Goal: Task Accomplishment & Management: Manage account settings

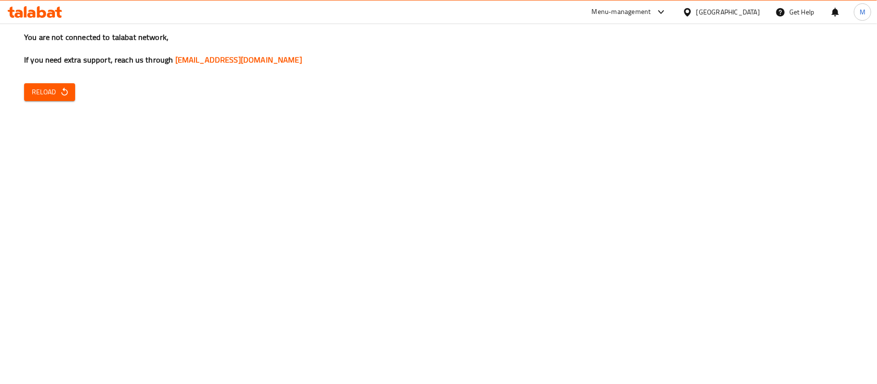
click at [44, 86] on span "Reload" at bounding box center [50, 92] width 36 height 12
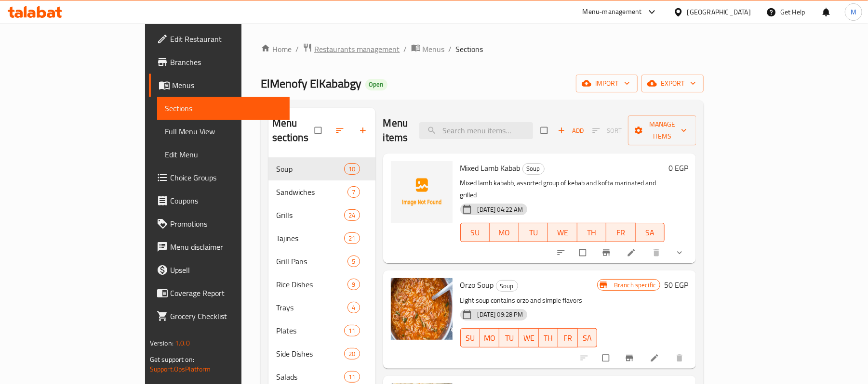
click at [314, 53] on span "Restaurants management" at bounding box center [357, 49] width 86 height 12
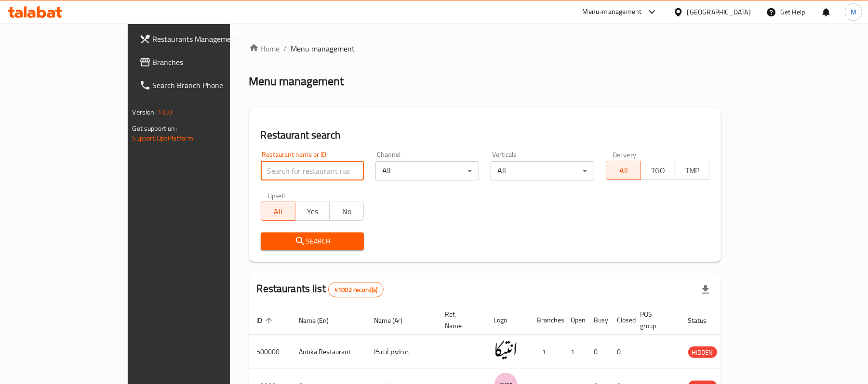
click at [261, 165] on input "search" at bounding box center [313, 170] width 104 height 19
paste input "لبن وزبدة"
type input "لبن وزبدة"
click button "Search" at bounding box center [313, 242] width 104 height 18
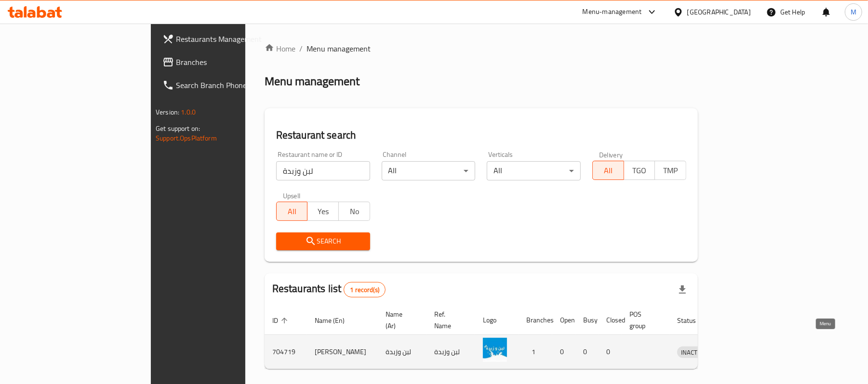
click at [738, 351] on icon "enhanced table" at bounding box center [736, 353] width 3 height 4
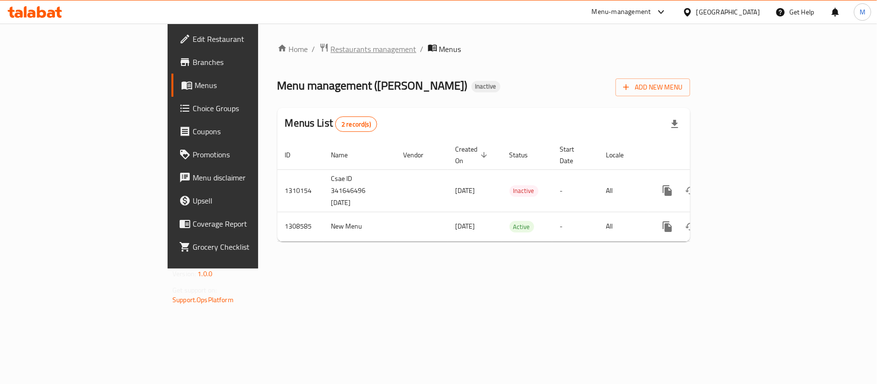
click at [331, 50] on span "Restaurants management" at bounding box center [374, 49] width 86 height 12
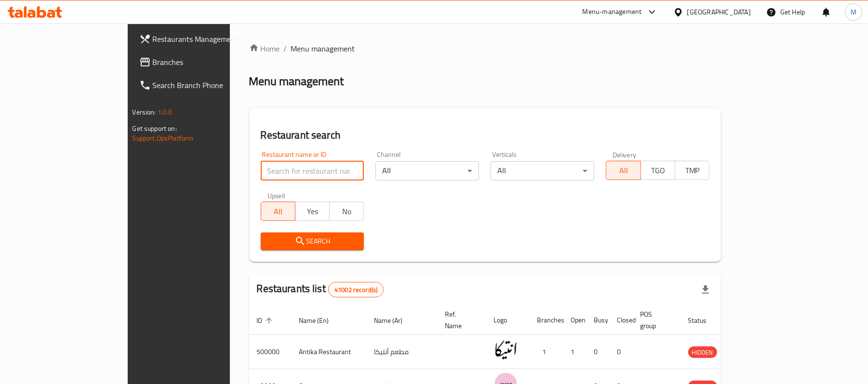
click at [261, 175] on input "search" at bounding box center [313, 170] width 104 height 19
paste input "704719"
type input "704719"
click button "Search" at bounding box center [313, 242] width 104 height 18
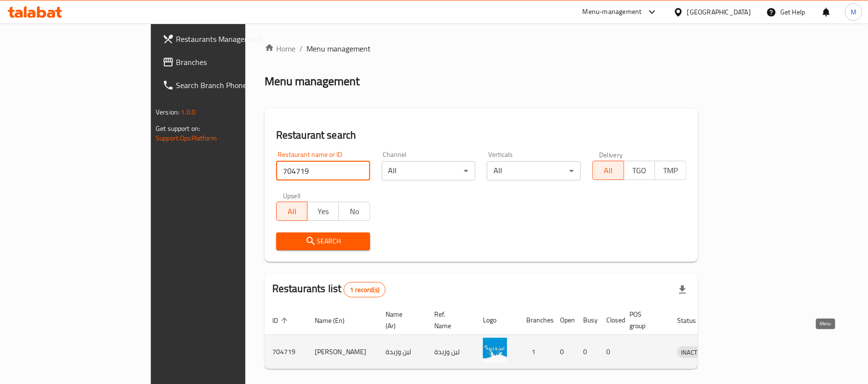
click at [738, 351] on icon "enhanced table" at bounding box center [736, 353] width 3 height 4
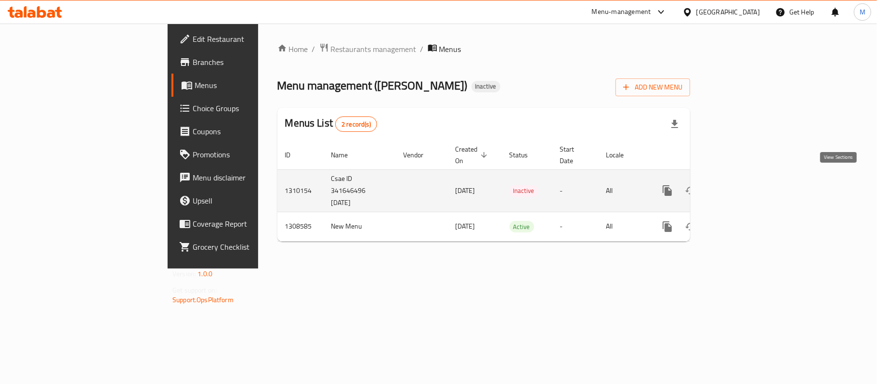
click at [749, 179] on link "enhanced table" at bounding box center [736, 190] width 23 height 23
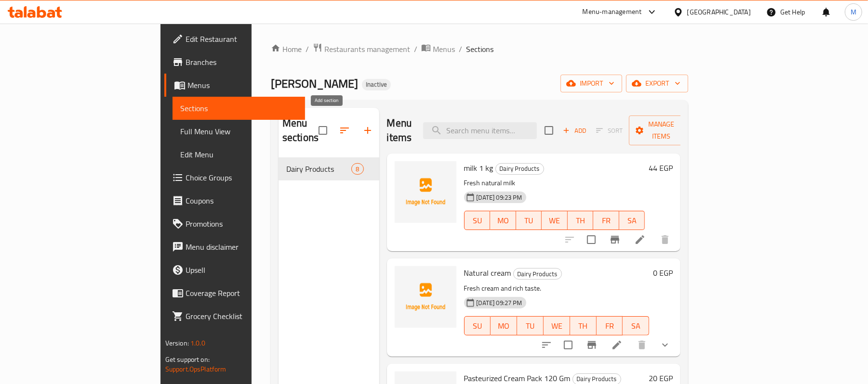
click at [362, 125] on icon "button" at bounding box center [368, 131] width 12 height 12
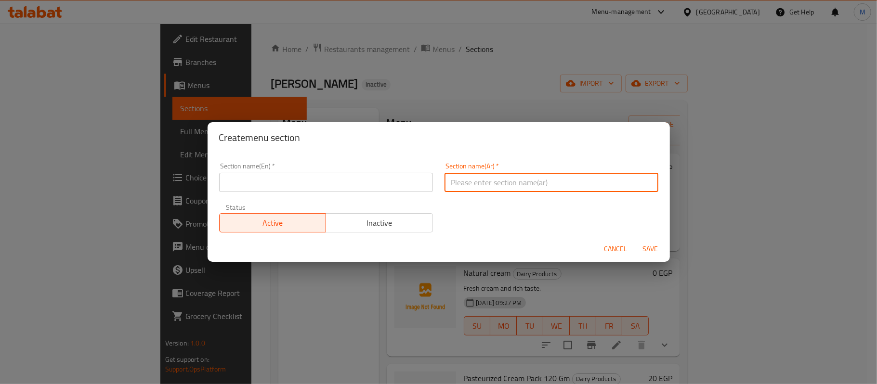
click at [486, 187] on input "text" at bounding box center [552, 182] width 214 height 19
paste input "زيت الزيتون"
type input "زيت الزيتون"
click at [358, 184] on input "text" at bounding box center [326, 182] width 214 height 19
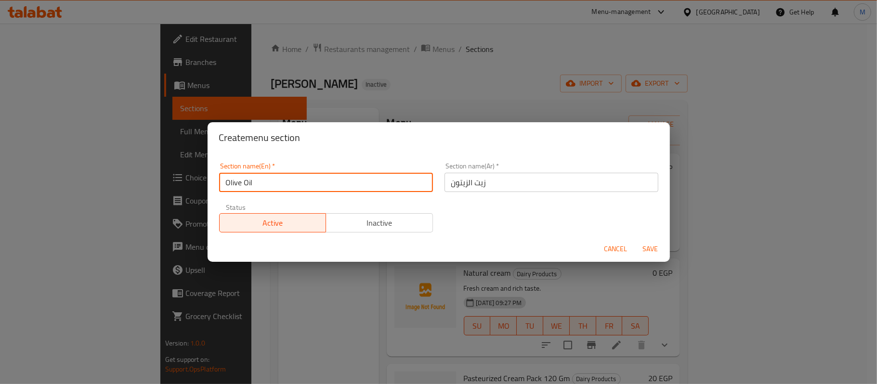
type input "Olive Oil"
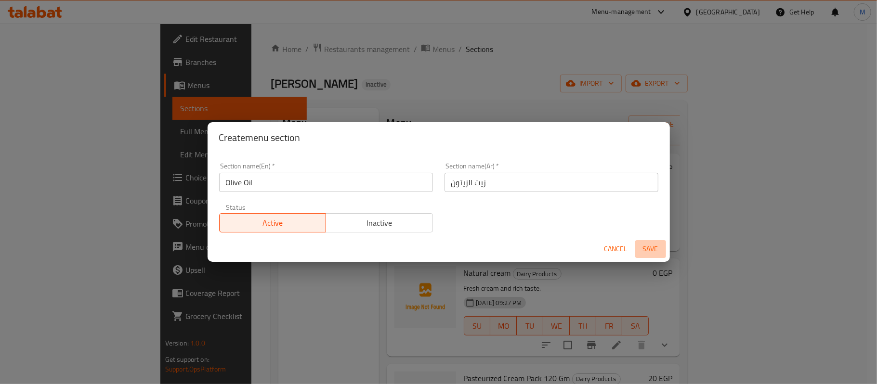
click at [647, 247] on span "Save" at bounding box center [650, 249] width 23 height 12
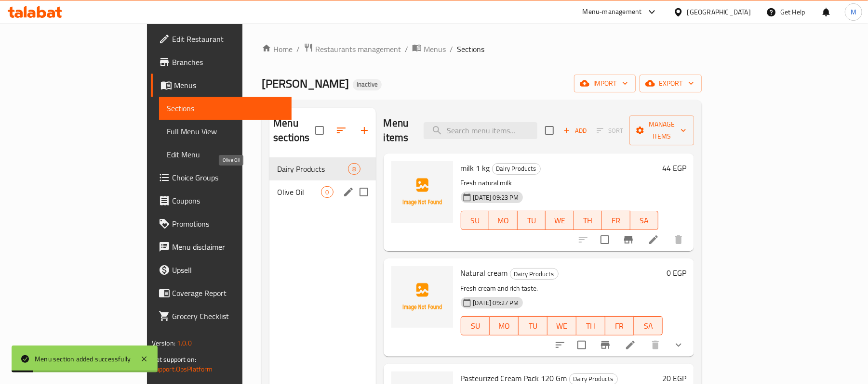
click at [277, 186] on span "Olive Oil" at bounding box center [299, 192] width 44 height 12
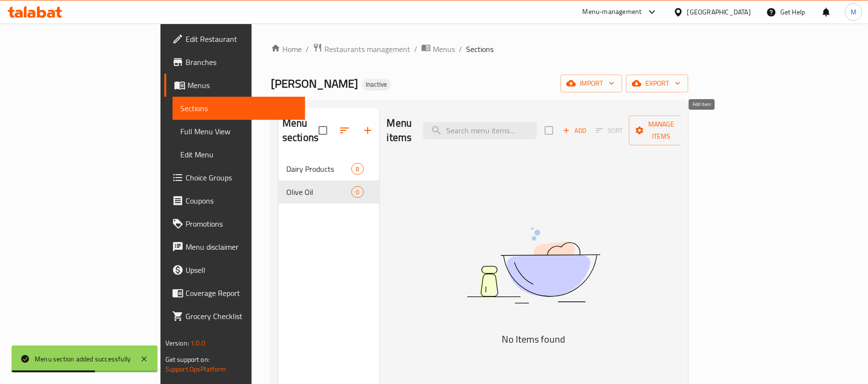
click at [587, 125] on span "Add" at bounding box center [574, 130] width 26 height 11
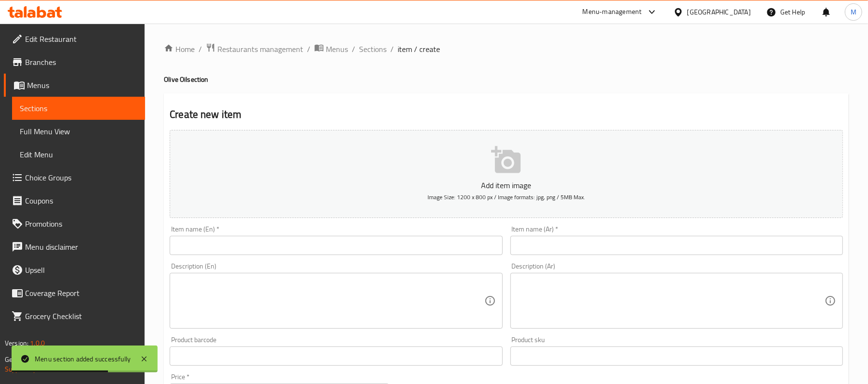
click at [333, 254] on input "text" at bounding box center [336, 245] width 332 height 19
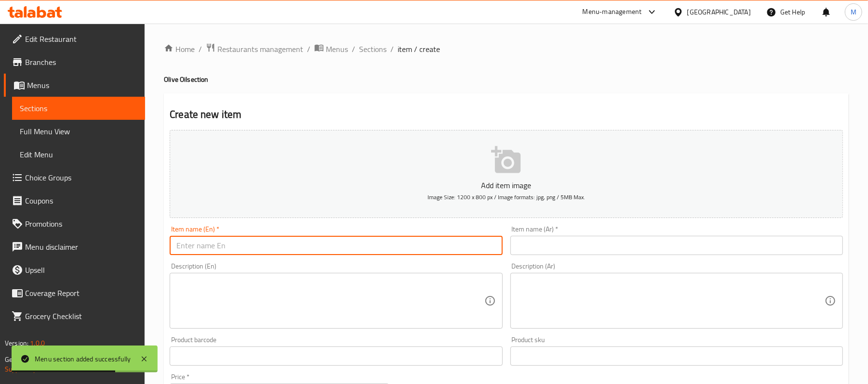
paste input "زيت زيتون عجيبه عبوة 500جرام"
type input "زيت زيتون عجيبه عبوة 500جرام"
click at [593, 244] on input "text" at bounding box center [676, 245] width 332 height 19
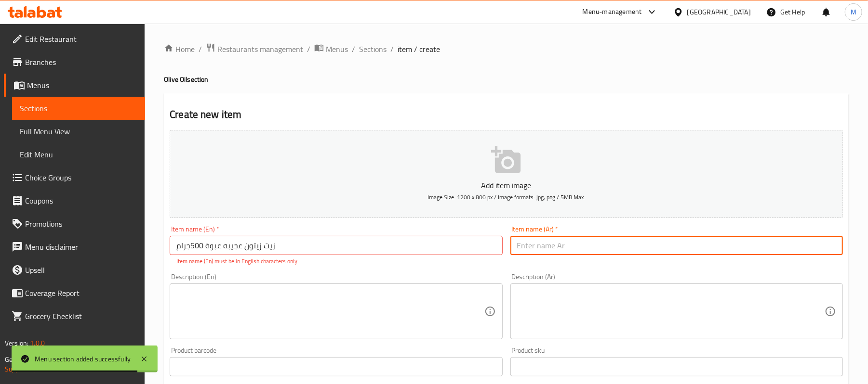
paste input "زيت زيتون عجيبه عبوة 500جرام"
type input "زيت زيتون عجيبه عبوة 500جرام"
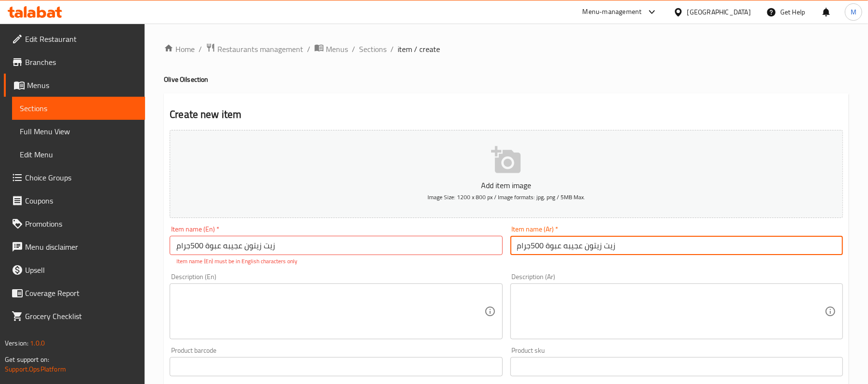
click at [309, 246] on input "زيت زيتون عجيبه عبوة 500جرام" at bounding box center [336, 245] width 332 height 19
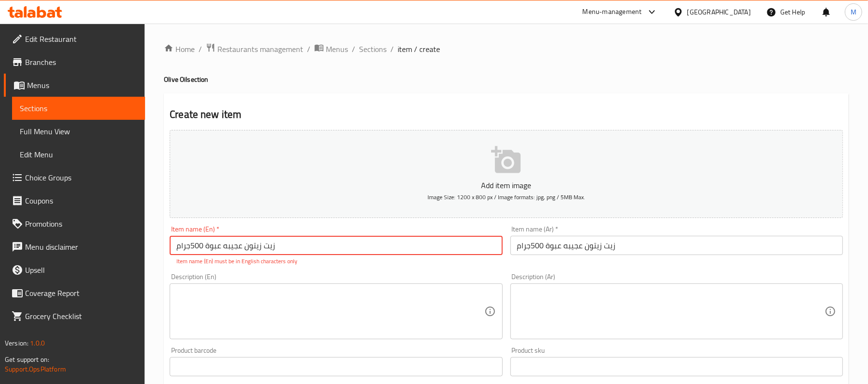
click at [309, 246] on input "زيت زيتون عجيبه عبوة 500جرام" at bounding box center [336, 245] width 332 height 19
paste input "Ajiba Olive Oil 500g Pack"
type input "Ajiba Olive Oil 500g Pack"
click at [532, 243] on input "زيت زيتون عجيبه عبوة 500جرام" at bounding box center [676, 245] width 332 height 19
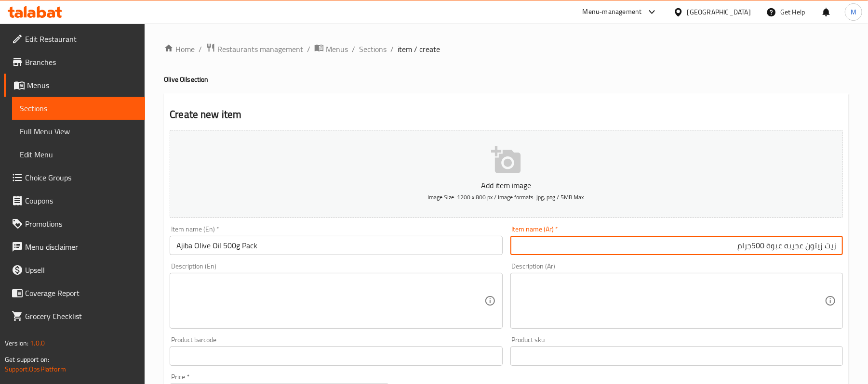
click at [752, 253] on input "زيت زيتون عجيبه عبوة 500جرام" at bounding box center [676, 245] width 332 height 19
type input "زيت زيتون عجيبه عبوة 500 جرام"
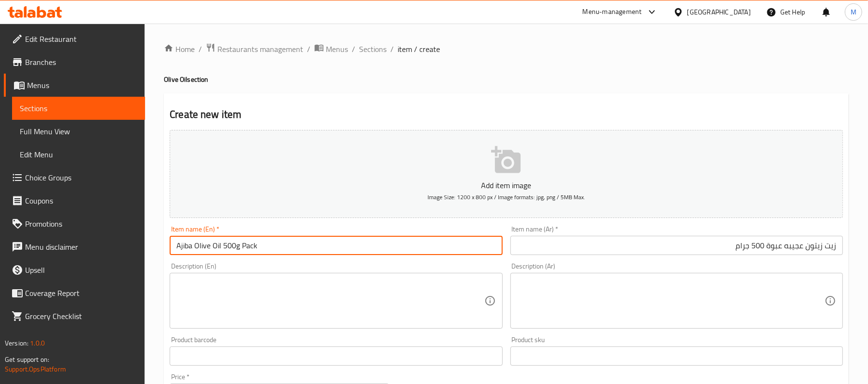
click at [247, 247] on input "Ajiba Olive Oil 500g Pack" at bounding box center [336, 245] width 332 height 19
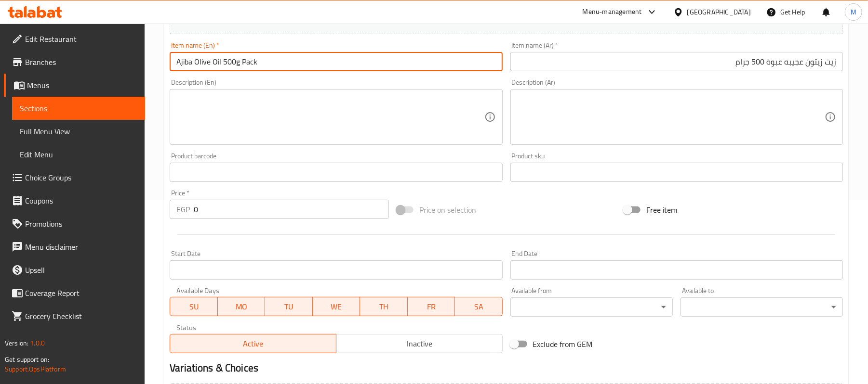
scroll to position [223, 0]
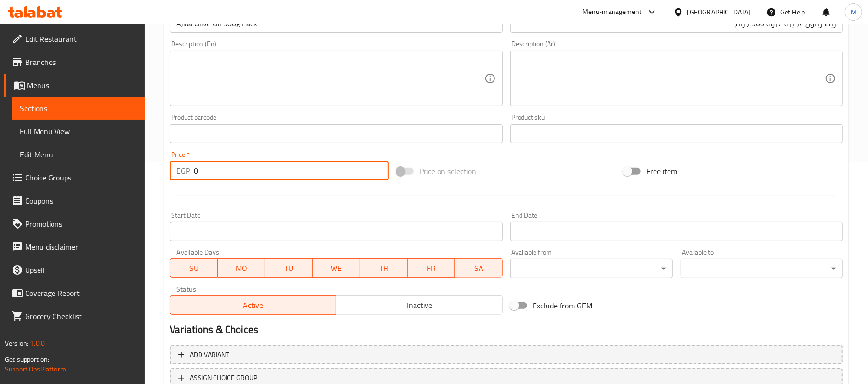
drag, startPoint x: 212, startPoint y: 165, endPoint x: 156, endPoint y: 174, distance: 56.7
click at [156, 174] on div "Home / Restaurants management / Menus / Sections / item / create Olive Oil sect…" at bounding box center [506, 129] width 723 height 657
paste input "350.0"
type input "350"
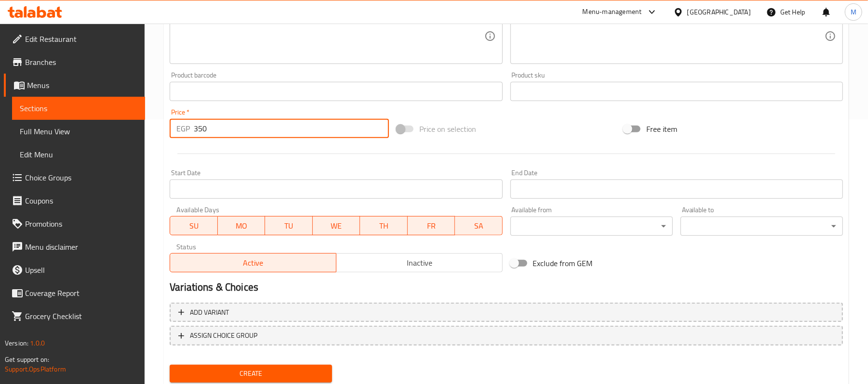
scroll to position [295, 0]
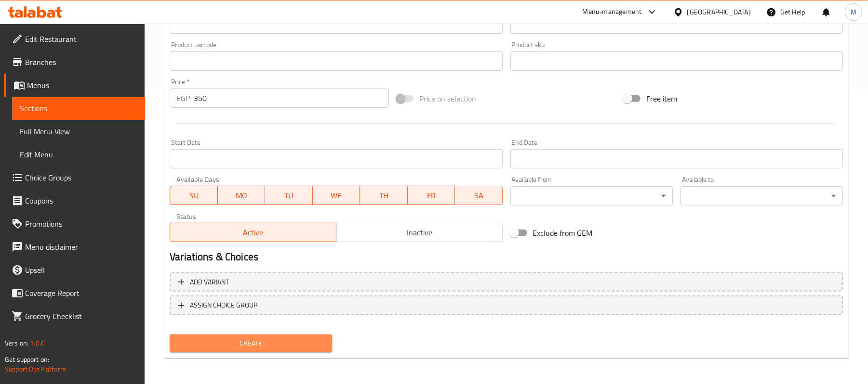
click at [237, 336] on button "Create" at bounding box center [251, 344] width 162 height 18
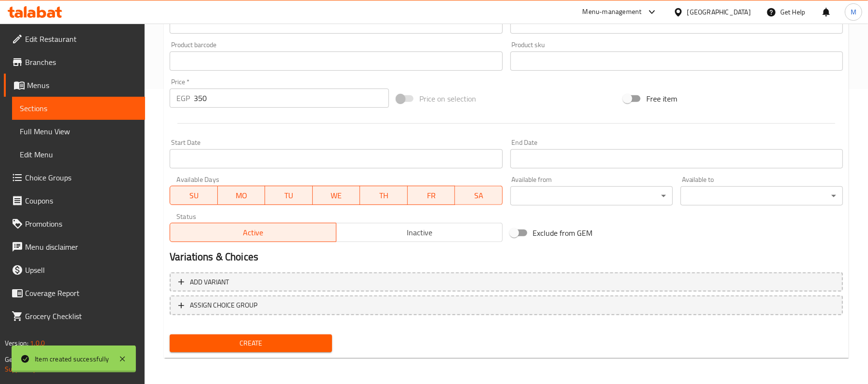
type input "0"
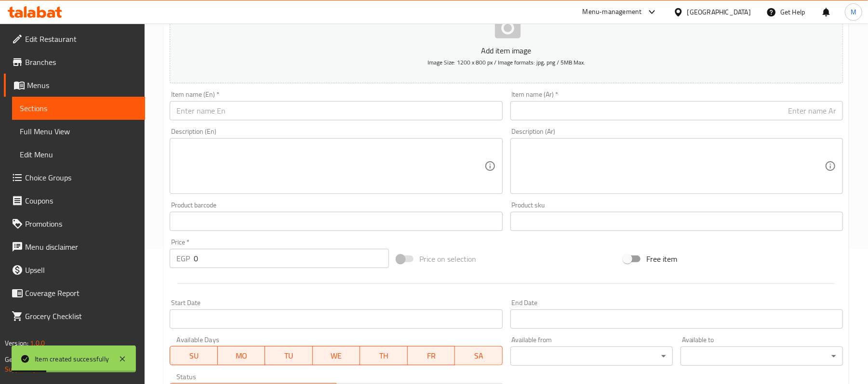
scroll to position [0, 0]
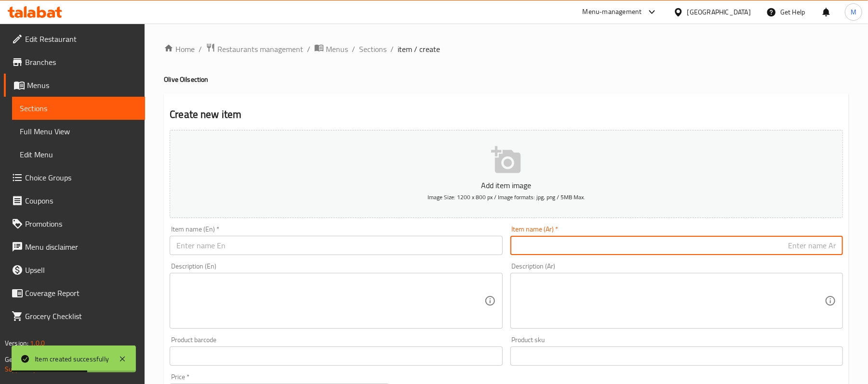
click at [713, 243] on input "text" at bounding box center [676, 245] width 332 height 19
paste input "زيت زيتون الوادي 500جم"
click at [771, 247] on input "زيت زيتون الوادي 500جم" at bounding box center [676, 245] width 332 height 19
click at [769, 247] on input "زيت زيتون الوادي 500جم" at bounding box center [676, 245] width 332 height 19
click at [777, 250] on input "زيت زيتون الوادي 500 جم" at bounding box center [676, 245] width 332 height 19
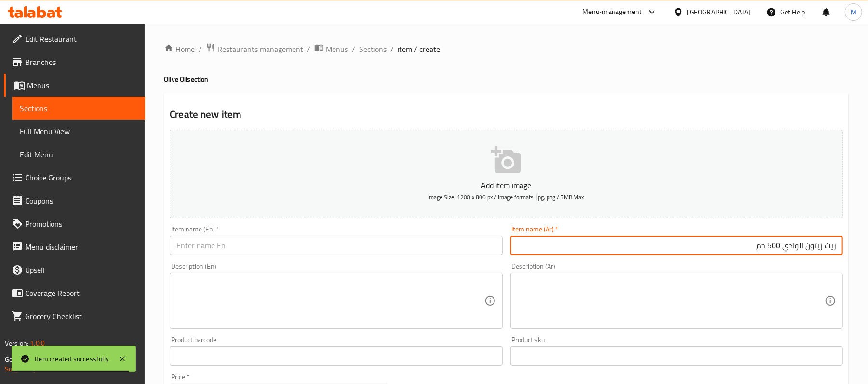
click at [777, 250] on input "زيت زيتون الوادي 500 جم" at bounding box center [676, 245] width 332 height 19
type input "زيت زيتون الوادي 500 جم"
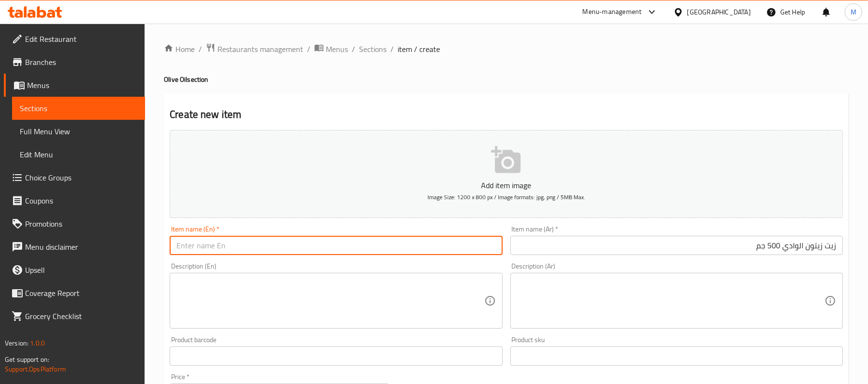
click at [380, 252] on input "text" at bounding box center [336, 245] width 332 height 19
paste input "Valley olive oil 500g"
click at [180, 250] on input "Valley olive oil 500g" at bounding box center [336, 245] width 332 height 19
click at [222, 248] on input "El Wady olive oil 500g" at bounding box center [336, 245] width 332 height 19
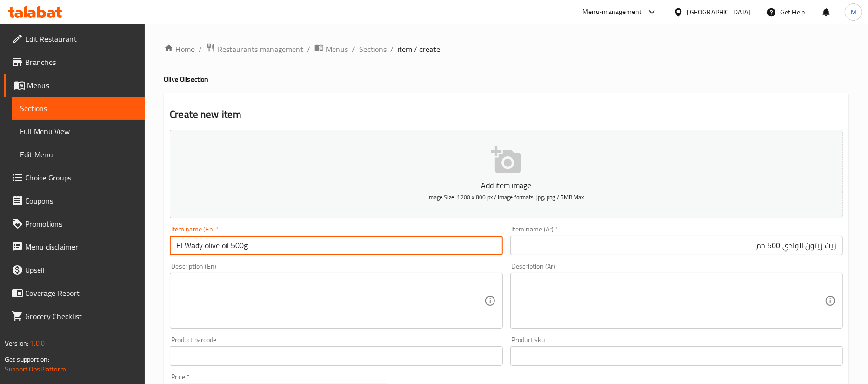
click at [224, 248] on input "El Wady olive oil 500g" at bounding box center [336, 245] width 332 height 19
click at [240, 246] on input "El Wady olive oil 500g" at bounding box center [336, 245] width 332 height 19
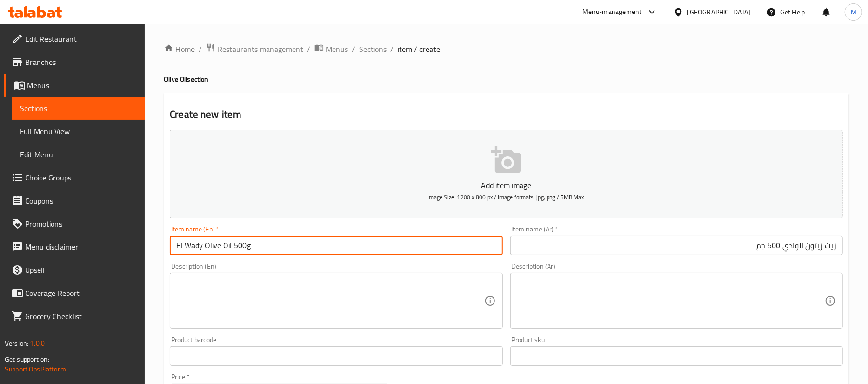
click at [272, 249] on input "El Wady Olive Oil 500g" at bounding box center [336, 245] width 332 height 19
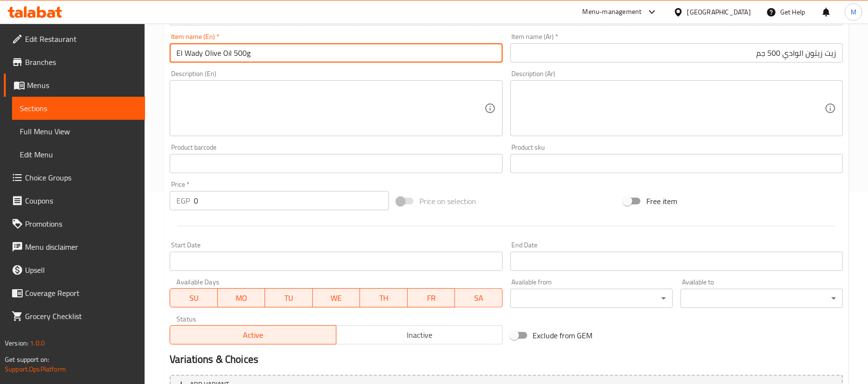
scroll to position [254, 0]
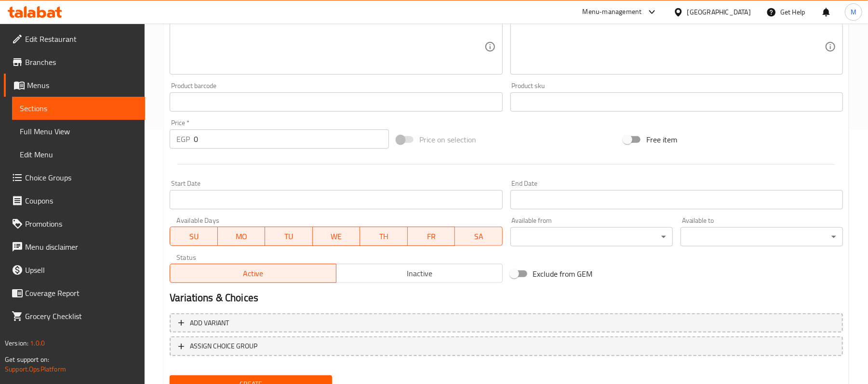
type input "El Wady Olive Oil 500g"
drag, startPoint x: 197, startPoint y: 139, endPoint x: 182, endPoint y: 137, distance: 15.0
click at [182, 137] on div "EGP 0 Price *" at bounding box center [279, 139] width 219 height 19
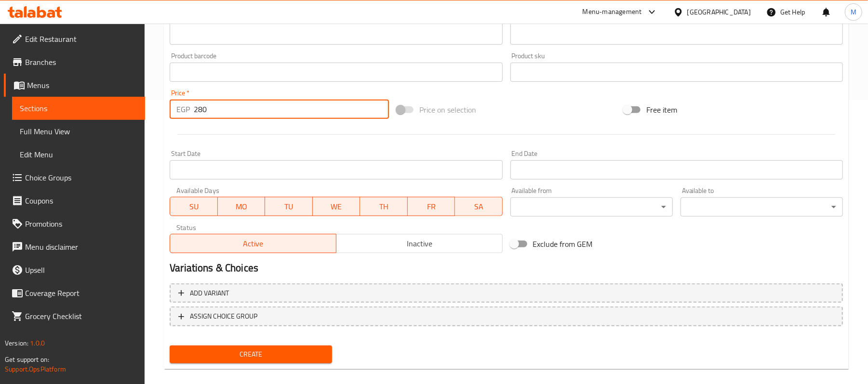
scroll to position [295, 0]
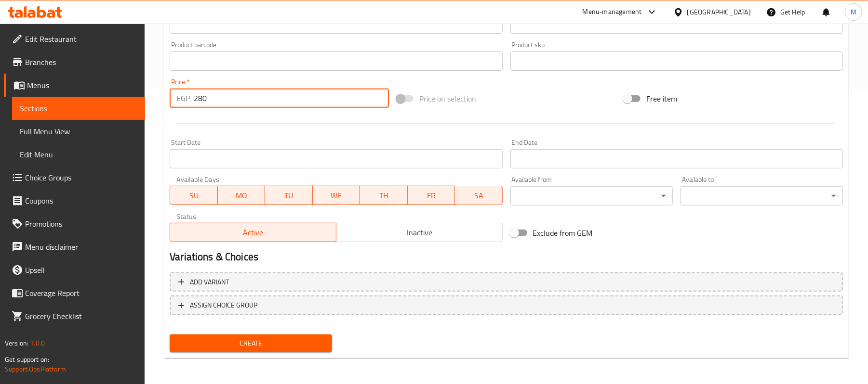
type input "280"
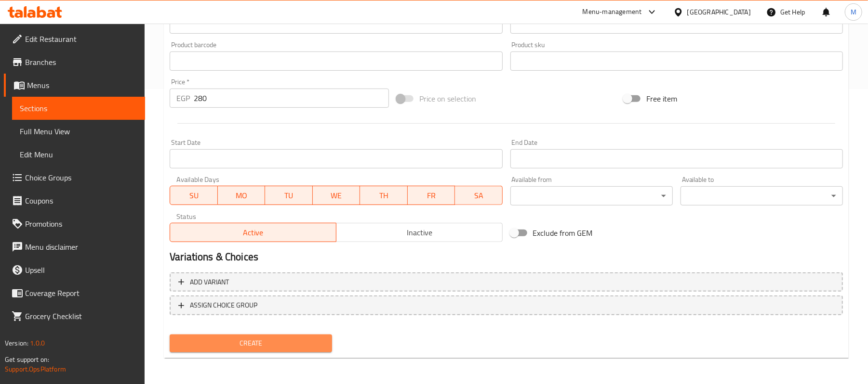
click at [269, 343] on span "Create" at bounding box center [250, 344] width 147 height 12
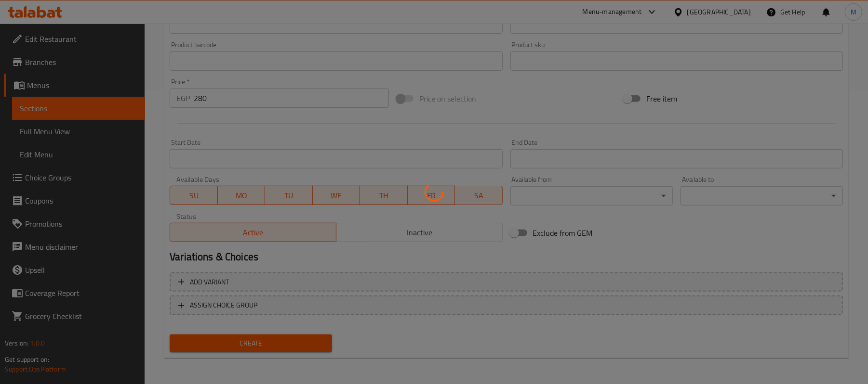
type input "0"
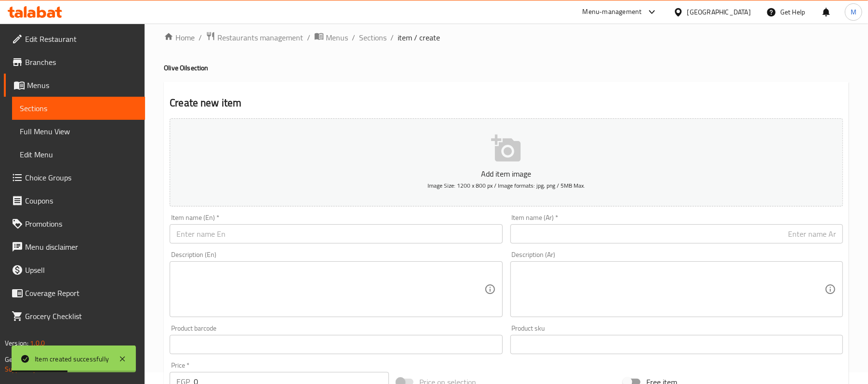
scroll to position [0, 0]
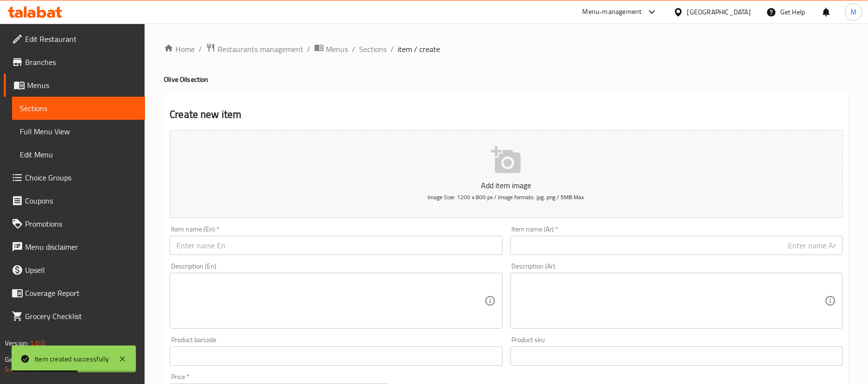
click at [656, 236] on div "Item name (Ar)   * Item name (Ar) *" at bounding box center [676, 240] width 332 height 29
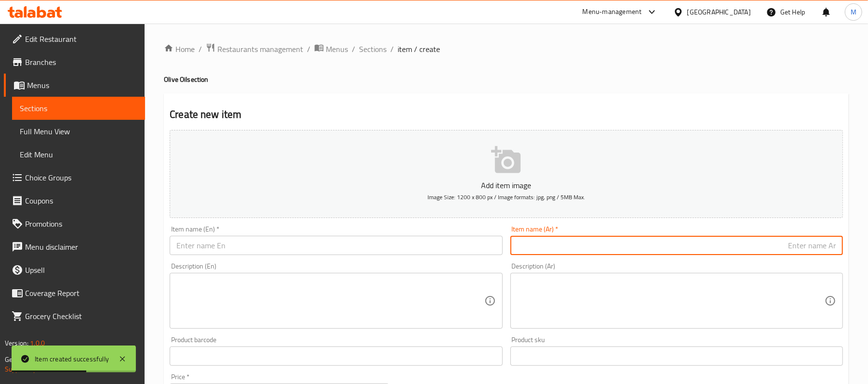
click at [661, 255] on input "text" at bounding box center [676, 245] width 332 height 19
paste input "زيت زيتون الوادي 250جم."
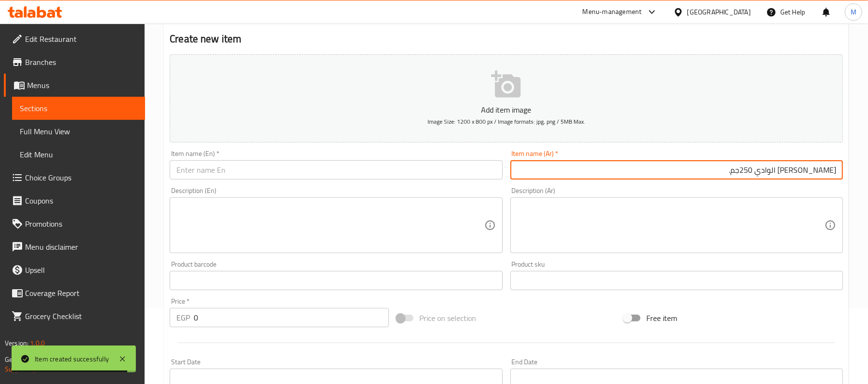
click at [767, 171] on input "زيت زيتون الوادي 250جم." at bounding box center [676, 169] width 332 height 19
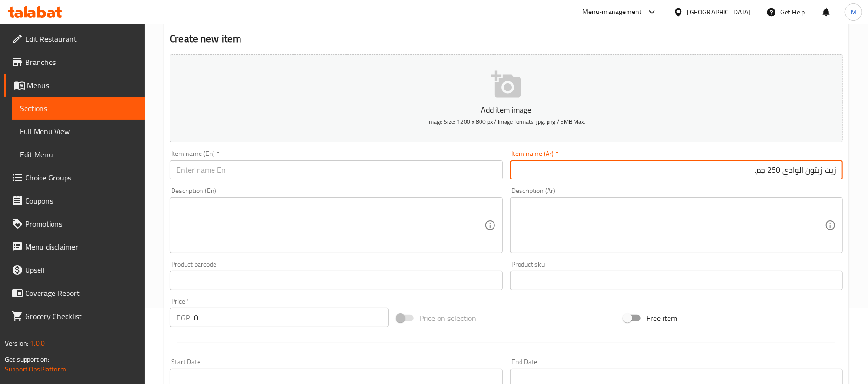
type input "زيت زيتون الوادي 250 جم."
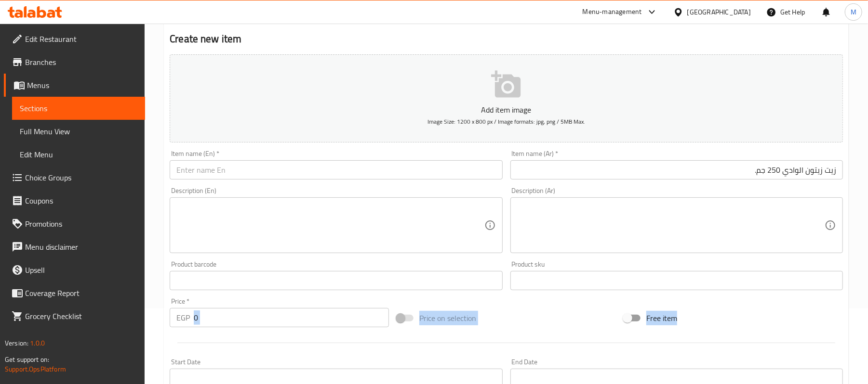
drag, startPoint x: 228, startPoint y: 333, endPoint x: 189, endPoint y: 324, distance: 40.1
click at [189, 324] on div "Add item image Image Size: 1200 x 800 px / Image formats: jpg, png / 5MB Max. I…" at bounding box center [506, 258] width 681 height 415
click at [261, 312] on input "0" at bounding box center [291, 317] width 195 height 19
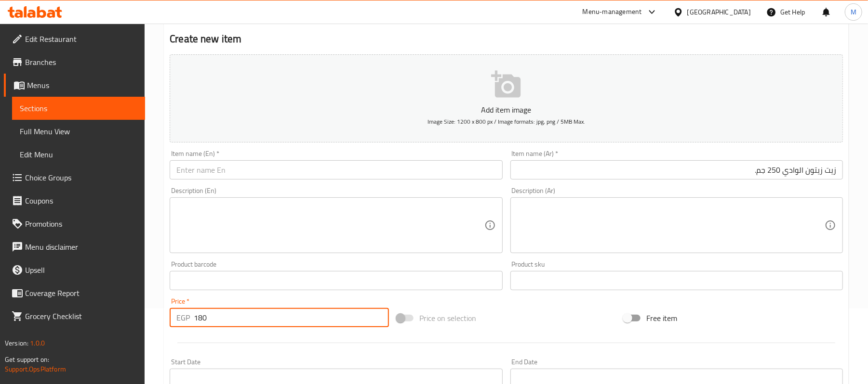
type input "180"
click at [338, 176] on input "text" at bounding box center [336, 169] width 332 height 19
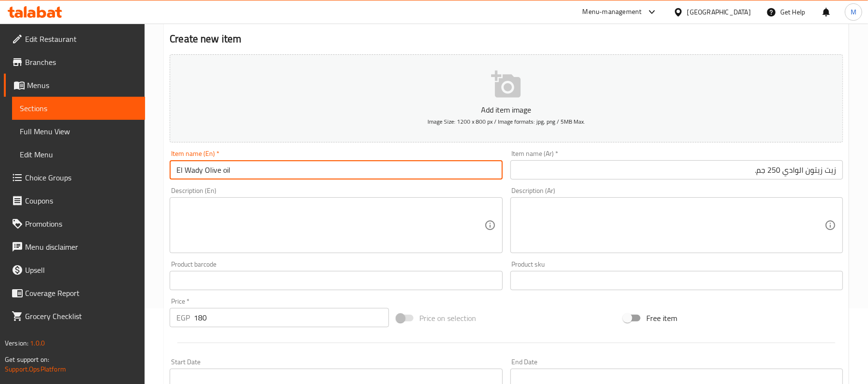
click at [225, 169] on input "El Wady Olive oil" at bounding box center [336, 169] width 332 height 19
click at [248, 172] on input "El Wady Olive Oil" at bounding box center [336, 169] width 332 height 19
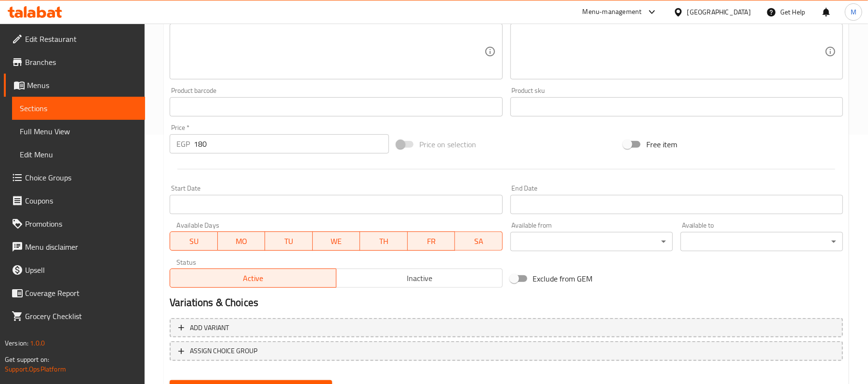
scroll to position [295, 0]
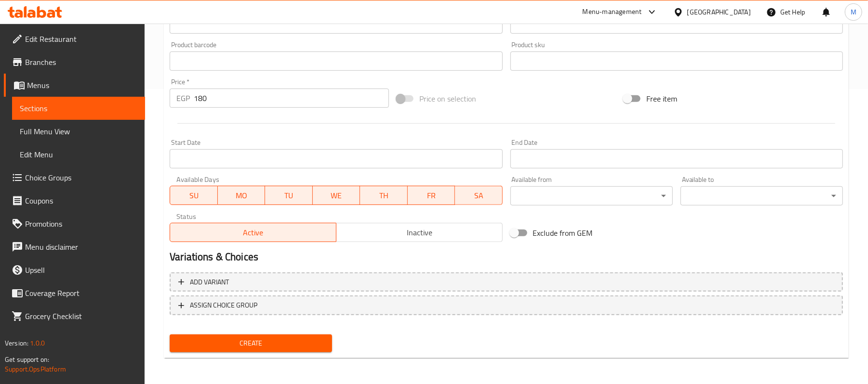
type input "El Wady Olive Oil 250g"
click at [252, 345] on span "Create" at bounding box center [250, 344] width 147 height 12
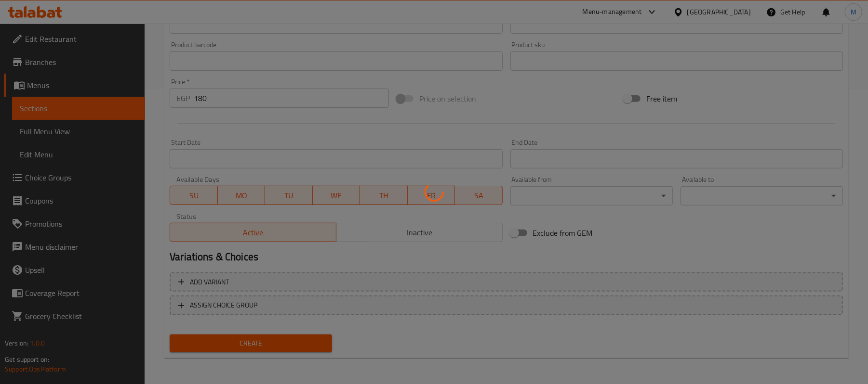
type input "0"
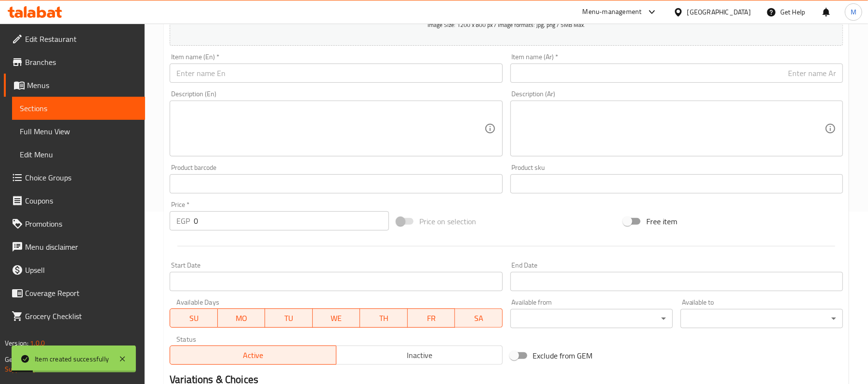
scroll to position [39, 0]
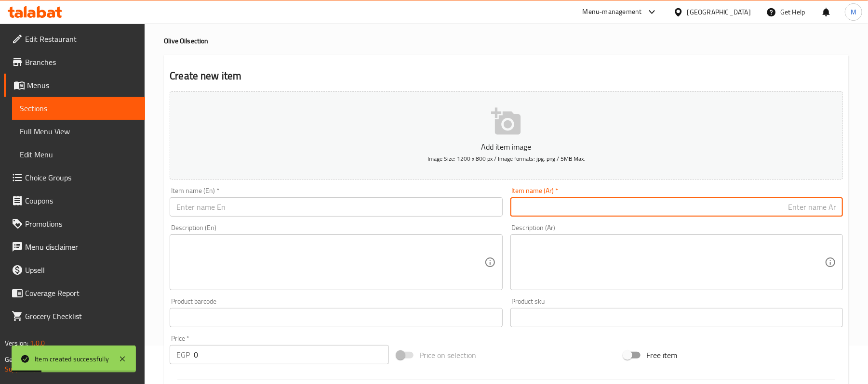
click at [746, 211] on input "text" at bounding box center [676, 207] width 332 height 19
paste input "زيت زيتون الوادي"
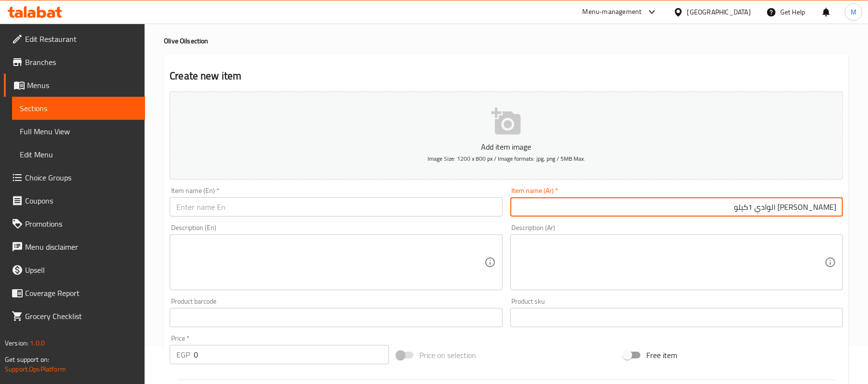
type input "زيت زيتون الوادي 1كيلو"
click at [205, 209] on input "text" at bounding box center [336, 207] width 332 height 19
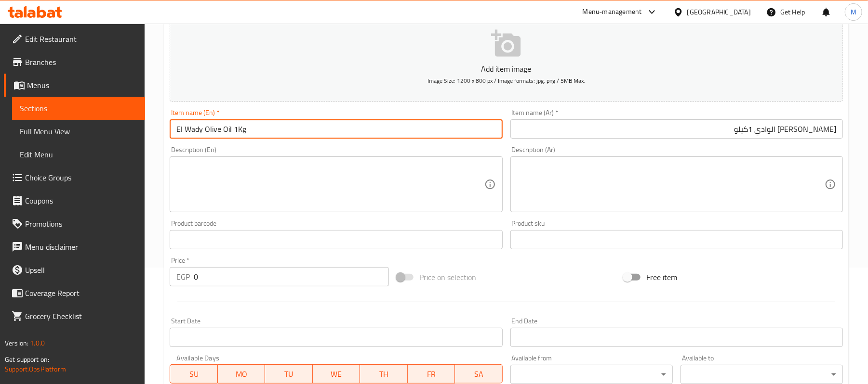
scroll to position [125, 0]
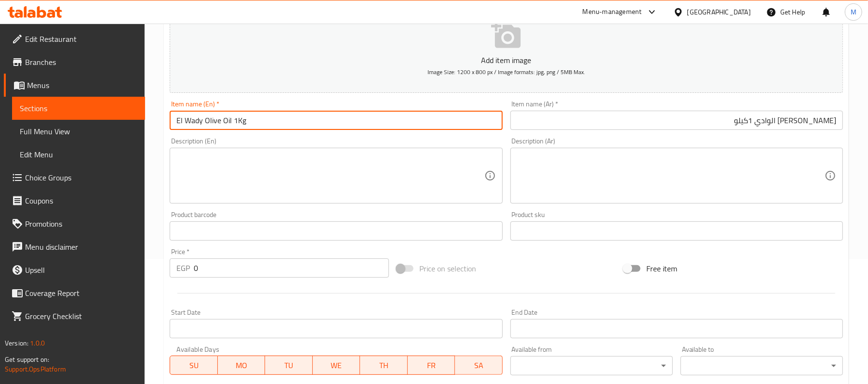
type input "El Wady Olive Oil 1Kg"
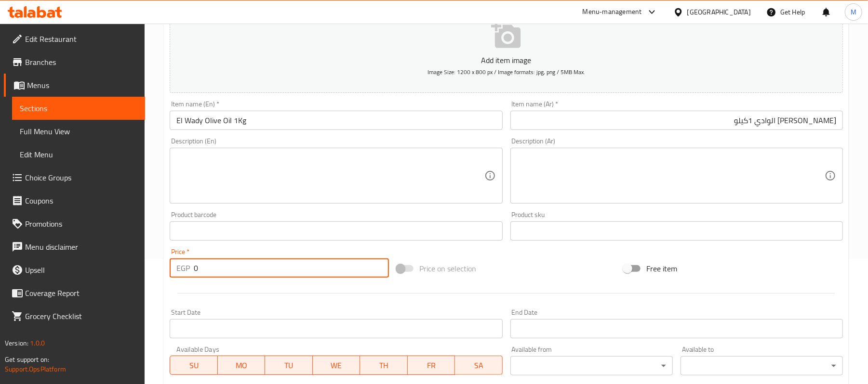
drag, startPoint x: 203, startPoint y: 270, endPoint x: 191, endPoint y: 271, distance: 11.6
click at [191, 271] on div "EGP 0 Price *" at bounding box center [279, 268] width 219 height 19
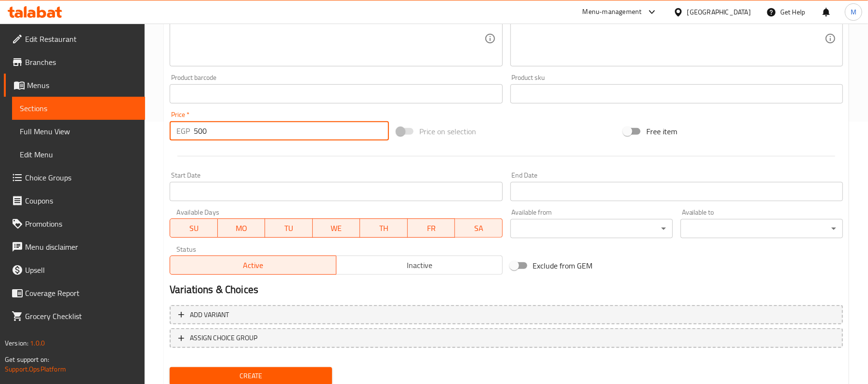
scroll to position [295, 0]
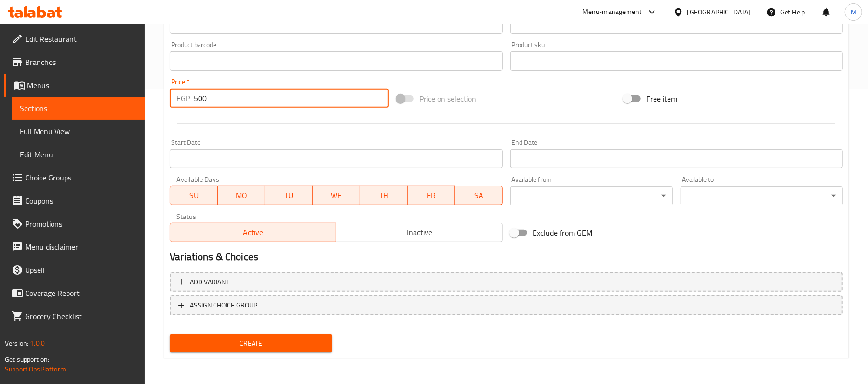
type input "500"
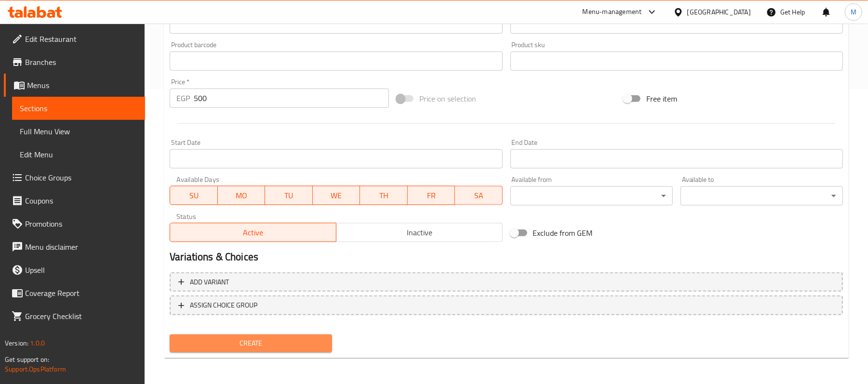
click at [278, 348] on span "Create" at bounding box center [250, 344] width 147 height 12
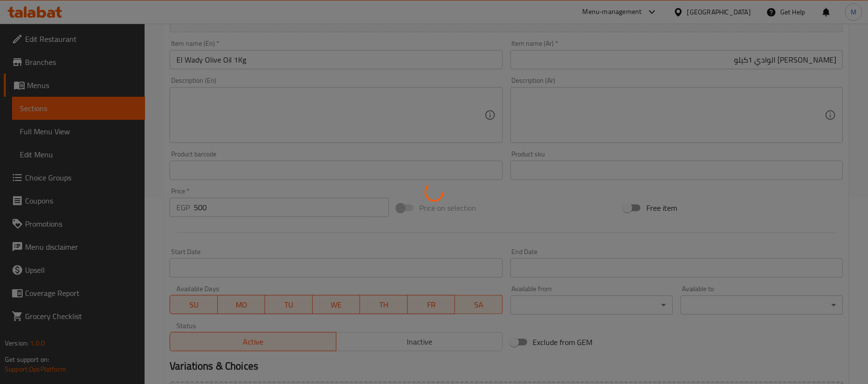
scroll to position [0, 0]
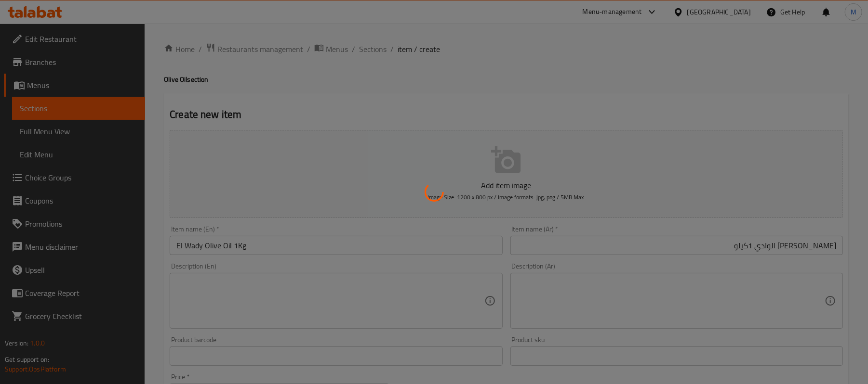
type input "0"
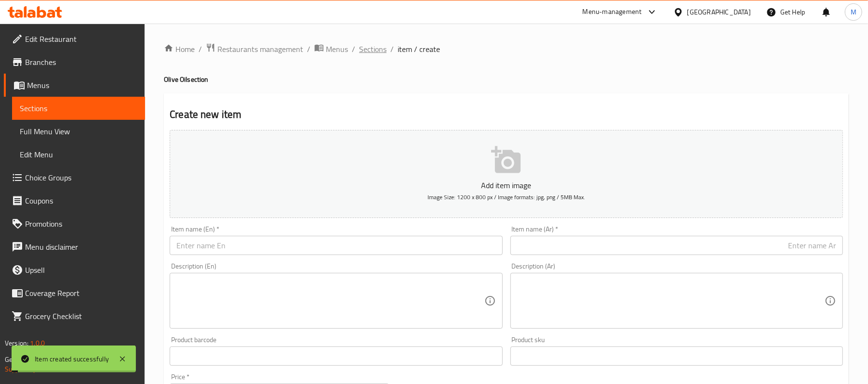
click at [367, 53] on span "Sections" at bounding box center [372, 49] width 27 height 12
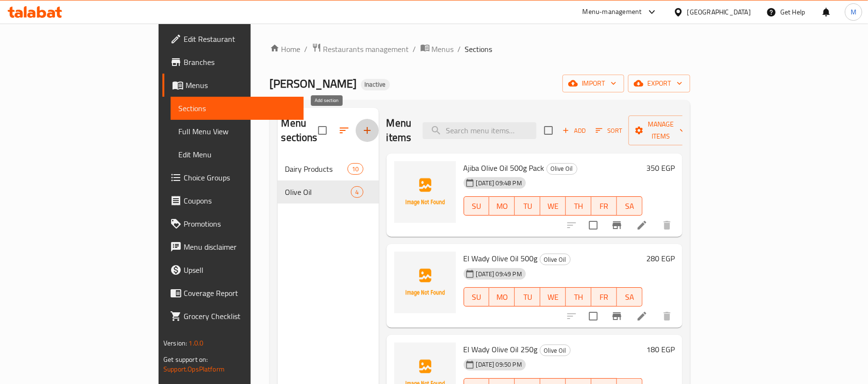
click at [361, 125] on icon "button" at bounding box center [367, 131] width 12 height 12
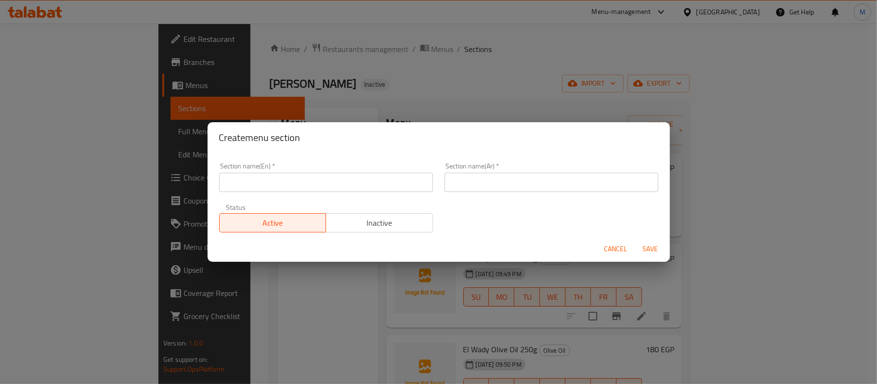
click at [480, 181] on input "text" at bounding box center [552, 182] width 214 height 19
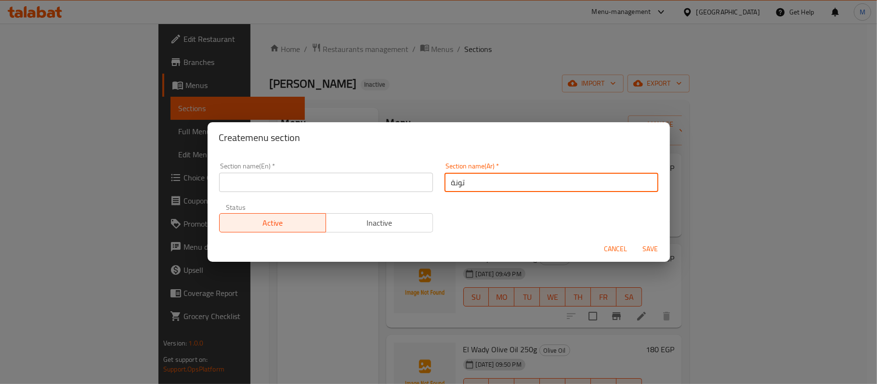
click at [485, 186] on input "تونة" at bounding box center [552, 182] width 214 height 19
type input "تونة"
click at [320, 196] on div "Section name(En)   * Section name(En) *" at bounding box center [325, 177] width 225 height 41
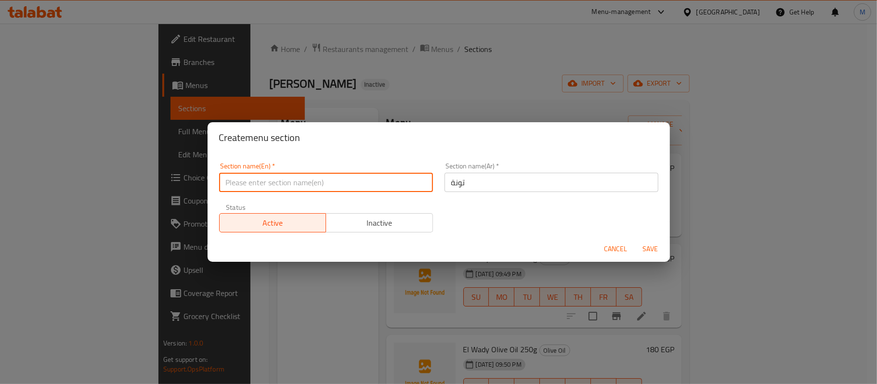
click at [314, 188] on input "text" at bounding box center [326, 182] width 214 height 19
paste input "tuna"
drag, startPoint x: 228, startPoint y: 185, endPoint x: 222, endPoint y: 185, distance: 5.8
click at [222, 185] on input "tuna" at bounding box center [326, 182] width 214 height 19
type input "Tuna"
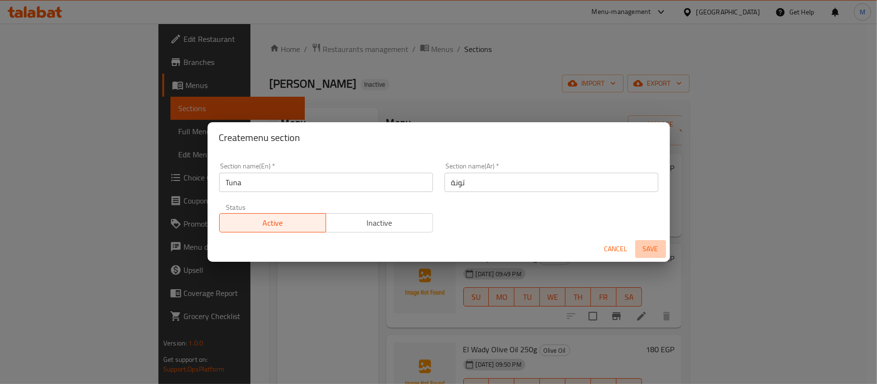
click at [646, 247] on span "Save" at bounding box center [650, 249] width 23 height 12
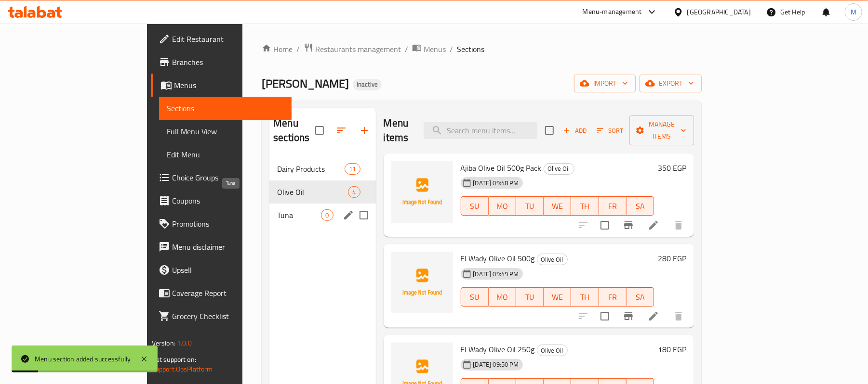
click at [277, 210] on span "Tuna" at bounding box center [299, 216] width 44 height 12
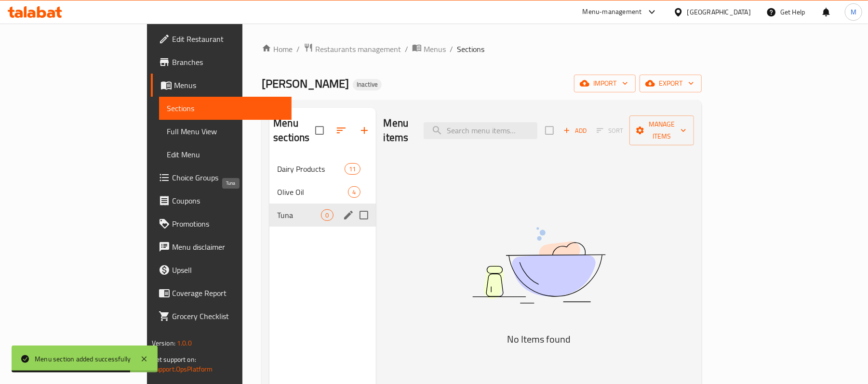
click at [278, 210] on span "Tuna" at bounding box center [299, 216] width 44 height 12
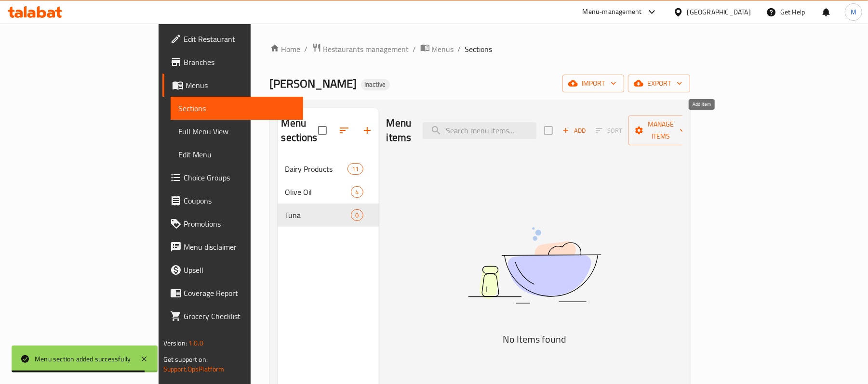
click at [587, 125] on span "Add" at bounding box center [574, 130] width 26 height 11
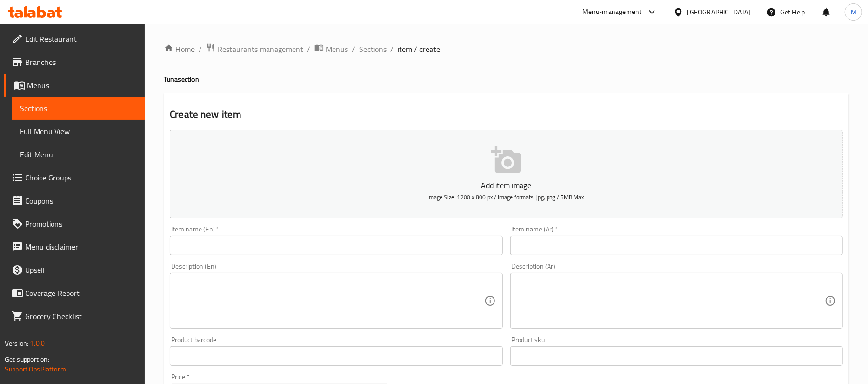
click at [774, 259] on div "Item name (Ar)   * Item name (Ar) *" at bounding box center [676, 240] width 340 height 37
click at [770, 248] on input "text" at bounding box center [676, 245] width 332 height 19
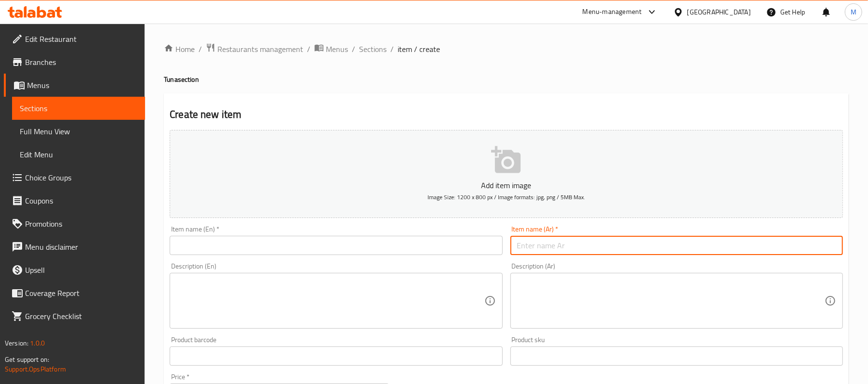
paste input "تونه صن شاين قطعة"
click at [514, 250] on input "تونه صن شاين قطعة" at bounding box center [676, 245] width 332 height 19
paste input "عبوة"
type input "عبوة تونه صن شاين قطعة"
click at [775, 251] on input "عبوة تونه صن شاين قطعة" at bounding box center [676, 245] width 332 height 19
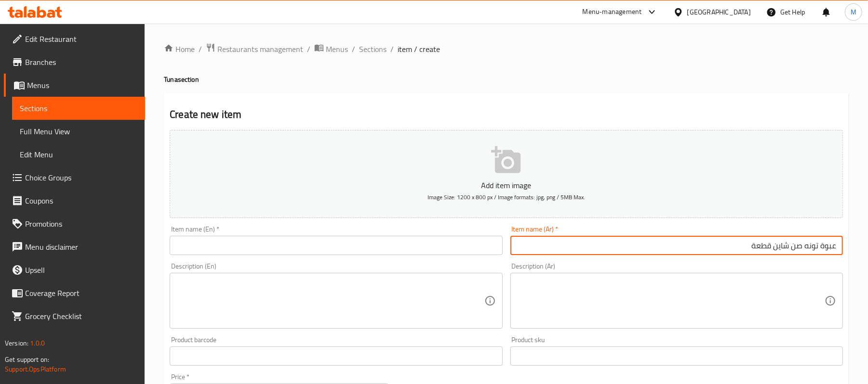
click at [775, 251] on input "عبوة تونه صن شاين قطعة" at bounding box center [676, 245] width 332 height 19
click at [369, 250] on input "text" at bounding box center [336, 245] width 332 height 19
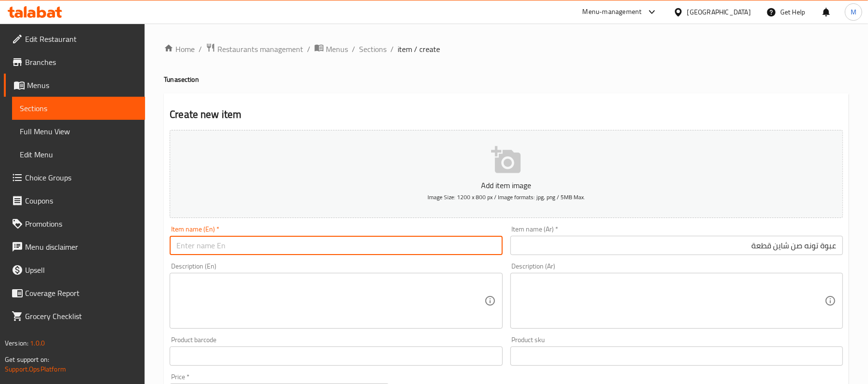
paste input "Sunshine Tuna Can, Piece"
drag, startPoint x: 239, startPoint y: 251, endPoint x: 240, endPoint y: 257, distance: 5.8
click at [237, 252] on input "Sunshine Tuna Can, Piece" at bounding box center [336, 245] width 332 height 19
click at [245, 247] on input "Sunshine Tuna Can Piece" at bounding box center [336, 245] width 332 height 19
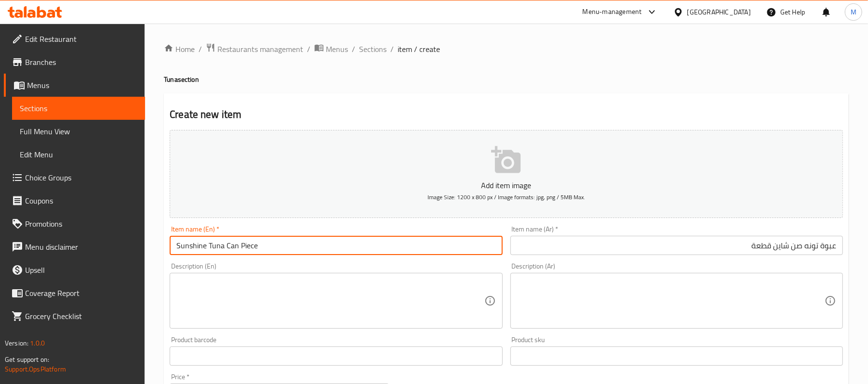
type input "Sunshine Tuna Can Piece"
click at [237, 306] on textarea at bounding box center [329, 301] width 307 height 46
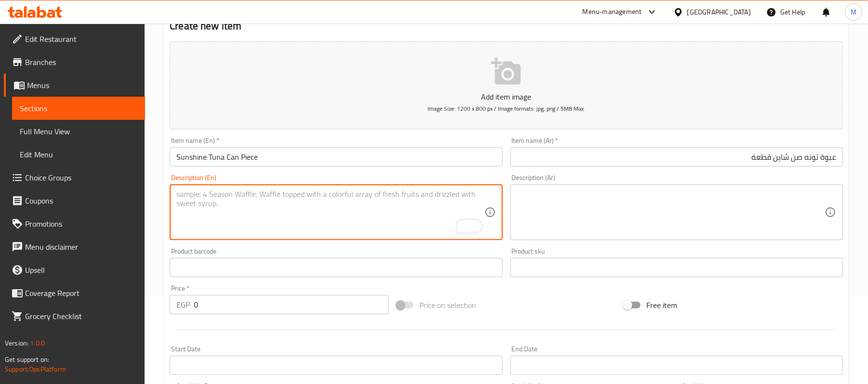
scroll to position [193, 0]
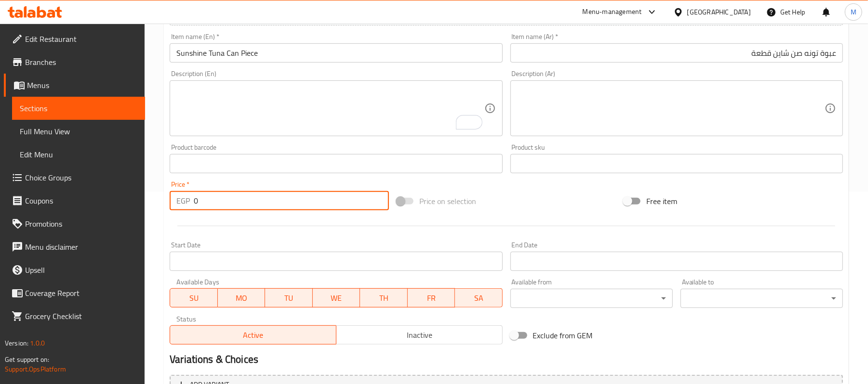
click at [184, 201] on div "EGP 0 Price *" at bounding box center [279, 200] width 219 height 19
type input "70"
click at [239, 55] on input "Sunshine Tuna Can Piece" at bounding box center [336, 52] width 332 height 19
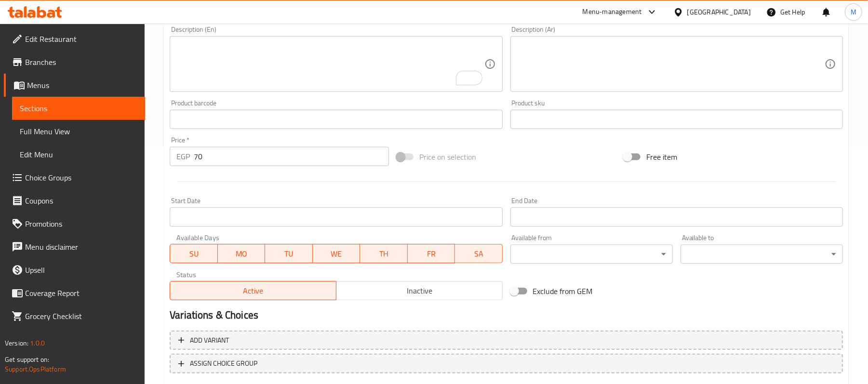
scroll to position [295, 0]
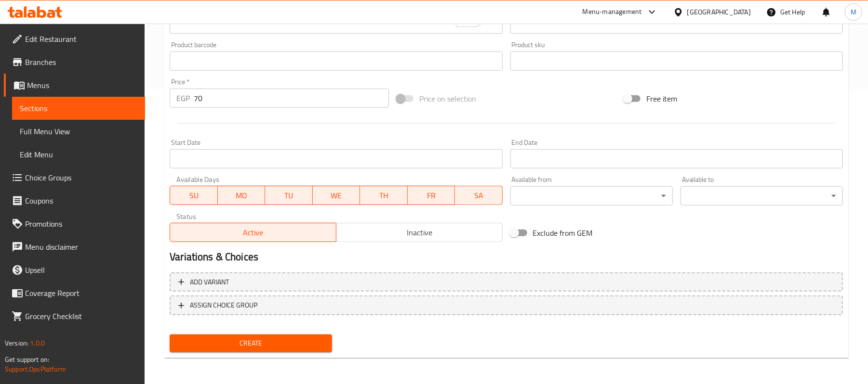
type input "Sunshine Tuna Can 1 Piece"
click at [315, 346] on span "Create" at bounding box center [250, 344] width 147 height 12
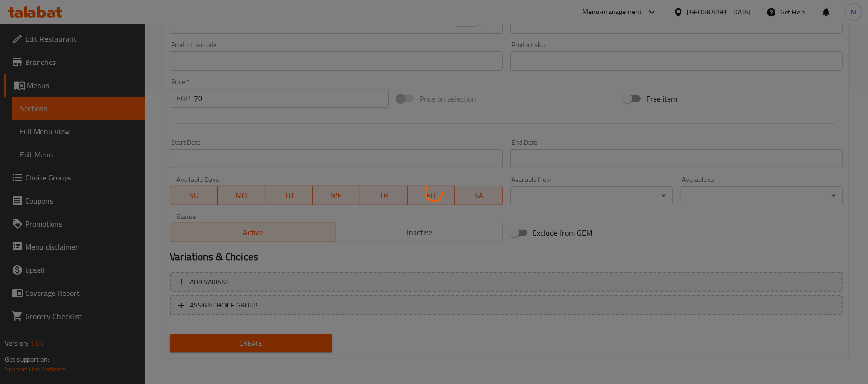
type input "0"
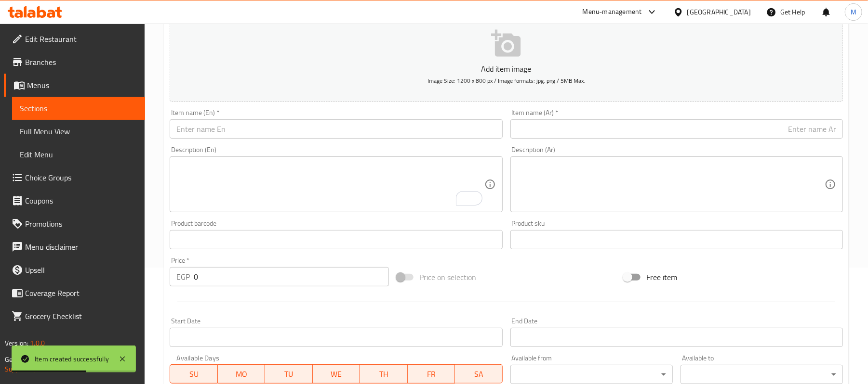
scroll to position [0, 0]
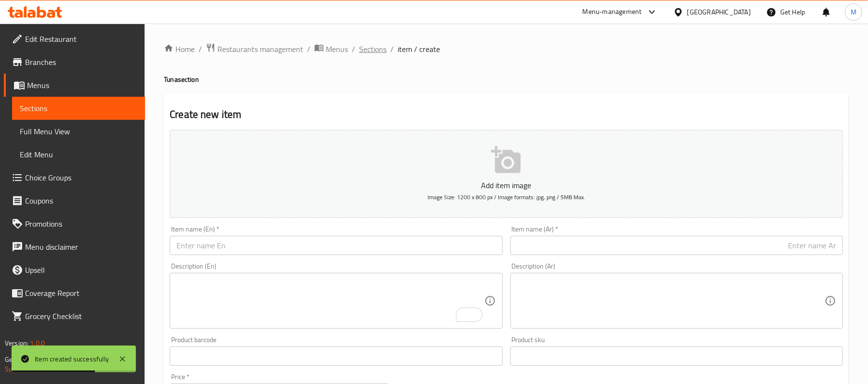
click at [374, 53] on span "Sections" at bounding box center [372, 49] width 27 height 12
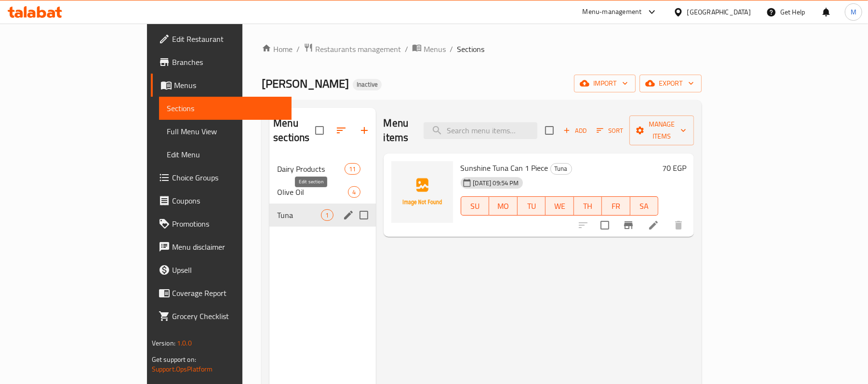
click at [343, 210] on icon "edit" at bounding box center [349, 216] width 12 height 12
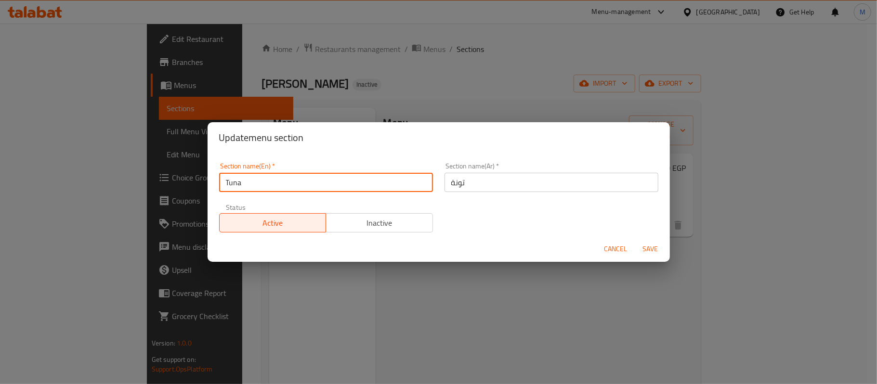
click at [288, 180] on input "Tuna" at bounding box center [326, 182] width 214 height 19
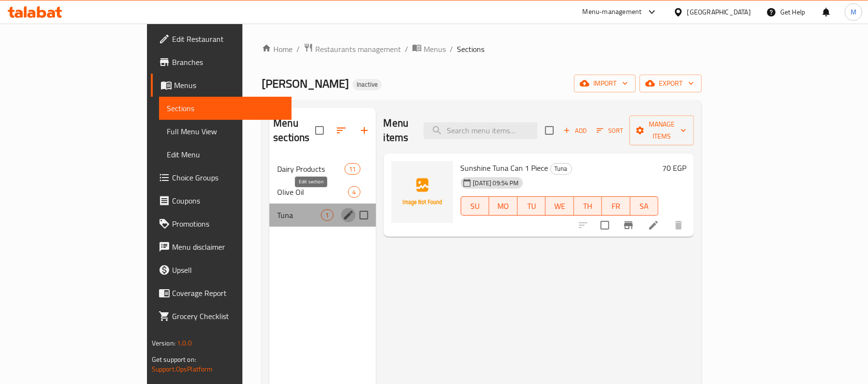
click at [344, 211] on icon "edit" at bounding box center [348, 215] width 9 height 9
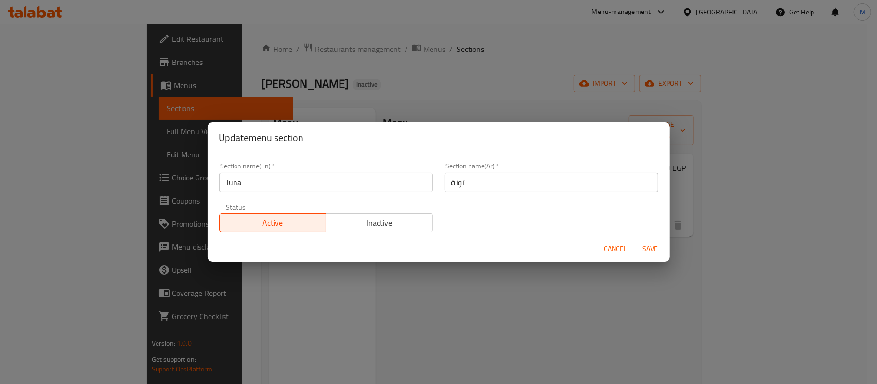
click at [238, 184] on input "Tuna" at bounding box center [326, 182] width 214 height 19
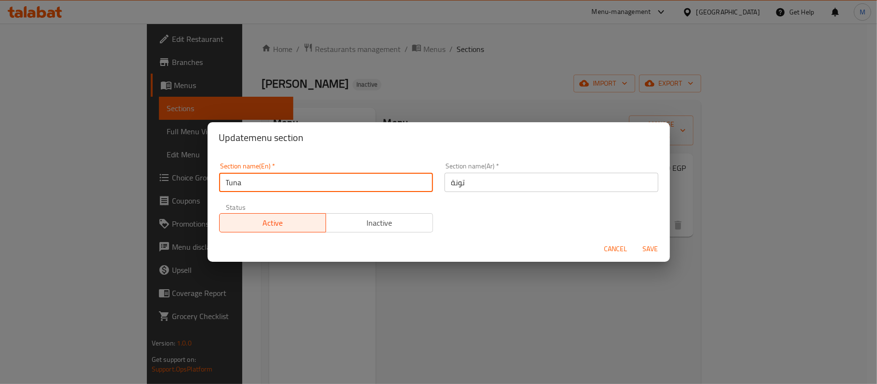
click at [238, 184] on input "Tuna" at bounding box center [326, 182] width 214 height 19
type input "Cans"
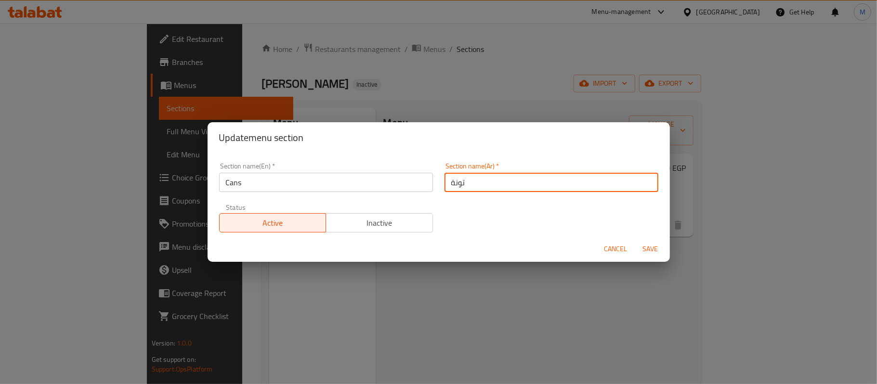
click at [501, 188] on input "تونة" at bounding box center [552, 182] width 214 height 19
type input "العلب"
click at [646, 248] on span "Save" at bounding box center [650, 249] width 23 height 12
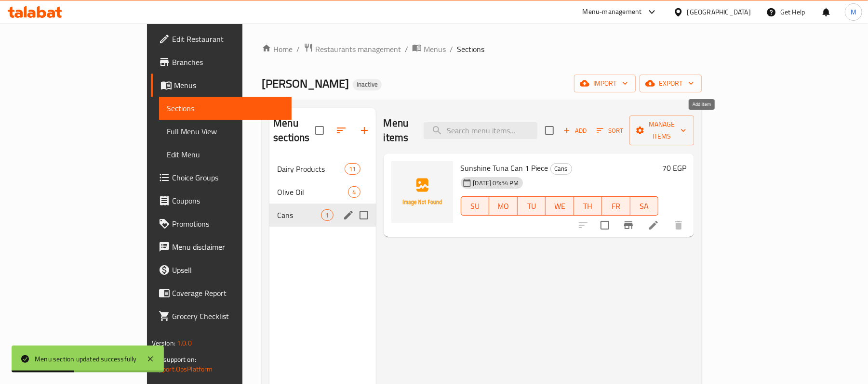
click at [588, 125] on span "Add" at bounding box center [575, 130] width 26 height 11
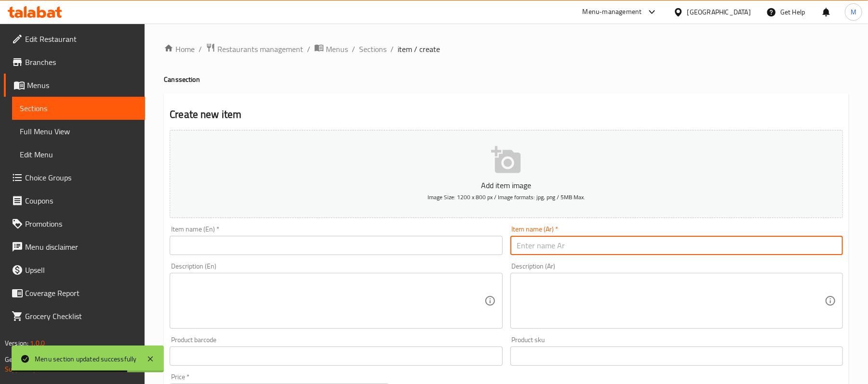
click at [710, 243] on input "text" at bounding box center [676, 245] width 332 height 19
paste input "علبة فول امريكانا مدمس ساده"
type input "علبة فول امريكانا مدمس ساده"
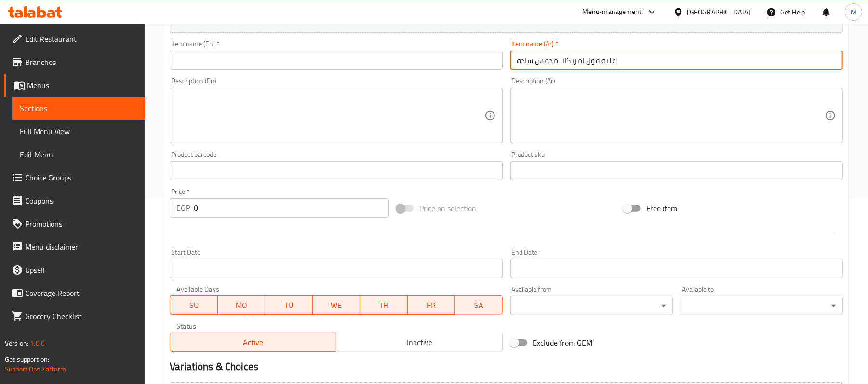
scroll to position [193, 0]
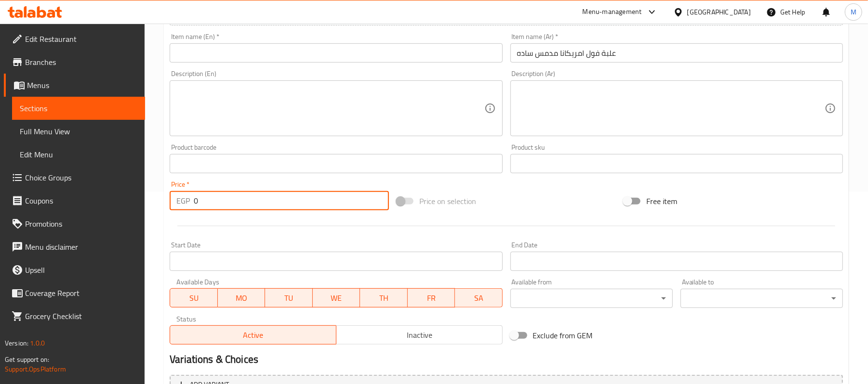
drag, startPoint x: 194, startPoint y: 207, endPoint x: 200, endPoint y: 206, distance: 6.8
click at [200, 206] on div "EGP 0 Price *" at bounding box center [279, 200] width 219 height 19
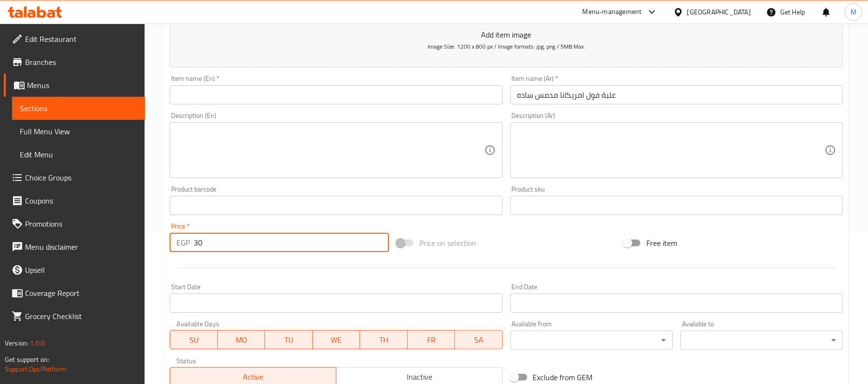
scroll to position [128, 0]
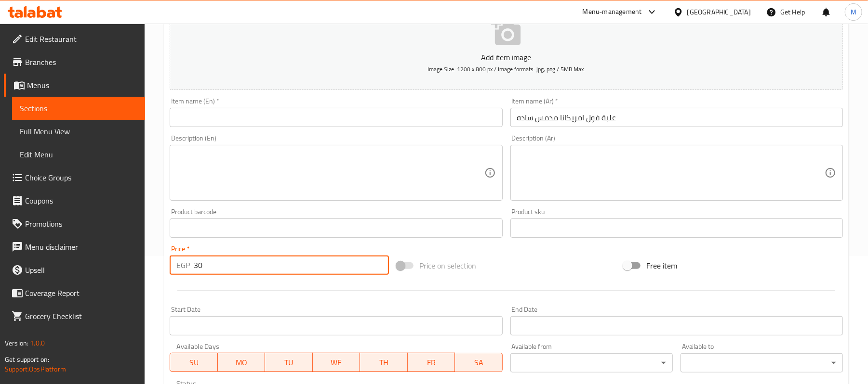
type input "30"
click at [575, 111] on input "علبة فول امريكانا مدمس ساده" at bounding box center [676, 117] width 332 height 19
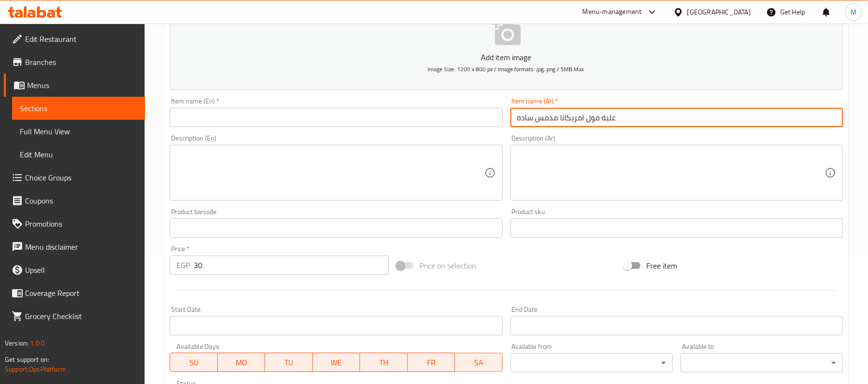
click at [575, 111] on input "علبة فول امريكانا مدمس ساده" at bounding box center [676, 117] width 332 height 19
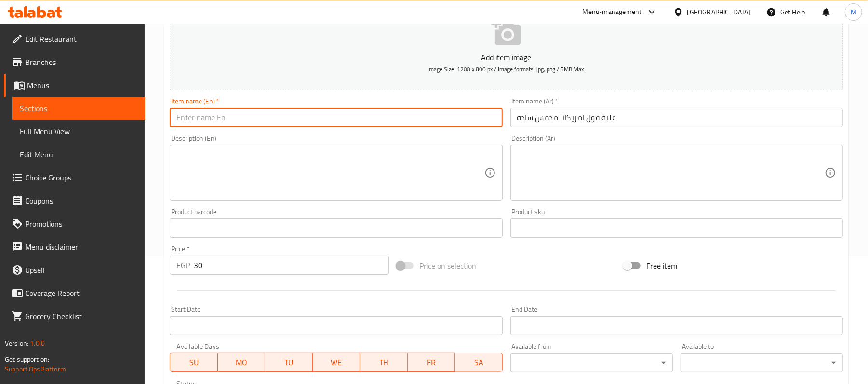
click at [207, 109] on input "text" at bounding box center [336, 117] width 332 height 19
paste input "A can of plain Americana fava beans"
drag, startPoint x: 220, startPoint y: 119, endPoint x: 167, endPoint y: 111, distance: 54.0
click at [167, 111] on div "Item name (En)   * A can of plain Americana fava beans Item name (En) *" at bounding box center [336, 112] width 340 height 37
click at [263, 120] on input "Americana fava beans" at bounding box center [336, 117] width 332 height 19
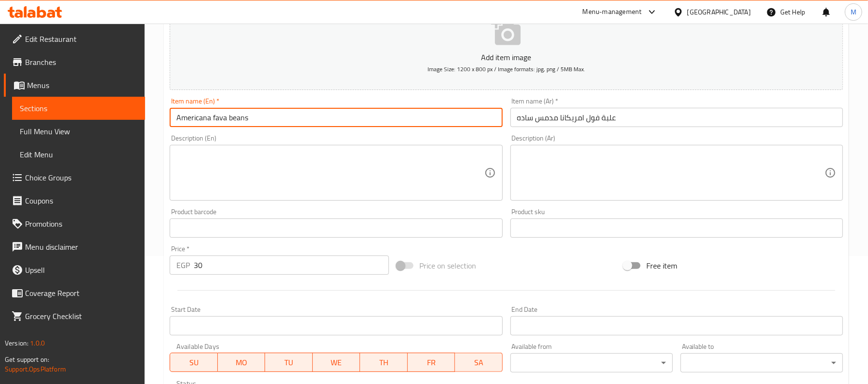
paste input "A can of plain"
click at [286, 120] on input "Americana fava beans A can of plain" at bounding box center [336, 117] width 332 height 19
click at [214, 122] on input "Americana fava beans A can of" at bounding box center [336, 117] width 332 height 19
paste input "plain"
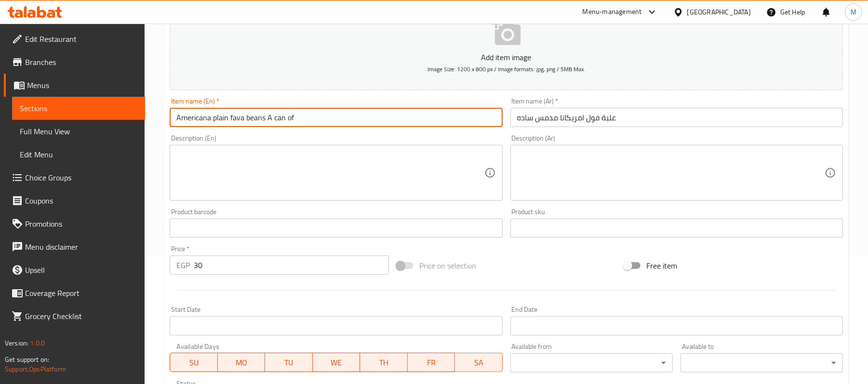
click at [293, 119] on input "Americana plain fava beans A can of" at bounding box center [336, 117] width 332 height 19
click at [274, 120] on input "Americana plain fava beans A can" at bounding box center [336, 117] width 332 height 19
click at [251, 117] on input "Americana plain fava beans can" at bounding box center [336, 117] width 332 height 19
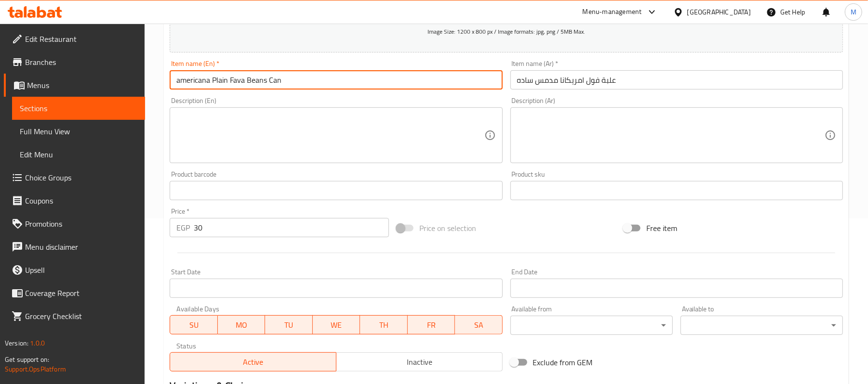
scroll to position [174, 0]
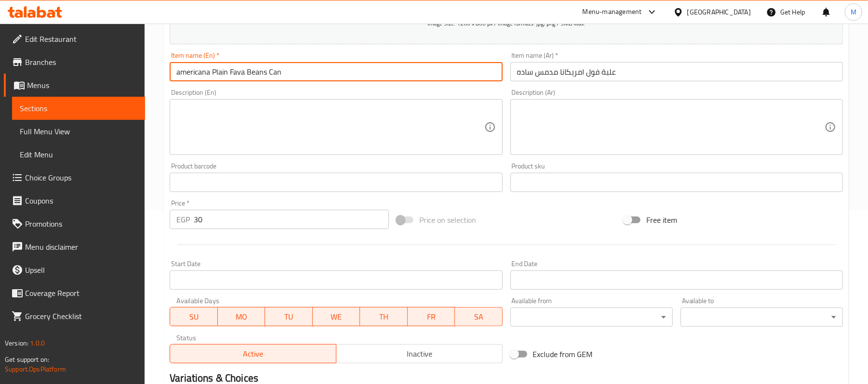
click at [180, 74] on input "americana Plain Fava Beans Can" at bounding box center [336, 71] width 332 height 19
click at [175, 75] on input "americana Plain Fava Beans Can" at bounding box center [336, 71] width 332 height 19
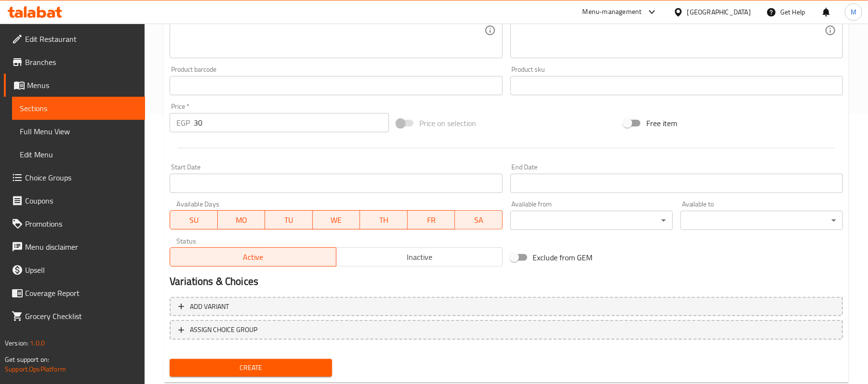
scroll to position [295, 0]
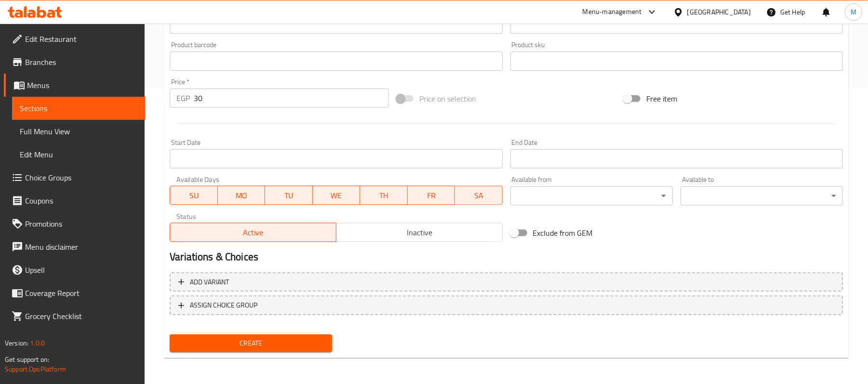
type input "Americana Plain Fava Beans Can"
click at [303, 347] on span "Create" at bounding box center [250, 344] width 147 height 12
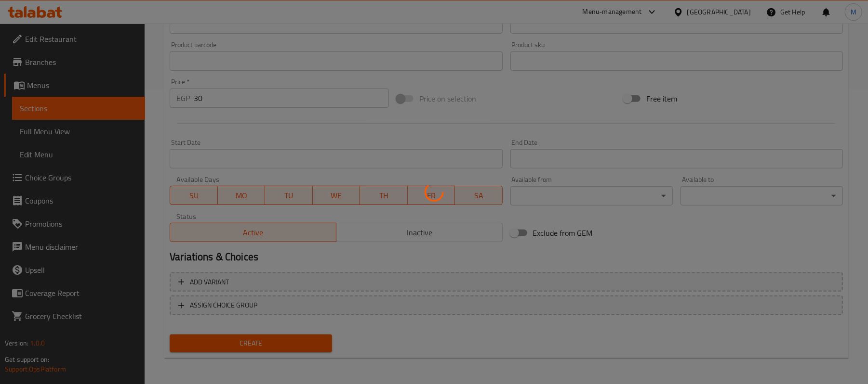
type input "0"
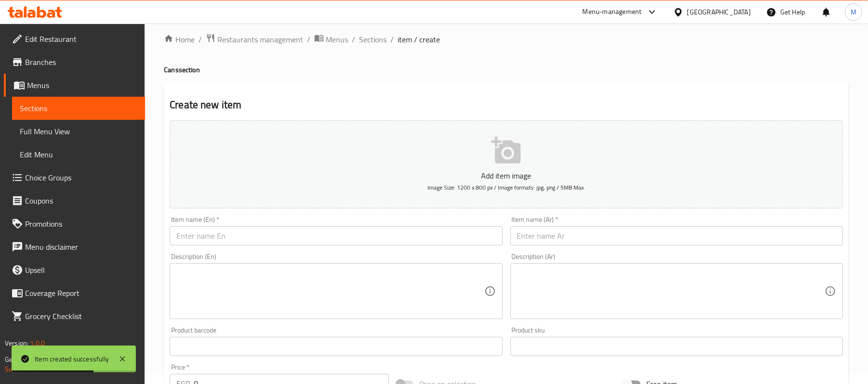
scroll to position [0, 0]
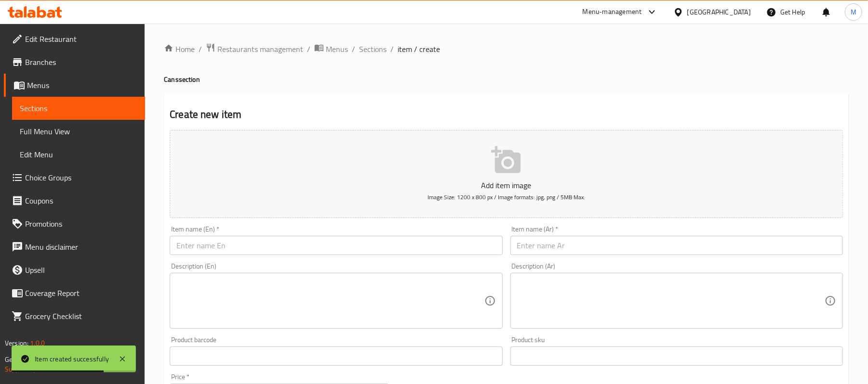
drag, startPoint x: 376, startPoint y: 53, endPoint x: 377, endPoint y: 72, distance: 19.8
click at [376, 53] on span "Sections" at bounding box center [372, 49] width 27 height 12
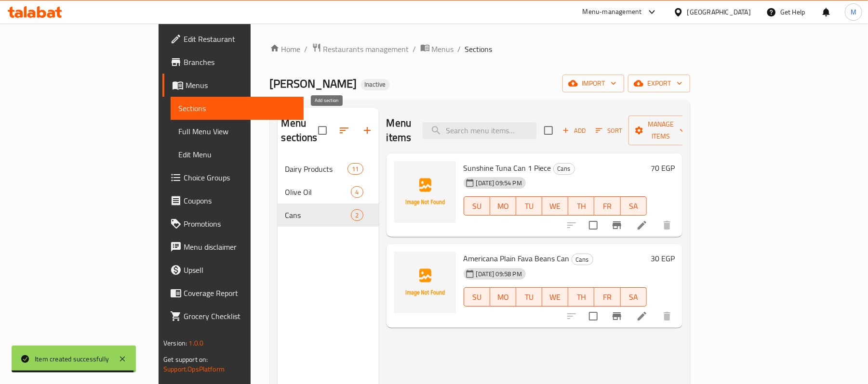
click at [361, 127] on icon "button" at bounding box center [367, 131] width 12 height 12
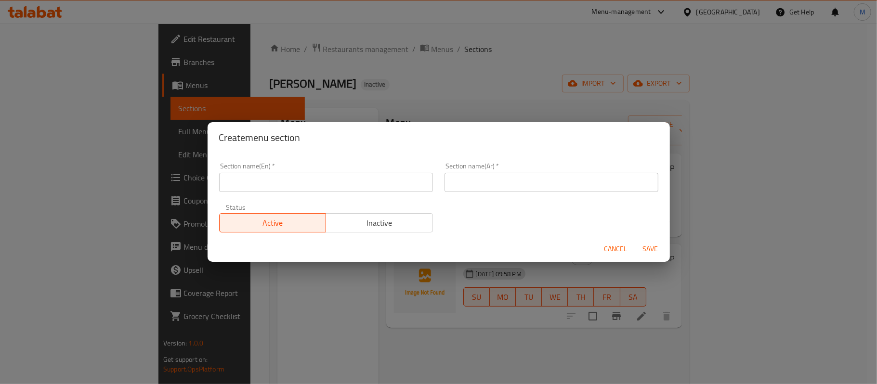
click at [378, 182] on input "text" at bounding box center [326, 182] width 214 height 19
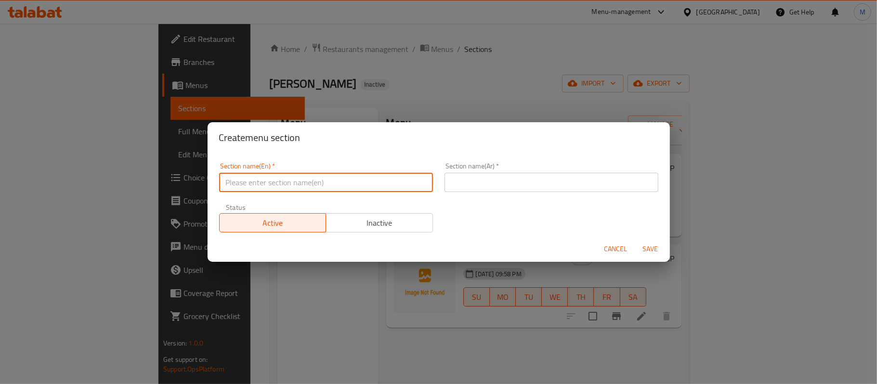
click at [463, 182] on input "text" at bounding box center [552, 182] width 214 height 19
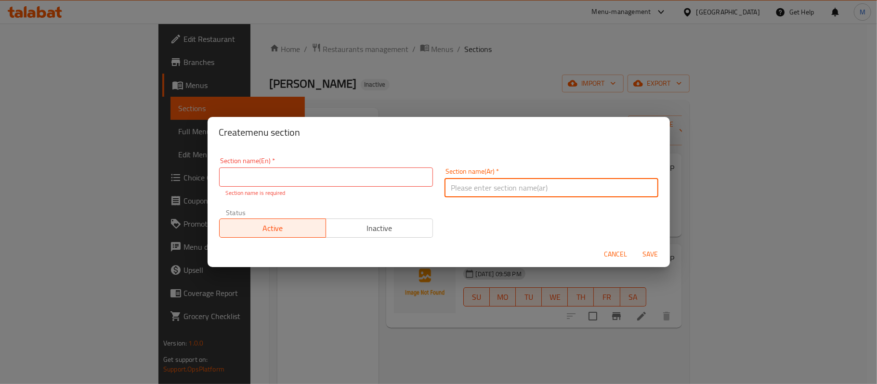
paste input "التمور المجففة"
click at [487, 187] on input "التمور المجففة" at bounding box center [552, 187] width 214 height 19
type input "التمور المجففة"
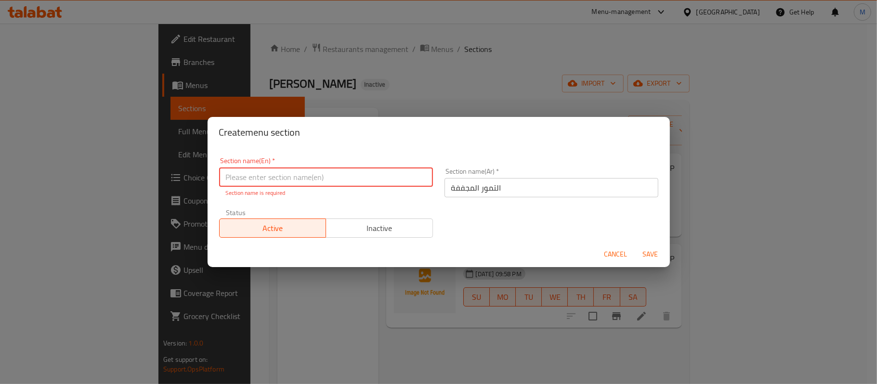
click at [290, 181] on input "text" at bounding box center [326, 177] width 214 height 19
paste input "dried dates"
click at [290, 181] on input "dried dates" at bounding box center [326, 177] width 214 height 19
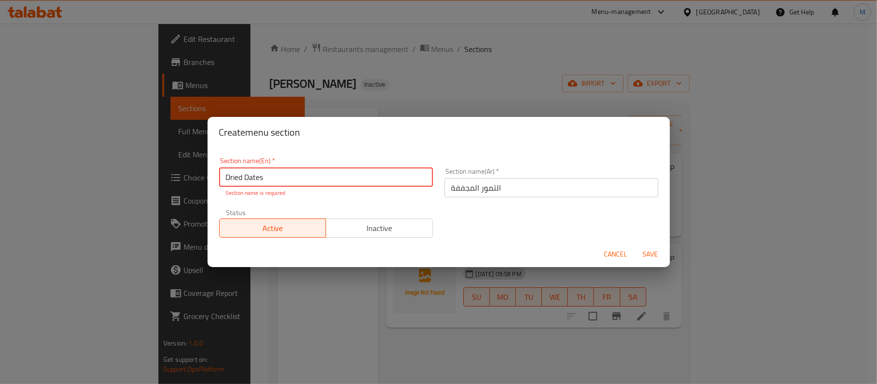
type input "Dried Dates"
click at [651, 253] on span "Save" at bounding box center [650, 255] width 23 height 12
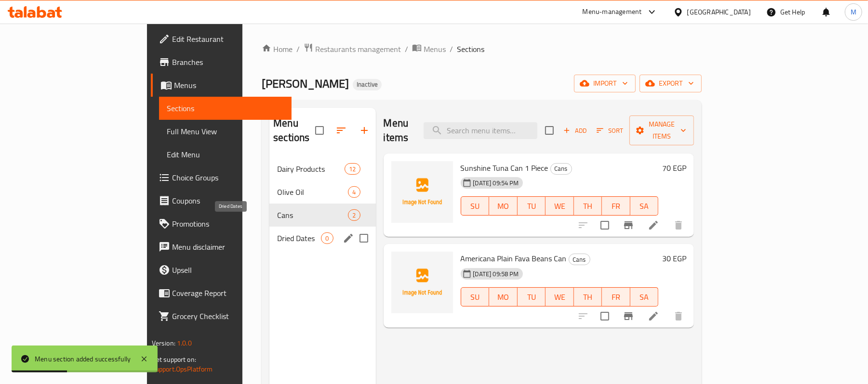
click at [277, 233] on span "Dried Dates" at bounding box center [299, 239] width 44 height 12
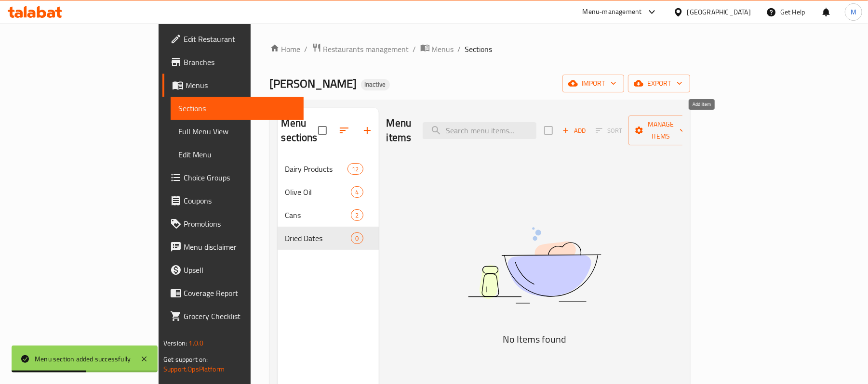
click at [587, 125] on span "Add" at bounding box center [574, 130] width 26 height 11
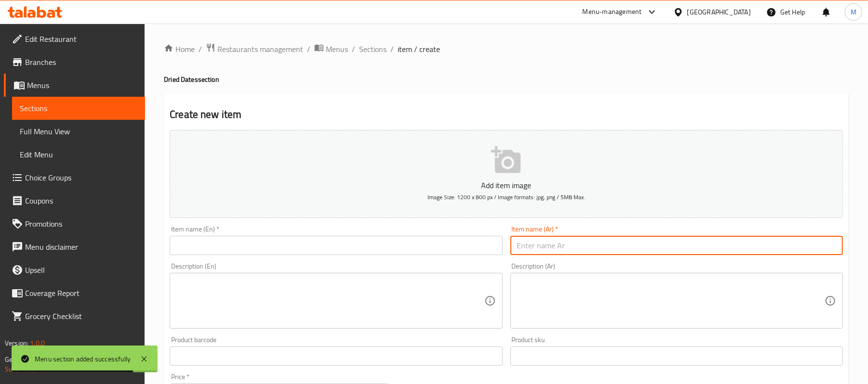
click at [771, 252] on input "text" at bounding box center [676, 245] width 332 height 19
paste input "تمر رطب سعودي القصيم"
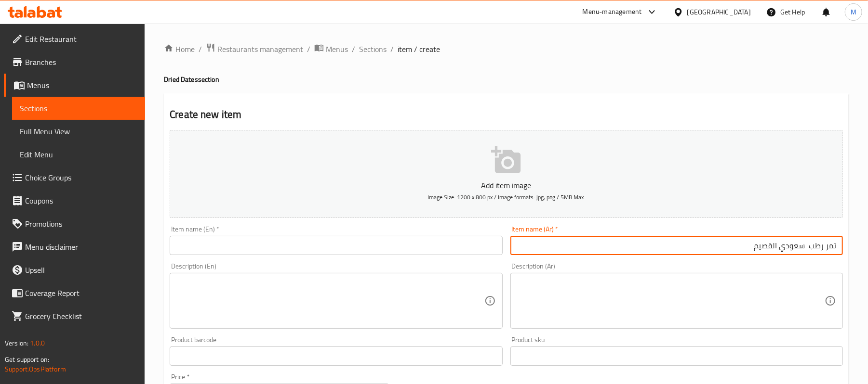
type input "تمر رطب سعودي القصيم"
click at [768, 286] on textarea at bounding box center [670, 301] width 307 height 46
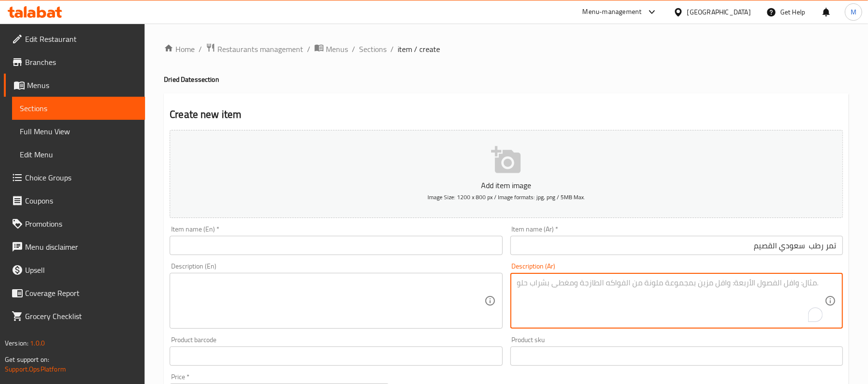
paste textarea "تمر رطب سعودي فاخر 600جم."
click at [738, 288] on textarea "تمر رطب سعودي فاخر 600جم." at bounding box center [670, 301] width 307 height 46
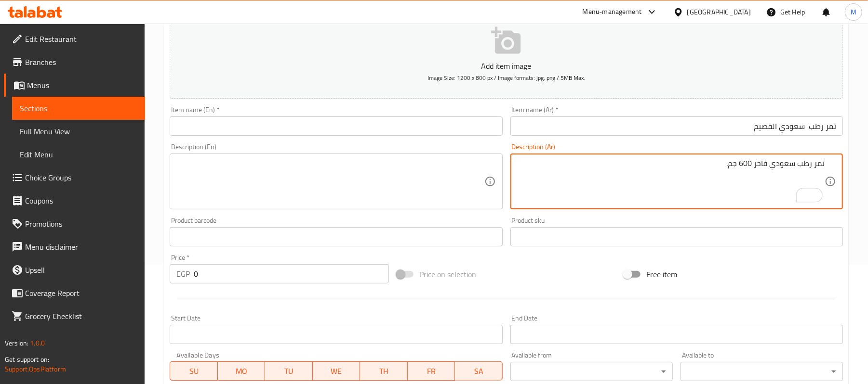
scroll to position [176, 0]
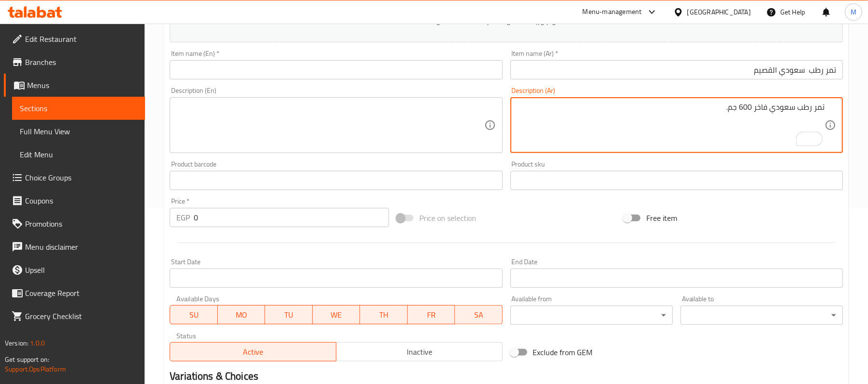
type textarea "تمر رطب سعودي فاخر 600 جم."
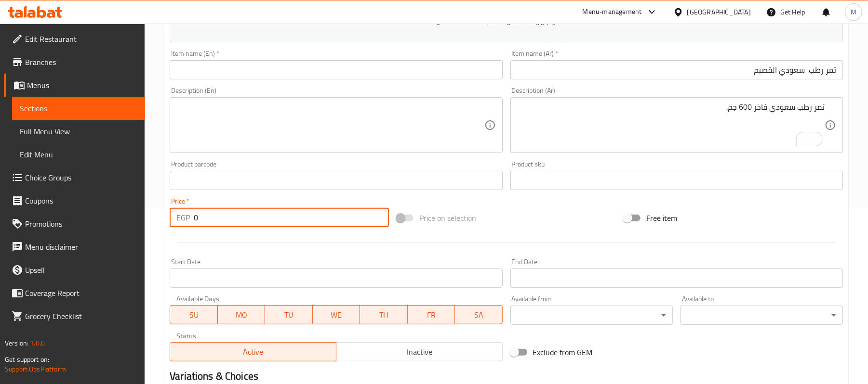
drag, startPoint x: 195, startPoint y: 220, endPoint x: 204, endPoint y: 221, distance: 9.2
click at [204, 221] on input "0" at bounding box center [291, 217] width 195 height 19
type input "140"
click at [775, 75] on input "تمر رطب سعودي القصيم" at bounding box center [676, 69] width 332 height 19
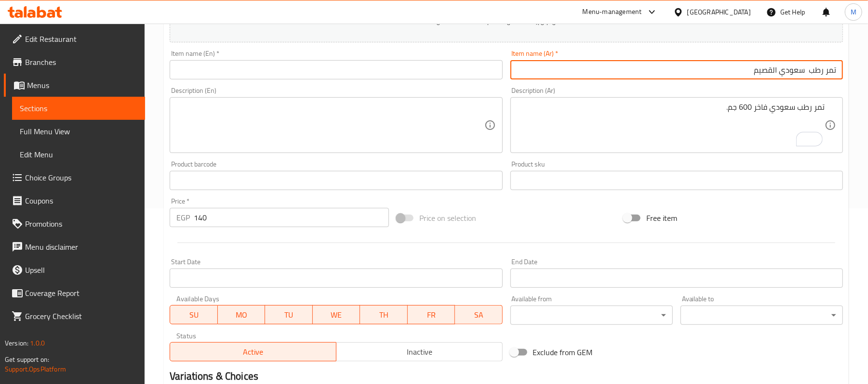
click at [804, 71] on input "تمر رطب سعودي القصيم" at bounding box center [676, 69] width 332 height 19
click at [799, 70] on input "تمر رطب سعودي القصيم" at bounding box center [676, 69] width 332 height 19
click at [798, 70] on input "تمر رطب سعودي القصيم" at bounding box center [676, 69] width 332 height 19
type input "تمر رطب سعودي القصيم"
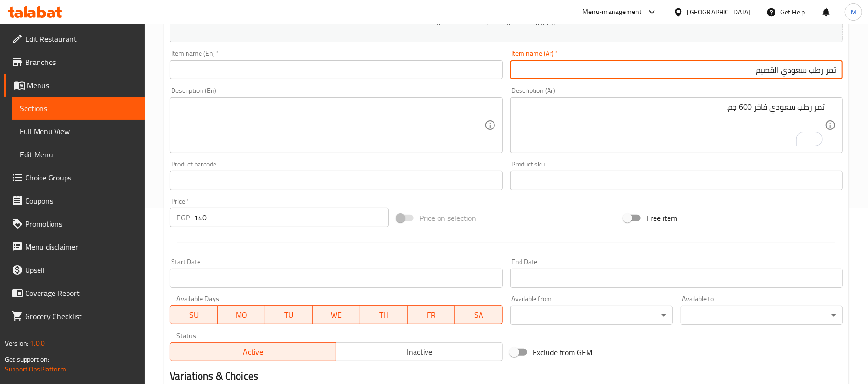
click at [245, 69] on input "text" at bounding box center [336, 69] width 332 height 19
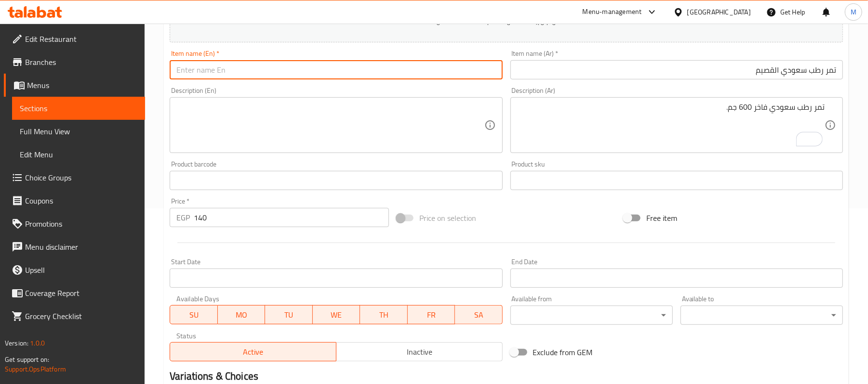
paste input "Saudi fresh dates from Qassim"
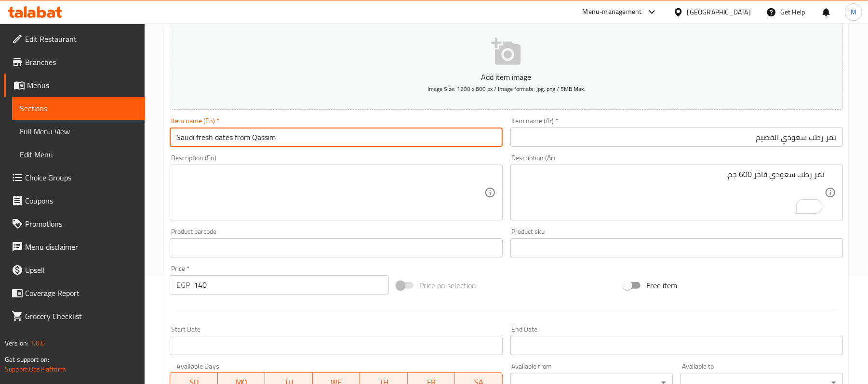
scroll to position [47, 0]
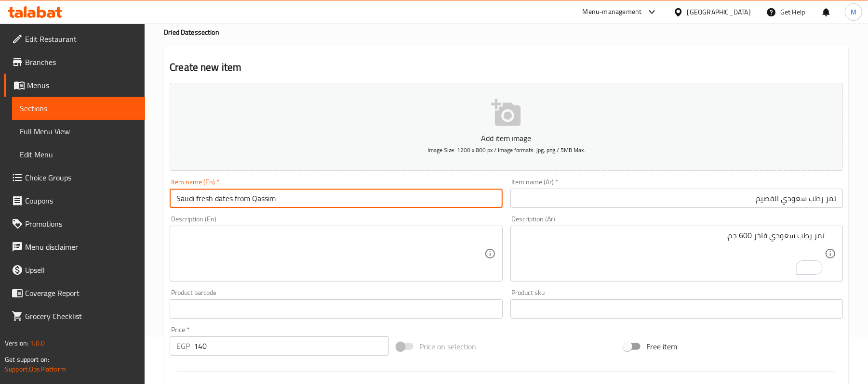
click at [261, 200] on input "Saudi fresh dates from Qassim" at bounding box center [336, 198] width 332 height 19
click at [174, 197] on input "Saudi fresh dates from" at bounding box center [336, 198] width 332 height 19
paste input "Qassim"
click at [282, 201] on input "El Qassim Saudi fresh dates from" at bounding box center [336, 198] width 332 height 19
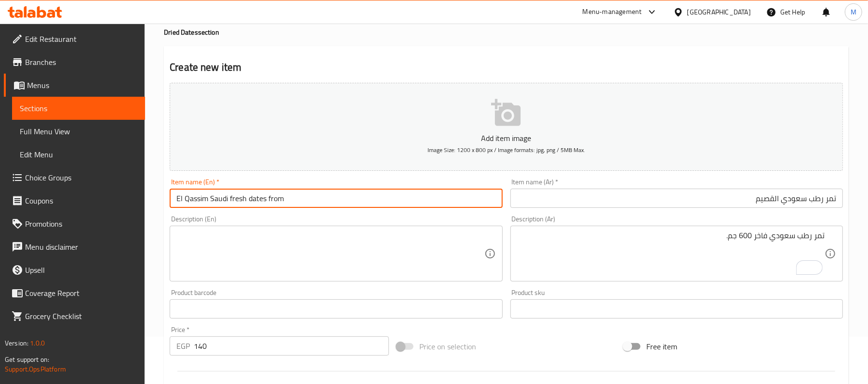
click at [282, 201] on input "El Qassim Saudi fresh dates from" at bounding box center [336, 198] width 332 height 19
click at [277, 201] on input "El Qassim Saudi fresh dates from" at bounding box center [336, 198] width 332 height 19
click at [240, 203] on input "El Qassim Saudi fresh dates" at bounding box center [336, 198] width 332 height 19
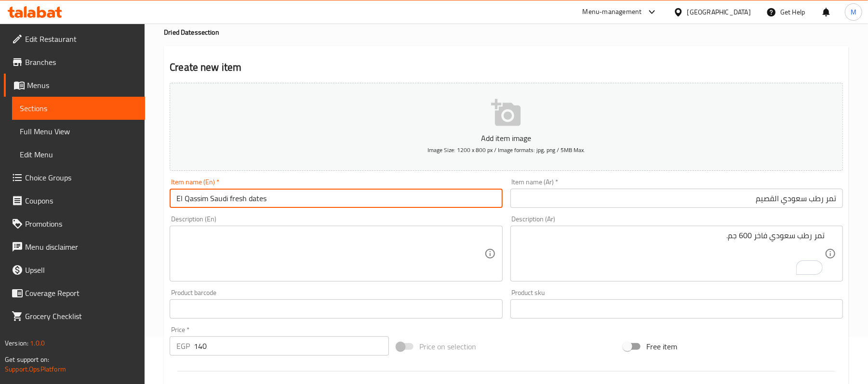
click at [240, 203] on input "El Qassim Saudi fresh dates" at bounding box center [336, 198] width 332 height 19
click at [382, 239] on textarea at bounding box center [329, 254] width 307 height 46
click at [241, 201] on input "El Qassim Saudi Fresh Dates" at bounding box center [336, 198] width 332 height 19
click at [230, 205] on input "El Qassim Saudi rotab Dates" at bounding box center [336, 198] width 332 height 19
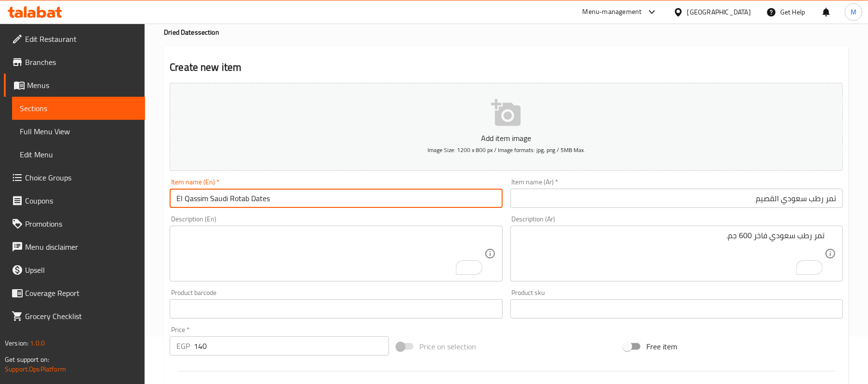
type input "El Qassim Saudi Rotab Dates"
click at [298, 251] on textarea "To enrich screen reader interactions, please activate Accessibility in Grammarl…" at bounding box center [329, 254] width 307 height 46
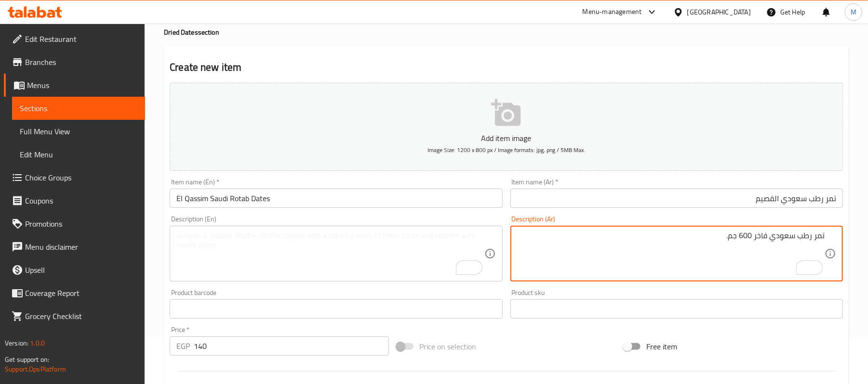
click at [804, 239] on textarea "تمر رطب سعودي فاخر 600 جم." at bounding box center [670, 254] width 307 height 46
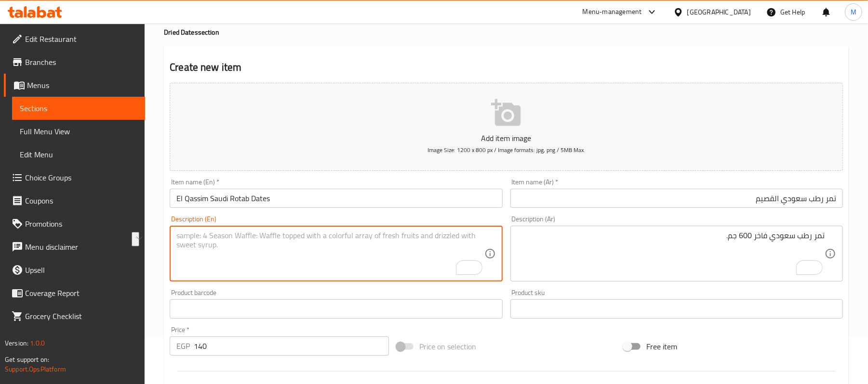
click at [228, 261] on textarea "To enrich screen reader interactions, please activate Accessibility in Grammarl…" at bounding box center [329, 254] width 307 height 46
paste textarea "Premium Saudi fresh dates 600g."
click at [241, 201] on input "El Qassim Saudi Rotab Dates" at bounding box center [336, 198] width 332 height 19
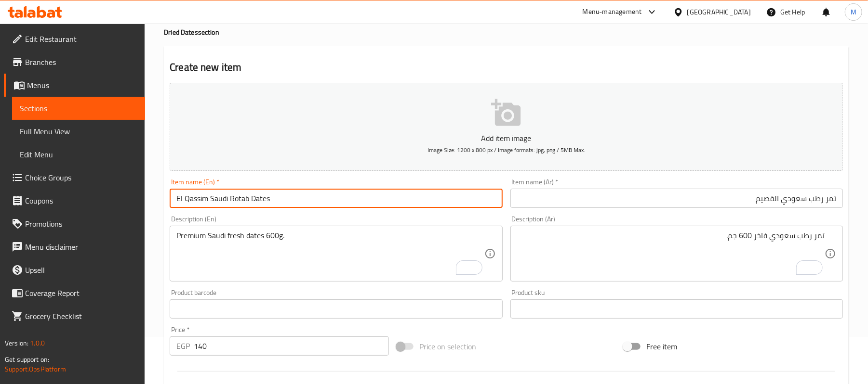
click at [241, 201] on input "El Qassim Saudi Rotab Dates" at bounding box center [336, 198] width 332 height 19
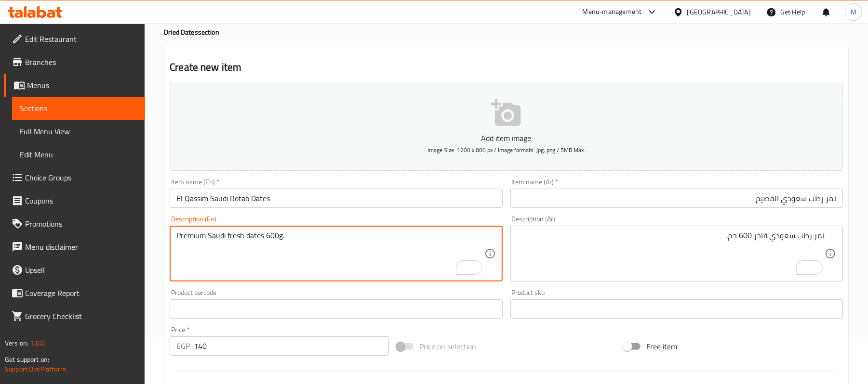
click at [251, 239] on textarea "Premium Saudi fresh dates 600g." at bounding box center [329, 254] width 307 height 46
click at [237, 240] on textarea "Premium Saudi fresh dates 600g." at bounding box center [329, 254] width 307 height 46
paste textarea "Rotab"
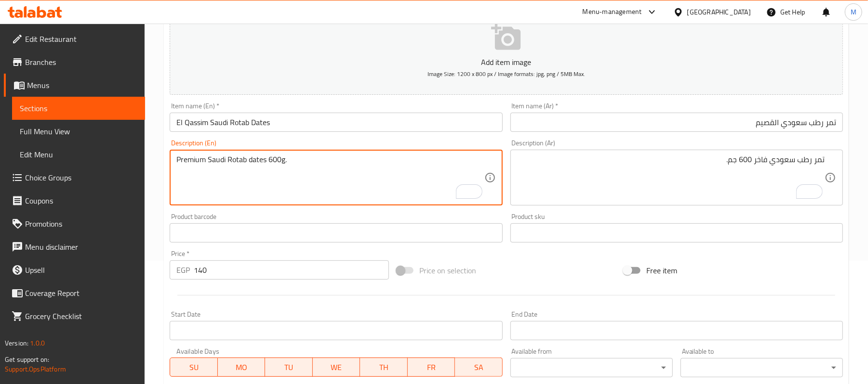
click at [228, 166] on textarea "Premium Saudi Rotab dates 600g." at bounding box center [329, 178] width 307 height 46
type textarea "Premium Saudi rotab dates 600g."
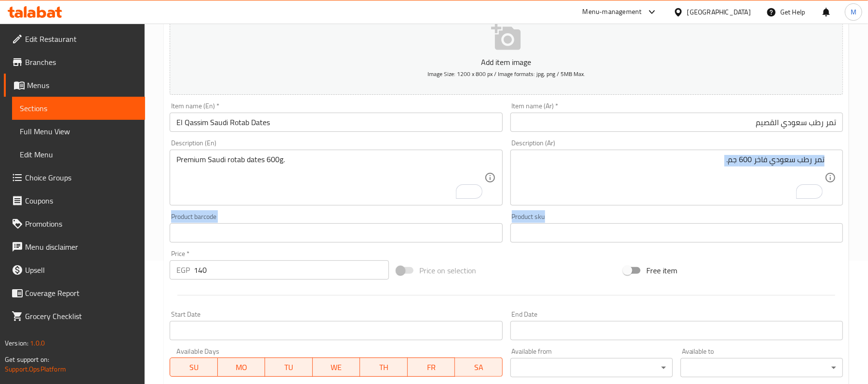
drag, startPoint x: 864, startPoint y: 205, endPoint x: 865, endPoint y: 214, distance: 9.2
click at [865, 214] on div "Home / Restaurants management / Menus / Sections / item / create Dried Dates se…" at bounding box center [506, 228] width 723 height 657
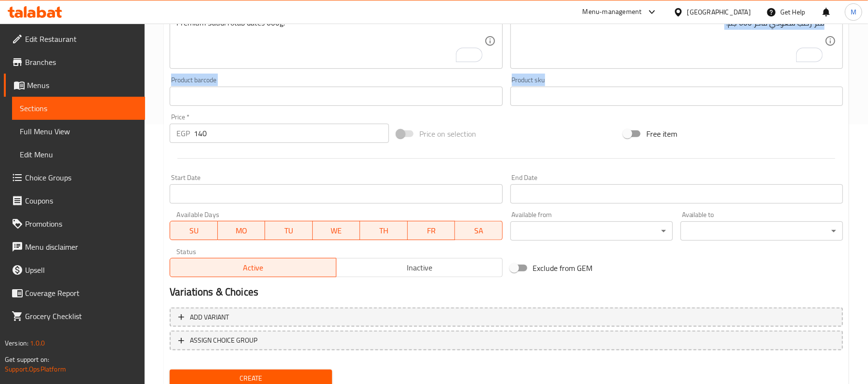
scroll to position [295, 0]
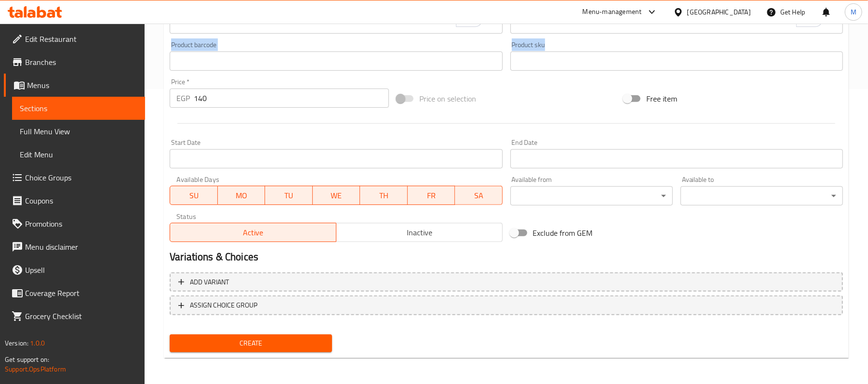
click at [293, 345] on span "Create" at bounding box center [250, 344] width 147 height 12
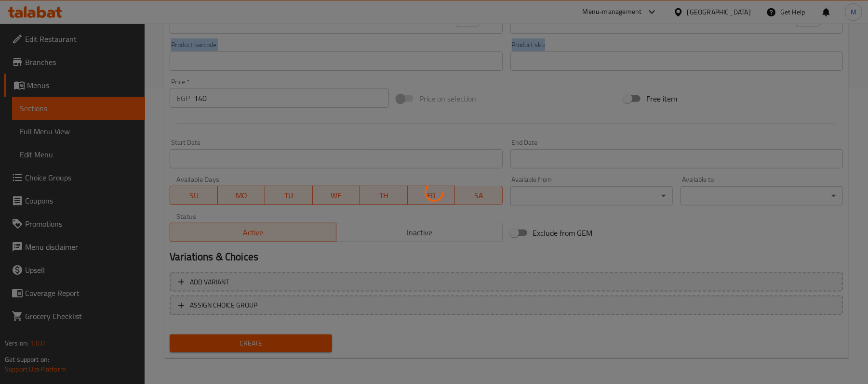
type input "0"
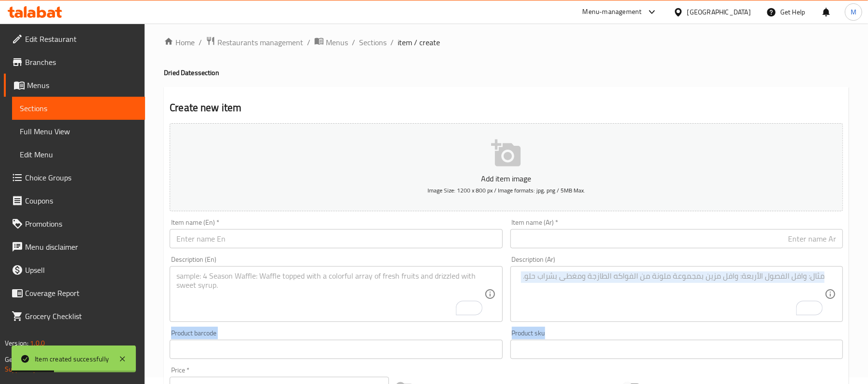
scroll to position [0, 0]
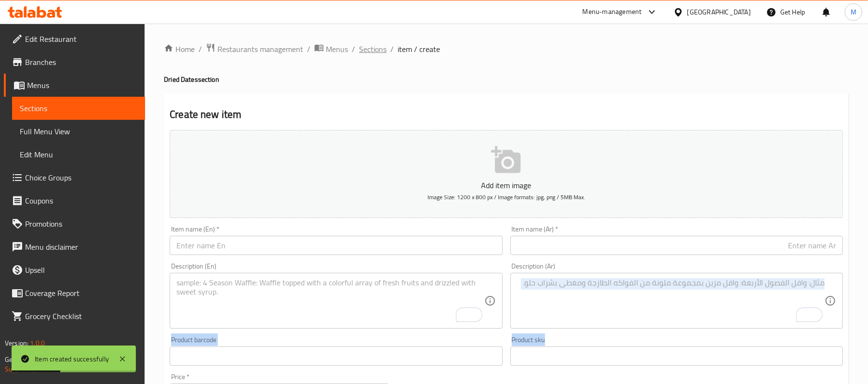
click at [365, 51] on span "Sections" at bounding box center [372, 49] width 27 height 12
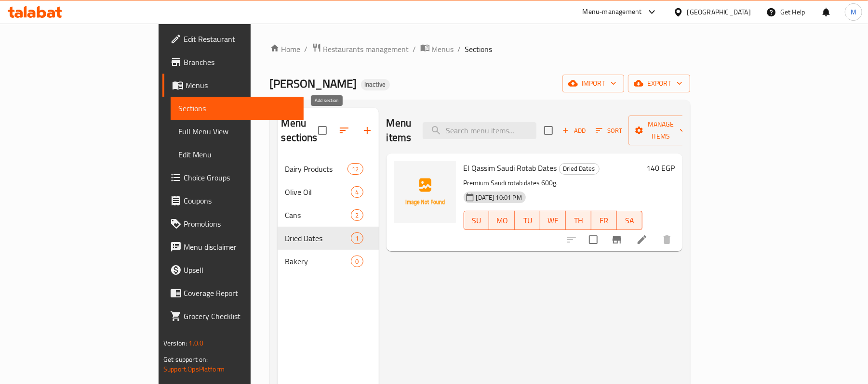
click at [364, 127] on icon "button" at bounding box center [367, 130] width 7 height 7
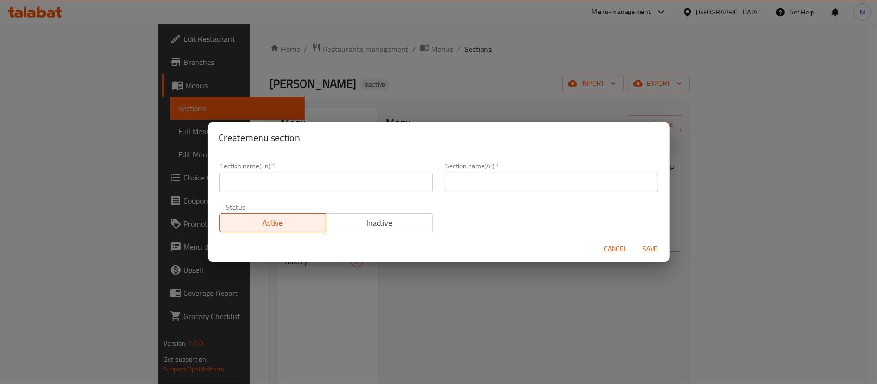
click at [328, 185] on input "text" at bounding box center [326, 182] width 214 height 19
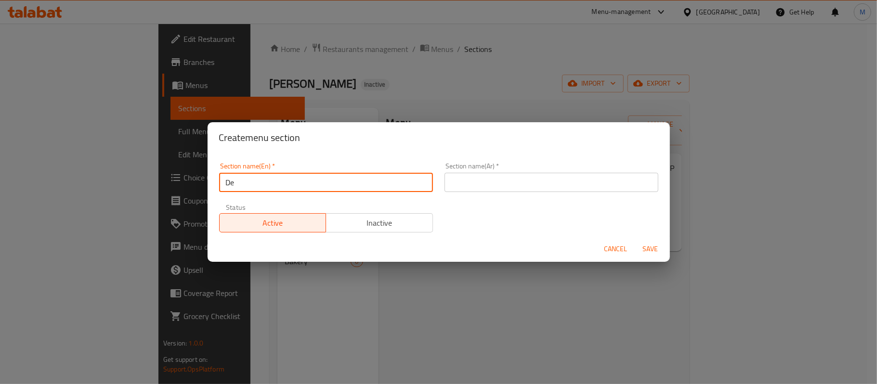
type input "Desserts"
click at [494, 184] on input "text" at bounding box center [552, 182] width 214 height 19
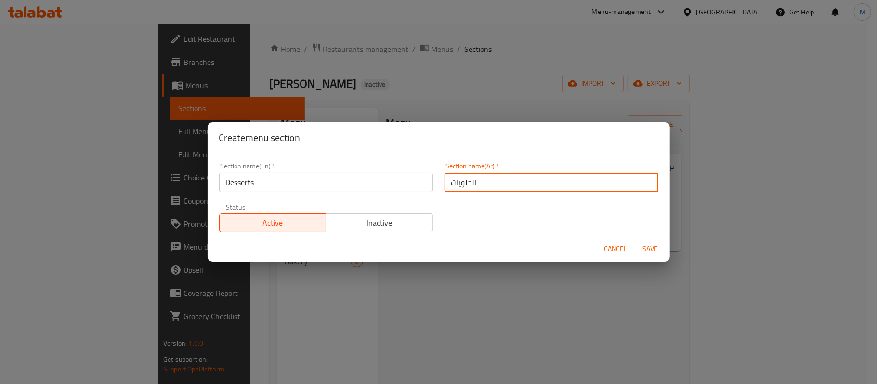
type input "الحلويات"
click at [648, 246] on span "Save" at bounding box center [650, 249] width 23 height 12
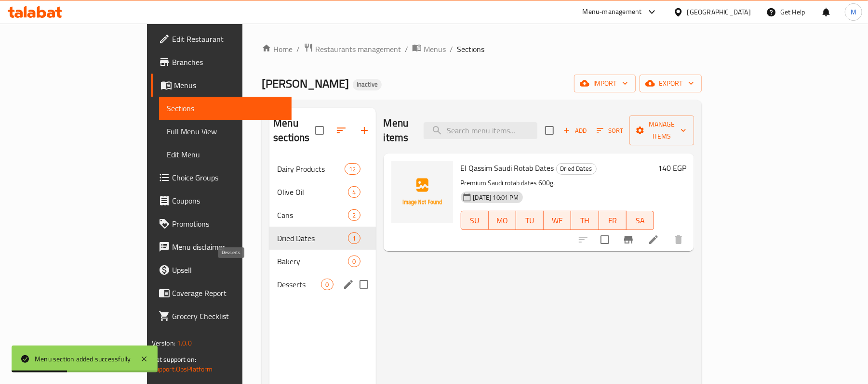
click at [277, 279] on span "Desserts" at bounding box center [299, 285] width 44 height 12
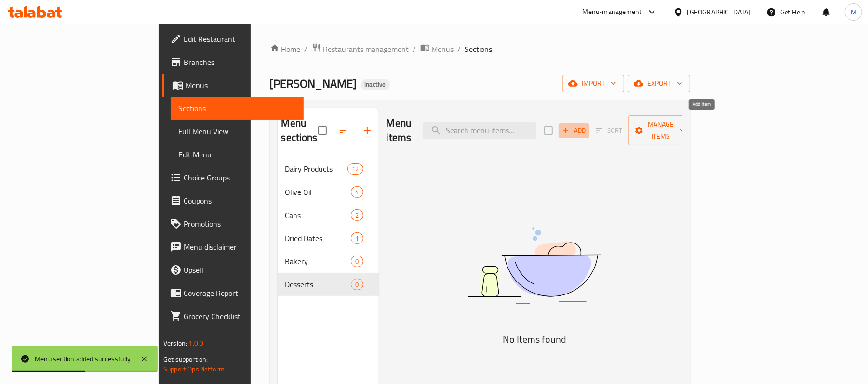
click at [587, 128] on span "Add" at bounding box center [574, 130] width 26 height 11
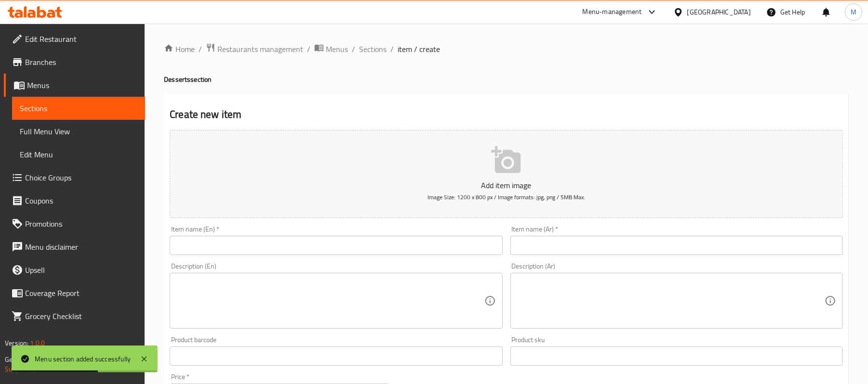
click at [713, 249] on input "text" at bounding box center [676, 245] width 332 height 19
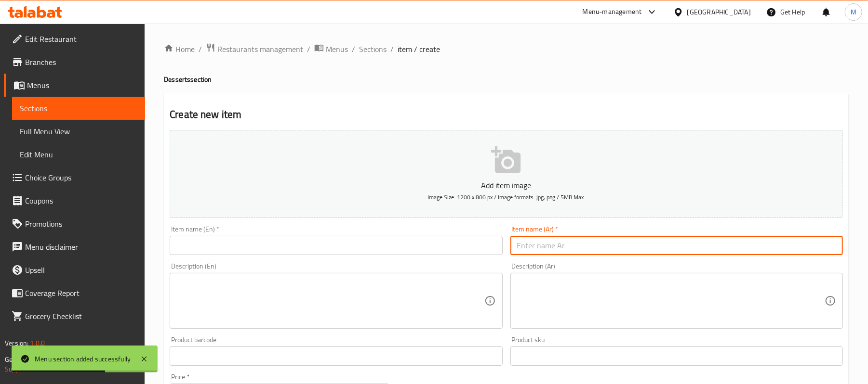
paste input "كريم كراميل"
type input "كريم كراميل"
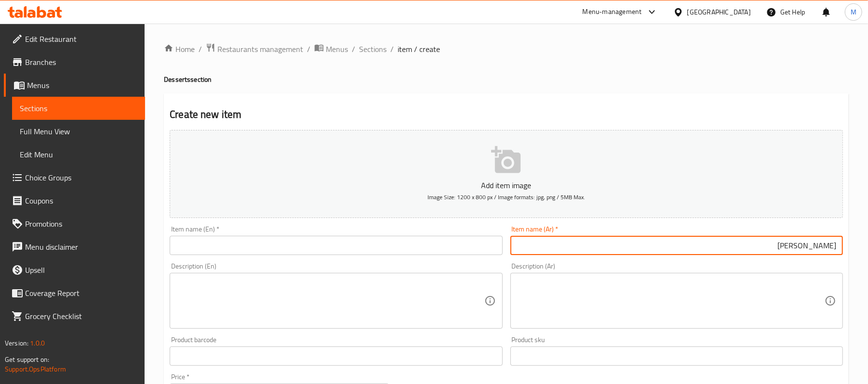
click at [674, 309] on textarea at bounding box center [670, 301] width 307 height 46
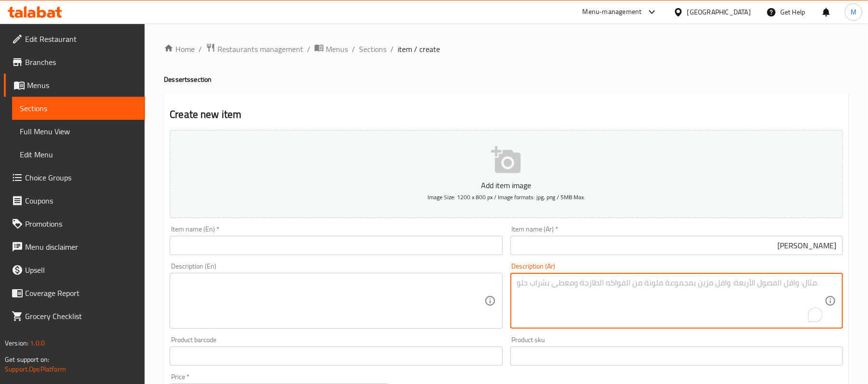
paste textarea "كريم كراميل بطعم أصيل."
type textarea "كريم كراميل بطعم أصيل."
click at [838, 244] on input "كريم كراميل" at bounding box center [676, 245] width 332 height 19
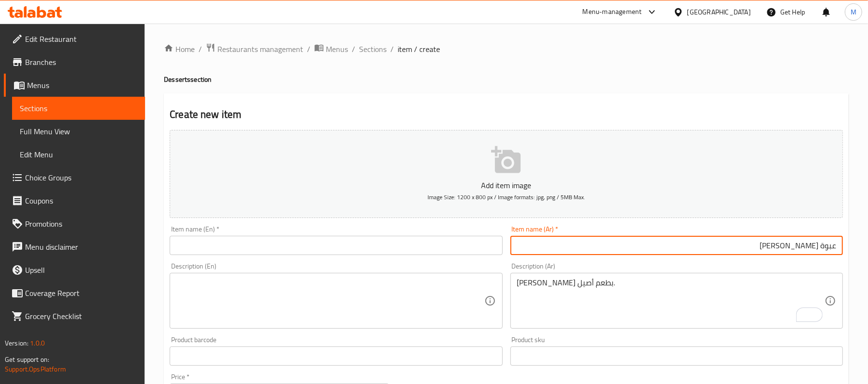
click at [803, 250] on input "عبوة كريم كراميل" at bounding box center [676, 245] width 332 height 19
type input "عبوة كريم كراميل"
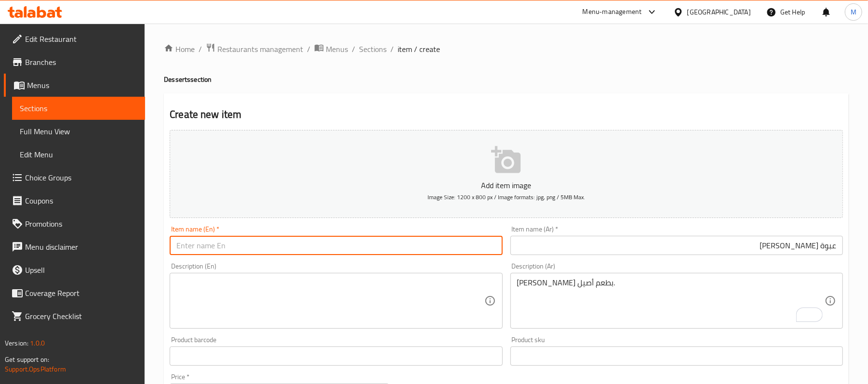
click at [298, 243] on input "text" at bounding box center [336, 245] width 332 height 19
paste input "crème caramel pack"
click at [297, 243] on input "crème caramel pack" at bounding box center [336, 245] width 332 height 19
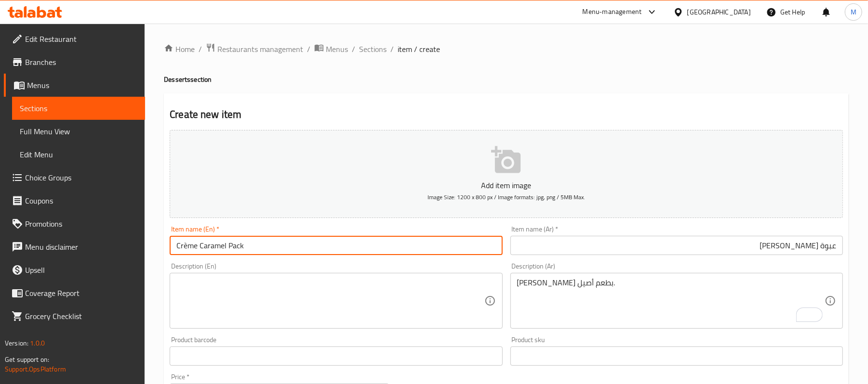
scroll to position [93, 0]
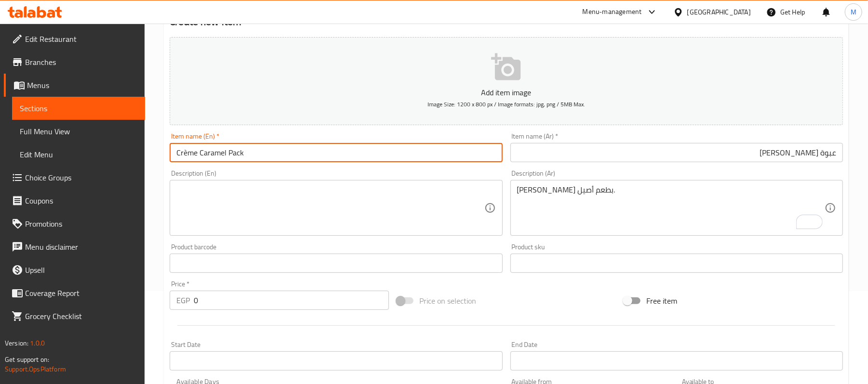
type input "Crème Caramel Pack"
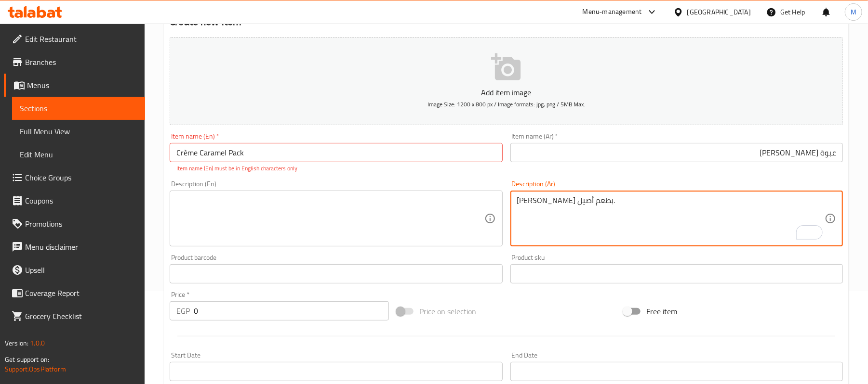
click at [600, 195] on div "كريم كراميل بطعم أصيل. Description (Ar)" at bounding box center [676, 219] width 332 height 56
click at [590, 197] on textarea "كريم كراميل بطعم أصيل." at bounding box center [670, 219] width 307 height 46
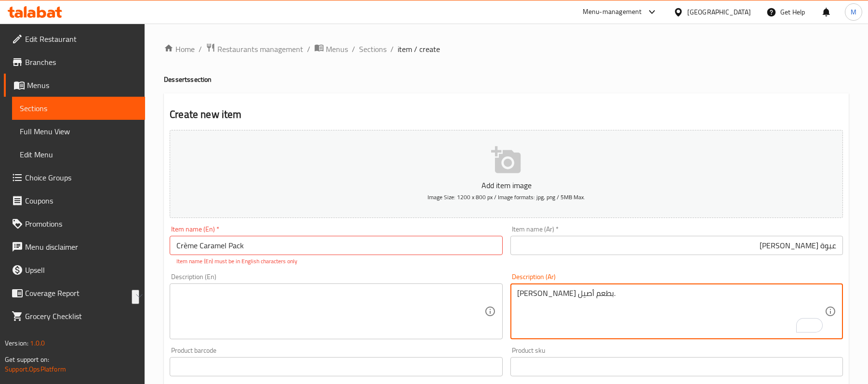
click at [223, 289] on textarea at bounding box center [329, 312] width 307 height 46
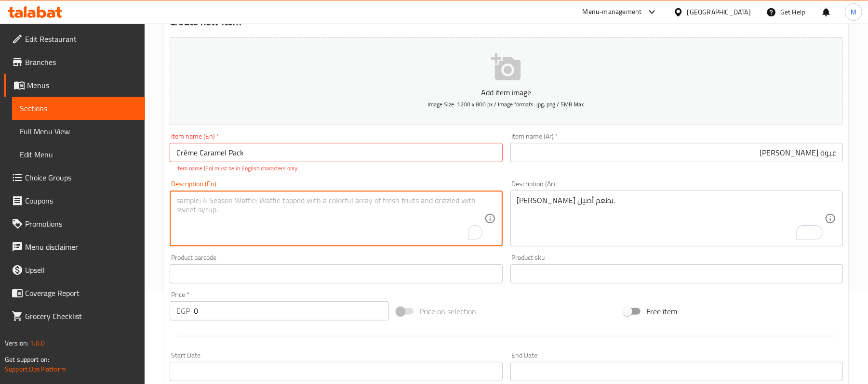
paste textarea "Authentic tasting caramel cream."
type textarea "Authentic tasting caramel cream."
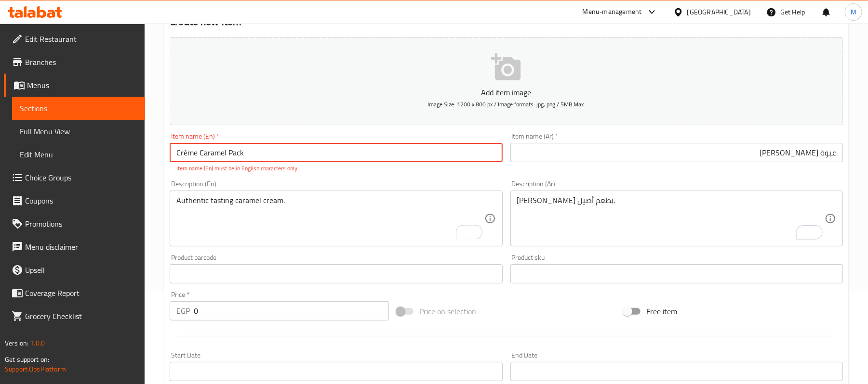
click at [186, 155] on input "Crème Caramel Pack" at bounding box center [336, 152] width 332 height 19
type input "Creme Caramel Pack"
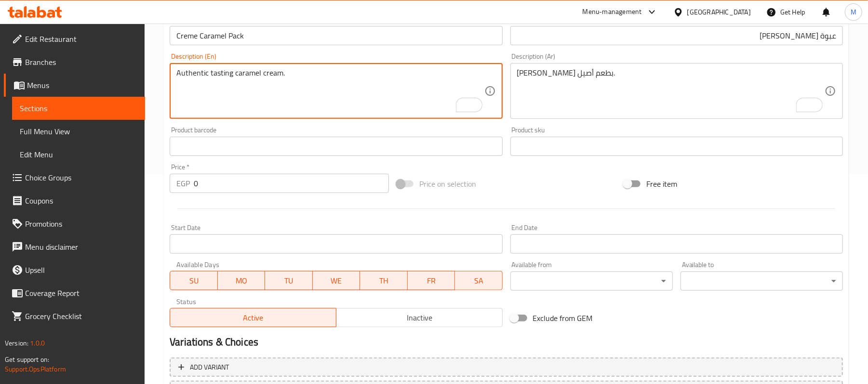
scroll to position [220, 0]
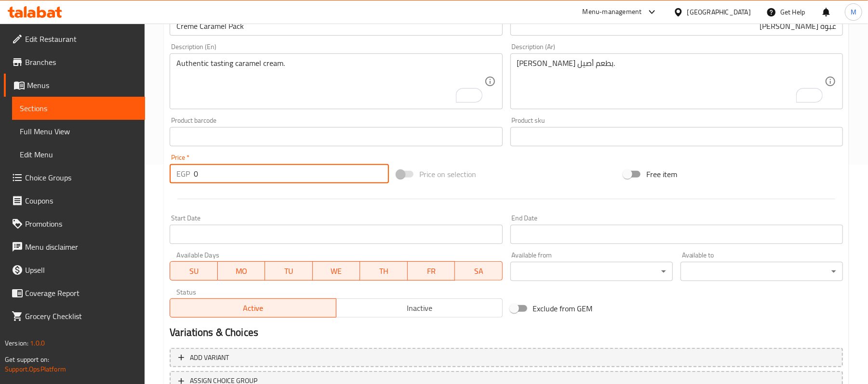
drag, startPoint x: 197, startPoint y: 176, endPoint x: 189, endPoint y: 178, distance: 7.9
click at [189, 178] on div "EGP 0 Price *" at bounding box center [279, 173] width 219 height 19
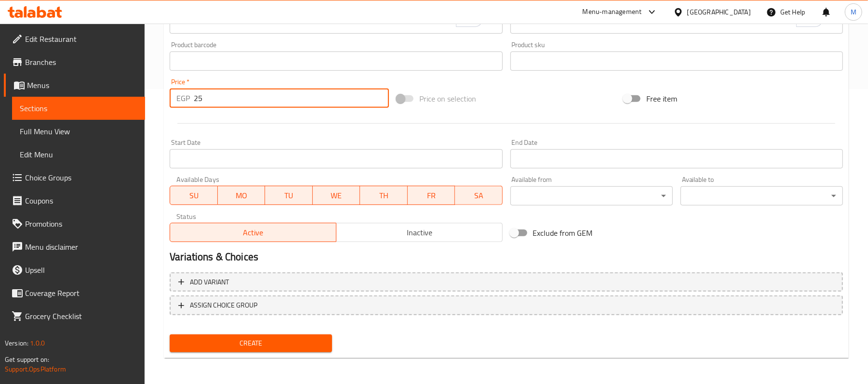
type input "25"
click at [290, 345] on span "Create" at bounding box center [250, 344] width 147 height 12
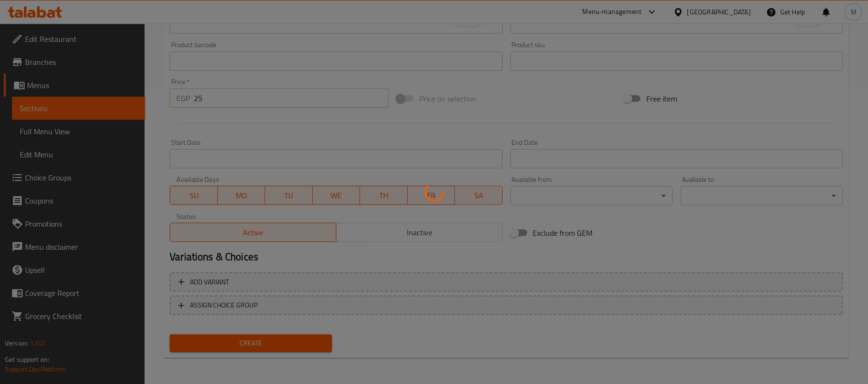
type input "0"
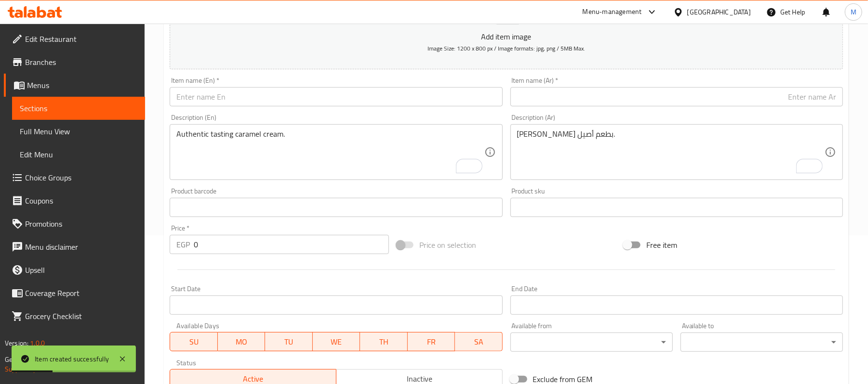
scroll to position [39, 0]
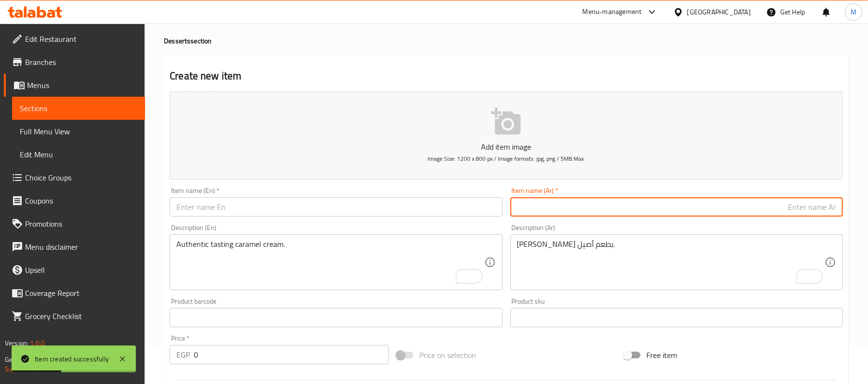
click at [700, 214] on input "text" at bounding box center [676, 207] width 332 height 19
paste input "كب كراميل"
type input "كب كراميل"
click at [278, 211] on input "text" at bounding box center [336, 207] width 332 height 19
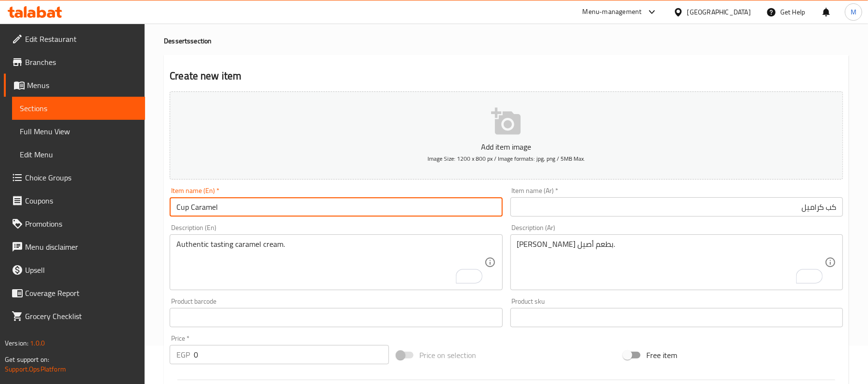
type input "Cup Caramel"
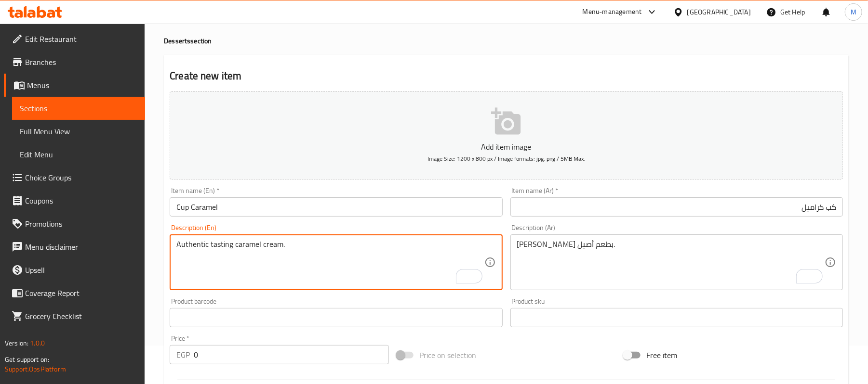
click at [295, 262] on textarea "Authentic tasting caramel cream." at bounding box center [329, 263] width 307 height 46
click at [703, 249] on textarea "[PERSON_NAME] بطعم أصيل." at bounding box center [670, 263] width 307 height 46
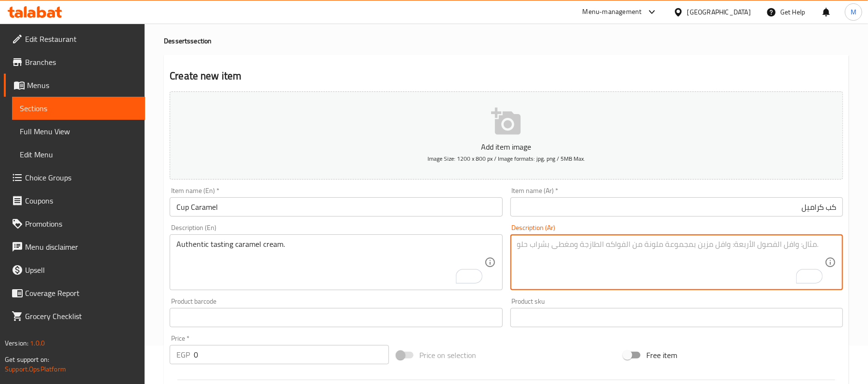
paste textarea "كب كراميل ناعم وغني."
type textarea "كب كراميل ناعم وغني."
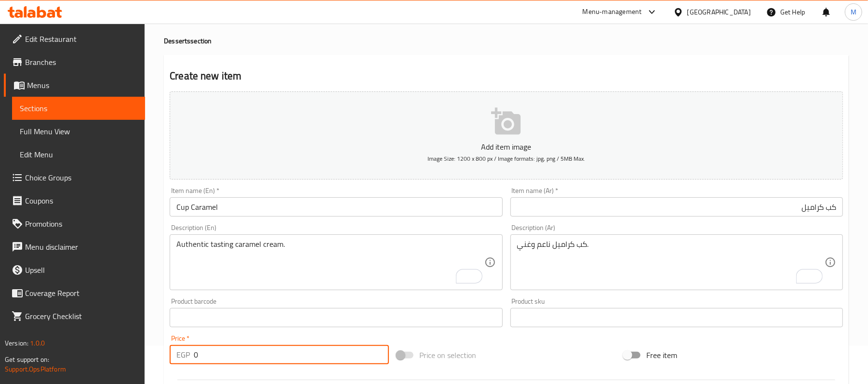
drag, startPoint x: 203, startPoint y: 362, endPoint x: 189, endPoint y: 361, distance: 13.6
click at [189, 361] on div "EGP 0 Price *" at bounding box center [279, 354] width 219 height 19
type input "35"
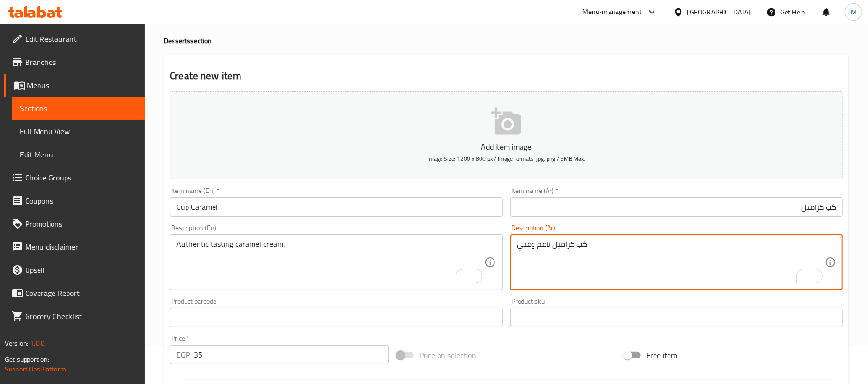
click at [560, 248] on textarea "كب كراميل ناعم وغني." at bounding box center [670, 263] width 307 height 46
click at [290, 263] on textarea "Authentic tasting caramel cream." at bounding box center [329, 263] width 307 height 46
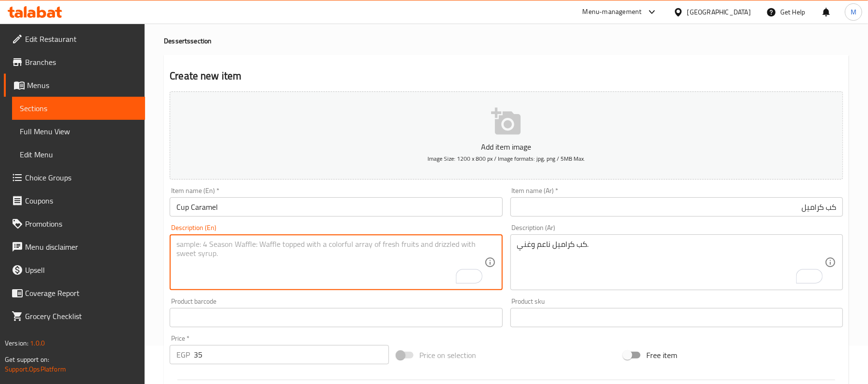
paste textarea "Smooth and rich caramel cup."
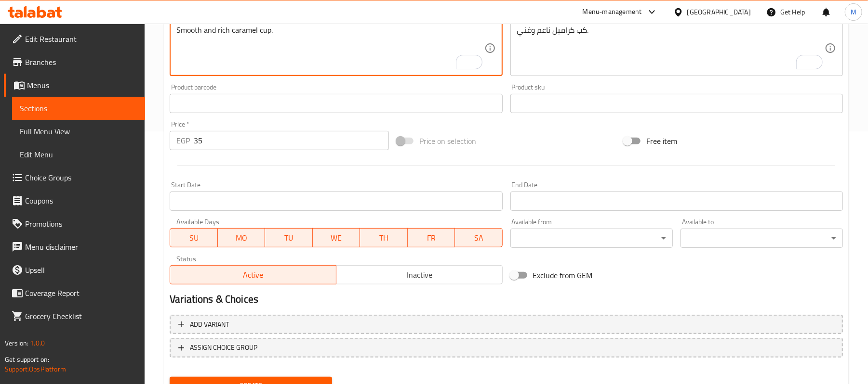
scroll to position [272, 0]
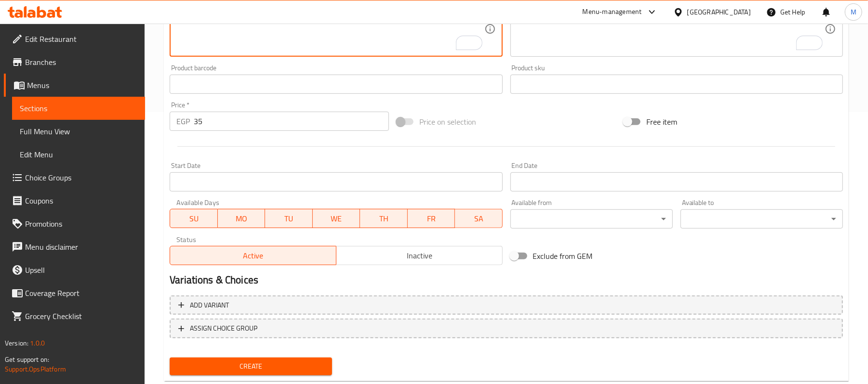
type textarea "Smooth and rich caramel cup."
click at [209, 368] on span "Create" at bounding box center [250, 367] width 147 height 12
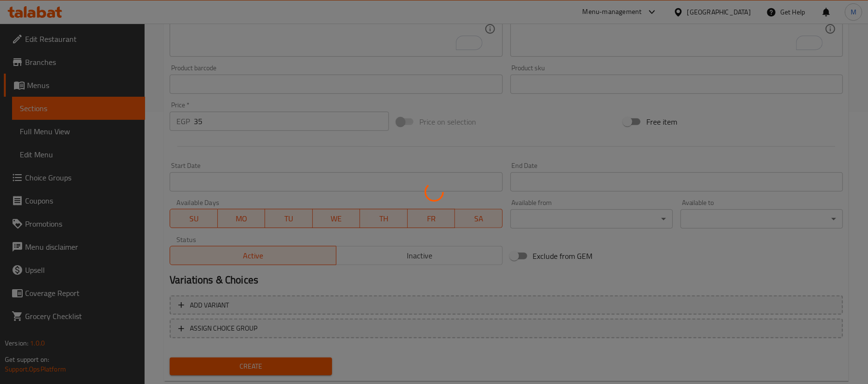
type input "0"
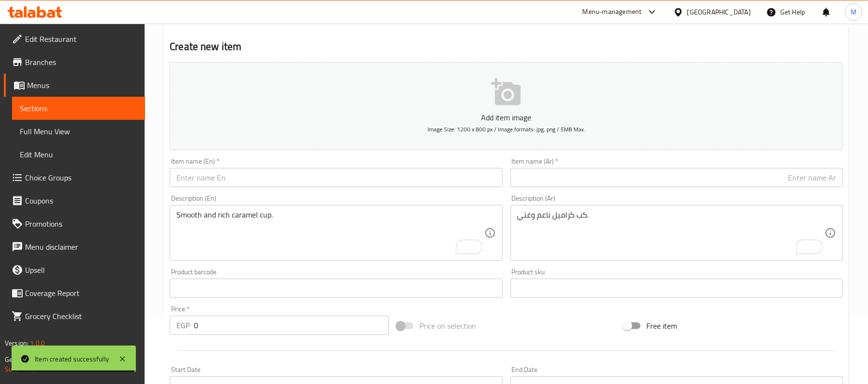
scroll to position [0, 0]
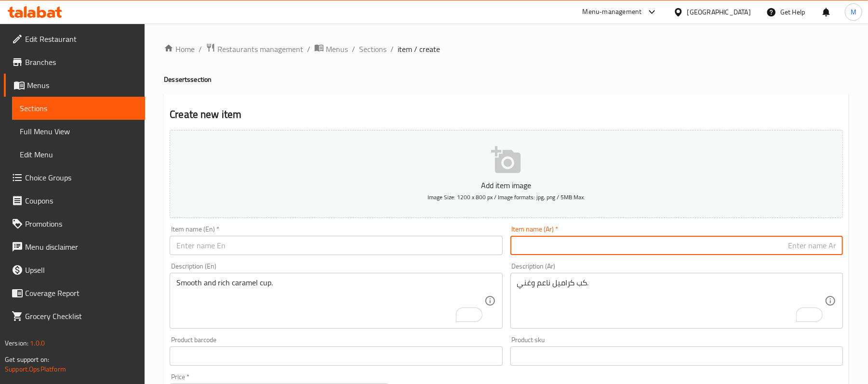
click at [640, 250] on input "text" at bounding box center [676, 245] width 332 height 19
paste input "كيكه دبي"
type input "كيكه دبي"
click at [723, 310] on textarea "كب كراميل ناعم وغني." at bounding box center [670, 301] width 307 height 46
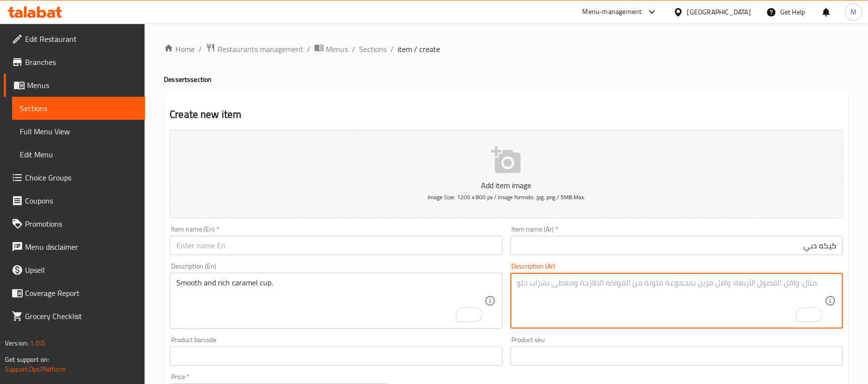
paste textarea "كيكة دبي لذيذة وطازة."
type textarea "كيكة دبي لذيذة وطازة."
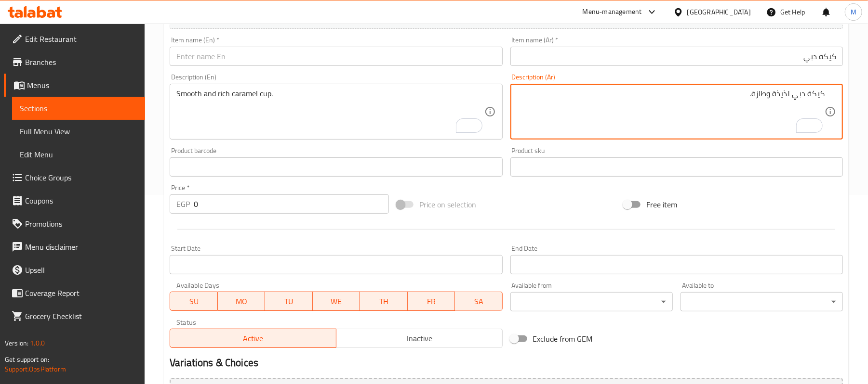
scroll to position [193, 0]
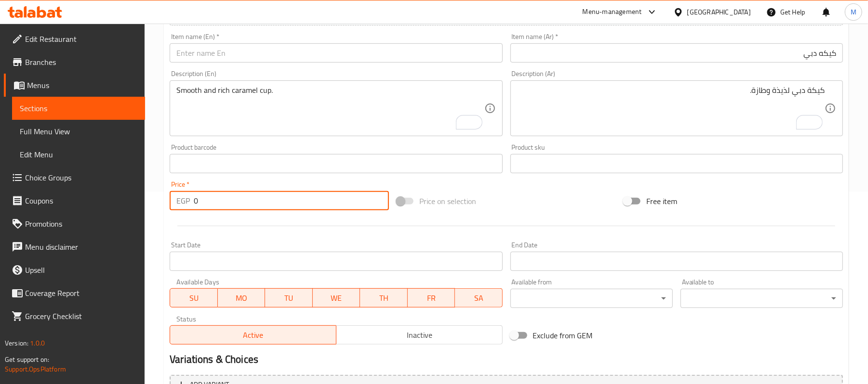
drag, startPoint x: 199, startPoint y: 203, endPoint x: 189, endPoint y: 198, distance: 11.8
click at [189, 198] on div "EGP 0 Price *" at bounding box center [279, 200] width 219 height 19
type input "60"
click at [810, 56] on input "كيكه دبي" at bounding box center [676, 52] width 332 height 19
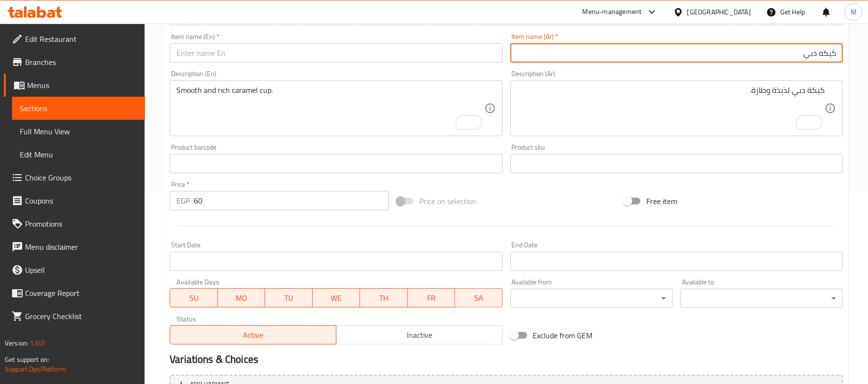
click at [810, 56] on input "كيكه دبي" at bounding box center [676, 52] width 332 height 19
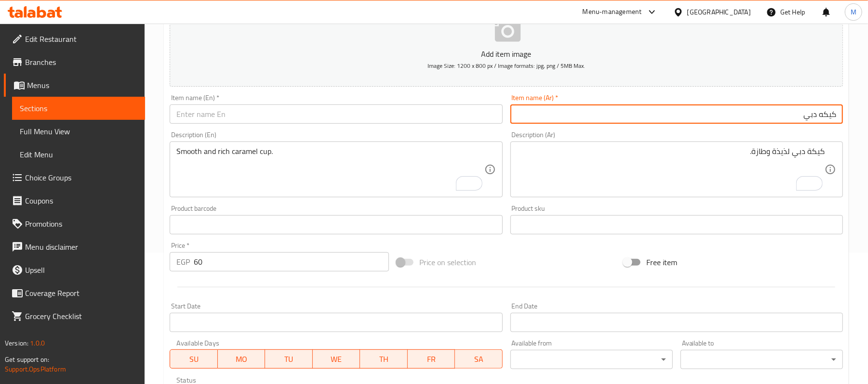
scroll to position [64, 0]
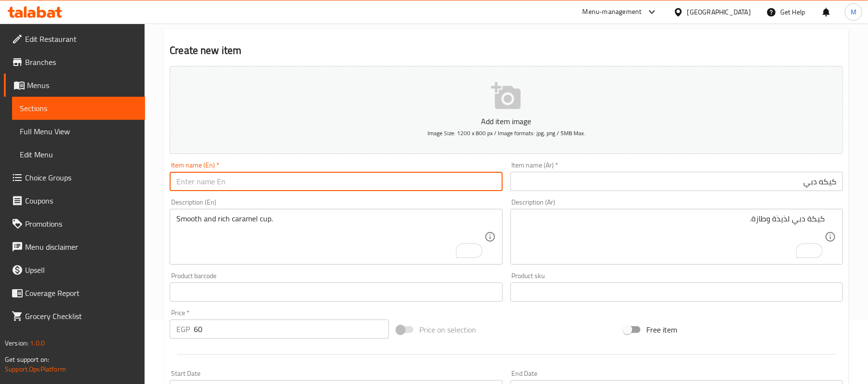
click at [310, 176] on input "text" at bounding box center [336, 181] width 332 height 19
paste input "Dubai Cake"
type input "Dubai Cake"
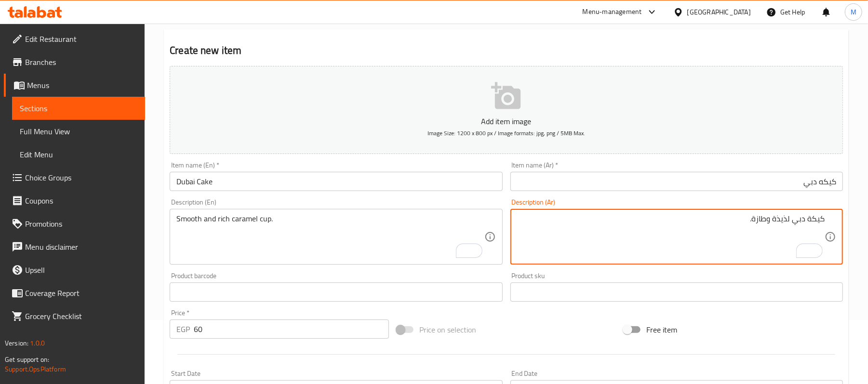
click at [779, 224] on textarea "كيكة دبي لذيذة وطازة." at bounding box center [670, 237] width 307 height 46
click at [288, 228] on textarea "Smooth and rich caramel cup." at bounding box center [329, 237] width 307 height 46
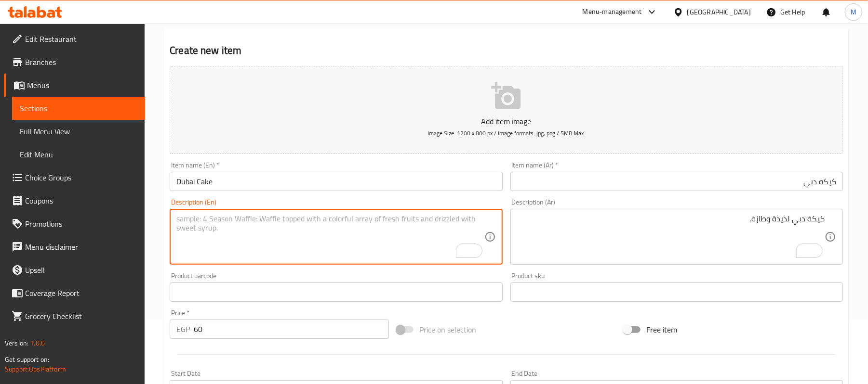
paste textarea "Dubai cake is delicious and fresh."
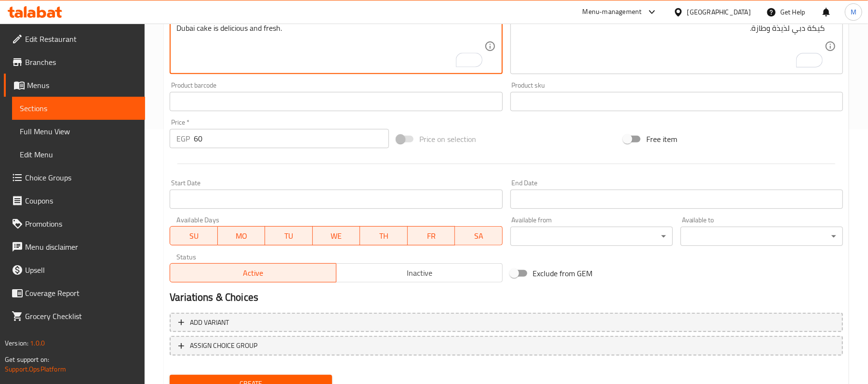
scroll to position [295, 0]
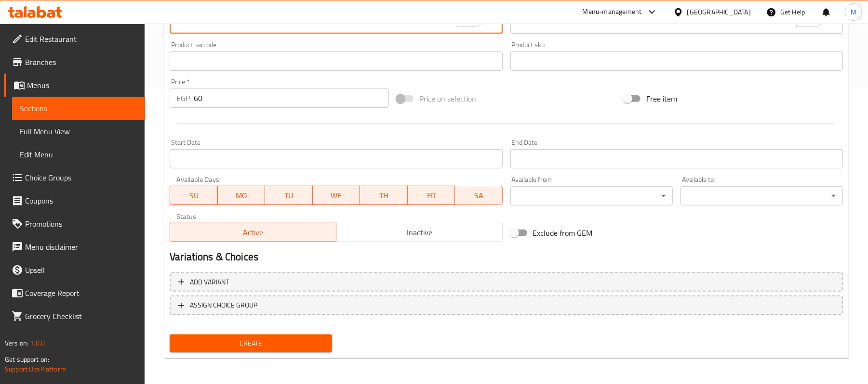
type textarea "Dubai cake is delicious and fresh."
click at [210, 342] on span "Create" at bounding box center [250, 344] width 147 height 12
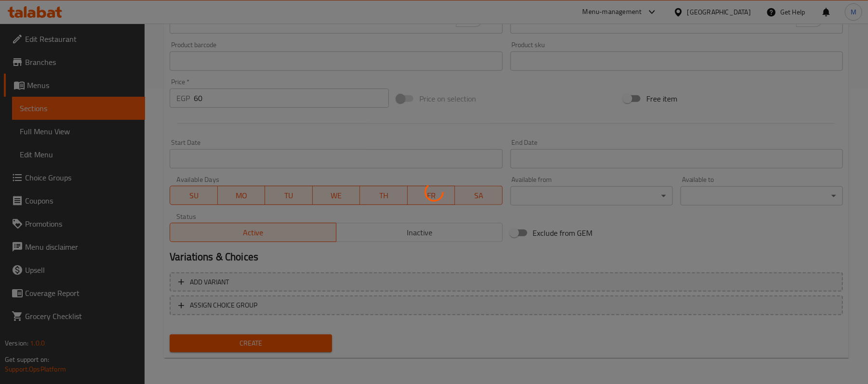
type input "0"
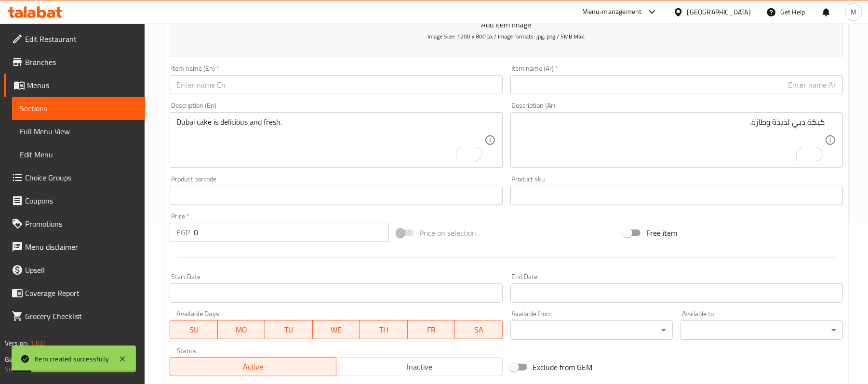
scroll to position [39, 0]
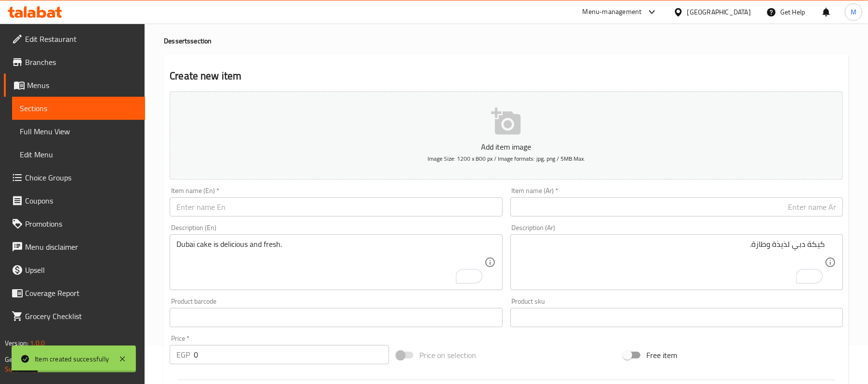
click at [615, 209] on input "text" at bounding box center [676, 207] width 332 height 19
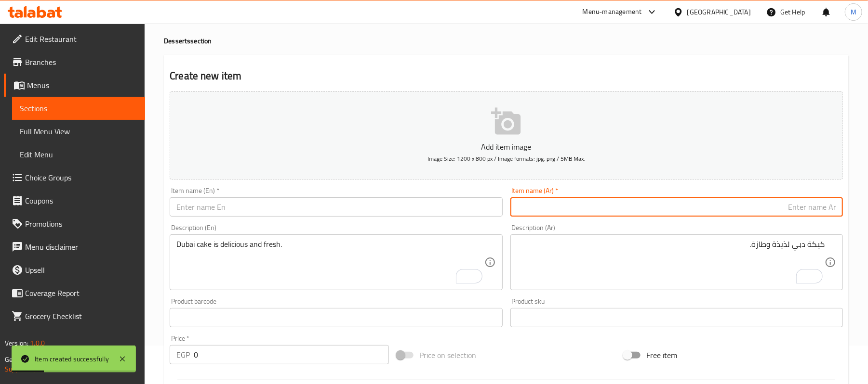
paste input "طاجن نوتيلا لوتس"
type input "طاجن نوتيلا لوتس"
click at [737, 250] on textarea "كيكة دبي لذيذة وطازة." at bounding box center [670, 263] width 307 height 46
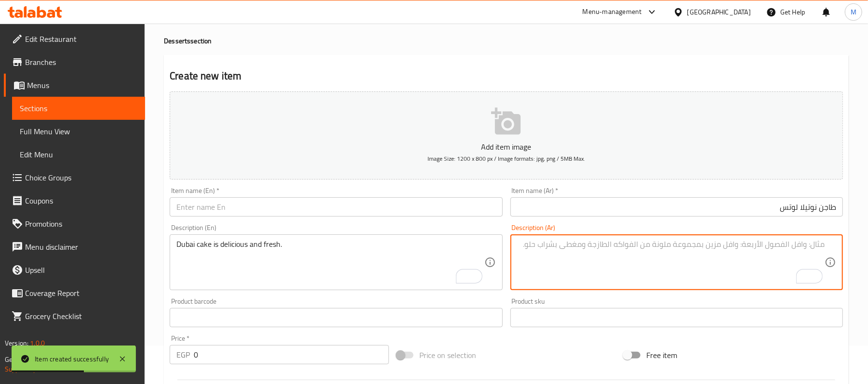
paste textarea "طاجن نوتيلا مع لوتس مميز."
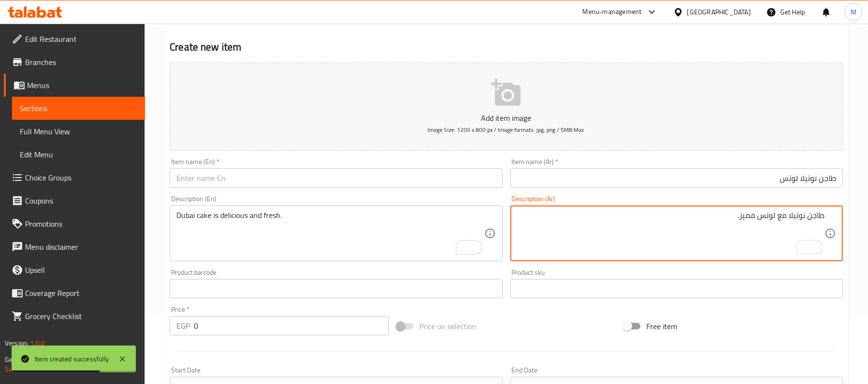
scroll to position [72, 0]
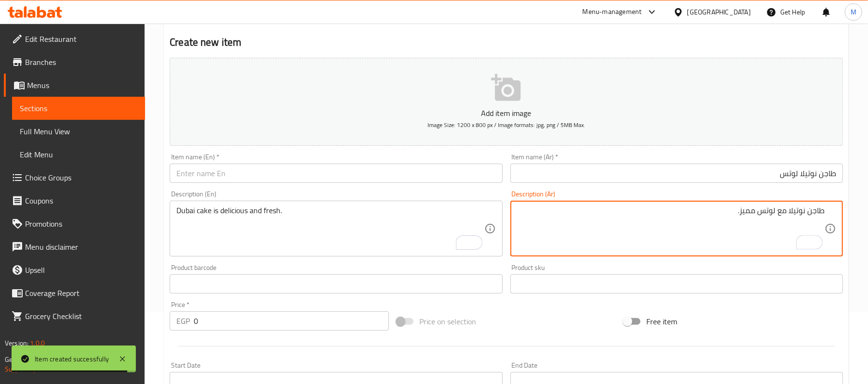
type textarea "طاجن نوتيلا مع لوتس مميز."
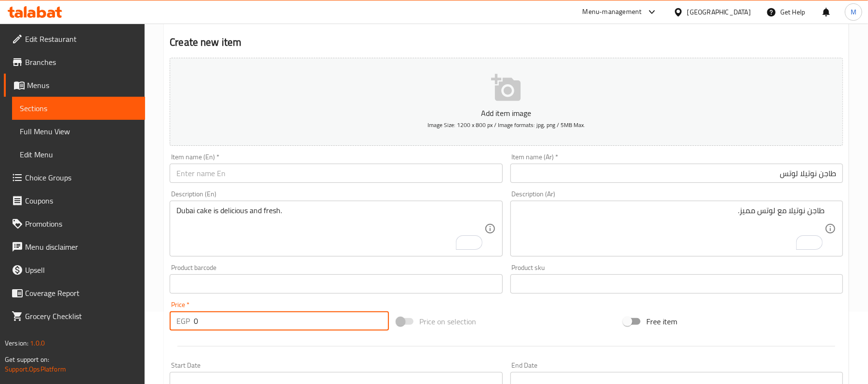
drag, startPoint x: 198, startPoint y: 330, endPoint x: 189, endPoint y: 325, distance: 10.2
click at [189, 325] on div "EGP 0 Price *" at bounding box center [279, 321] width 219 height 19
type input "55"
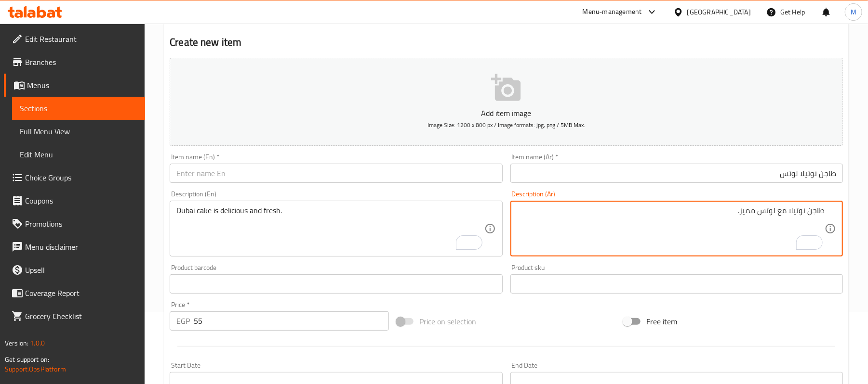
click at [796, 210] on textarea "طاجن نوتيلا مع لوتس مميز." at bounding box center [670, 229] width 307 height 46
click at [808, 176] on input "طاجن نوتيلا لوتس" at bounding box center [676, 173] width 332 height 19
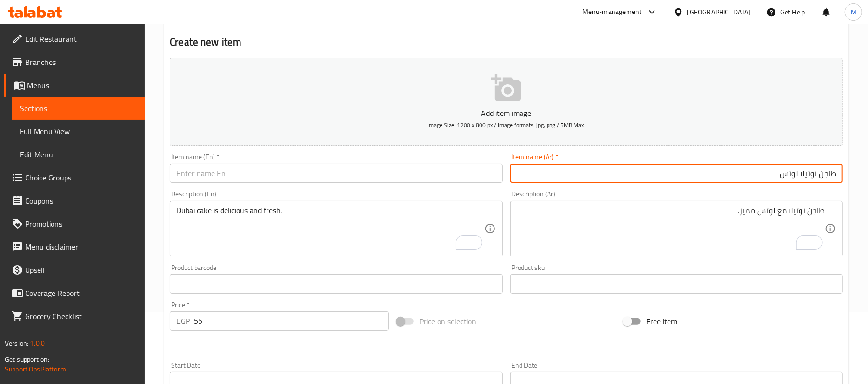
click at [808, 176] on input "طاجن نوتيلا لوتس" at bounding box center [676, 173] width 332 height 19
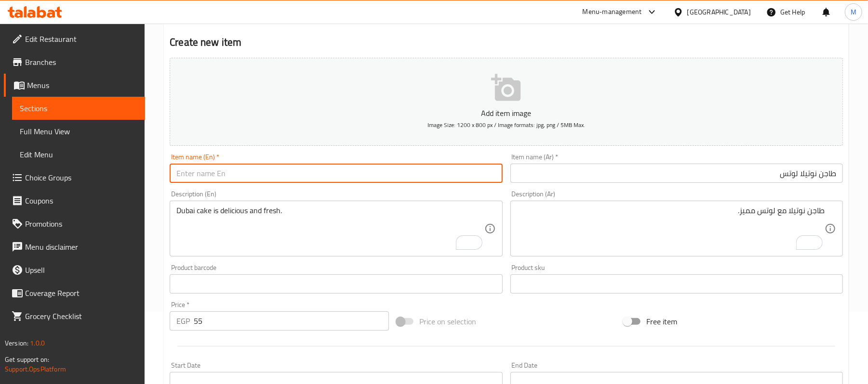
click at [250, 181] on input "text" at bounding box center [336, 173] width 332 height 19
paste input "Nutella Lotus Casserole"
type input "Nutella Lotus Casserole"
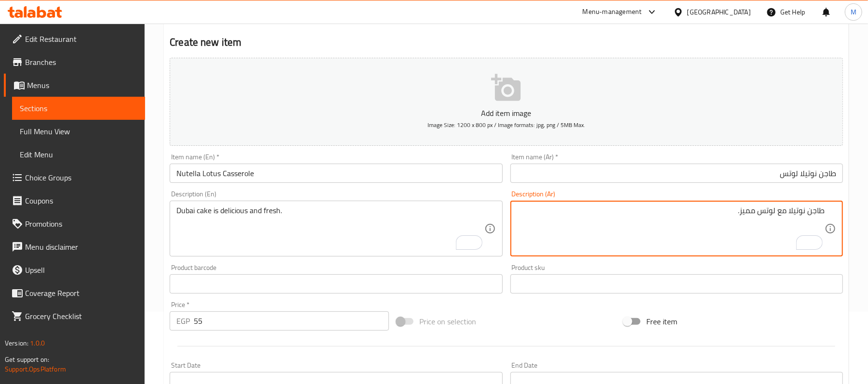
click at [756, 221] on textarea "طاجن نوتيلا مع لوتس مميز." at bounding box center [670, 229] width 307 height 46
click at [230, 239] on textarea "Dubai cake is delicious and fresh." at bounding box center [329, 229] width 307 height 46
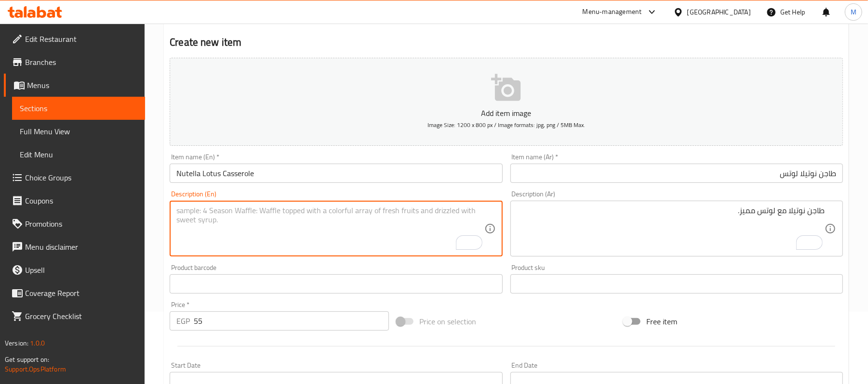
paste textarea "Special Nutella and Lotus casserole."
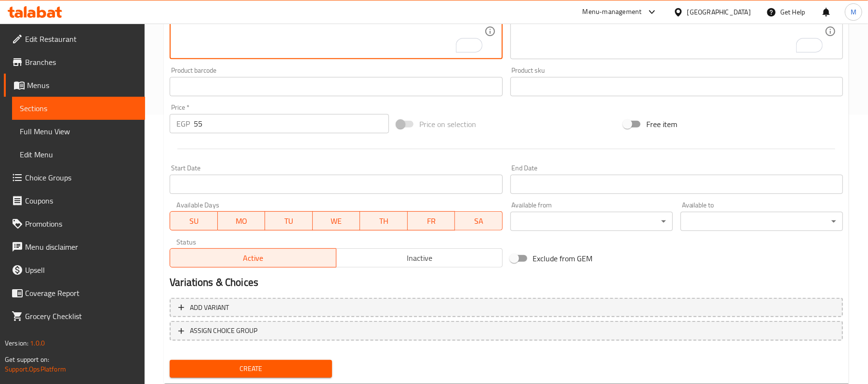
scroll to position [295, 0]
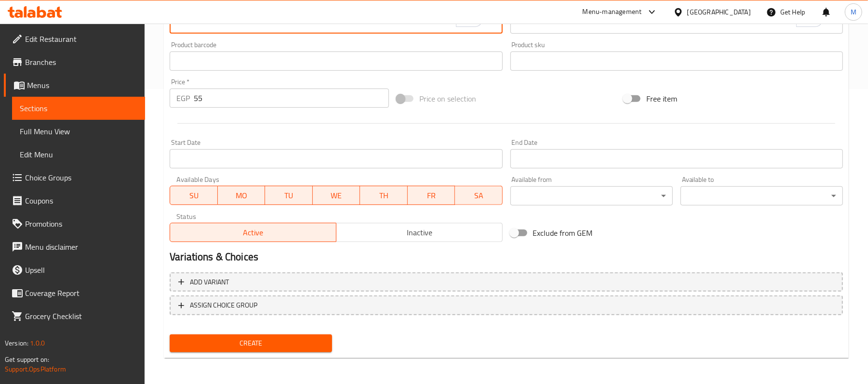
type textarea "Special Nutella and Lotus casserole."
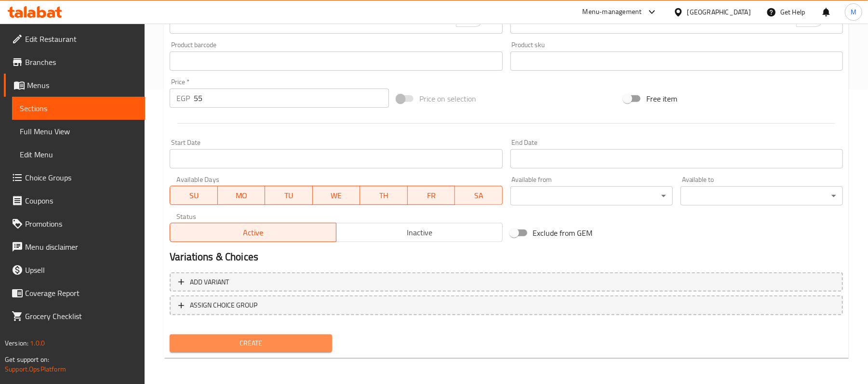
click at [318, 350] on button "Create" at bounding box center [251, 344] width 162 height 18
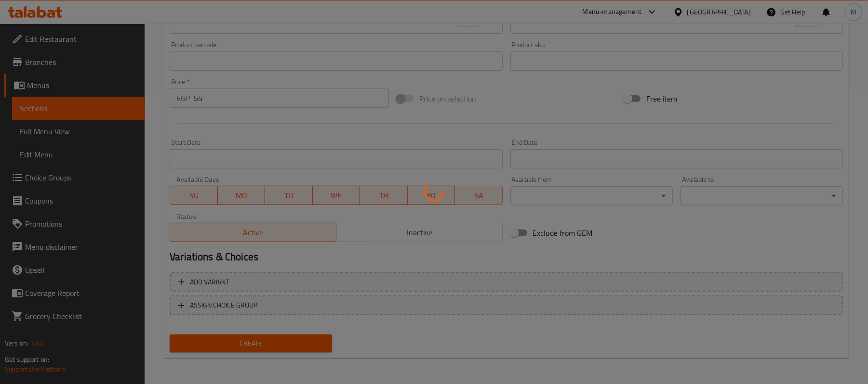
type input "0"
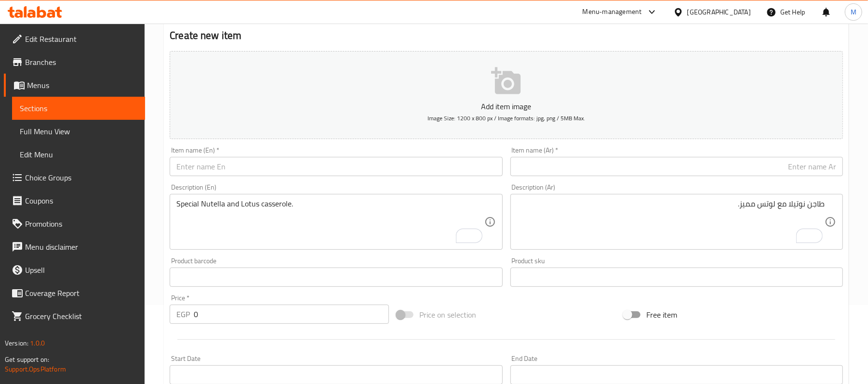
scroll to position [0, 0]
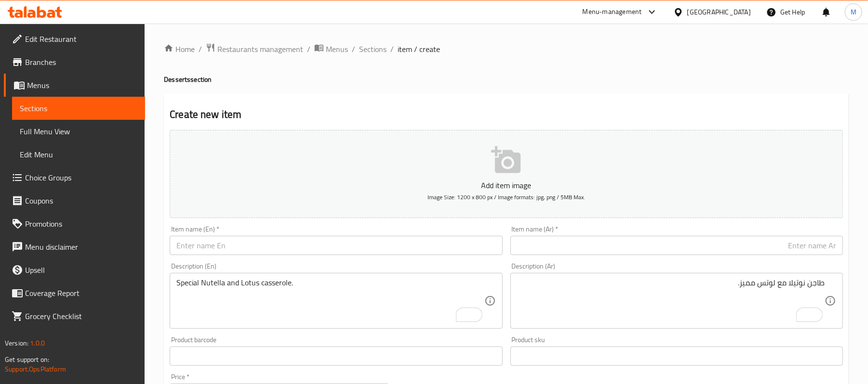
click at [603, 260] on div "Description (Ar) طاجن نوتيلا مع لوتس مميز. Description (Ar)" at bounding box center [676, 296] width 340 height 74
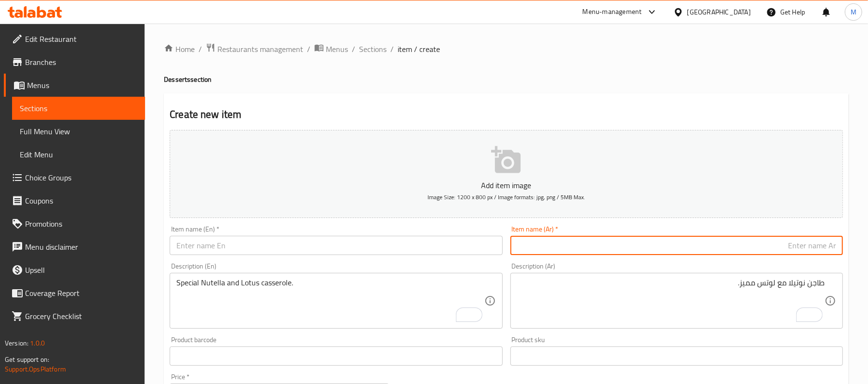
click at [600, 251] on input "text" at bounding box center [676, 245] width 332 height 19
paste input "طاجن نوتيلا"
type input "طاجن نوتيلا"
click at [746, 291] on textarea "To enrich screen reader interactions, please activate Accessibility in Grammarl…" at bounding box center [670, 301] width 307 height 46
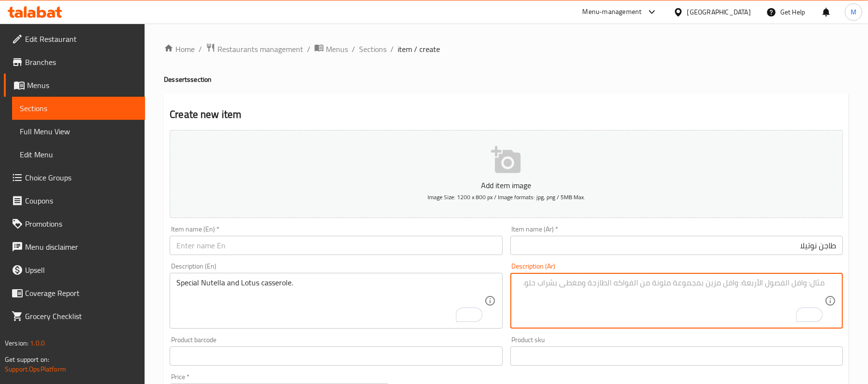
paste textarea "طاجن نوتيلا غني ولذيذ."
type textarea "طاجن نوتيلا غني ولذيذ."
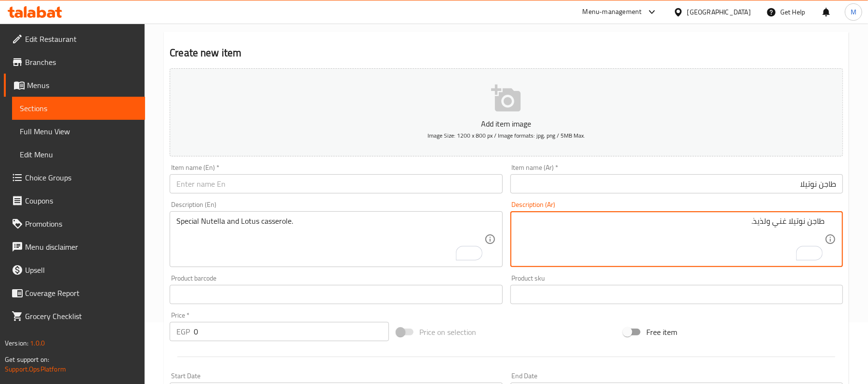
scroll to position [128, 0]
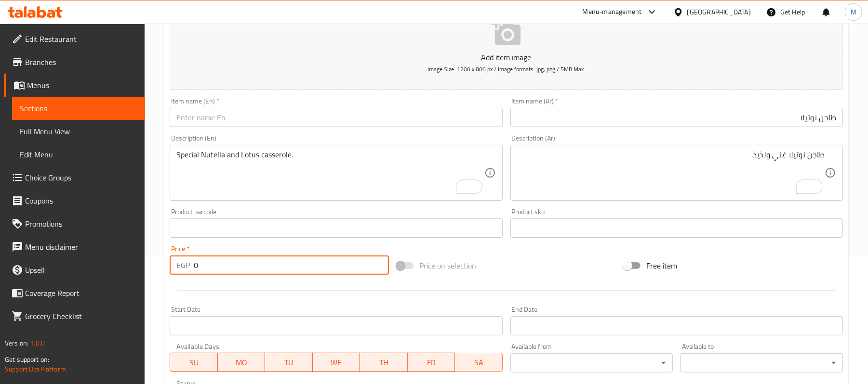
drag, startPoint x: 195, startPoint y: 271, endPoint x: 205, endPoint y: 271, distance: 10.1
click at [205, 271] on input "0" at bounding box center [291, 265] width 195 height 19
type input "55"
click at [834, 118] on input "طاجن نوتيلا" at bounding box center [676, 117] width 332 height 19
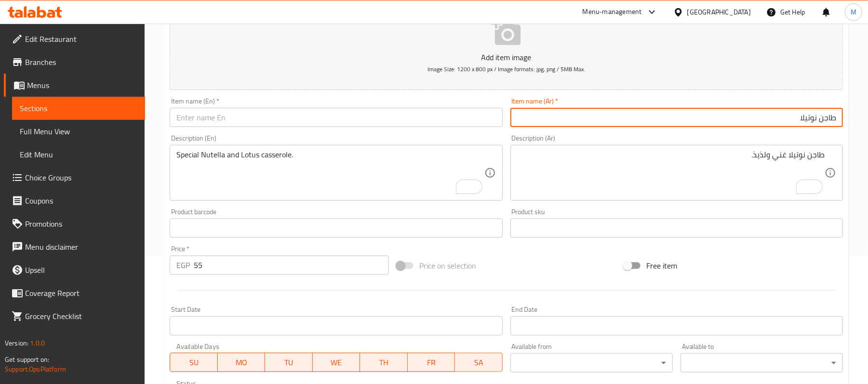
click at [834, 118] on input "طاجن نوتيلا" at bounding box center [676, 117] width 332 height 19
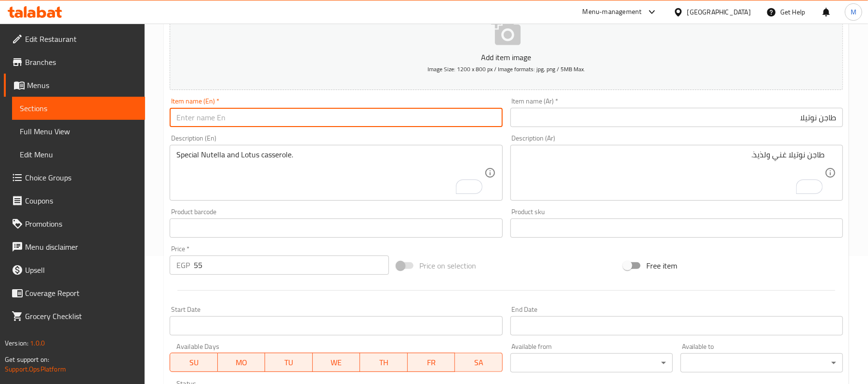
click at [262, 120] on input "text" at bounding box center [336, 117] width 332 height 19
paste input "Nutella casserole"
click at [261, 120] on input "Nutella casserole" at bounding box center [336, 117] width 332 height 19
click at [261, 121] on input "Nutella casserole" at bounding box center [336, 117] width 332 height 19
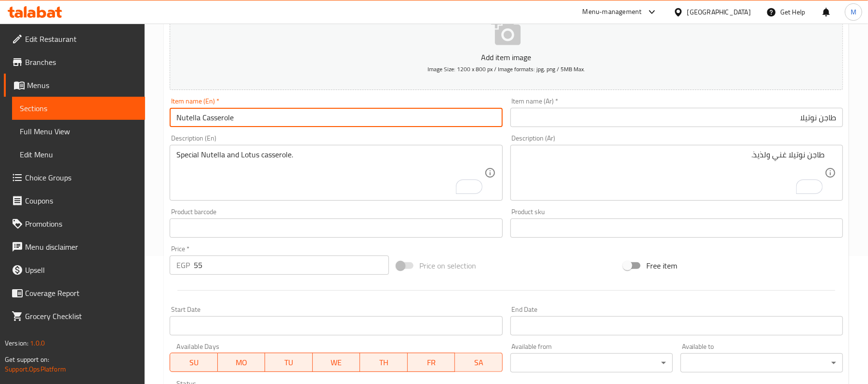
type input "Nutella Casserole"
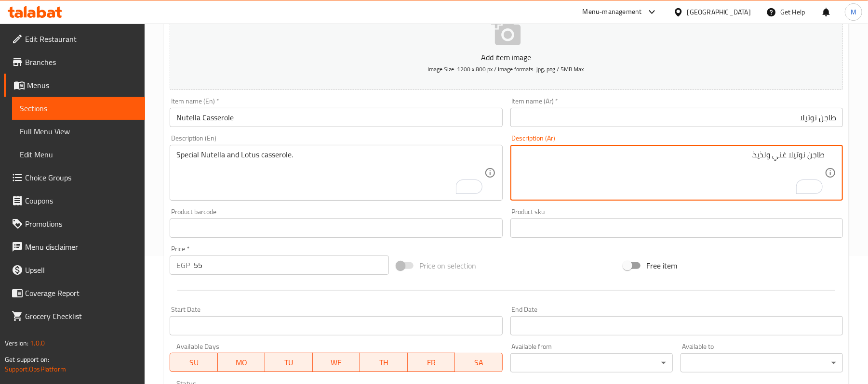
click at [763, 157] on textarea "طاجن نوتيلا غني ولذيذ." at bounding box center [670, 173] width 307 height 46
click at [277, 168] on textarea "Special Nutella and Lotus casserole." at bounding box center [329, 173] width 307 height 46
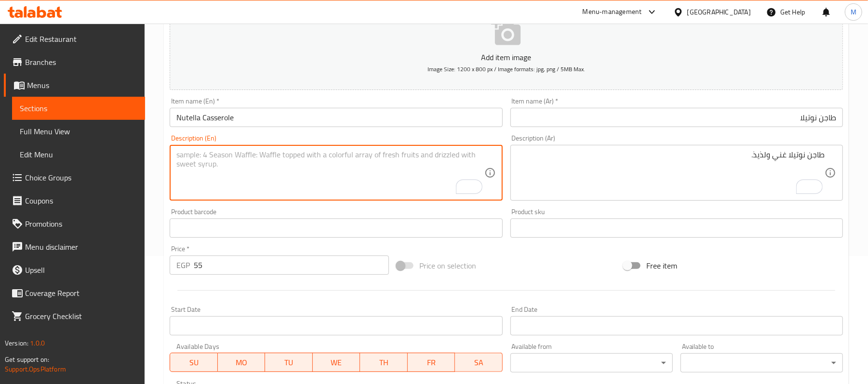
paste textarea "Rich and delicious Nutella casserole."
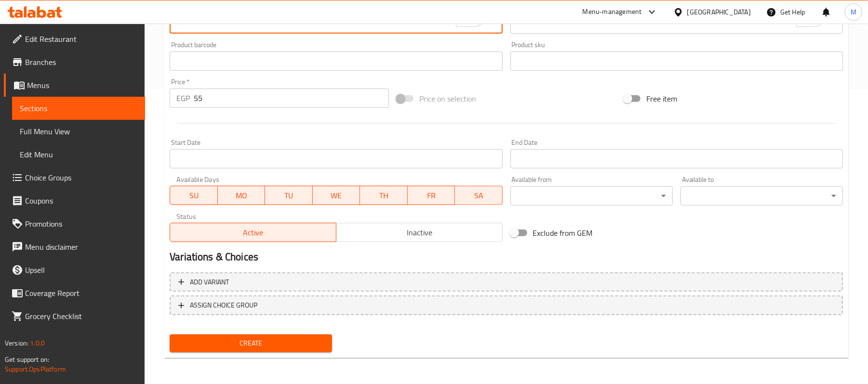
type textarea "Rich and delicious Nutella casserole."
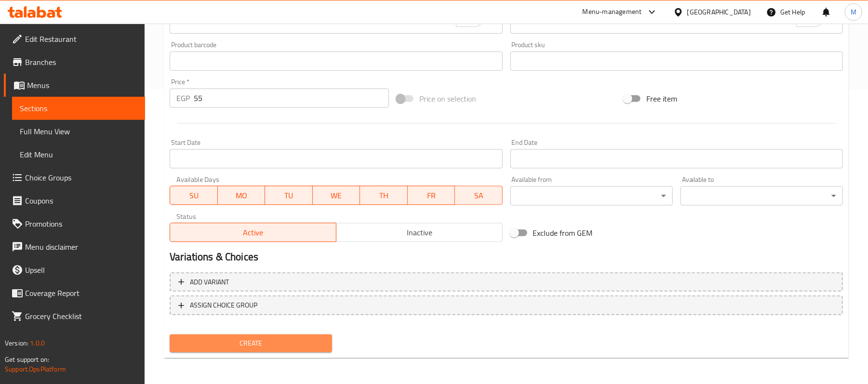
click at [237, 347] on span "Create" at bounding box center [250, 344] width 147 height 12
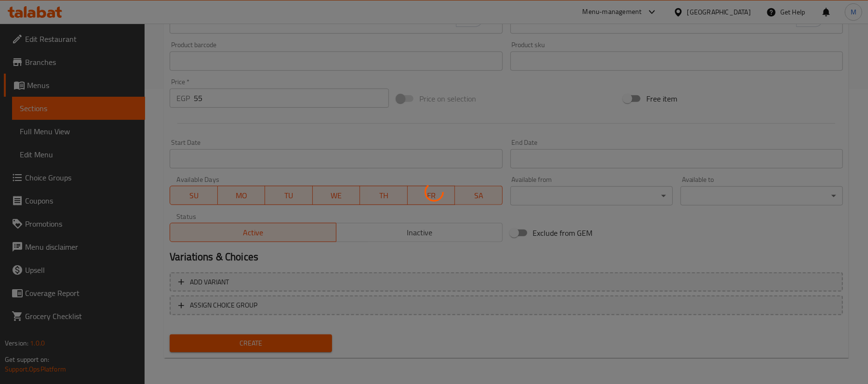
type input "0"
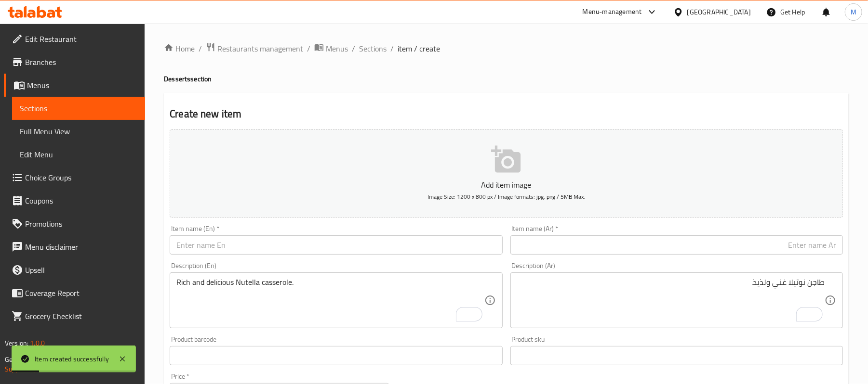
scroll to position [0, 0]
click at [644, 241] on input "text" at bounding box center [676, 245] width 332 height 19
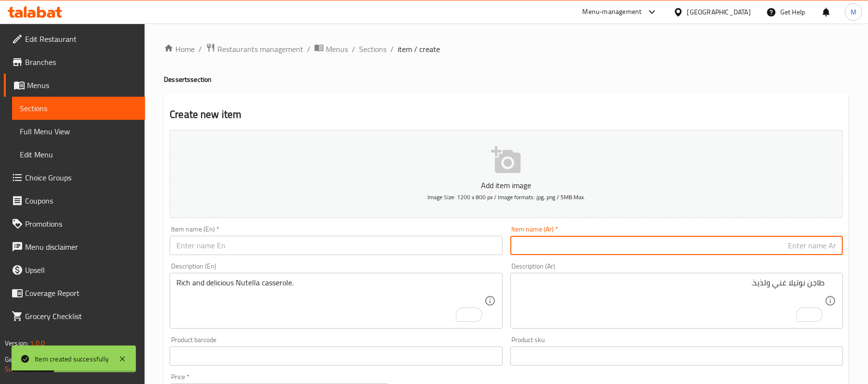
paste input "طاجن لوتس"
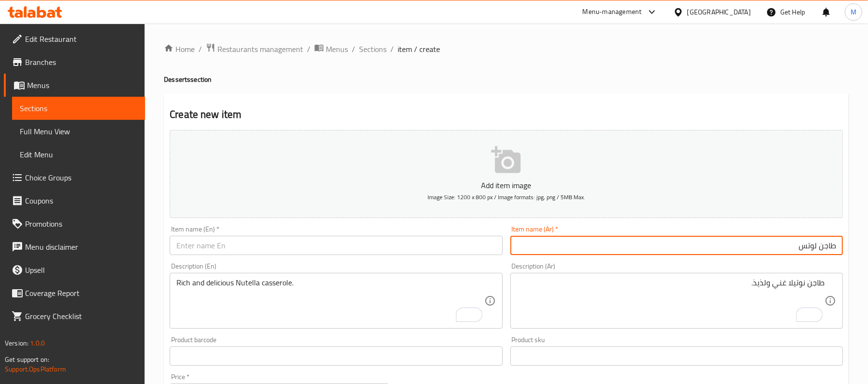
click at [785, 246] on input "طاجن لوتس" at bounding box center [676, 245] width 332 height 19
type input "طاجن لوتس"
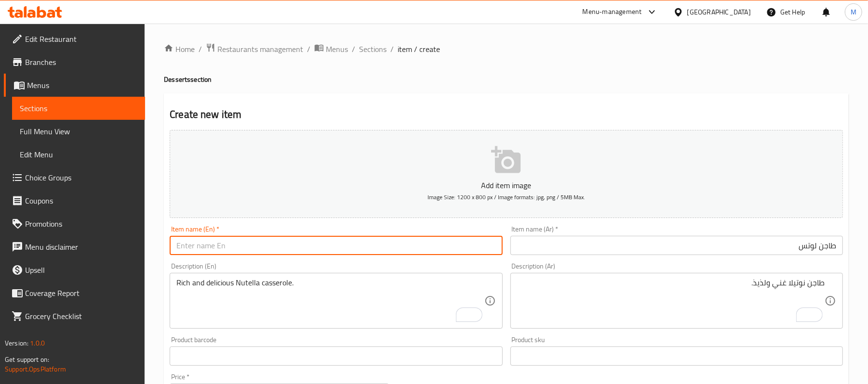
click at [240, 252] on input "text" at bounding box center [336, 245] width 332 height 19
paste input "Lotus casserole"
click at [207, 249] on input "Lotus casserole" at bounding box center [336, 245] width 332 height 19
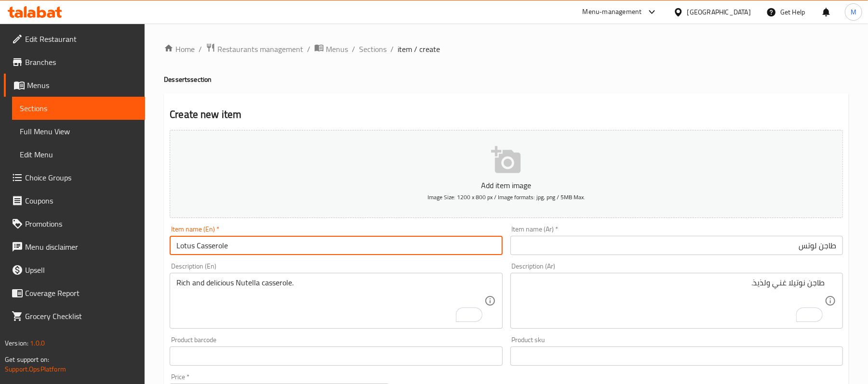
type input "Lotus Casserole"
click at [766, 286] on textarea "طاجن نوتيلا غني ولذيذ." at bounding box center [670, 301] width 307 height 46
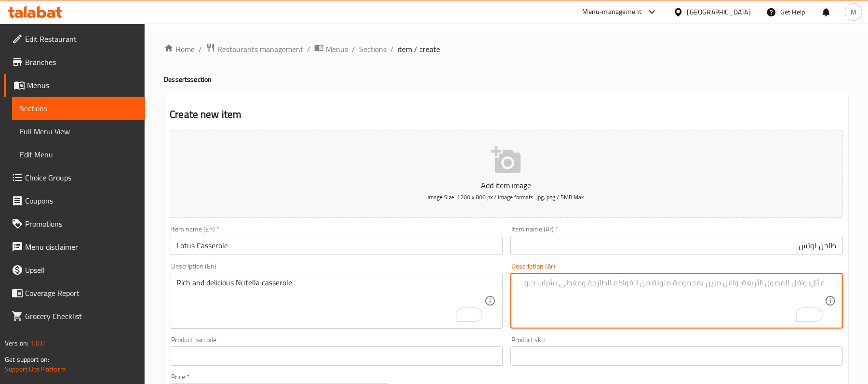
paste textarea "طاجن لوتس بطعم خاص."
type textarea "طاجن لوتس بطعم خاص."
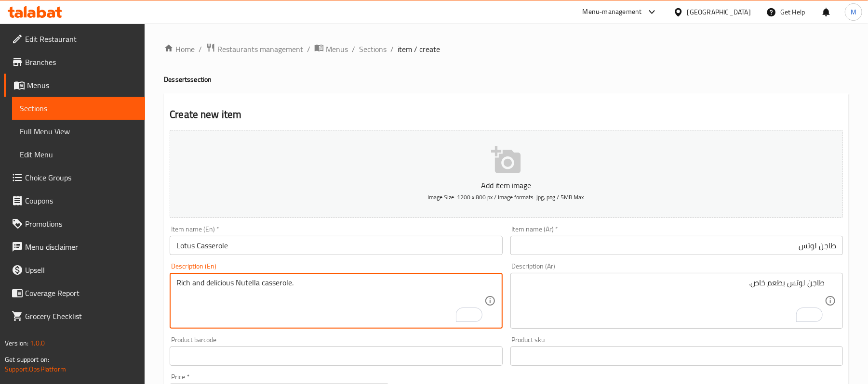
click at [310, 285] on textarea "Rich and delicious Nutella casserole." at bounding box center [329, 301] width 307 height 46
paste textarea "Lotus casserole with a special taste."
type textarea "Lotus casserole with a special taste."
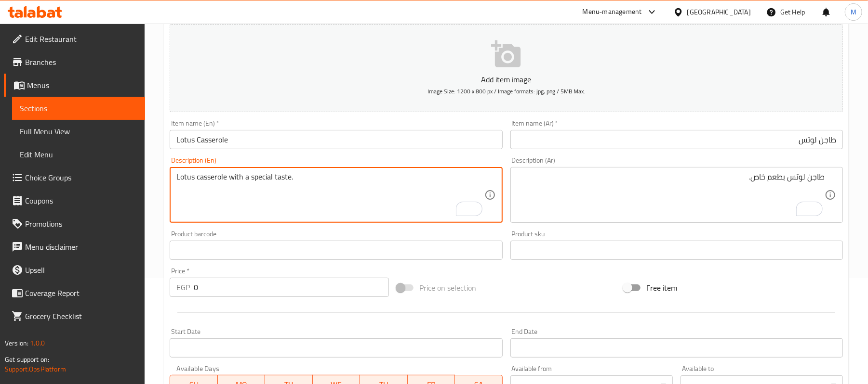
scroll to position [145, 0]
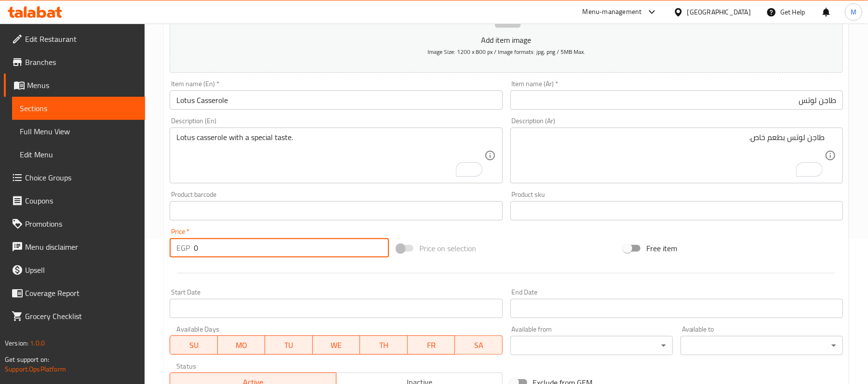
drag, startPoint x: 208, startPoint y: 244, endPoint x: 191, endPoint y: 249, distance: 18.0
click at [191, 249] on div "EGP 0 Price *" at bounding box center [279, 247] width 219 height 19
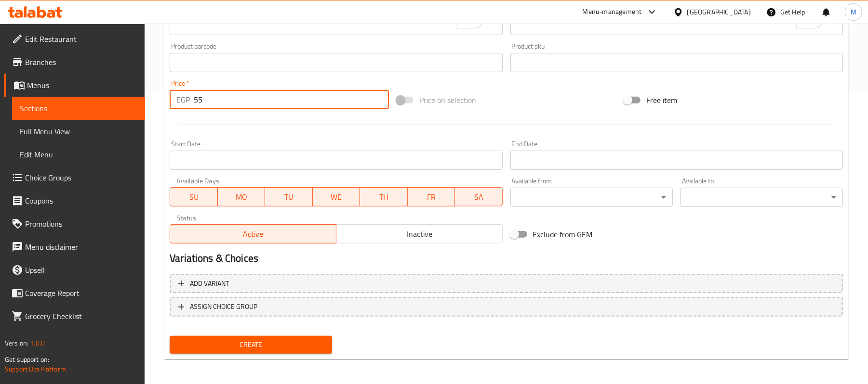
scroll to position [295, 0]
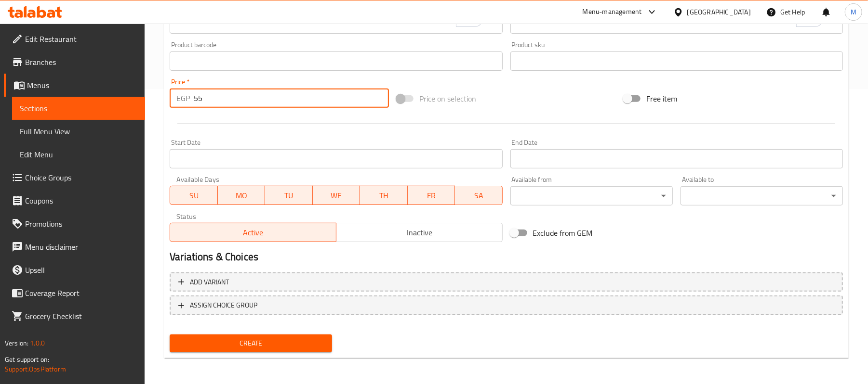
type input "55"
click at [255, 343] on span "Create" at bounding box center [250, 344] width 147 height 12
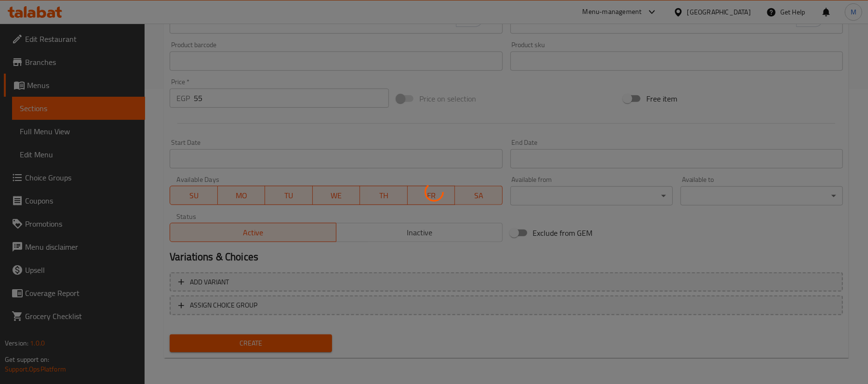
type input "0"
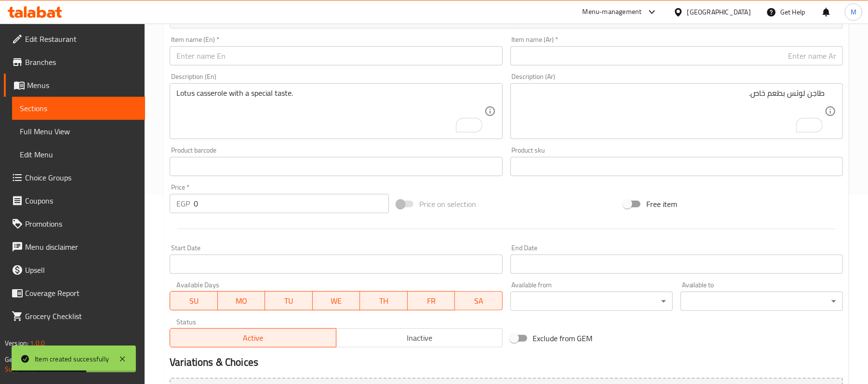
scroll to position [0, 0]
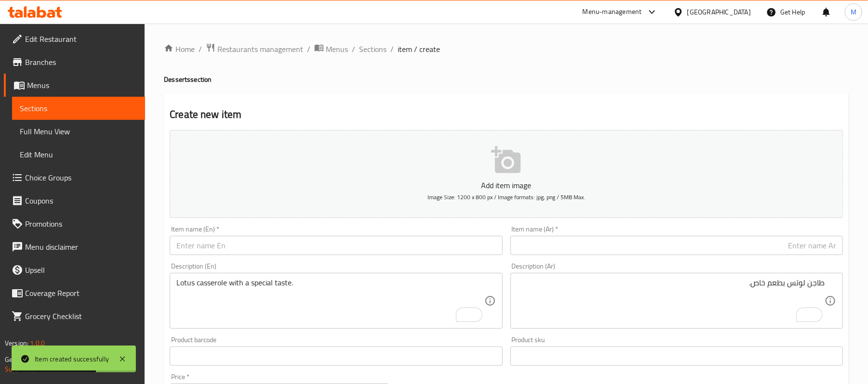
click at [657, 251] on input "text" at bounding box center [676, 245] width 332 height 19
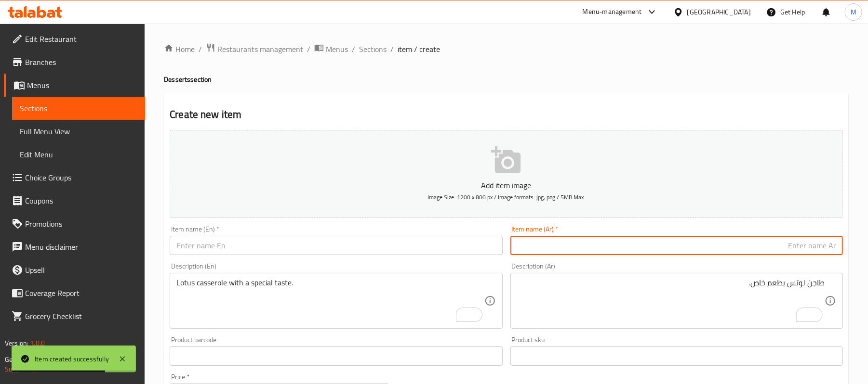
paste input "طاجن دبي"
type input "طاجن دبي"
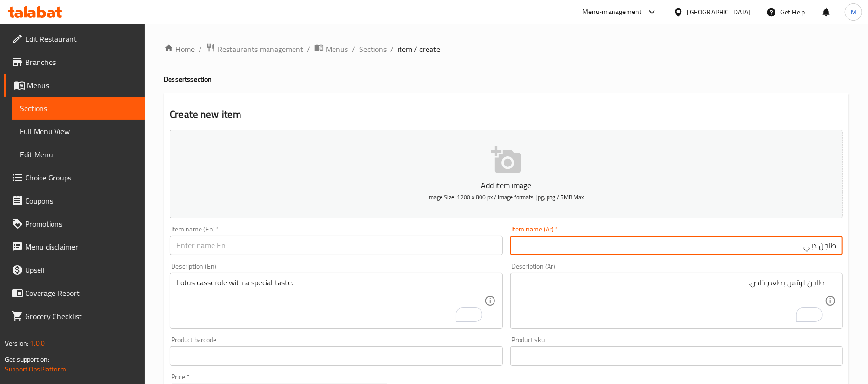
click at [696, 309] on textarea "طاجن لوتس بطعم خاص." at bounding box center [670, 301] width 307 height 46
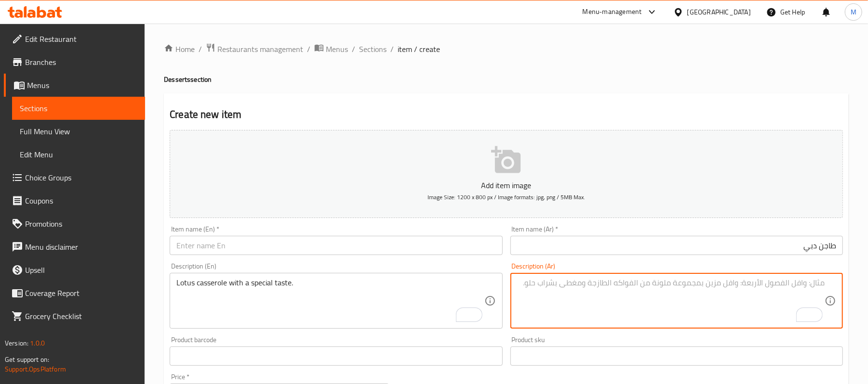
paste textarea "طاجن دبي مميز وطازة."
type textarea "طاجن دبي مميز وطازة."
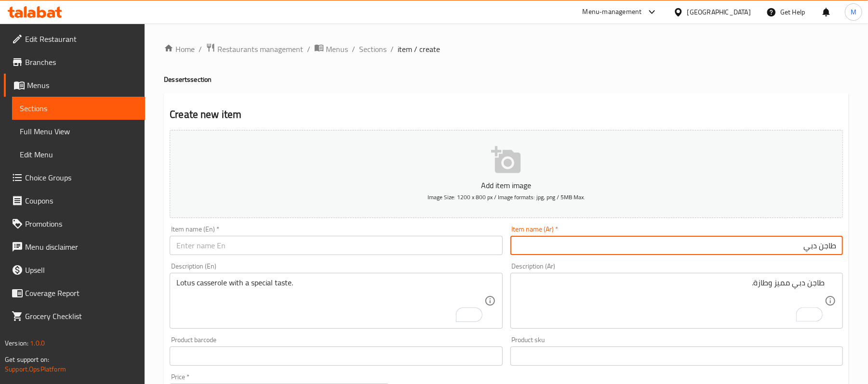
click at [821, 249] on input "طاجن دبي" at bounding box center [676, 245] width 332 height 19
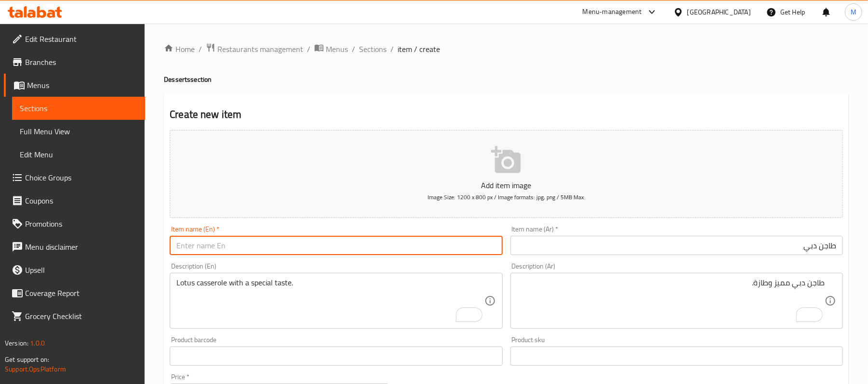
click at [309, 245] on input "text" at bounding box center [336, 245] width 332 height 19
paste input "Dubai Casserole"
type input "Dubai Casserole"
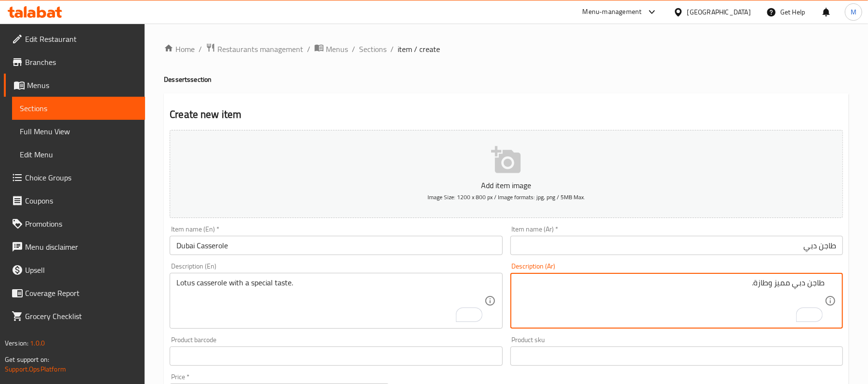
click at [779, 285] on textarea "طاجن دبي مميز وطازة." at bounding box center [670, 301] width 307 height 46
click at [284, 315] on textarea "Lotus casserole with a special taste." at bounding box center [329, 301] width 307 height 46
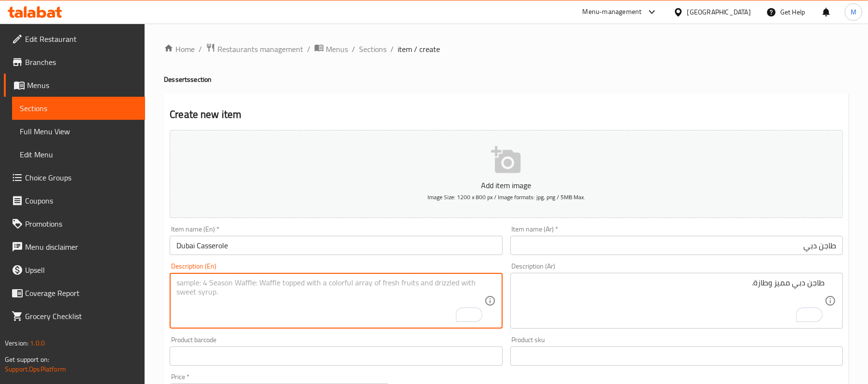
paste textarea "Dubai Tagine is special and fresh."
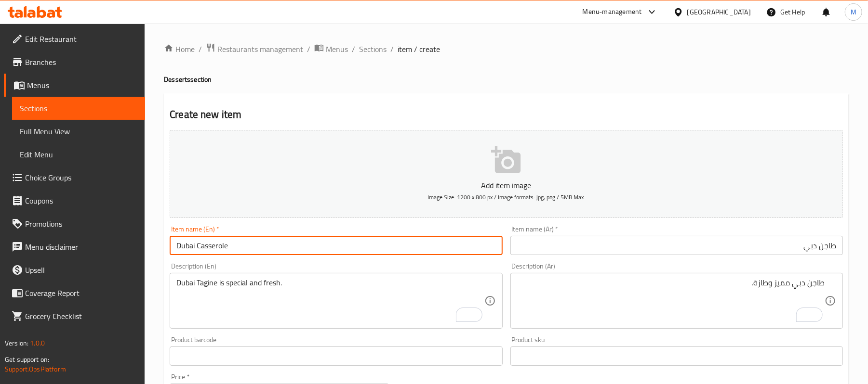
click at [207, 247] on input "Dubai Casserole" at bounding box center [336, 245] width 332 height 19
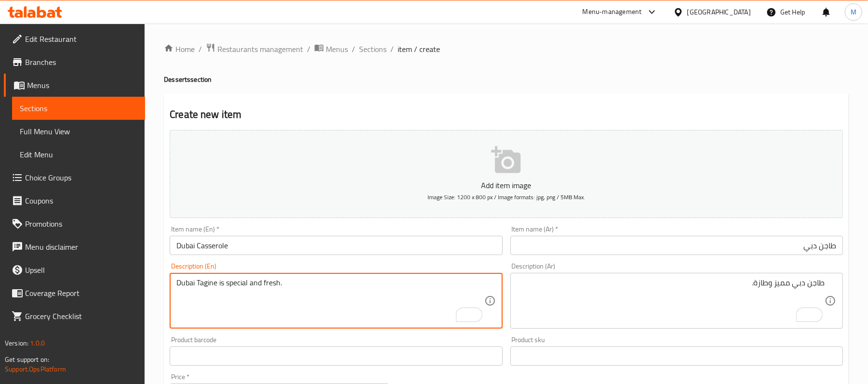
click at [206, 286] on textarea "Dubai Tagine is special and fresh." at bounding box center [329, 301] width 307 height 46
paste textarea "Casserole"
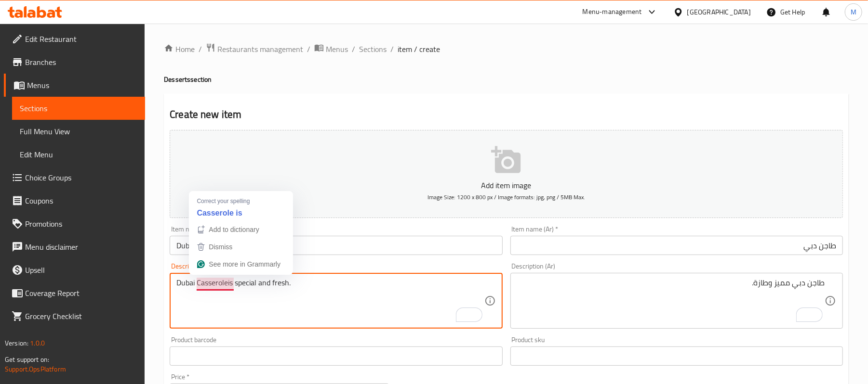
click at [199, 287] on textarea "Dubai Casseroleis special and fresh." at bounding box center [329, 301] width 307 height 46
click at [233, 288] on textarea "Dubai casseroleis special and fresh." at bounding box center [329, 301] width 307 height 46
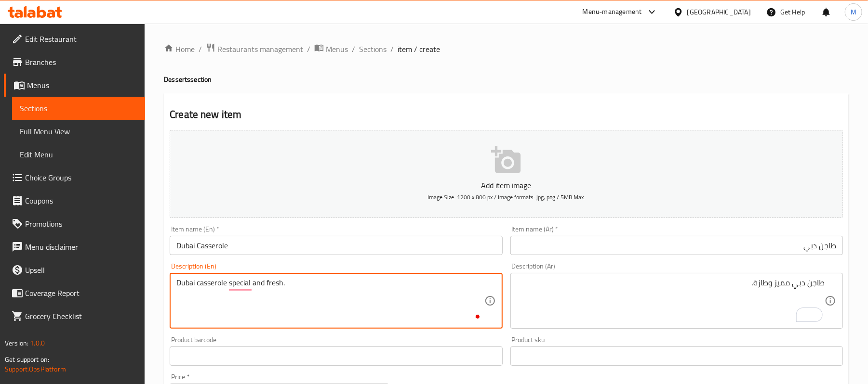
click at [245, 316] on textarea "Dubai casserole special and fresh." at bounding box center [329, 301] width 307 height 46
click at [381, 301] on textarea "Dubai casserole special and fresh." at bounding box center [329, 301] width 307 height 46
type textarea "Dubai casserole special and fresh."
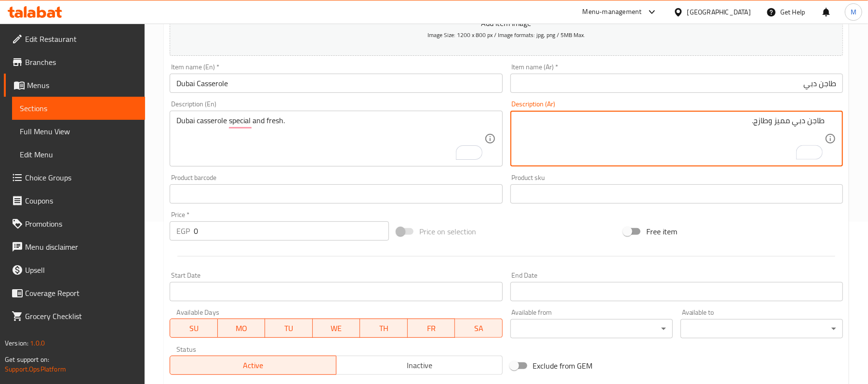
scroll to position [185, 0]
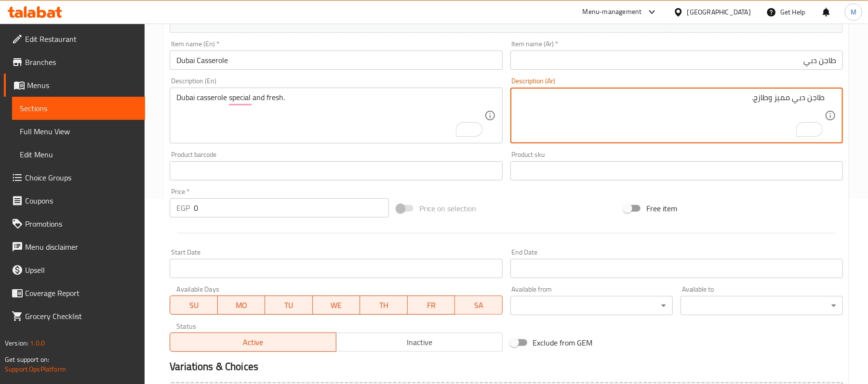
type textarea "طاجن دبي مميز وطازج."
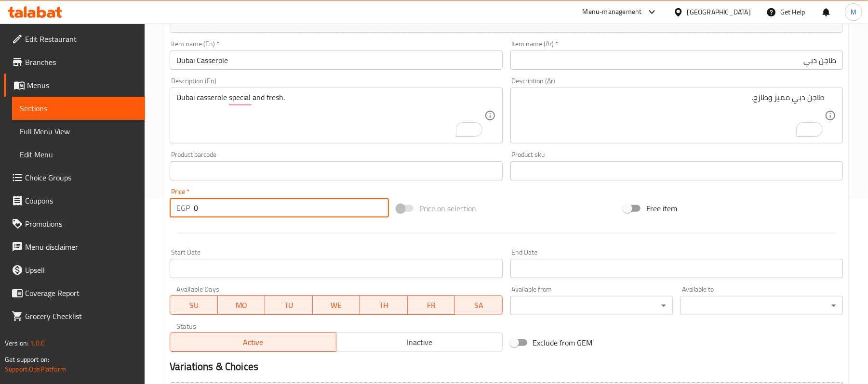
drag, startPoint x: 199, startPoint y: 203, endPoint x: 170, endPoint y: 211, distance: 30.8
click at [170, 211] on div "EGP 0 Price *" at bounding box center [279, 207] width 219 height 19
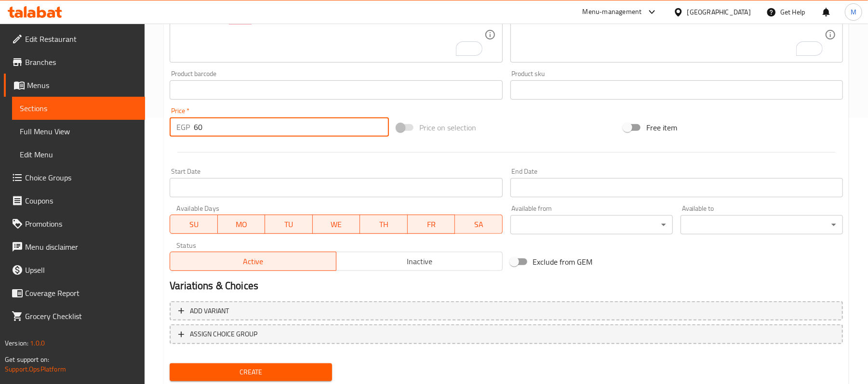
scroll to position [295, 0]
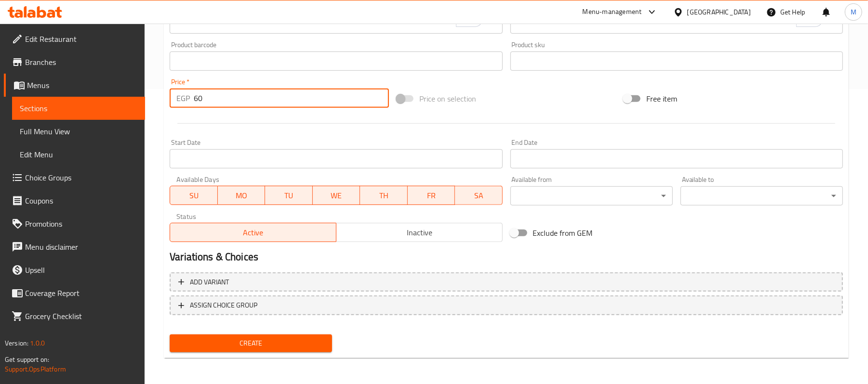
type input "60"
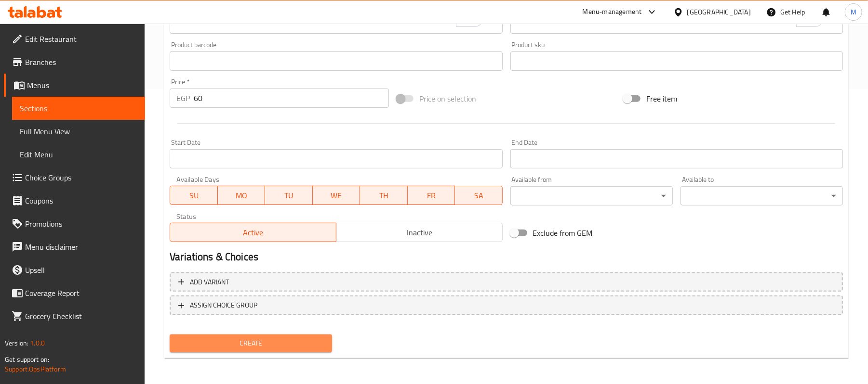
click at [326, 348] on button "Create" at bounding box center [251, 344] width 162 height 18
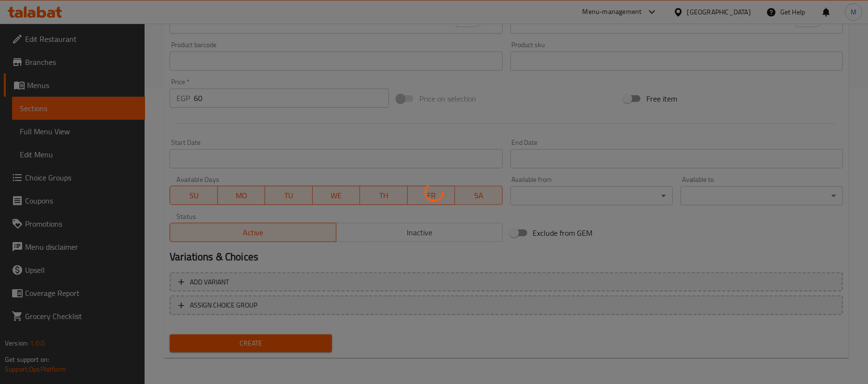
type input "0"
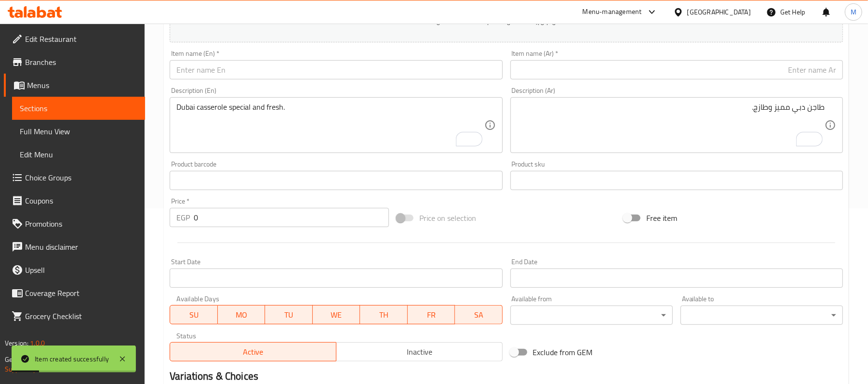
scroll to position [39, 0]
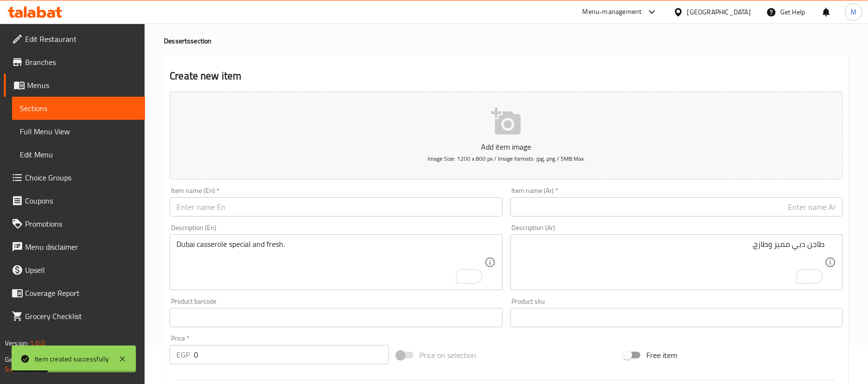
click at [621, 211] on input "text" at bounding box center [676, 207] width 332 height 19
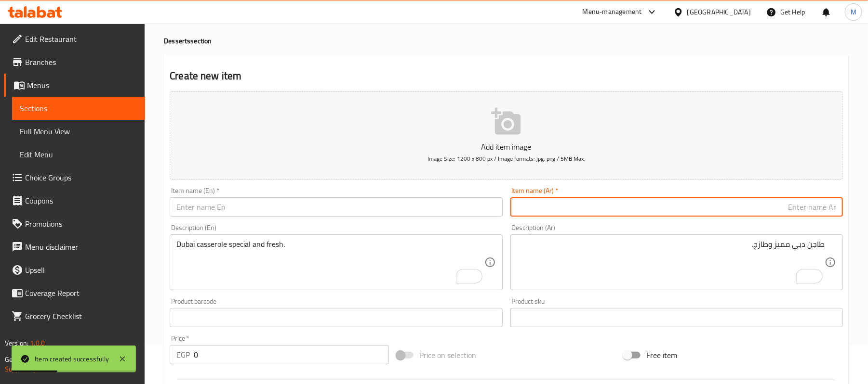
paste input "رز بلبن مكسرات وملفيه"
type input "رز بلبن مكسرات وملفيه"
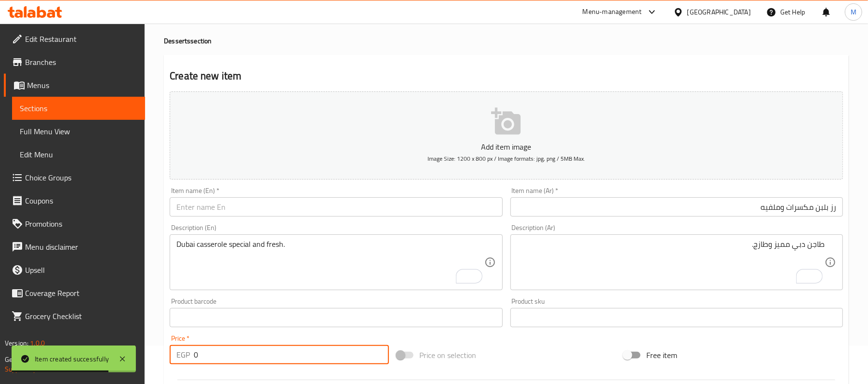
drag, startPoint x: 206, startPoint y: 347, endPoint x: 187, endPoint y: 347, distance: 19.3
click at [187, 347] on div "EGP 0 Price *" at bounding box center [279, 354] width 219 height 19
type input "50"
click at [763, 204] on input "رز بلبن مكسرات وملفيه" at bounding box center [676, 207] width 332 height 19
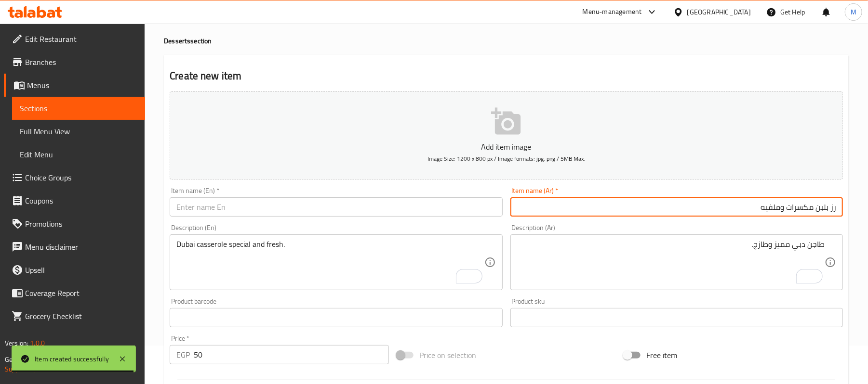
click at [765, 204] on input "رز بلبن مكسرات وملفيه" at bounding box center [676, 207] width 332 height 19
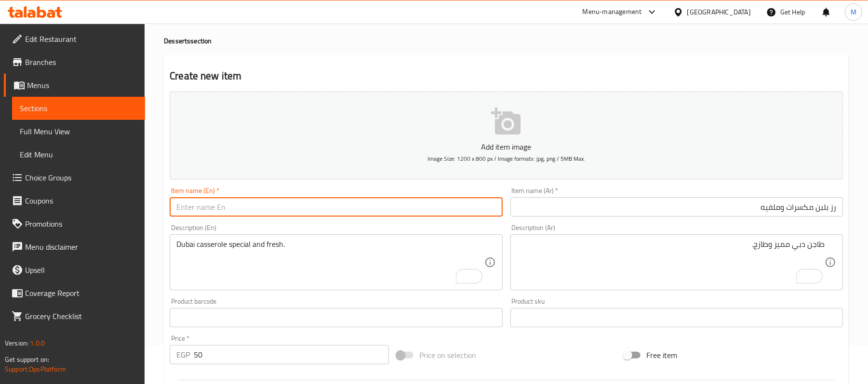
click at [252, 205] on input "text" at bounding box center [336, 207] width 332 height 19
paste input "Rice pudding with nuts and millet"
click at [252, 209] on input "Rice pudding with nuts and millet" at bounding box center [336, 207] width 332 height 19
click at [251, 209] on input "Rice pudding with nuts and millet" at bounding box center [336, 207] width 332 height 19
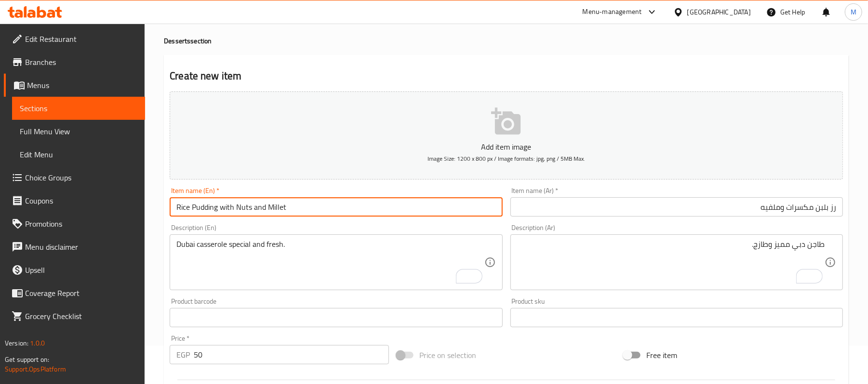
click at [465, 214] on input "Rice Pudding with Nuts and Millet" at bounding box center [336, 207] width 332 height 19
type input "Rice Pudding with Nuts and Millet"
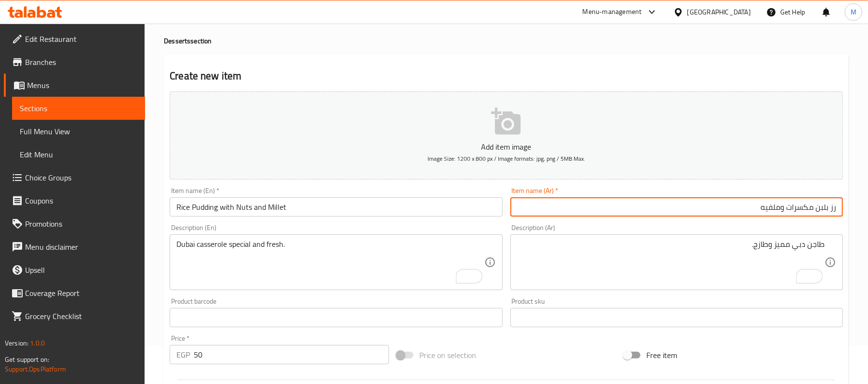
click at [761, 208] on input "رز بلبن مكسرات وملفيه" at bounding box center [676, 207] width 332 height 19
click at [774, 209] on input "رز بلبن مكسرات وملفي" at bounding box center [676, 207] width 332 height 19
type input "رز بلبن مكسرات وملفي"
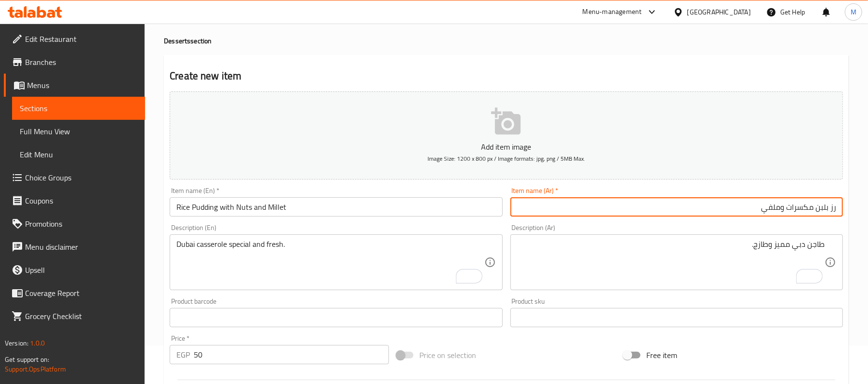
click at [277, 203] on input "Rice Pudding with Nuts and Millet" at bounding box center [336, 207] width 332 height 19
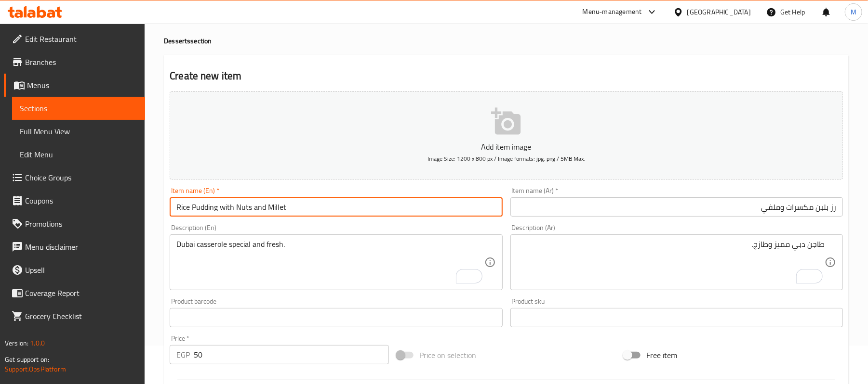
click at [277, 203] on input "Rice Pudding with Nuts and Millet" at bounding box center [336, 207] width 332 height 19
paste input "millefeuille"
drag, startPoint x: 269, startPoint y: 210, endPoint x: 274, endPoint y: 209, distance: 5.5
click at [274, 209] on input "Rice Pudding with Nuts and millefeuille" at bounding box center [336, 207] width 332 height 19
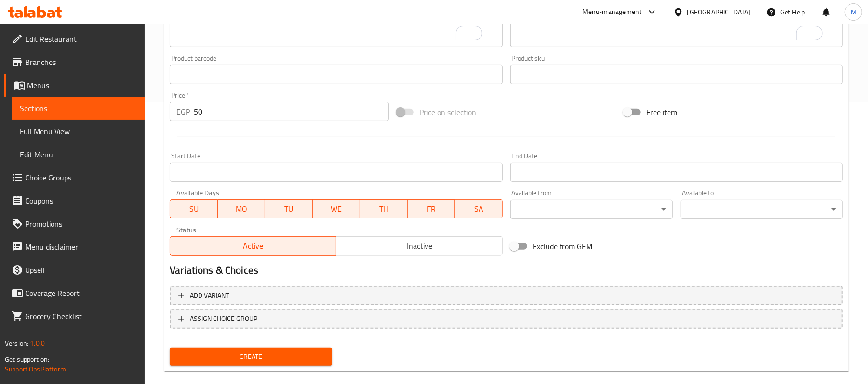
scroll to position [295, 0]
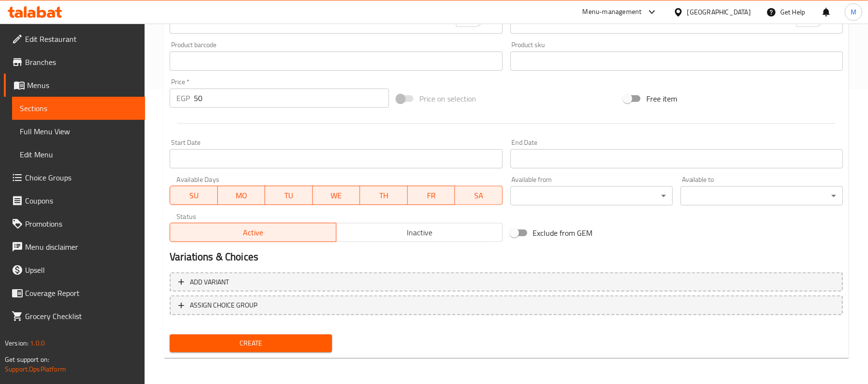
type input "Rice Pudding with Nuts and Millefeuille"
click at [288, 347] on span "Create" at bounding box center [250, 344] width 147 height 12
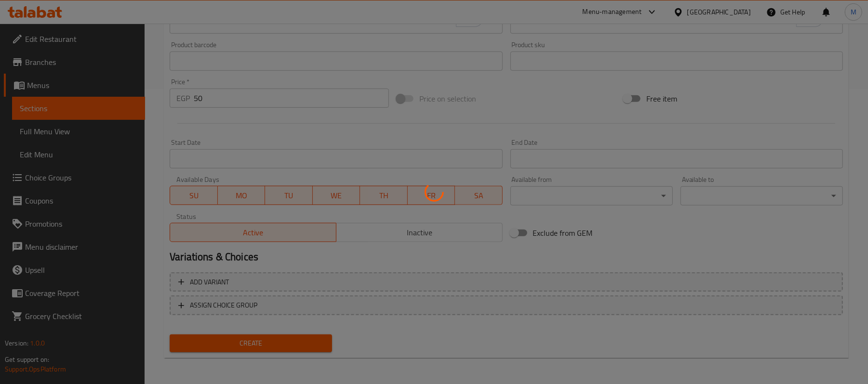
type input "0"
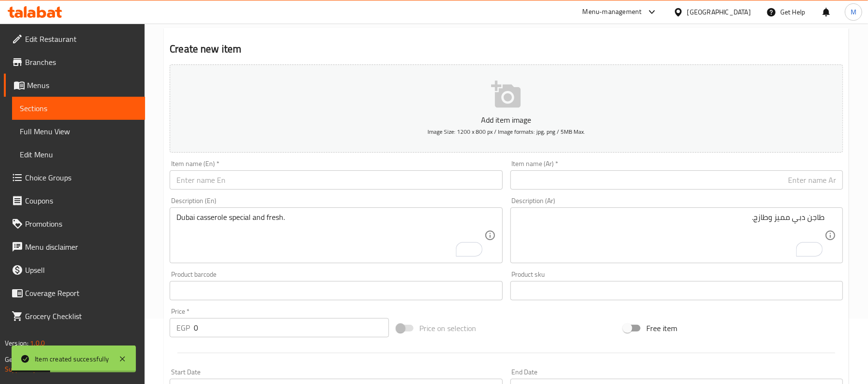
scroll to position [39, 0]
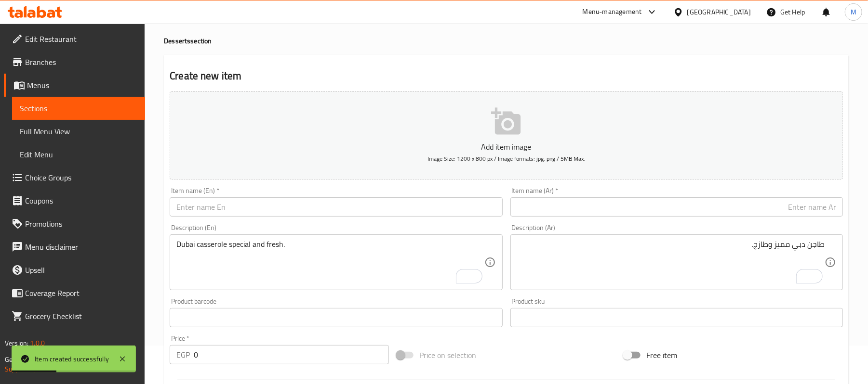
click at [618, 196] on div "Item name (Ar)   * Item name (Ar) *" at bounding box center [676, 201] width 332 height 29
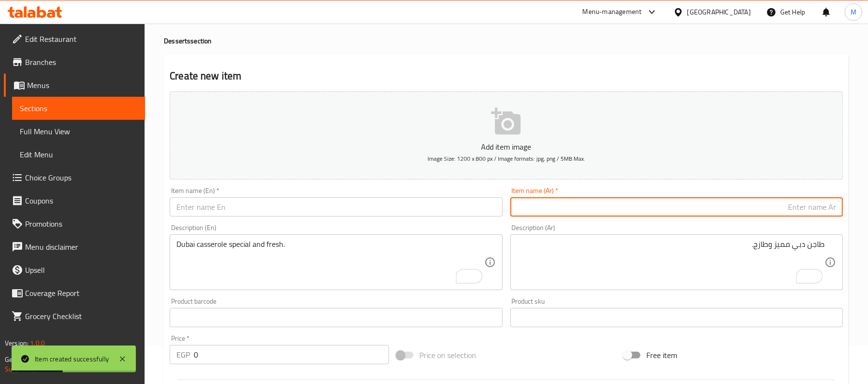
click at [621, 201] on input "text" at bounding box center [676, 207] width 332 height 19
paste input "رز بلبن كبير"
type input "رز بلبن كبير"
click at [221, 198] on input "text" at bounding box center [336, 207] width 332 height 19
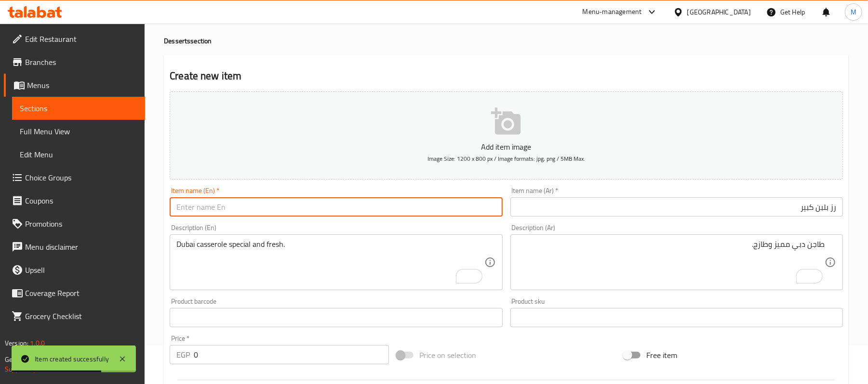
paste input "Large rice pudding"
click at [224, 202] on input "Large rice pudding" at bounding box center [336, 207] width 332 height 19
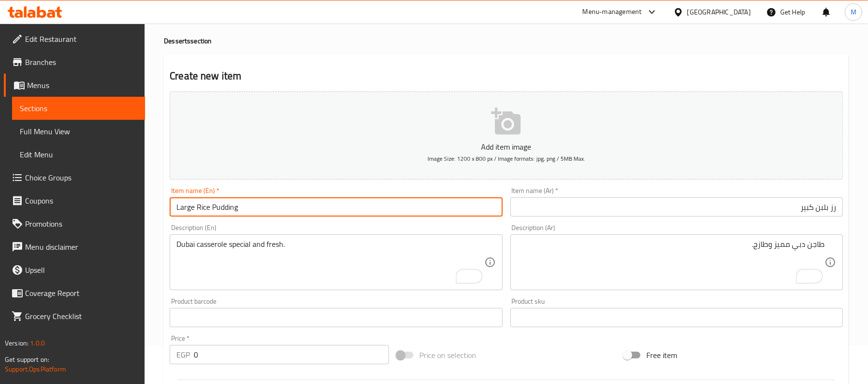
type input "Large Rice Pudding"
click at [777, 237] on div "طاجن دبي مميز وطازج. Description (Ar)" at bounding box center [676, 263] width 332 height 56
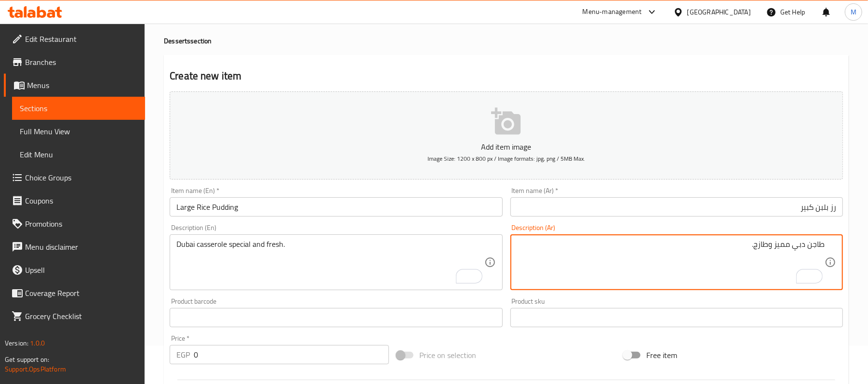
click at [775, 249] on textarea "طاجن دبي مميز وطازج." at bounding box center [670, 263] width 307 height 46
paste textarea "رز بلبن كبير طازة."
click at [778, 250] on textarea "رز بلبن كبير طازة." at bounding box center [670, 263] width 307 height 46
type textarea "رز بلبن كبير ."
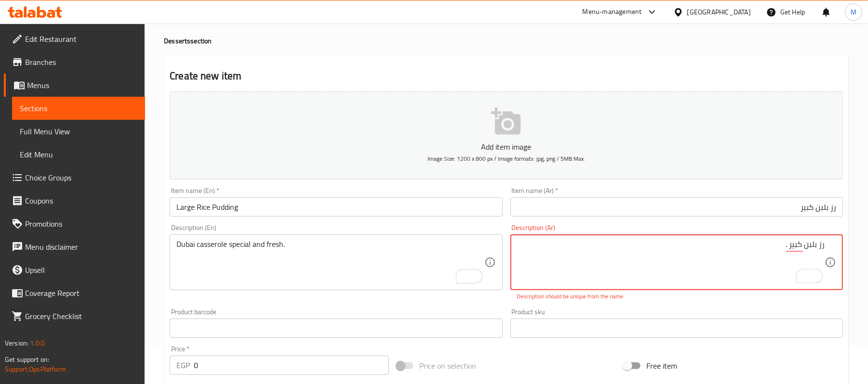
click at [759, 208] on input "رز بلبن كبير" at bounding box center [676, 207] width 332 height 19
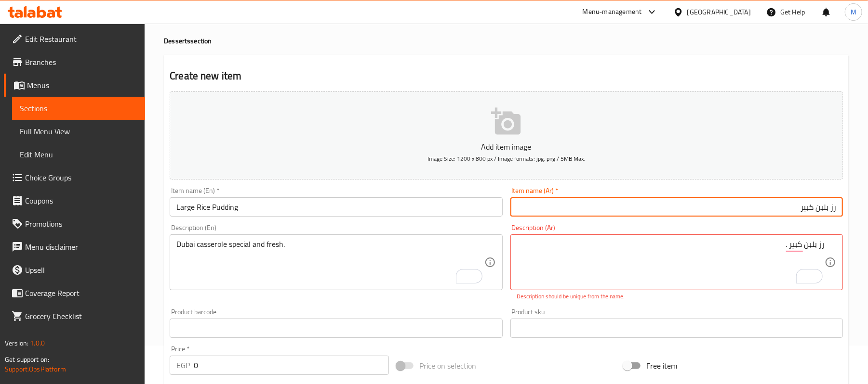
paste input "طازة"
type input "رز بلبن كبير طازة"
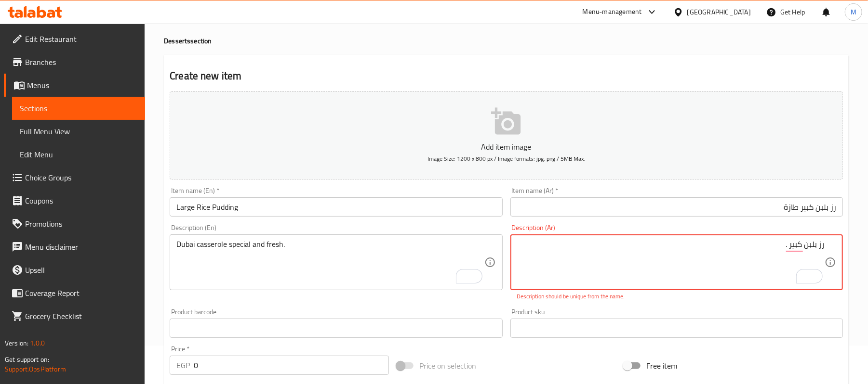
click at [814, 246] on textarea "رز بلبن كبير ." at bounding box center [670, 263] width 307 height 46
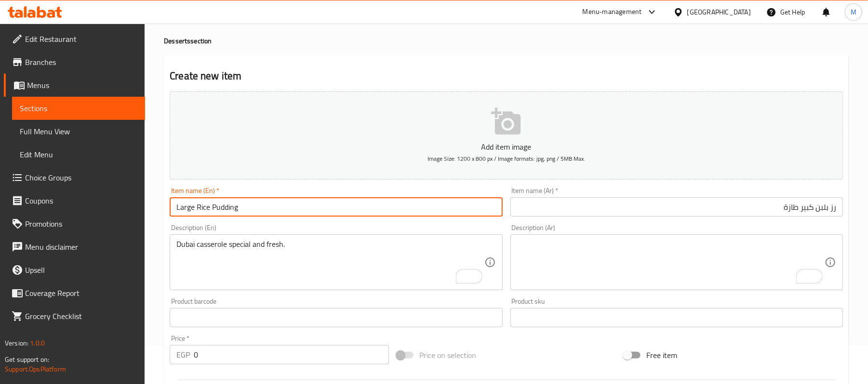
click at [196, 211] on input "Large Rice Pudding" at bounding box center [336, 207] width 332 height 19
click at [194, 208] on input "LargeFreshRice Pudding" at bounding box center [336, 207] width 332 height 19
click at [216, 209] on input "Large FreshRice Pudding" at bounding box center [336, 207] width 332 height 19
type input "Large Fresh Rice Pudding"
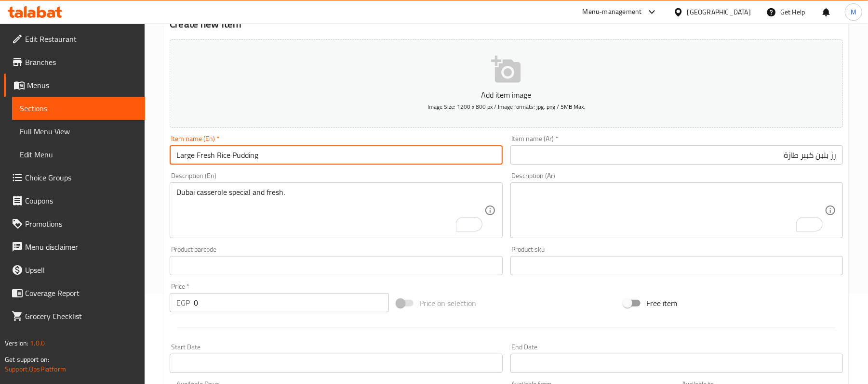
scroll to position [106, 0]
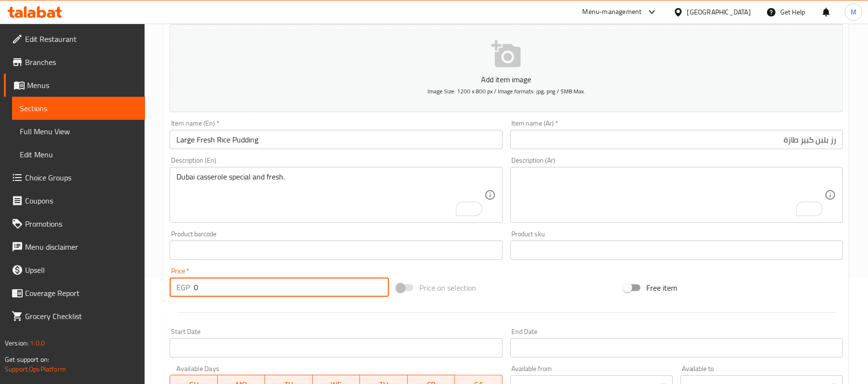
drag, startPoint x: 193, startPoint y: 289, endPoint x: 201, endPoint y: 290, distance: 8.2
click at [201, 290] on div "EGP 0 Price *" at bounding box center [279, 287] width 219 height 19
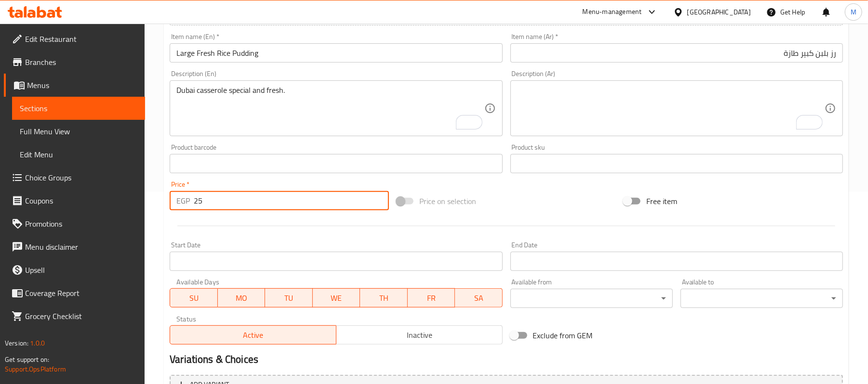
scroll to position [295, 0]
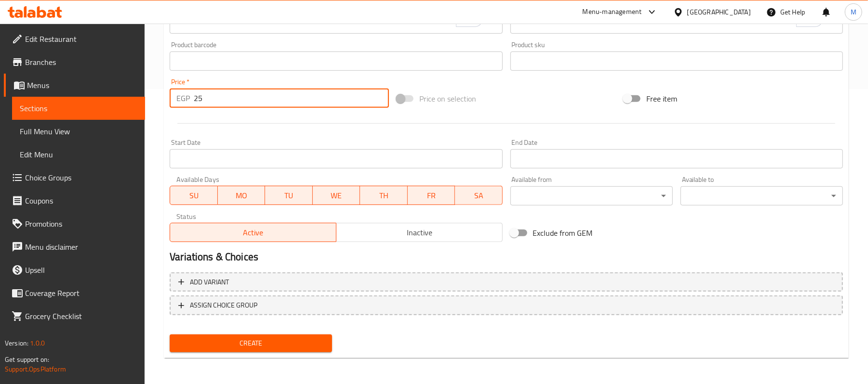
type input "25"
click at [301, 353] on div "Create" at bounding box center [251, 344] width 170 height 26
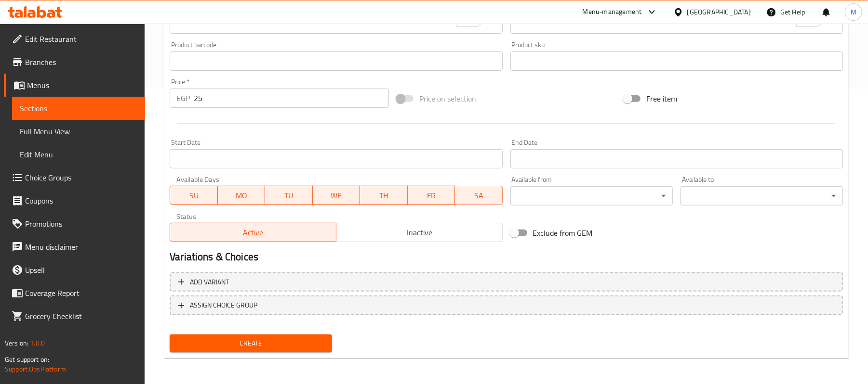
click at [299, 347] on span "Create" at bounding box center [250, 344] width 147 height 12
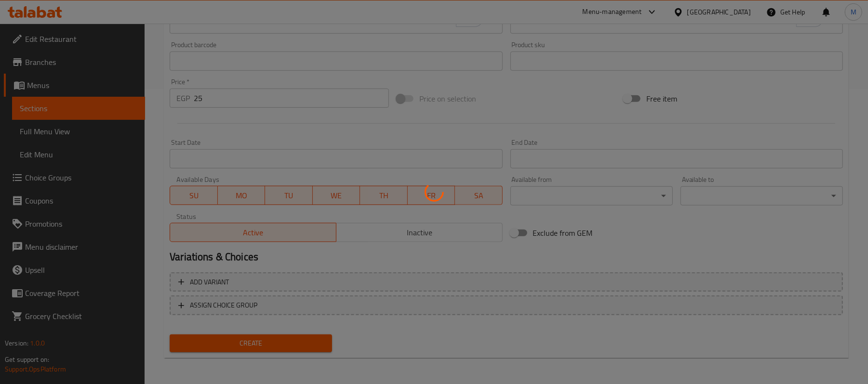
type input "0"
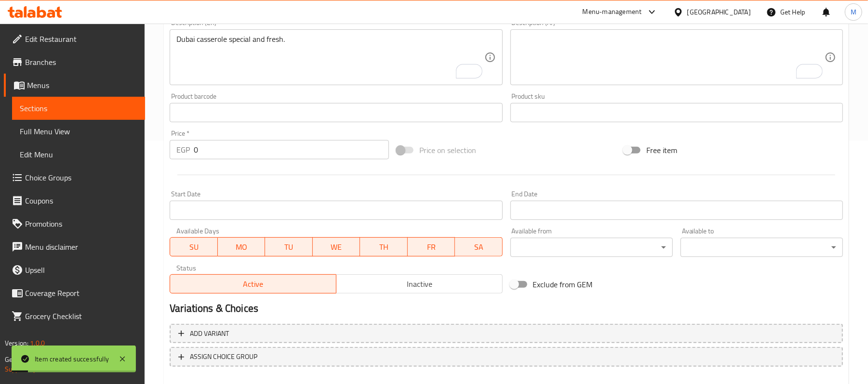
scroll to position [39, 0]
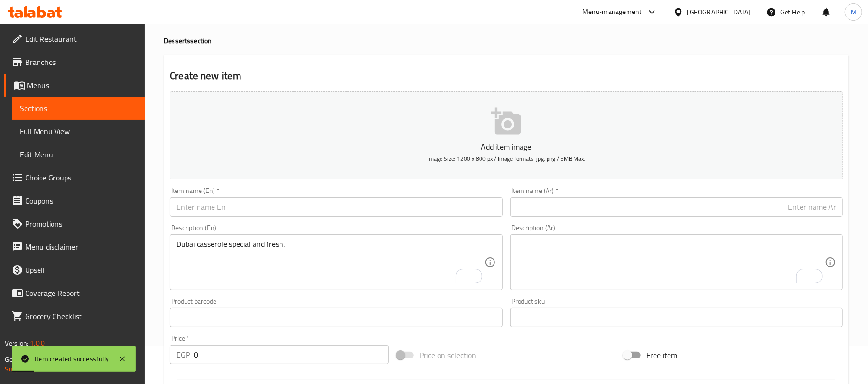
click at [759, 208] on input "text" at bounding box center [676, 207] width 332 height 19
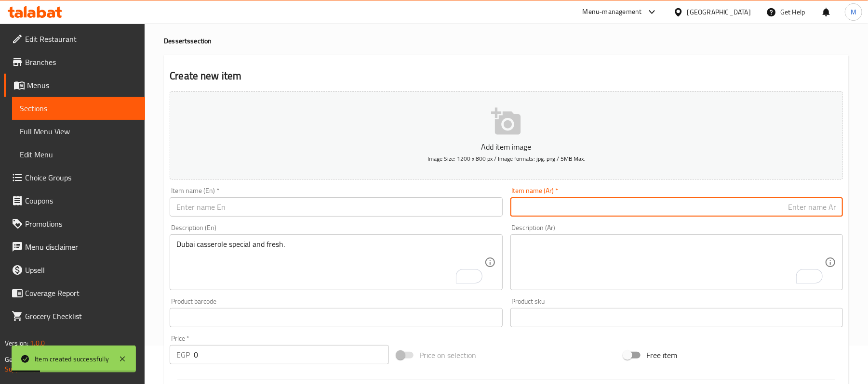
paste input "رز بلبن فرن"
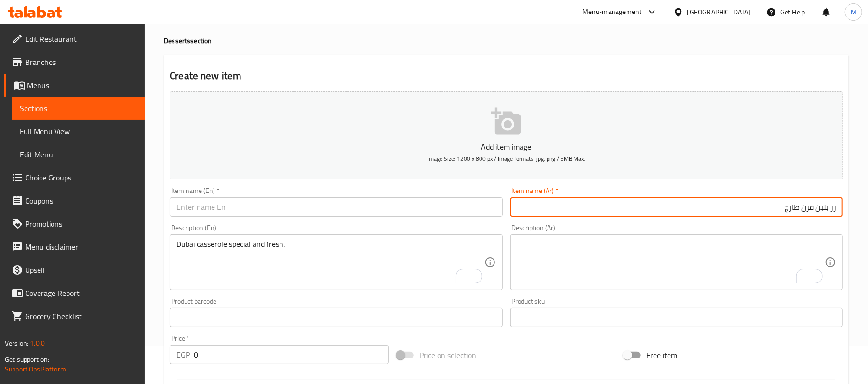
click at [811, 213] on input "رز بلبن فرن طازج" at bounding box center [676, 207] width 332 height 19
type input "رز بلبن فرن طازج"
click at [242, 198] on input "text" at bounding box center [336, 207] width 332 height 19
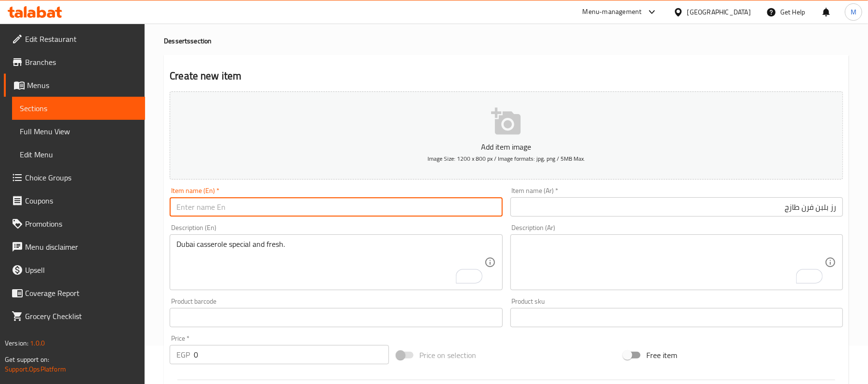
paste input "Fresh oven-baked rice pudding"
click at [239, 214] on input "Fresh oven-baked rice pudding" at bounding box center [336, 207] width 332 height 19
click at [202, 215] on input "Fresh Oven-Baked Rice Pudding" at bounding box center [336, 207] width 332 height 19
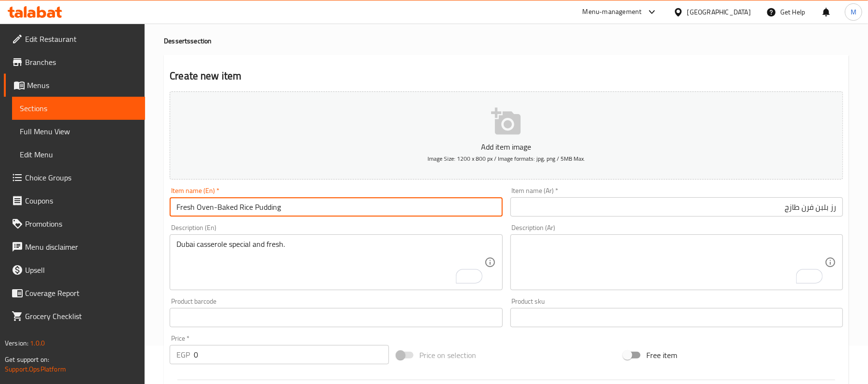
click at [212, 210] on input "Fresh Oven-Baked Rice Pudding" at bounding box center [336, 207] width 332 height 19
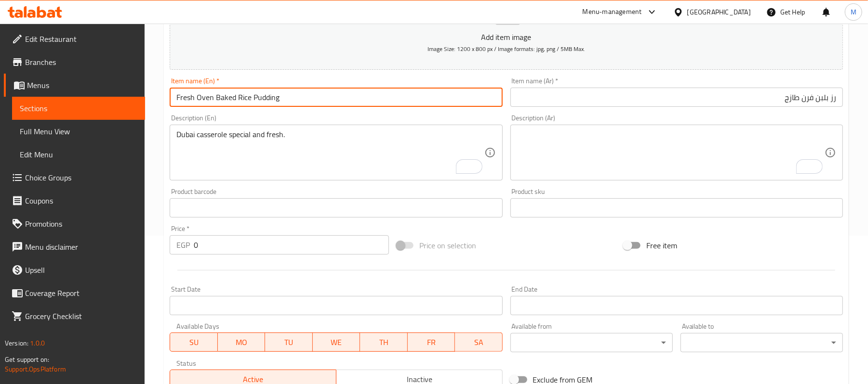
scroll to position [158, 0]
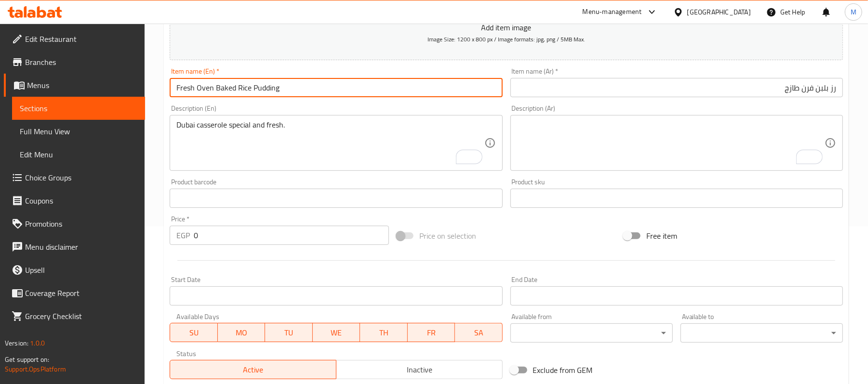
type input "Fresh Oven Baked Rice Pudding"
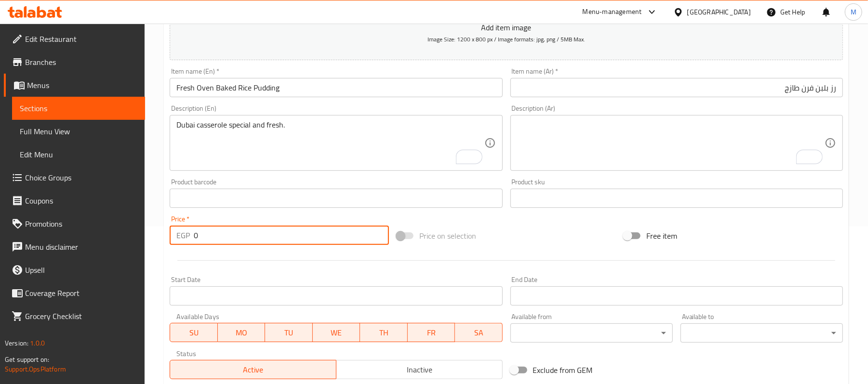
drag, startPoint x: 207, startPoint y: 234, endPoint x: 182, endPoint y: 232, distance: 25.2
click at [182, 232] on div "EGP 0 Price *" at bounding box center [279, 235] width 219 height 19
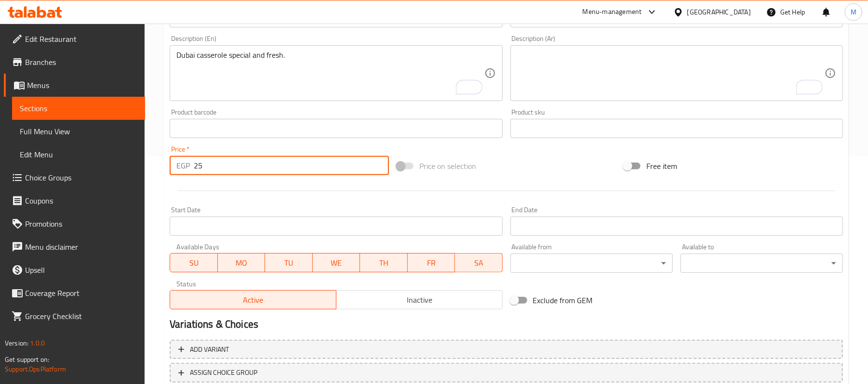
scroll to position [291, 0]
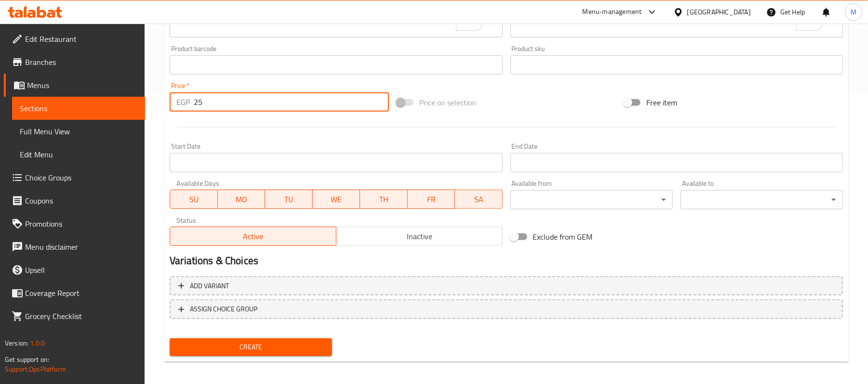
type input "25"
click at [241, 351] on span "Create" at bounding box center [250, 348] width 147 height 12
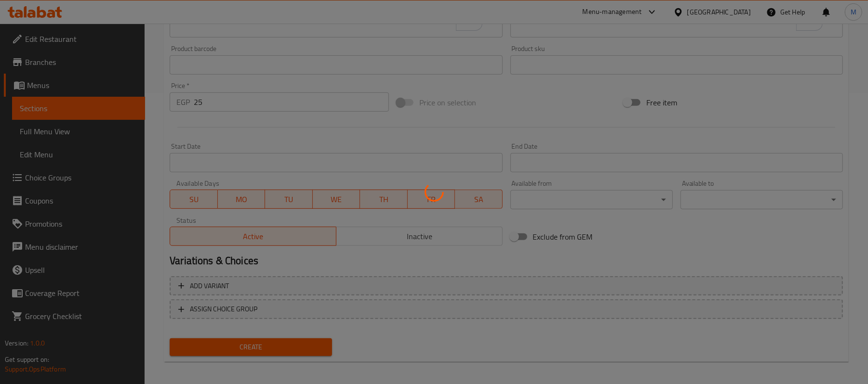
type input "0"
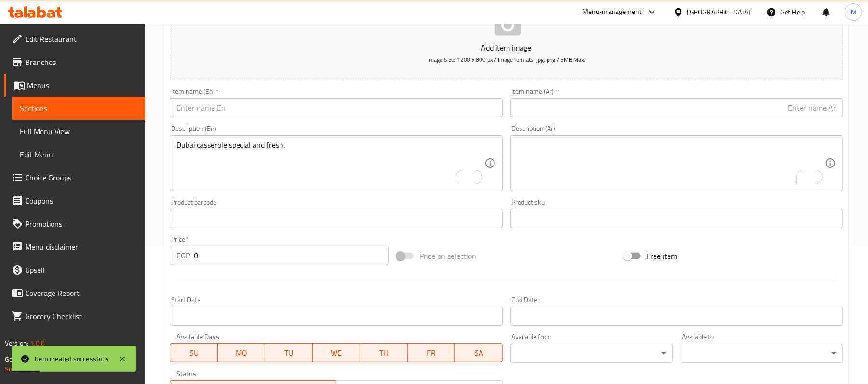
scroll to position [0, 0]
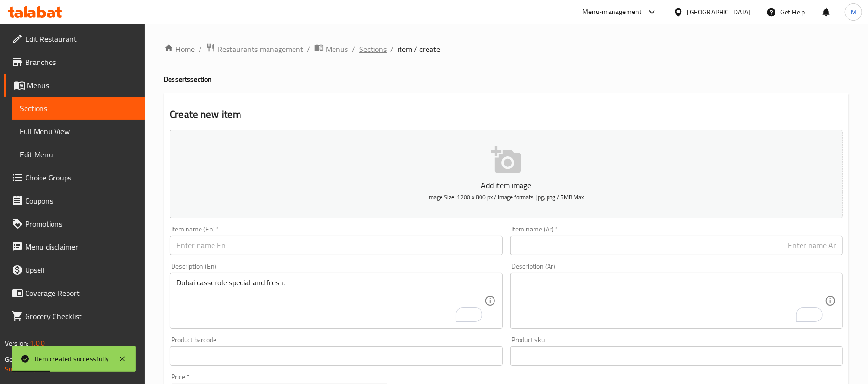
click at [368, 49] on span "Sections" at bounding box center [372, 49] width 27 height 12
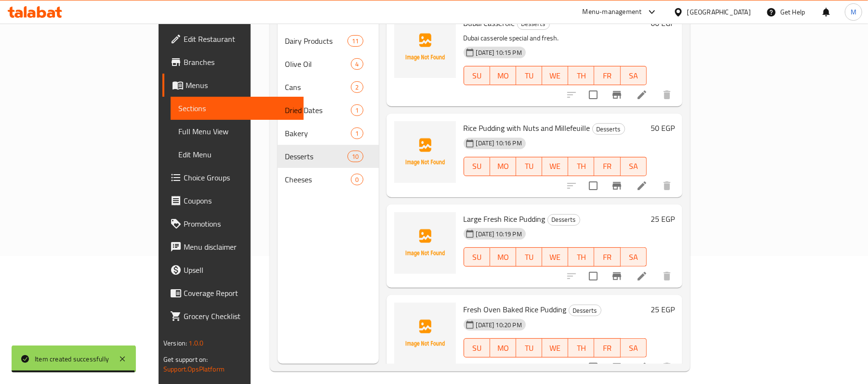
scroll to position [135, 0]
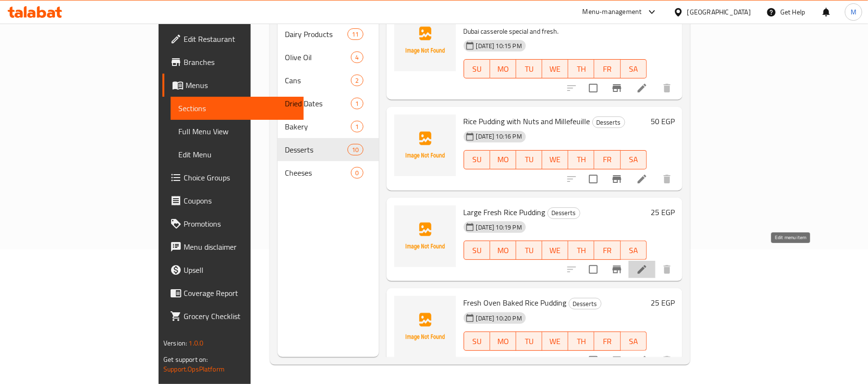
click at [647, 264] on icon at bounding box center [642, 270] width 12 height 12
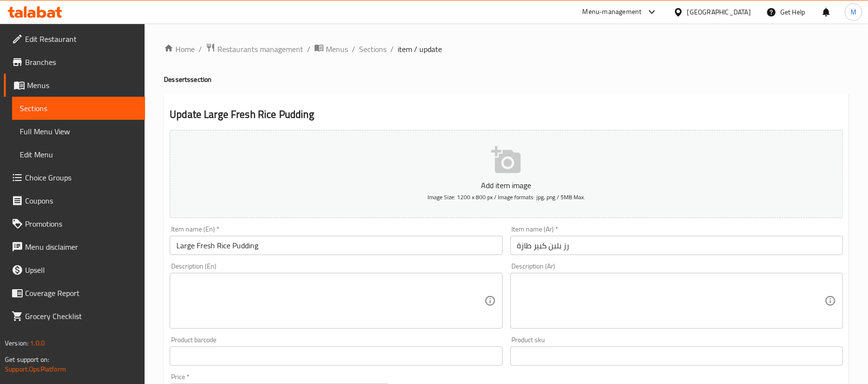
click at [584, 251] on input "رز بلبن كبير طازة" at bounding box center [676, 245] width 332 height 19
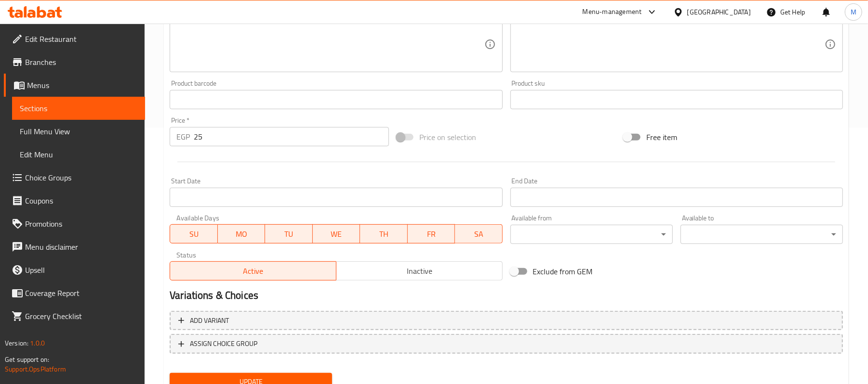
scroll to position [275, 0]
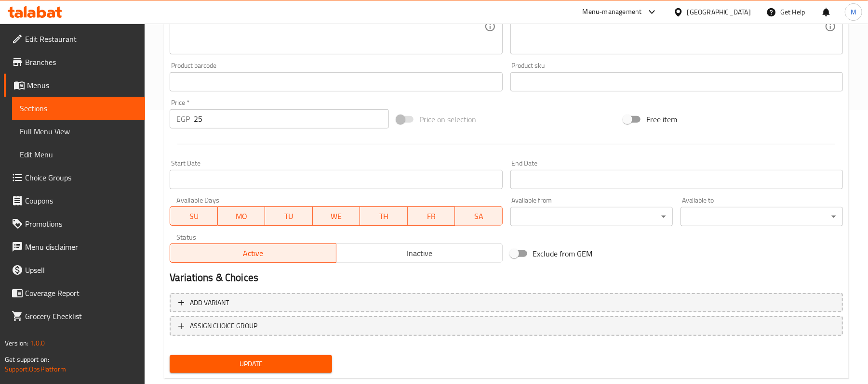
type input "رز بلبن كبير طازج"
click at [302, 356] on button "Update" at bounding box center [251, 365] width 162 height 18
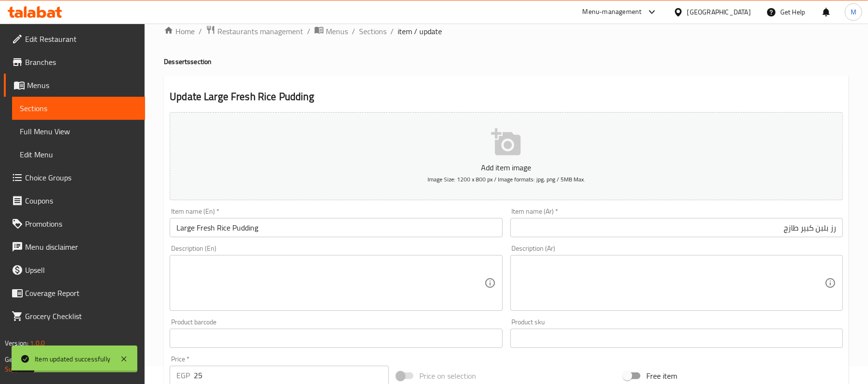
scroll to position [0, 0]
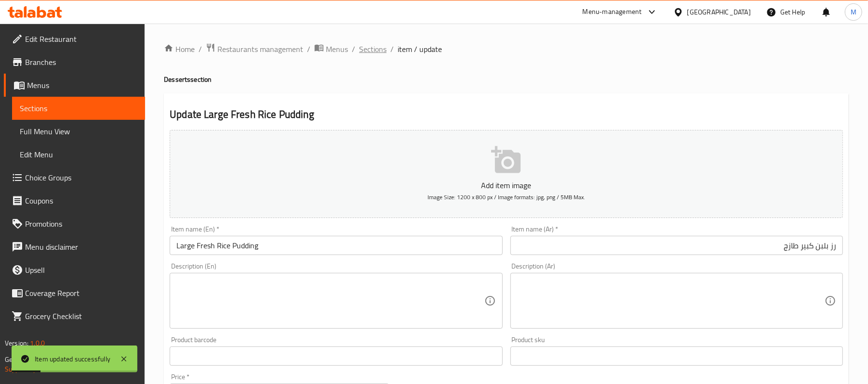
click at [378, 46] on span "Sections" at bounding box center [372, 49] width 27 height 12
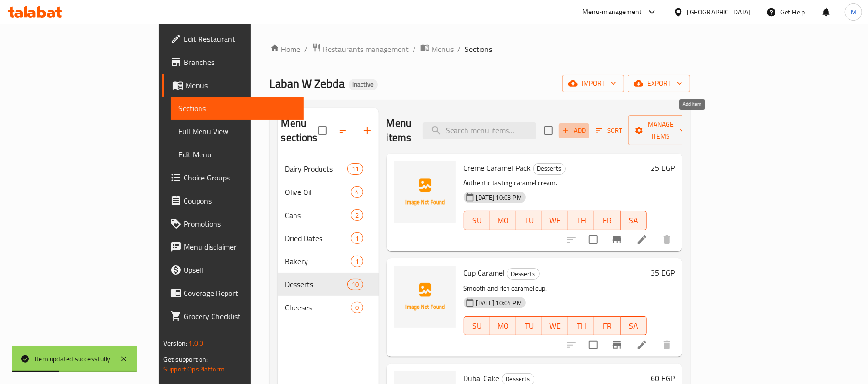
click at [587, 125] on span "Add" at bounding box center [574, 130] width 26 height 11
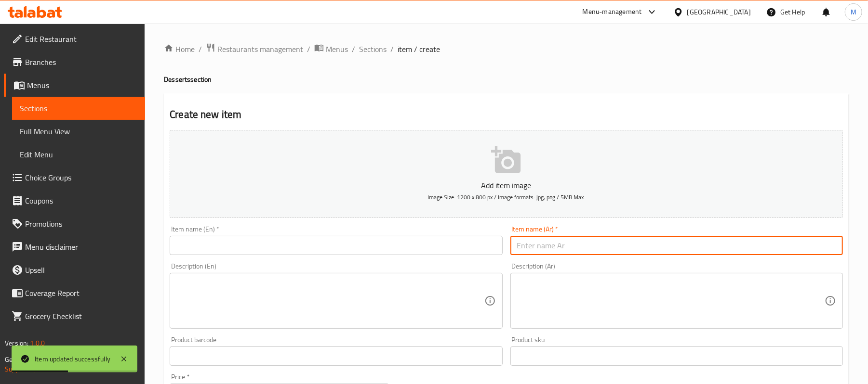
click at [675, 239] on input "text" at bounding box center [676, 245] width 332 height 19
paste input "رز بلبن صغير"
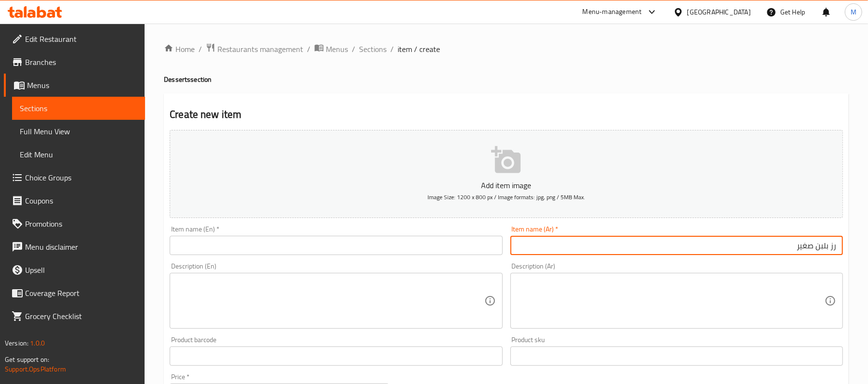
paste input "سادة"
click at [841, 250] on input "رز بلبن صغير سادة" at bounding box center [676, 245] width 332 height 19
type input "رز بلبن صغير سادة"
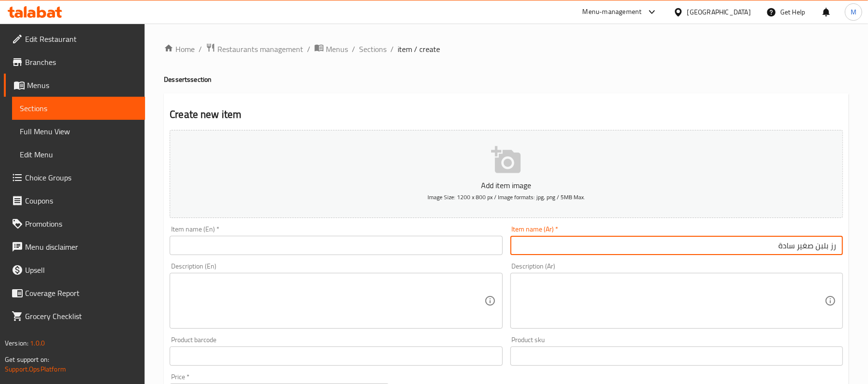
click at [330, 258] on div "Item name (En)   * Item name (En) *" at bounding box center [336, 240] width 340 height 37
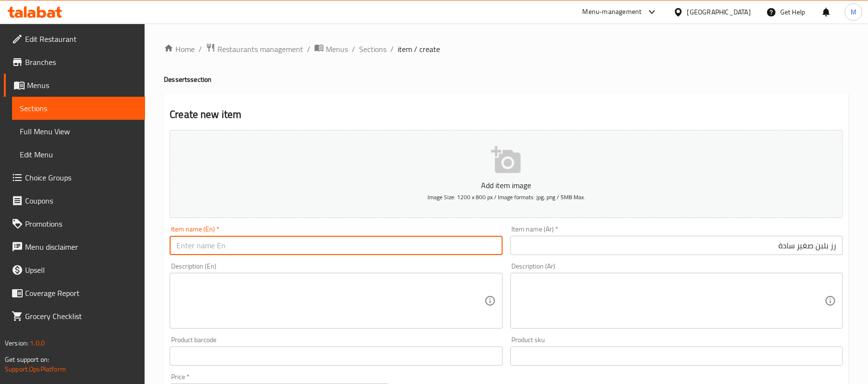
click at [326, 251] on input "text" at bounding box center [336, 245] width 332 height 19
paste input "Small plain rice pudding"
click at [326, 251] on input "Small plain rice pudding" at bounding box center [336, 245] width 332 height 19
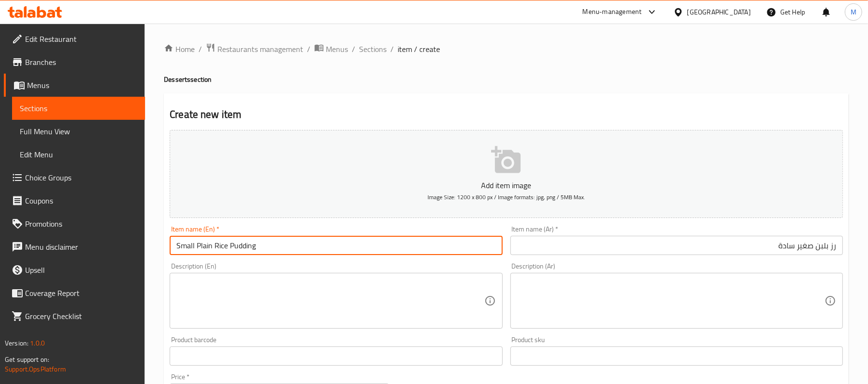
type input "Small Plain Rice Pudding"
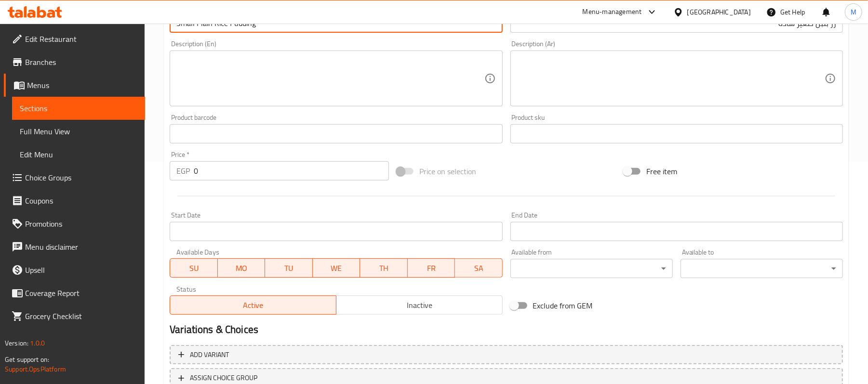
scroll to position [224, 0]
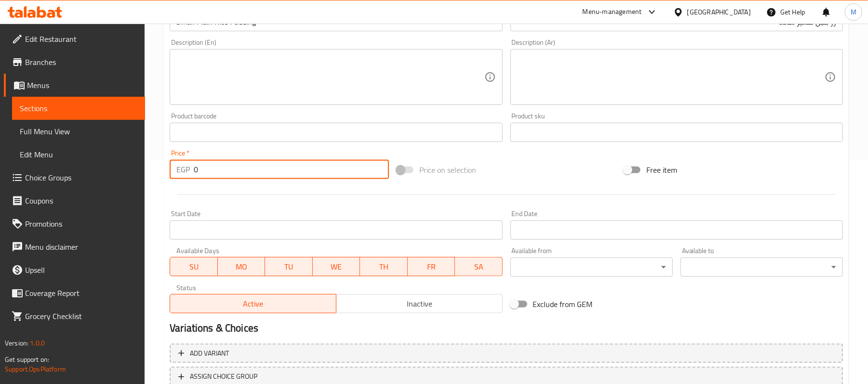
drag, startPoint x: 195, startPoint y: 168, endPoint x: 172, endPoint y: 167, distance: 22.7
click at [172, 167] on div "EGP 0 Price *" at bounding box center [279, 169] width 219 height 19
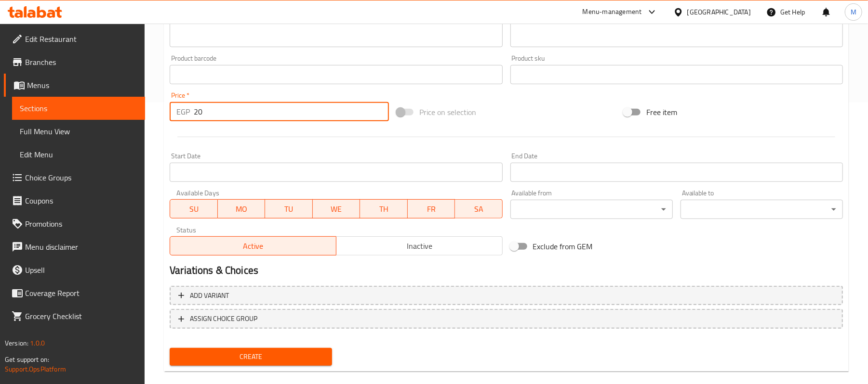
scroll to position [295, 0]
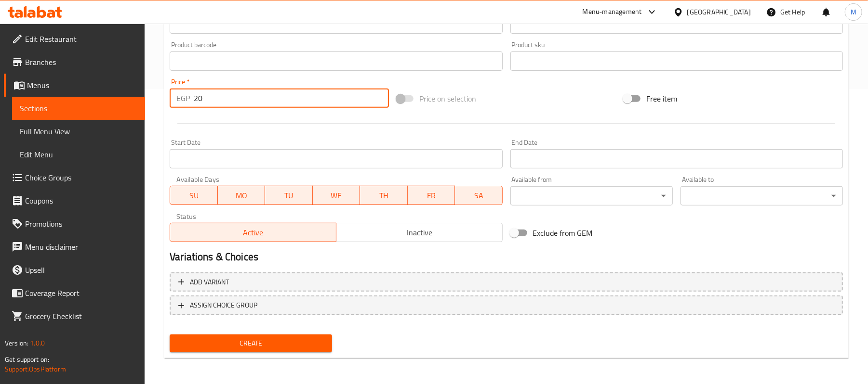
type input "20"
click at [247, 345] on span "Create" at bounding box center [250, 344] width 147 height 12
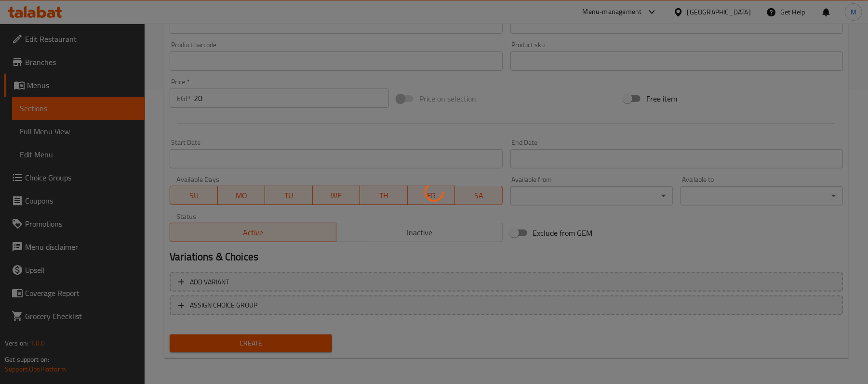
type input "0"
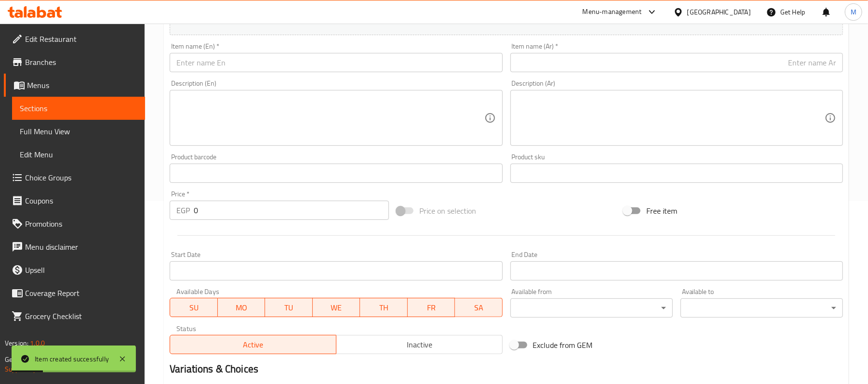
scroll to position [0, 0]
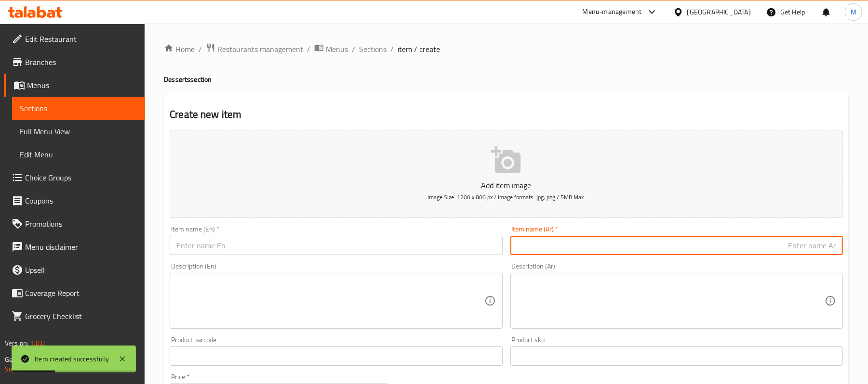
click at [697, 245] on input "text" at bounding box center [676, 245] width 332 height 19
paste input "رز بلبن مكسرات كبير"
type input "رز بلبن مكسرات كبير"
click at [725, 255] on input "رز بلبن مكسرات كبير" at bounding box center [676, 245] width 332 height 19
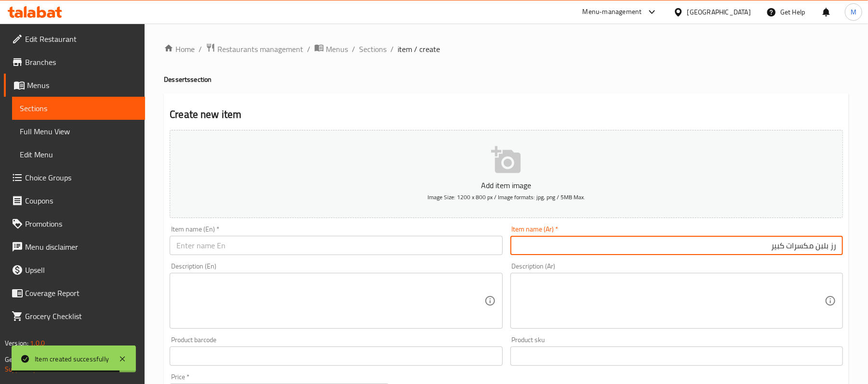
click at [725, 255] on input "رز بلبن مكسرات كبير" at bounding box center [676, 245] width 332 height 19
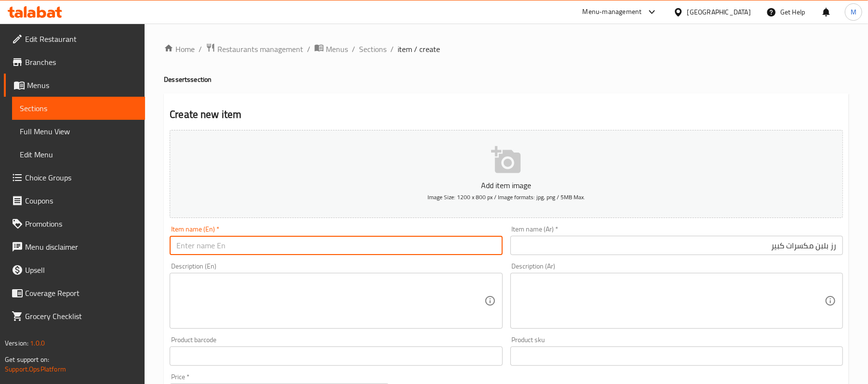
click at [315, 244] on input "text" at bounding box center [336, 245] width 332 height 19
paste input "Large rice pudding with nuts"
click at [315, 244] on input "Large rice pudding with nuts" at bounding box center [336, 245] width 332 height 19
click at [315, 245] on input "Large rice pudding with nuts" at bounding box center [336, 245] width 332 height 19
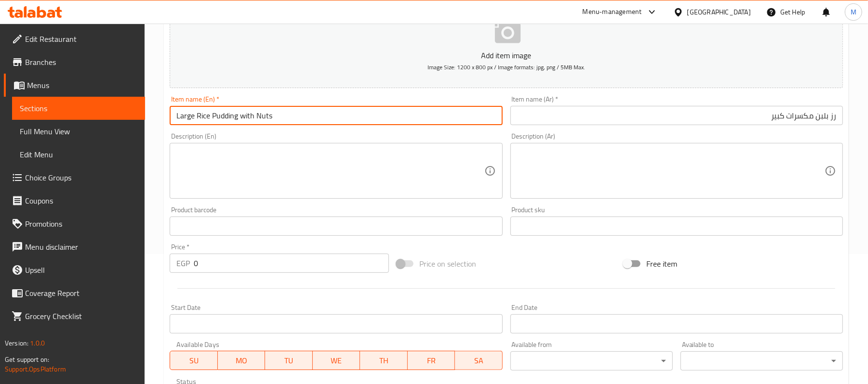
scroll to position [135, 0]
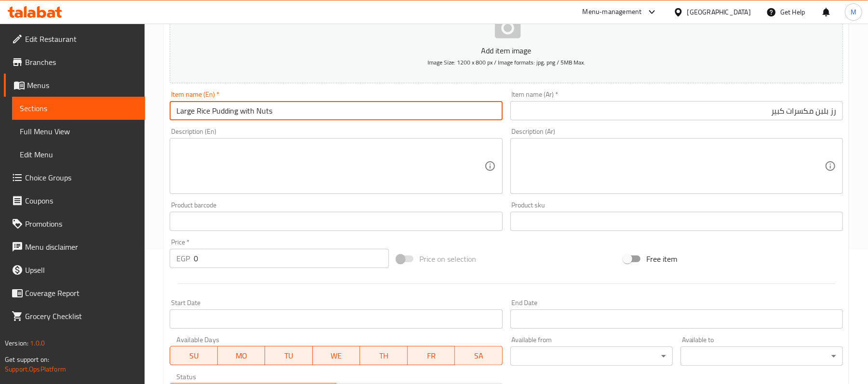
type input "Large Rice Pudding with Nuts"
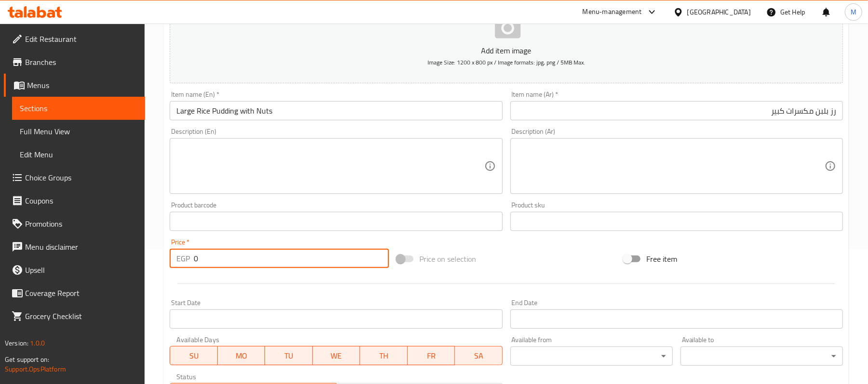
drag, startPoint x: 203, startPoint y: 260, endPoint x: 188, endPoint y: 257, distance: 15.3
click at [188, 257] on div "EGP 0 Price *" at bounding box center [279, 258] width 219 height 19
type input "40"
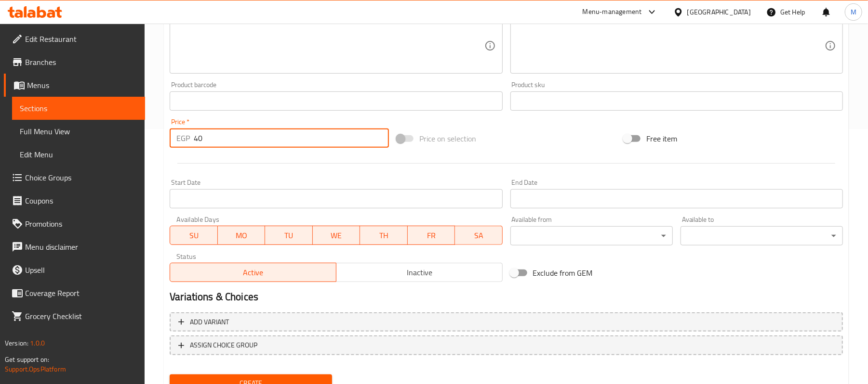
scroll to position [295, 0]
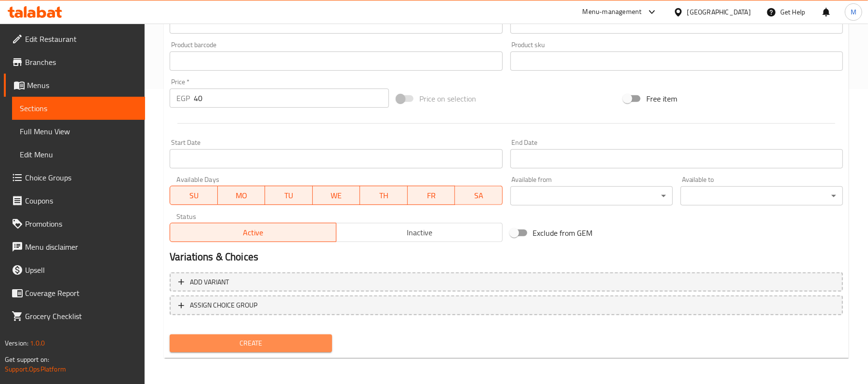
click at [274, 343] on span "Create" at bounding box center [250, 344] width 147 height 12
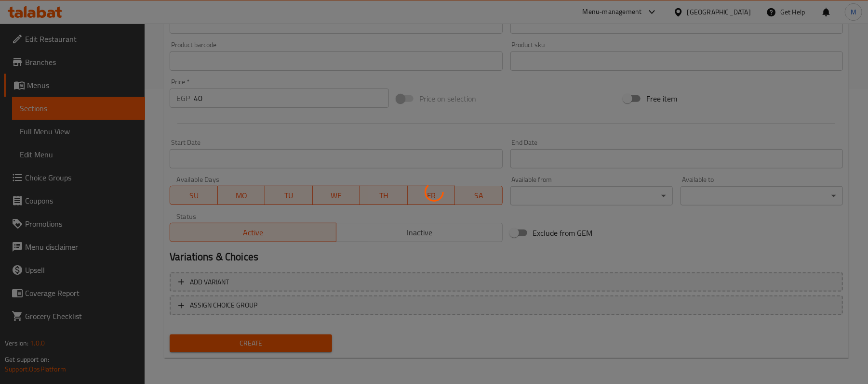
type input "0"
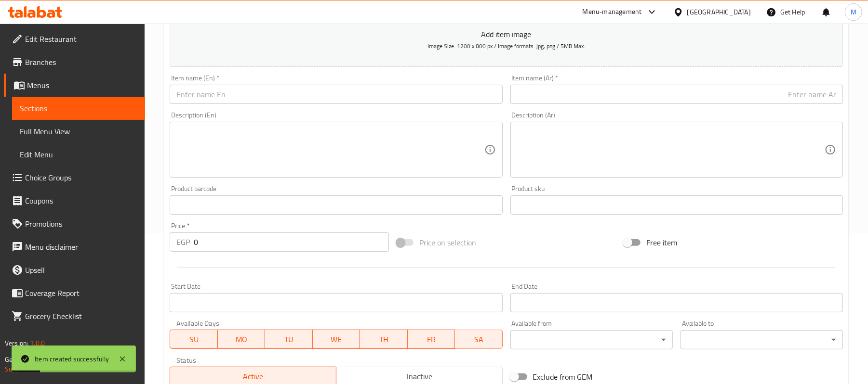
scroll to position [0, 0]
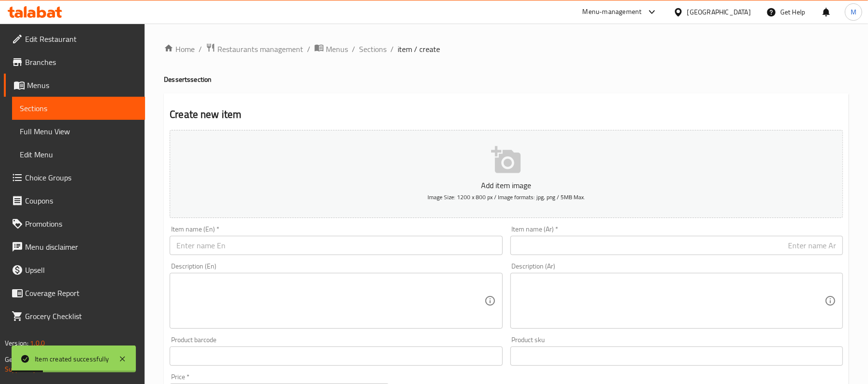
click at [691, 259] on div "Item name (Ar)   * Item name (Ar) *" at bounding box center [676, 240] width 340 height 37
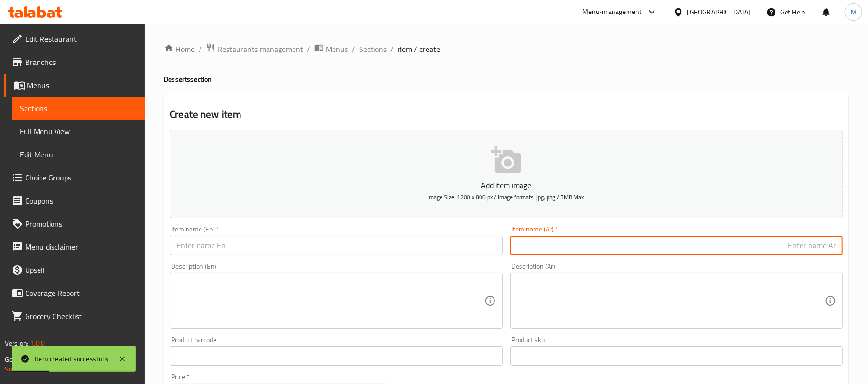
click at [681, 245] on input "text" at bounding box center [676, 245] width 332 height 19
paste input "رز بلبن مكسرات صغير"
click at [806, 250] on input "رز بلبن مكسرات صغير" at bounding box center [676, 245] width 332 height 19
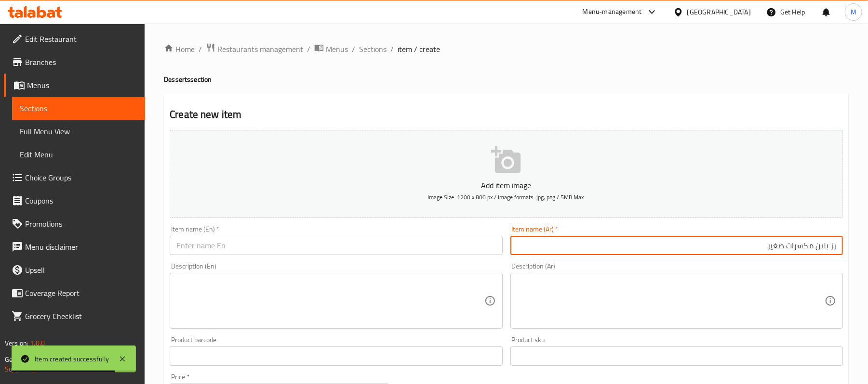
type input "رز بلبن مكسرات صغير"
click at [270, 254] on input "text" at bounding box center [336, 245] width 332 height 19
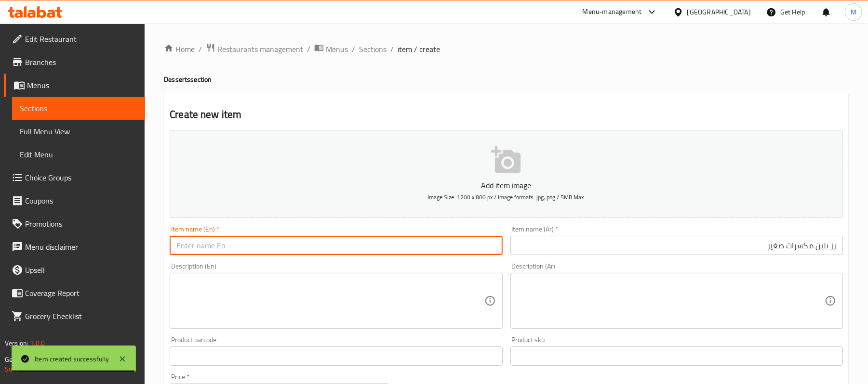
paste input "Small rice pudding with nuts"
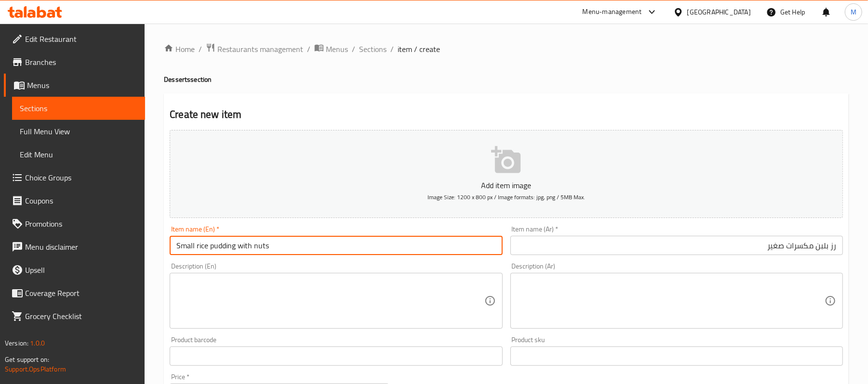
click at [263, 249] on input "Small rice pudding with nuts" at bounding box center [336, 245] width 332 height 19
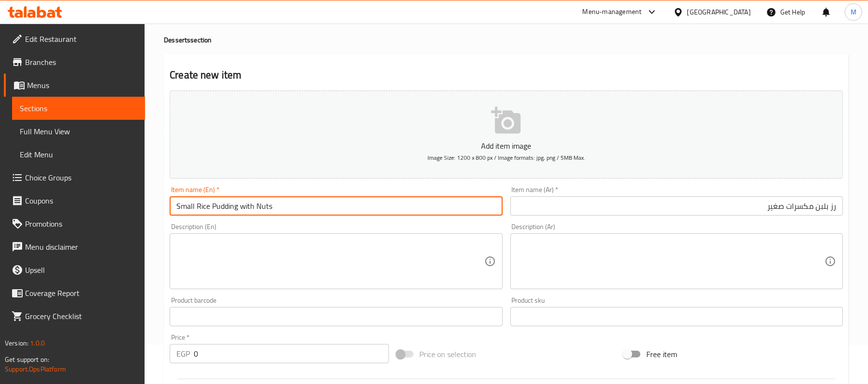
scroll to position [42, 0]
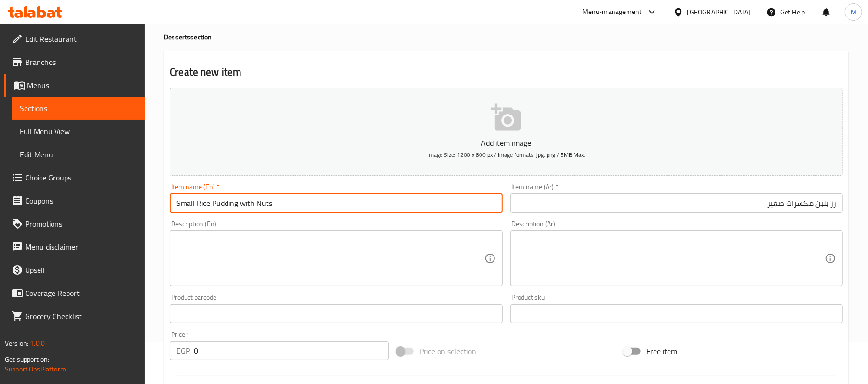
type input "Small Rice Pudding with Nuts"
click at [835, 205] on input "رز بلبن مكسرات صغير" at bounding box center [676, 203] width 332 height 19
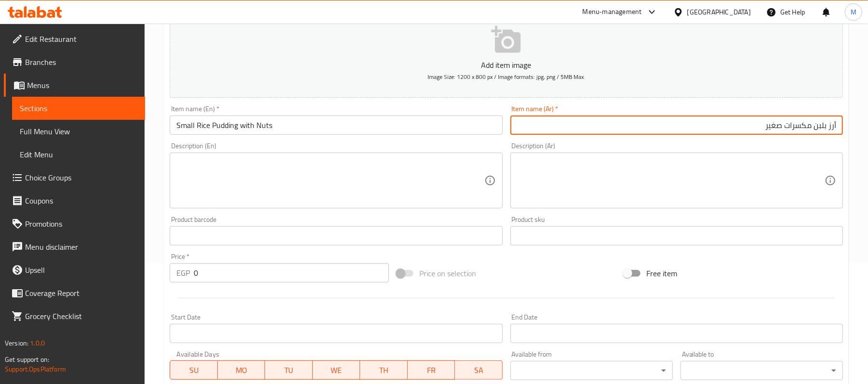
scroll to position [122, 0]
type input "أرز بلبن مكسرات صغير"
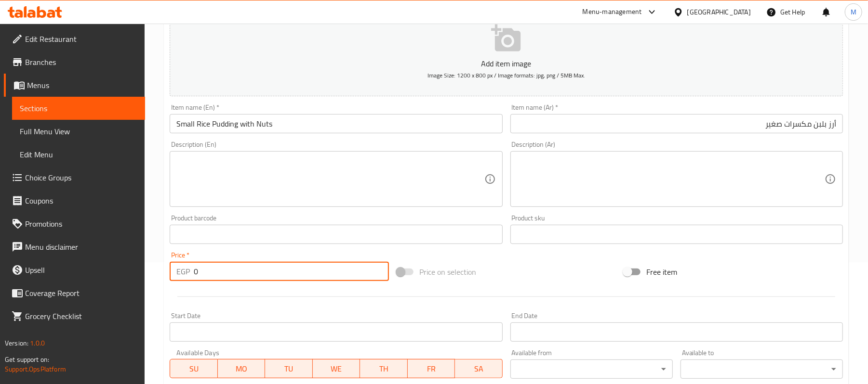
drag, startPoint x: 197, startPoint y: 269, endPoint x: 184, endPoint y: 268, distance: 13.5
click at [184, 268] on div "EGP 0 Price *" at bounding box center [279, 271] width 219 height 19
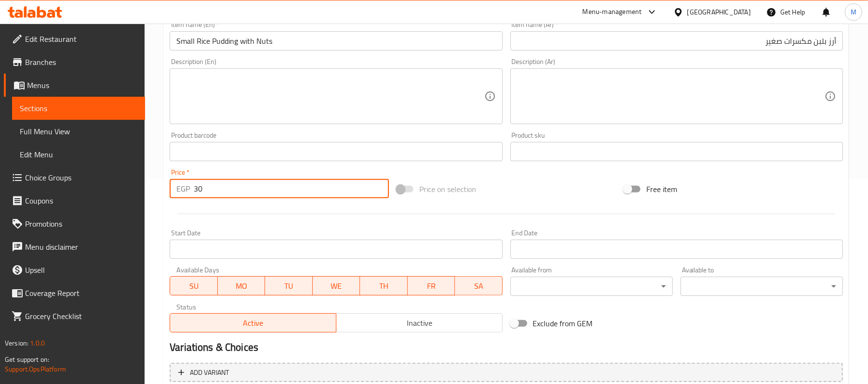
scroll to position [287, 0]
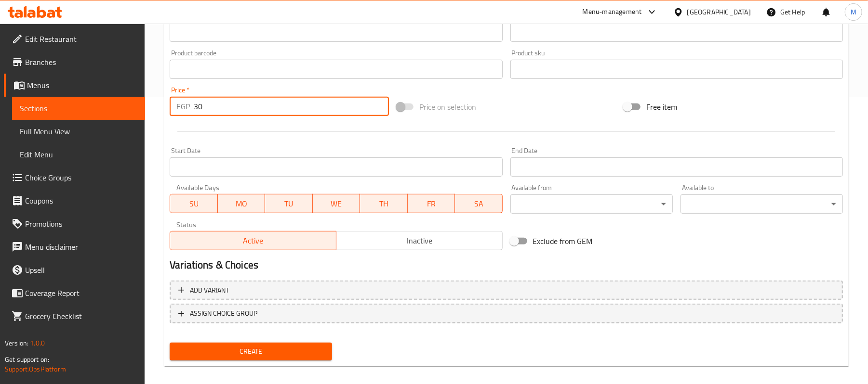
type input "30"
click at [309, 356] on span "Create" at bounding box center [250, 352] width 147 height 12
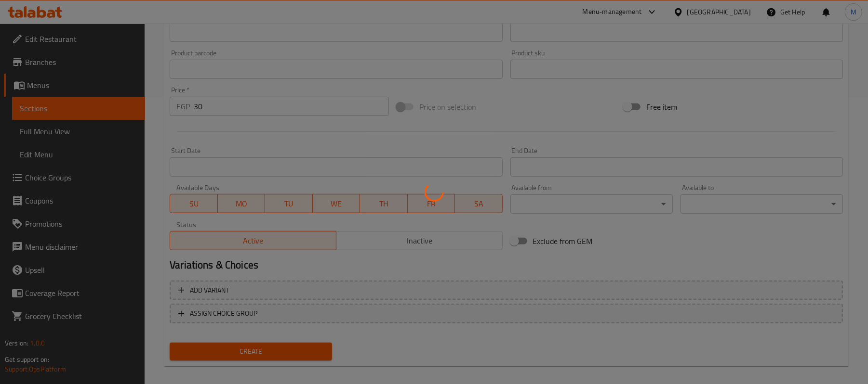
type input "0"
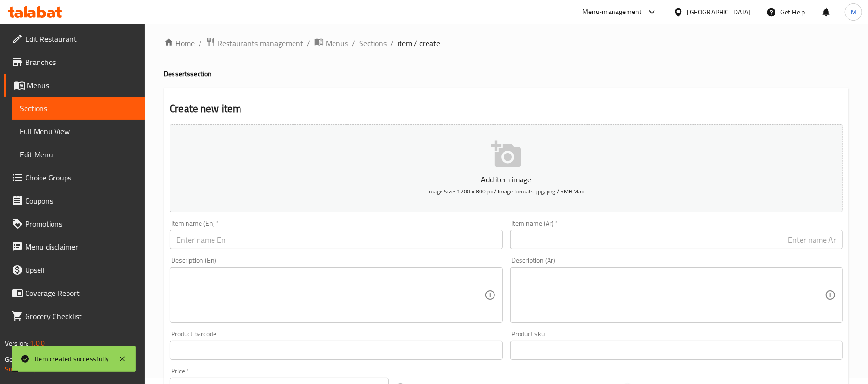
scroll to position [0, 0]
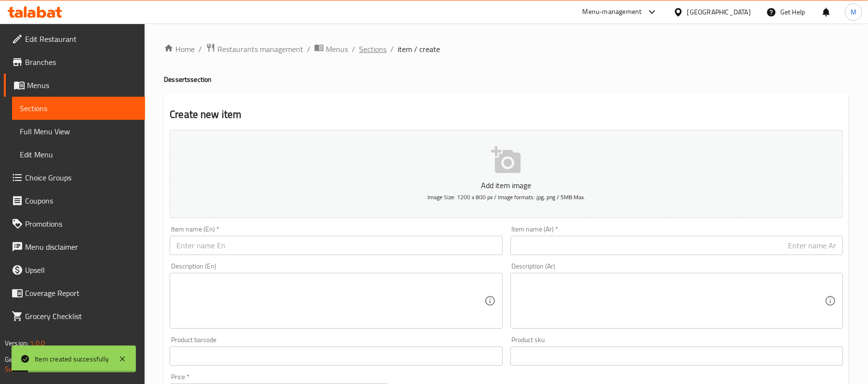
click at [370, 51] on span "Sections" at bounding box center [372, 49] width 27 height 12
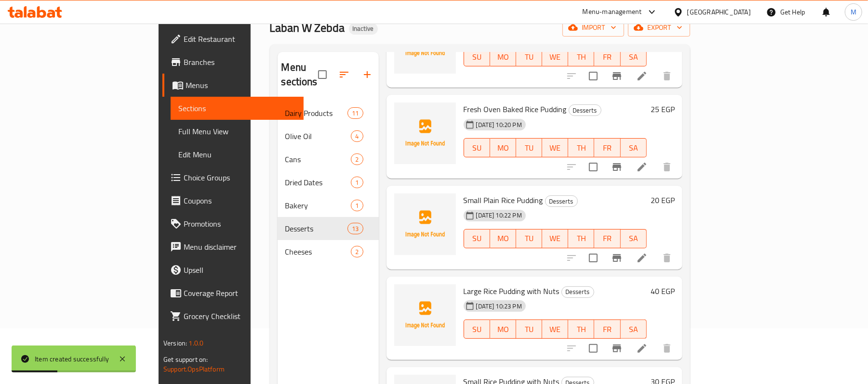
scroll to position [135, 0]
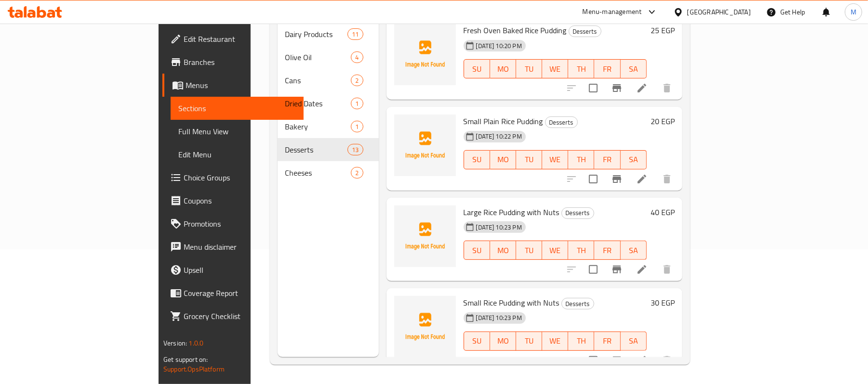
click at [646, 265] on icon at bounding box center [641, 269] width 9 height 9
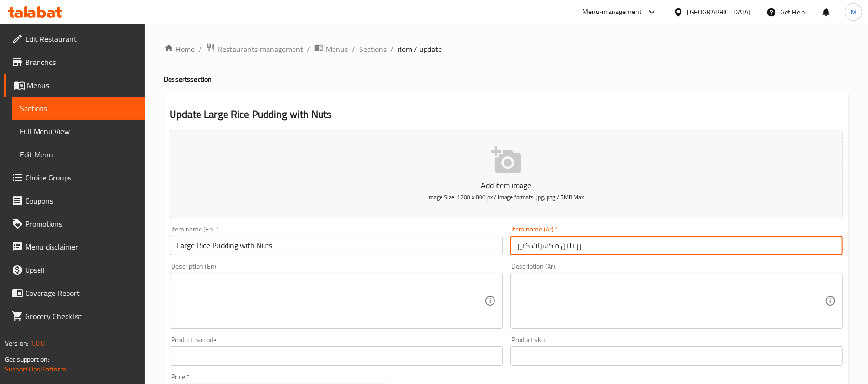
click at [646, 245] on input "رز بلبن مكسرات كبير" at bounding box center [676, 245] width 332 height 19
click at [836, 243] on input "رز بلبن مكسرات كبير" at bounding box center [676, 245] width 332 height 19
click at [831, 247] on input "أ رز بلبن مكسرات كبير" at bounding box center [676, 245] width 332 height 19
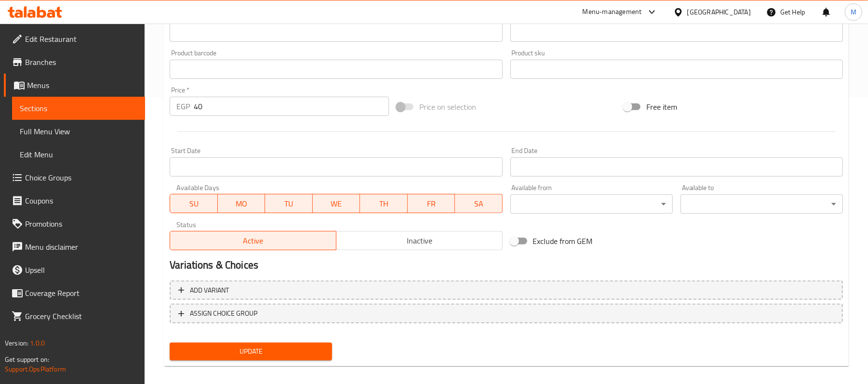
scroll to position [295, 0]
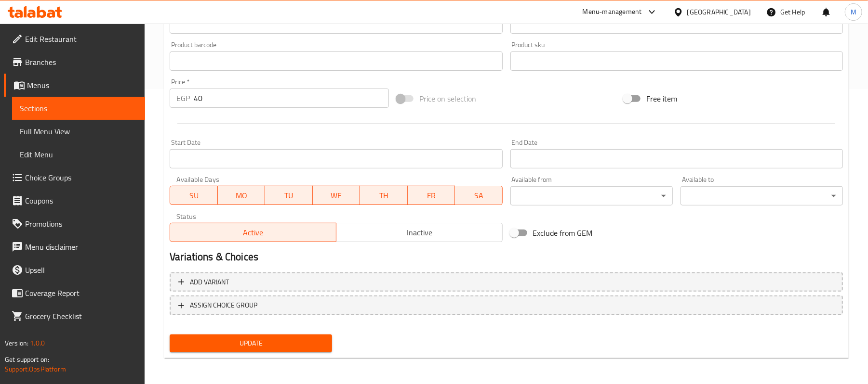
type input "أرز بلبن مكسرات كبير"
click at [209, 344] on span "Update" at bounding box center [250, 344] width 147 height 12
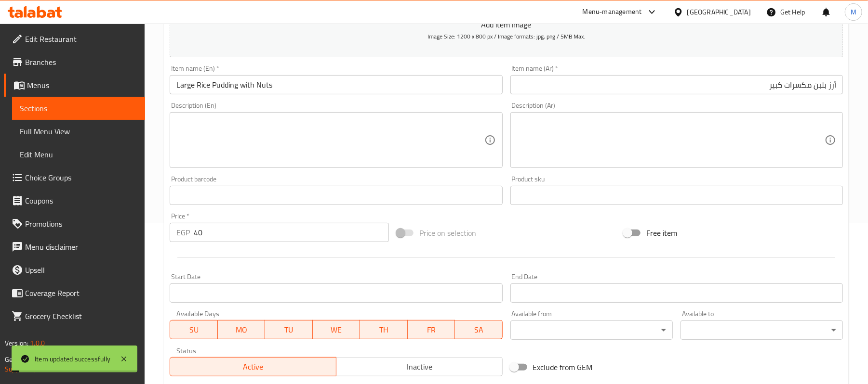
scroll to position [0, 0]
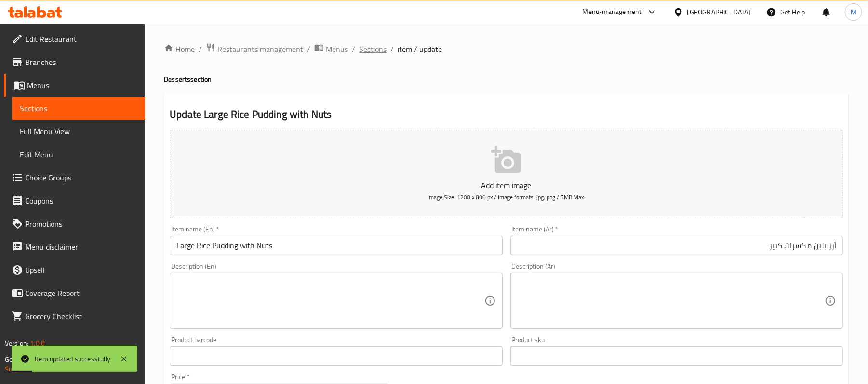
click at [373, 48] on span "Sections" at bounding box center [372, 49] width 27 height 12
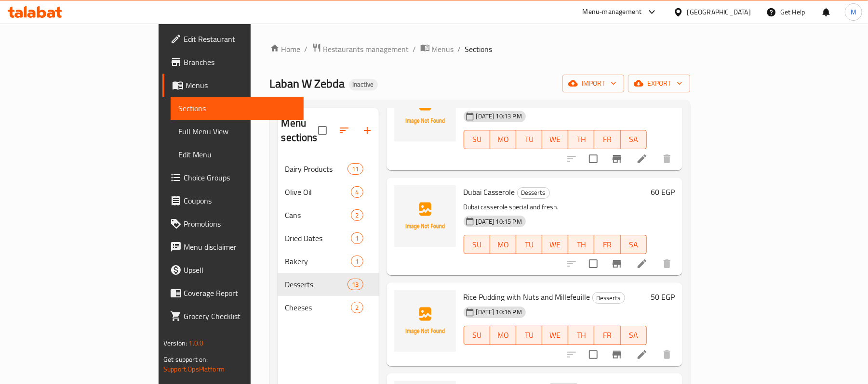
scroll to position [600, 0]
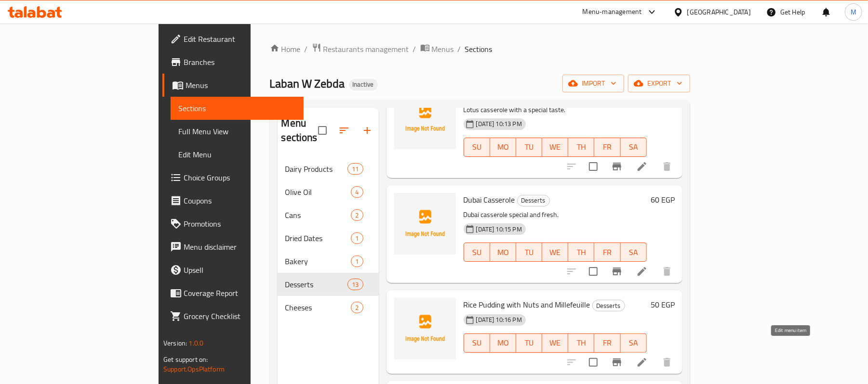
click at [647, 357] on icon at bounding box center [642, 363] width 12 height 12
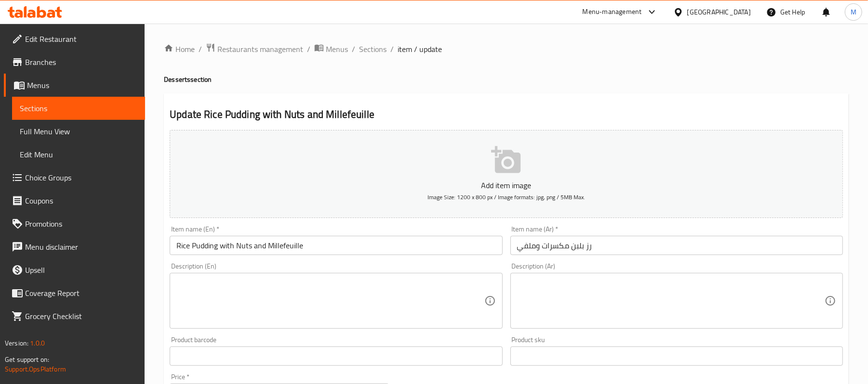
click at [511, 249] on input "رز بلبن مكسرات وملفي" at bounding box center [676, 245] width 332 height 19
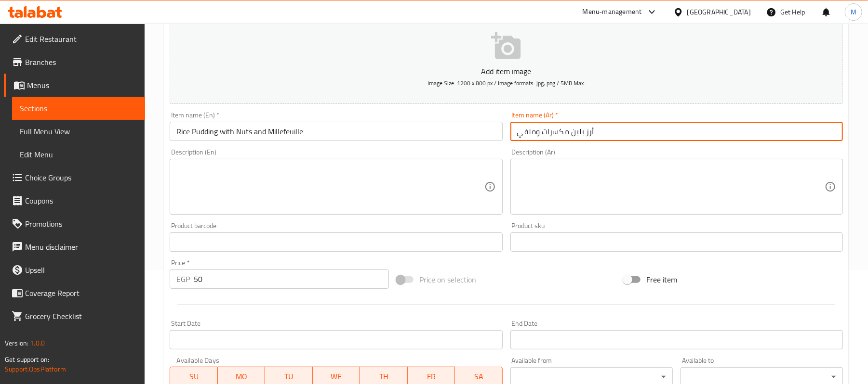
scroll to position [295, 0]
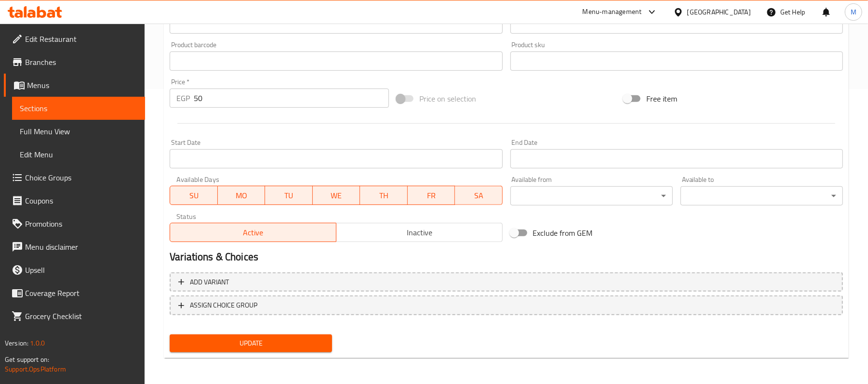
type input "أرز بلبن مكسرات وملفي"
click at [313, 335] on button "Update" at bounding box center [251, 344] width 162 height 18
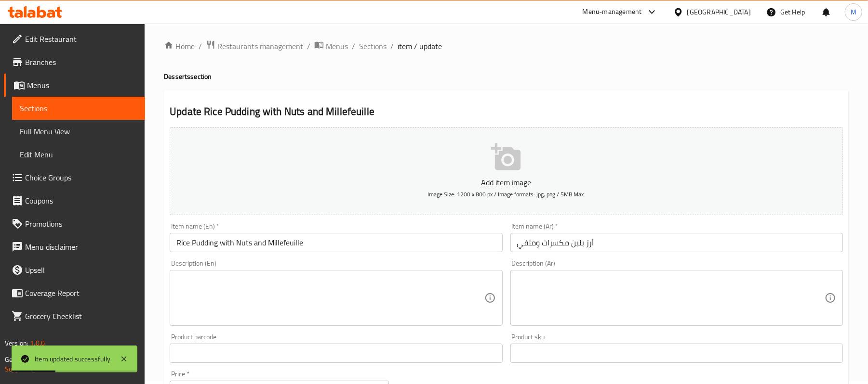
scroll to position [0, 0]
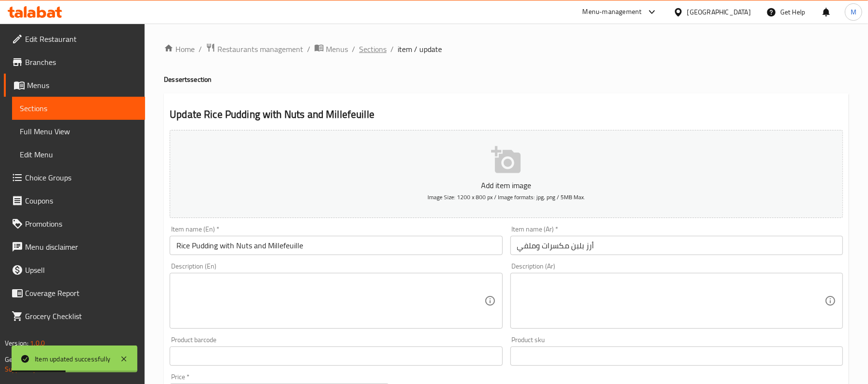
click at [371, 51] on span "Sections" at bounding box center [372, 49] width 27 height 12
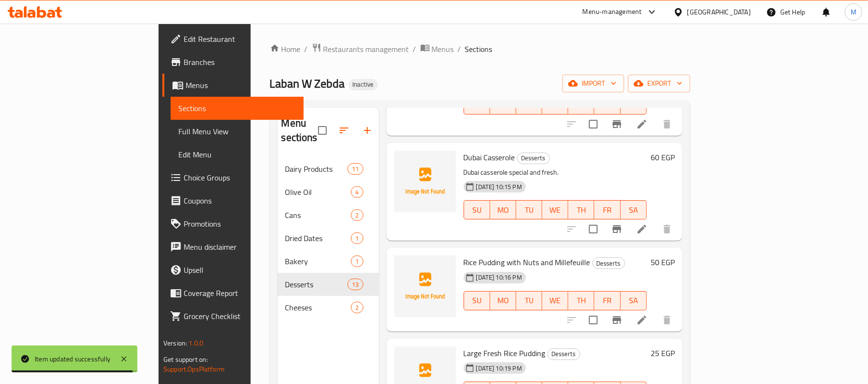
scroll to position [706, 0]
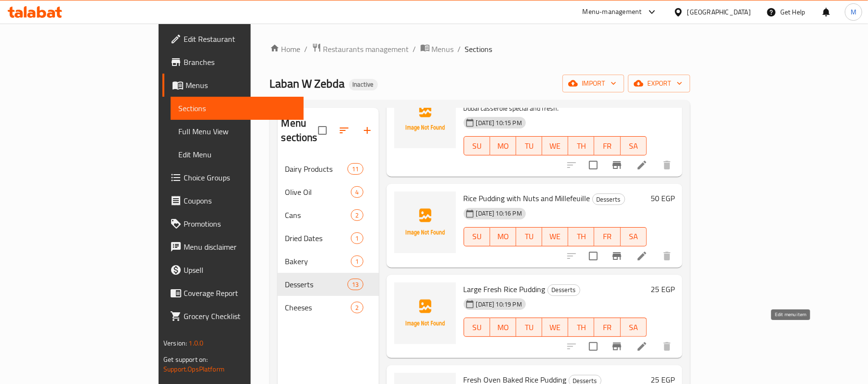
click at [647, 341] on icon at bounding box center [642, 347] width 12 height 12
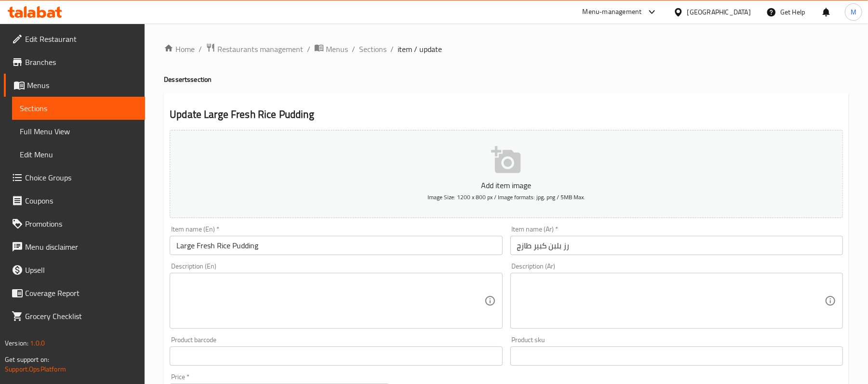
click at [515, 247] on input "رز بلبن كبير طازج" at bounding box center [676, 245] width 332 height 19
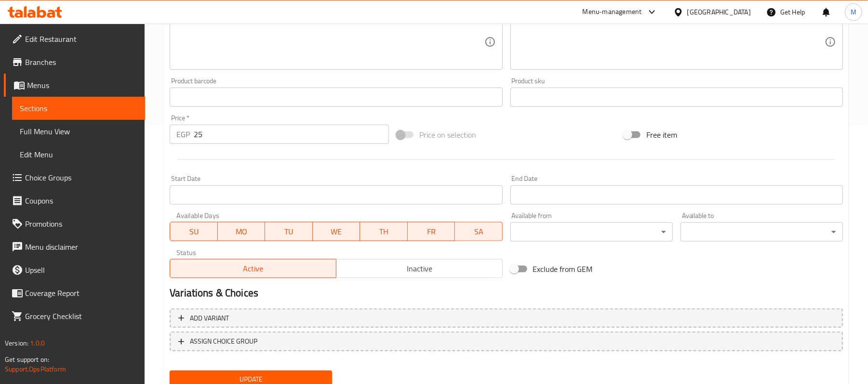
scroll to position [295, 0]
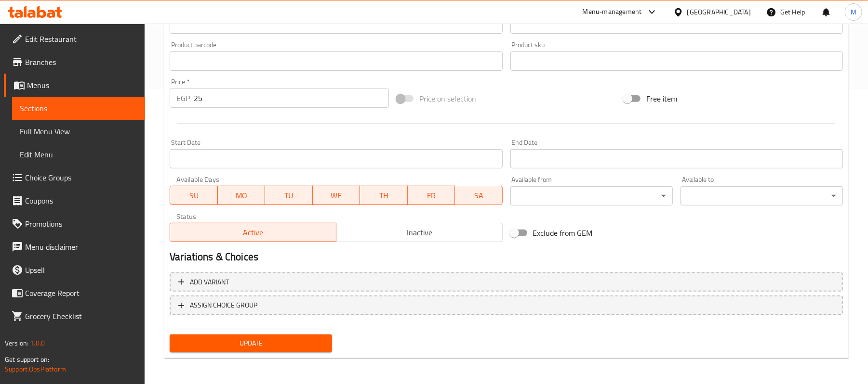
type input "أرز بلبن كبير طازج"
click at [253, 338] on span "Update" at bounding box center [250, 344] width 147 height 12
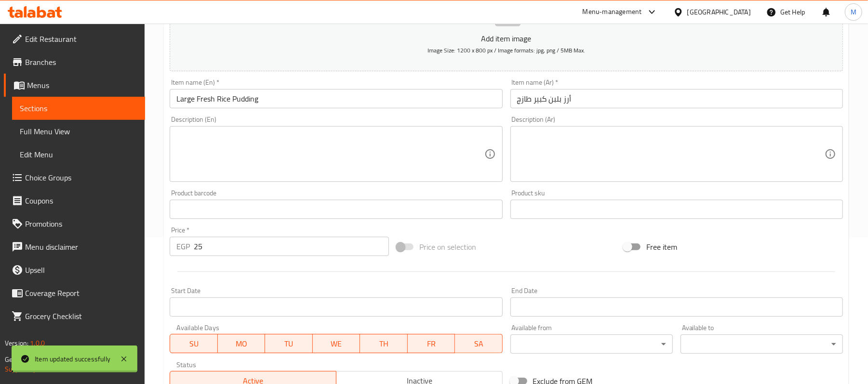
scroll to position [0, 0]
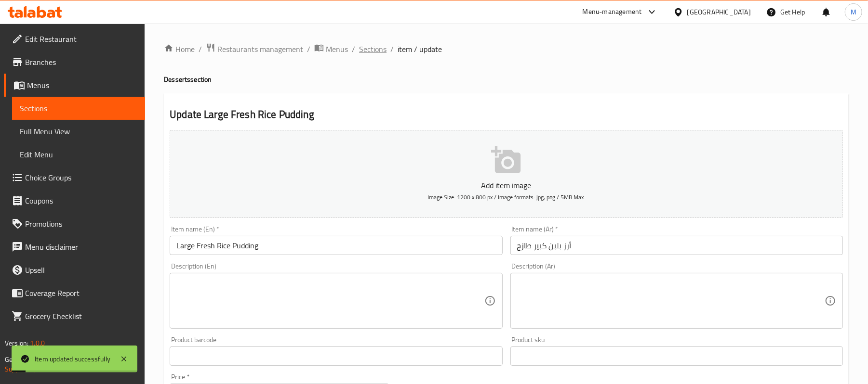
click at [368, 49] on span "Sections" at bounding box center [372, 49] width 27 height 12
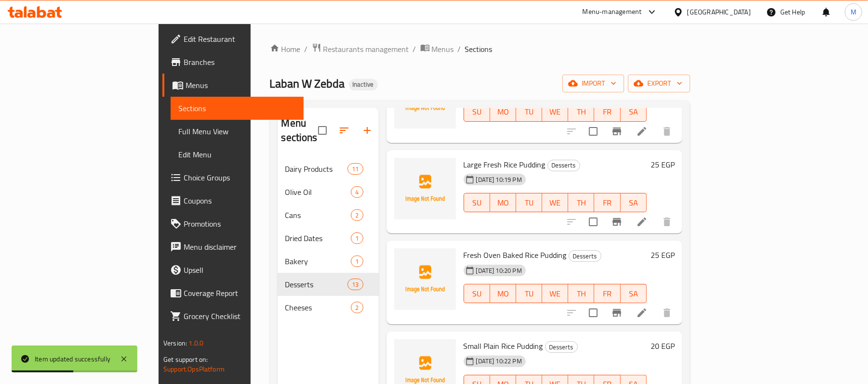
scroll to position [835, 0]
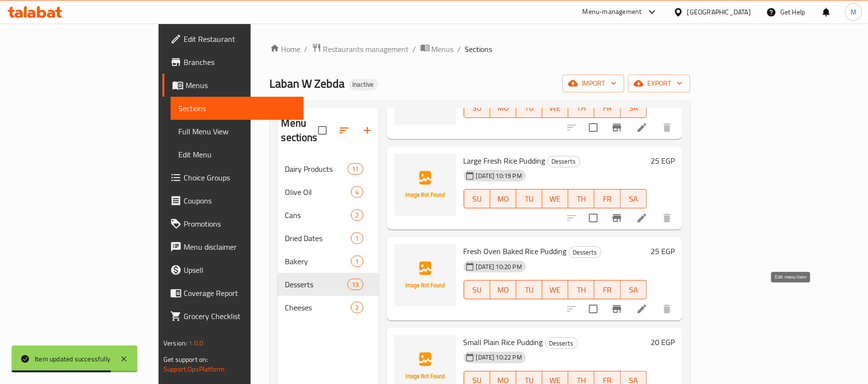
click at [646, 305] on icon at bounding box center [641, 309] width 9 height 9
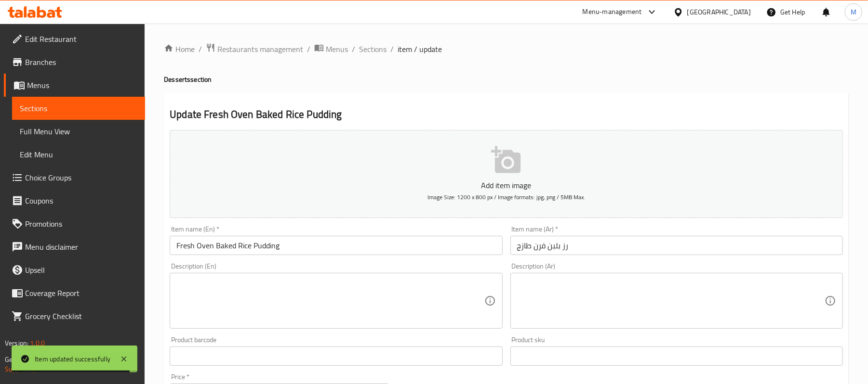
click at [515, 250] on input "رز بلبن فرن طازج" at bounding box center [676, 245] width 332 height 19
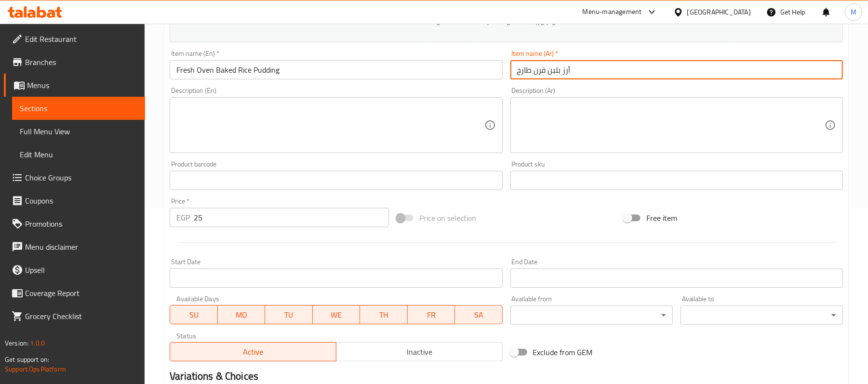
scroll to position [295, 0]
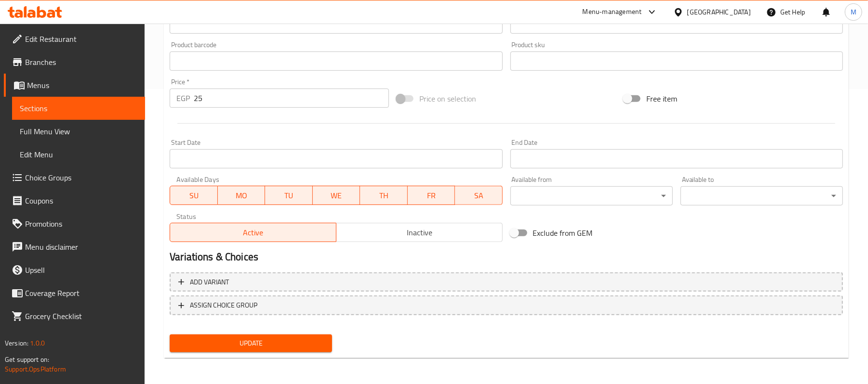
type input "أرز بلبن فرن طازج"
click at [313, 346] on span "Update" at bounding box center [250, 344] width 147 height 12
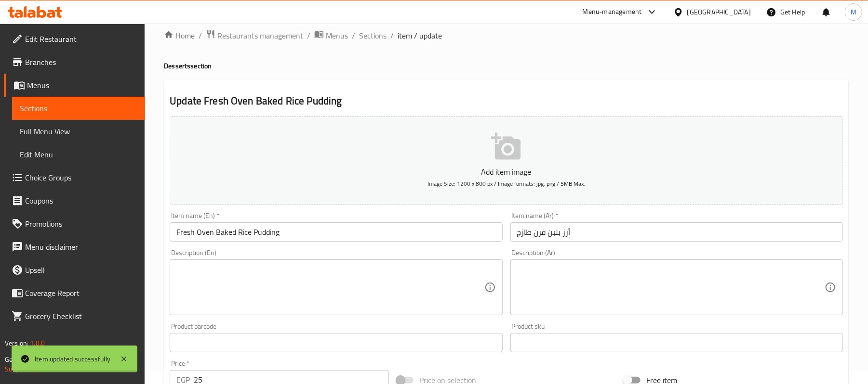
scroll to position [0, 0]
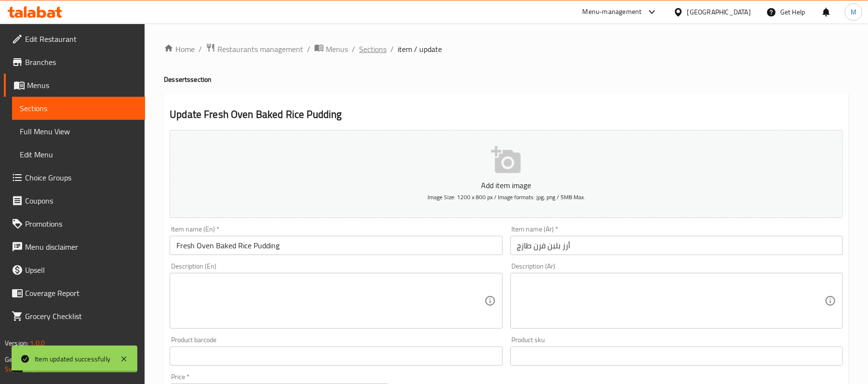
click at [370, 51] on span "Sections" at bounding box center [372, 49] width 27 height 12
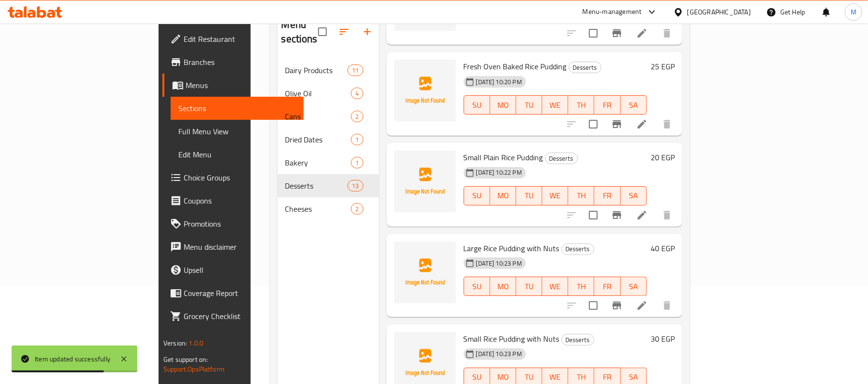
scroll to position [128, 0]
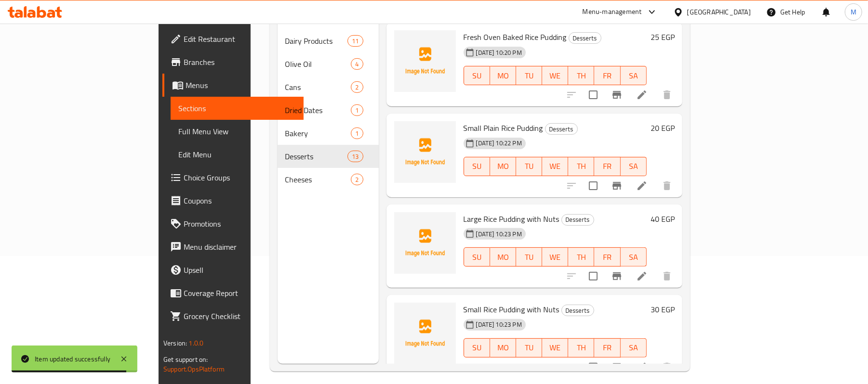
click at [647, 180] on icon at bounding box center [642, 186] width 12 height 12
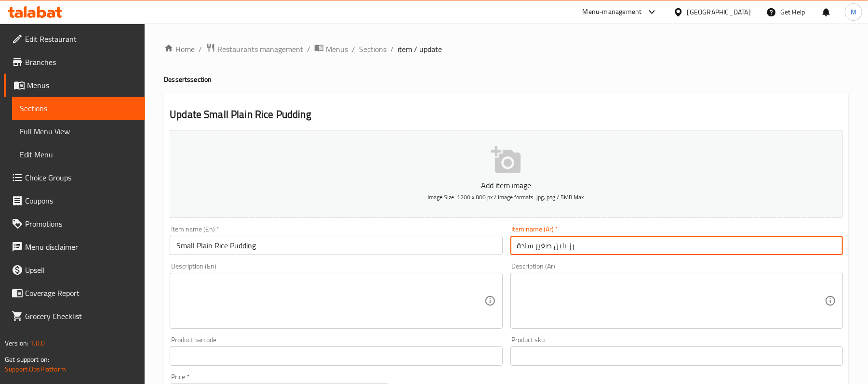
click at [514, 251] on input "رز بلبن صغير سادة" at bounding box center [676, 245] width 332 height 19
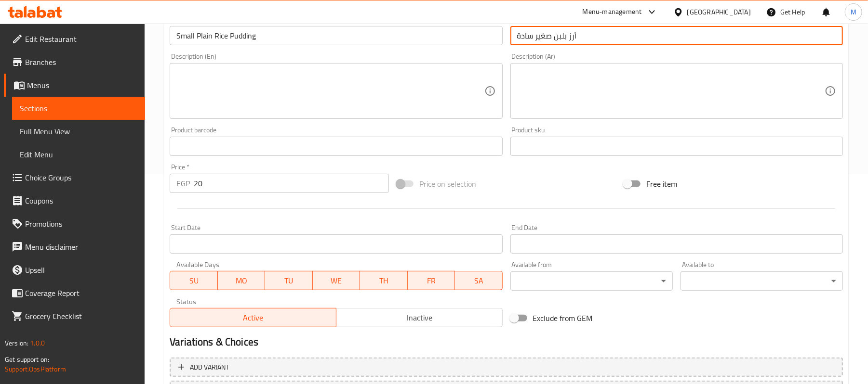
scroll to position [280, 0]
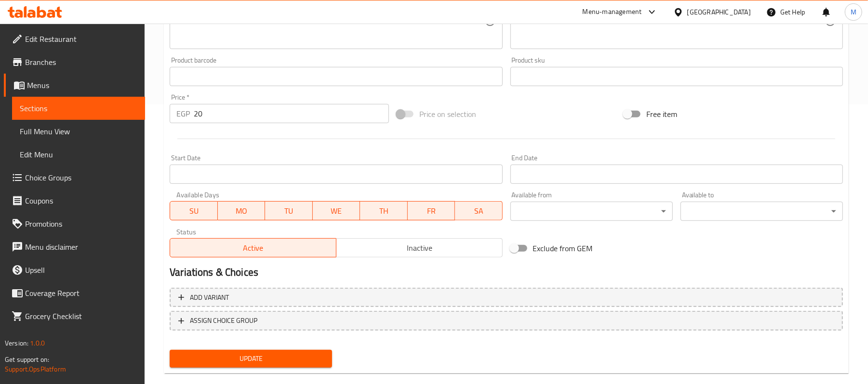
type input "أرز بلبن صغير سادة"
click at [259, 363] on span "Update" at bounding box center [250, 359] width 147 height 12
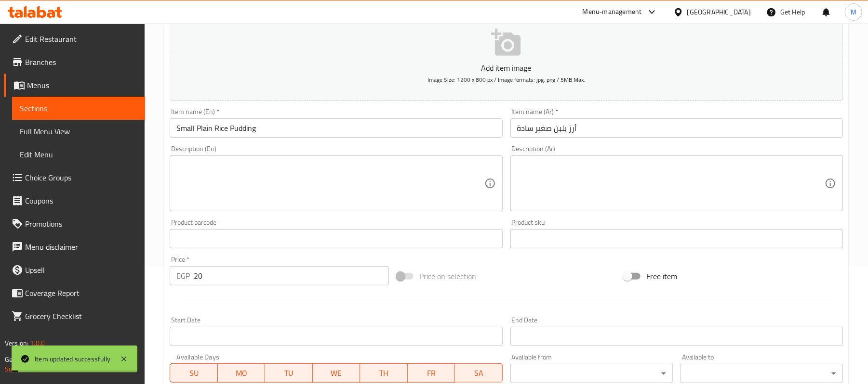
scroll to position [0, 0]
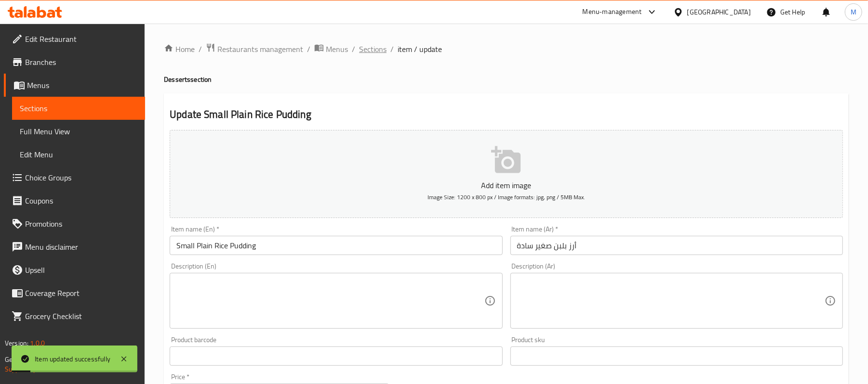
click at [370, 52] on span "Sections" at bounding box center [372, 49] width 27 height 12
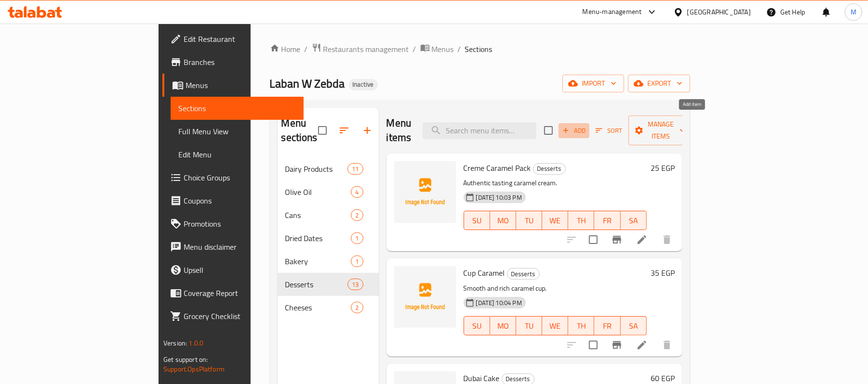
click at [587, 125] on span "Add" at bounding box center [574, 130] width 26 height 11
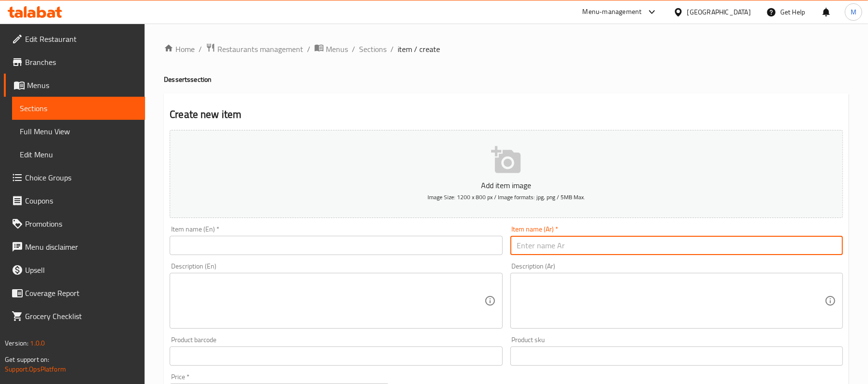
click at [578, 247] on input "text" at bounding box center [676, 245] width 332 height 19
paste input "ديسباسيتو"
type input "ديسباسيتو"
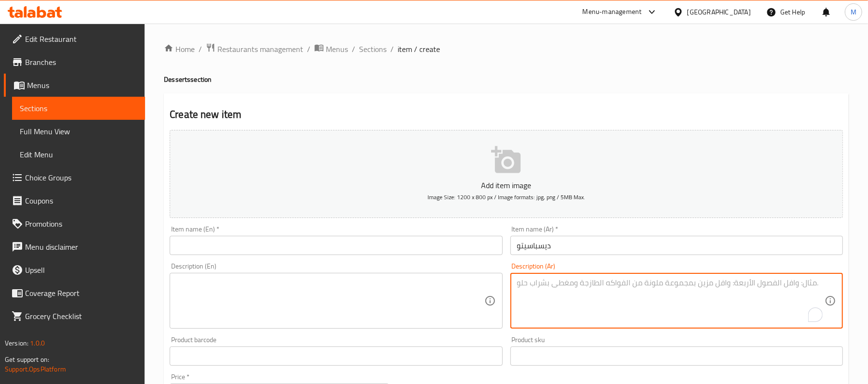
click at [712, 299] on textarea "To enrich screen reader interactions, please activate Accessibility in Grammarl…" at bounding box center [670, 301] width 307 height 46
paste textarea "حلوى ديسباسيتو بطعم غني."
type textarea "حلوى ديسباسيتو بطعم غني."
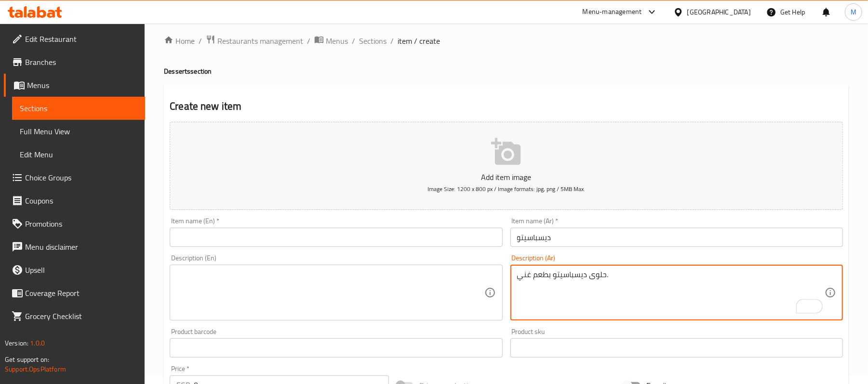
scroll to position [128, 0]
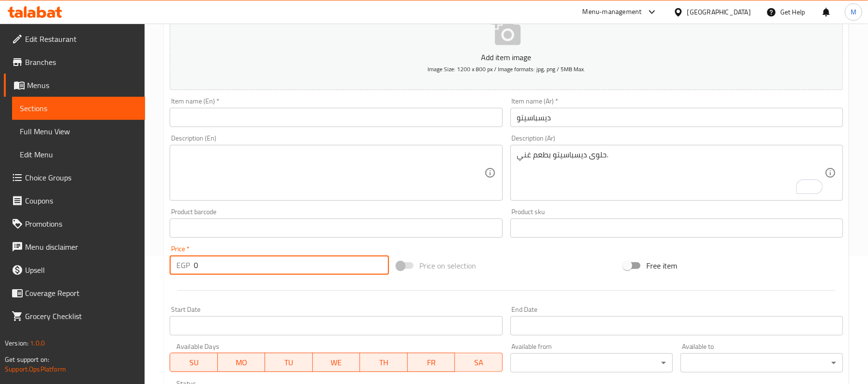
drag, startPoint x: 205, startPoint y: 272, endPoint x: 192, endPoint y: 266, distance: 14.7
click at [192, 266] on div "EGP 0 Price *" at bounding box center [279, 265] width 219 height 19
type input "45"
click at [654, 116] on input "ديسباسيتو" at bounding box center [676, 117] width 332 height 19
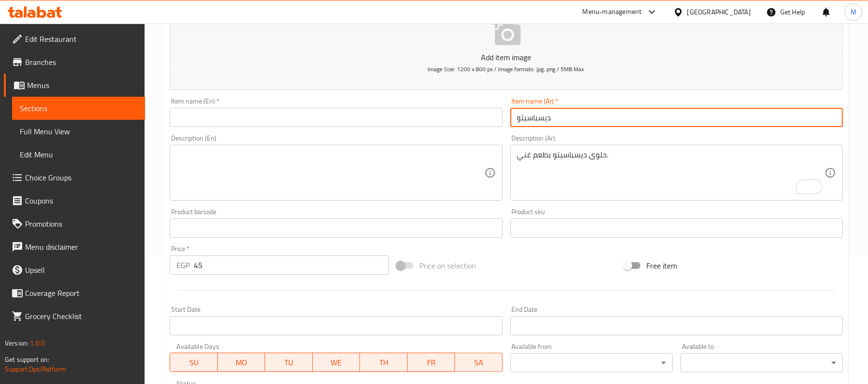
click at [654, 116] on input "ديسباسيتو" at bounding box center [676, 117] width 332 height 19
click at [275, 117] on input "text" at bounding box center [336, 117] width 332 height 19
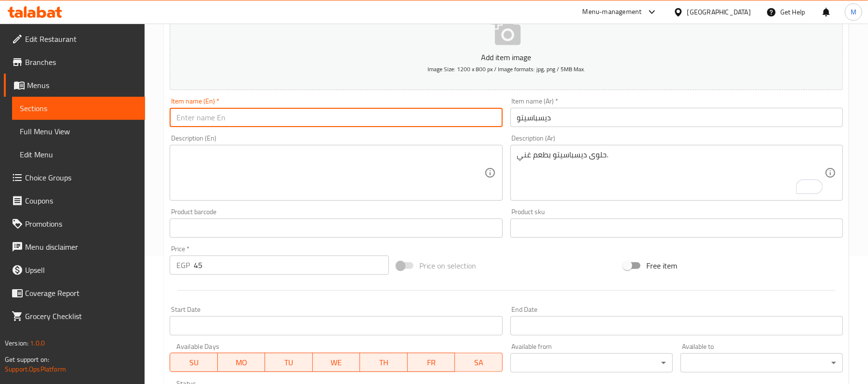
paste input "Despacito"
type input "Despacito"
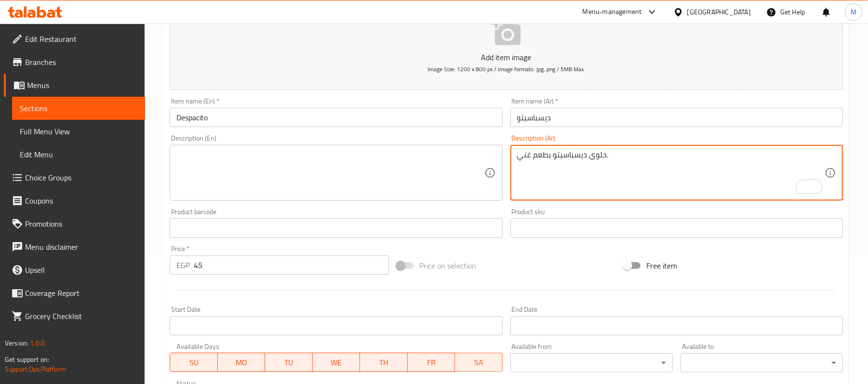
click at [574, 156] on textarea "حلوى ديسباسيتو بطعم غني." at bounding box center [670, 173] width 307 height 46
click at [236, 170] on textarea at bounding box center [329, 173] width 307 height 46
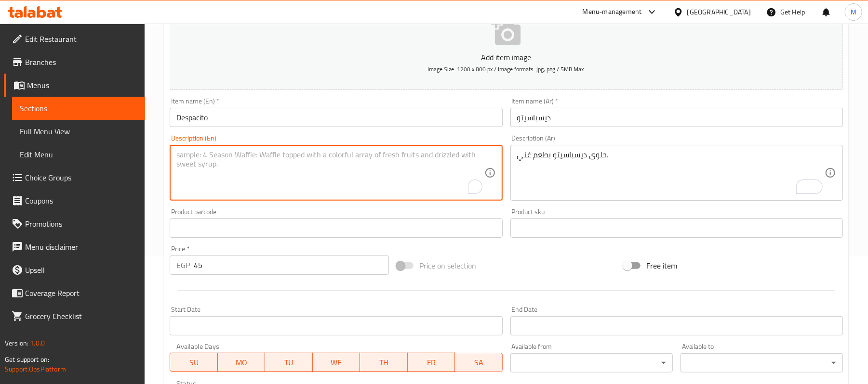
paste textarea "Despacito candy with a rich taste."
click at [220, 162] on textarea "Despacito candy with a rich taste." at bounding box center [329, 173] width 307 height 46
type textarea "Despacito with a rich taste."
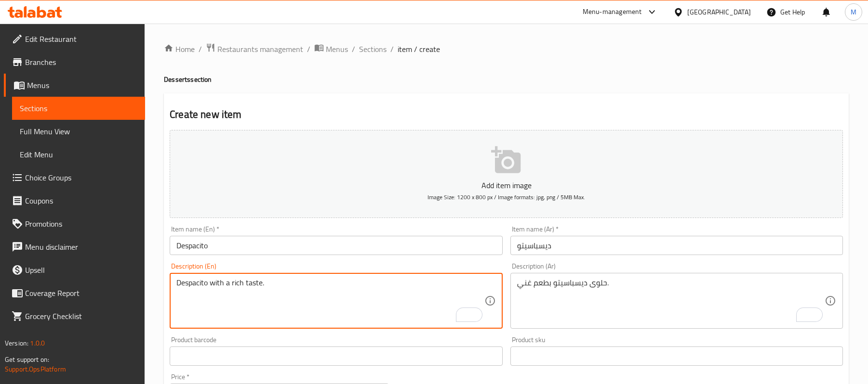
scroll to position [295, 0]
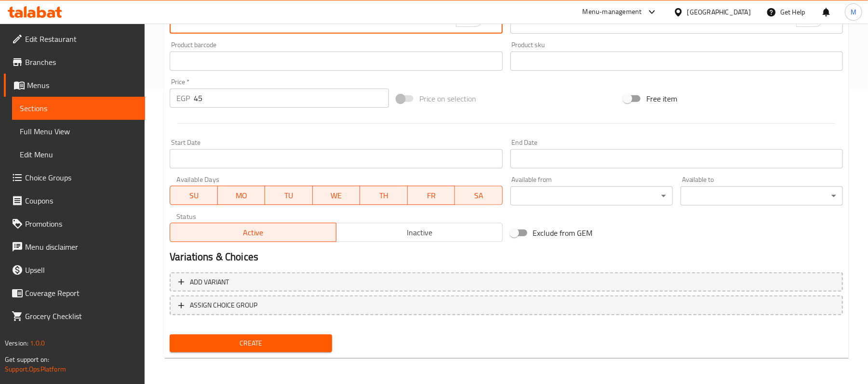
type textarea "Despacito with a rich taste."
click at [321, 344] on span "Create" at bounding box center [250, 344] width 147 height 12
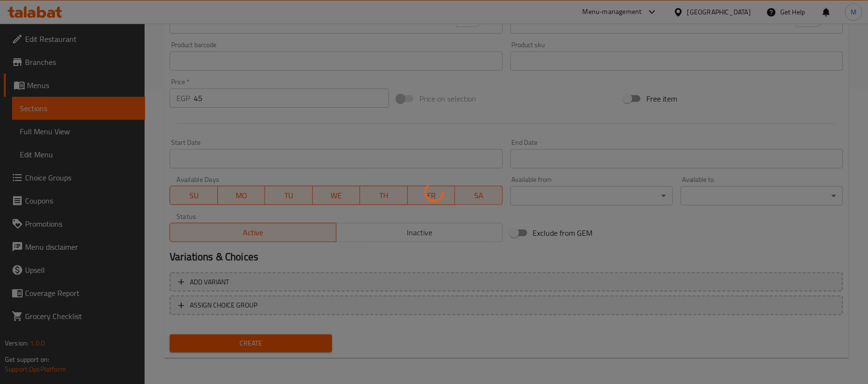
type input "0"
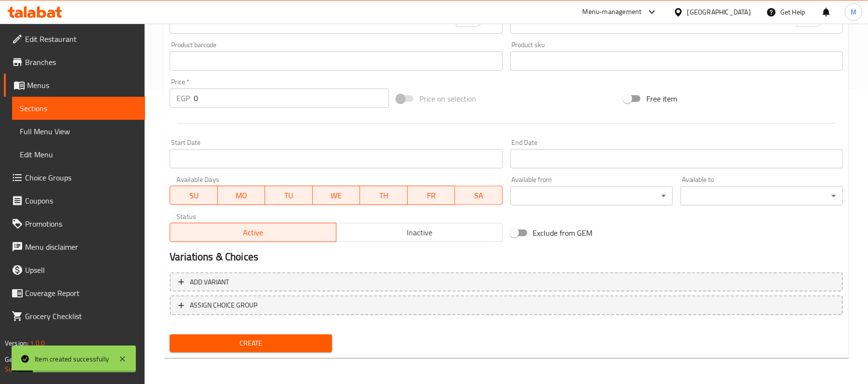
scroll to position [0, 0]
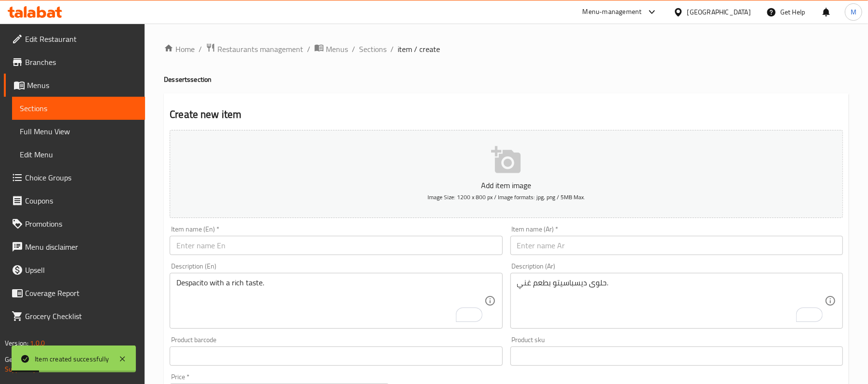
click at [646, 259] on div "Item name (Ar)   * Item name (Ar) *" at bounding box center [676, 240] width 340 height 37
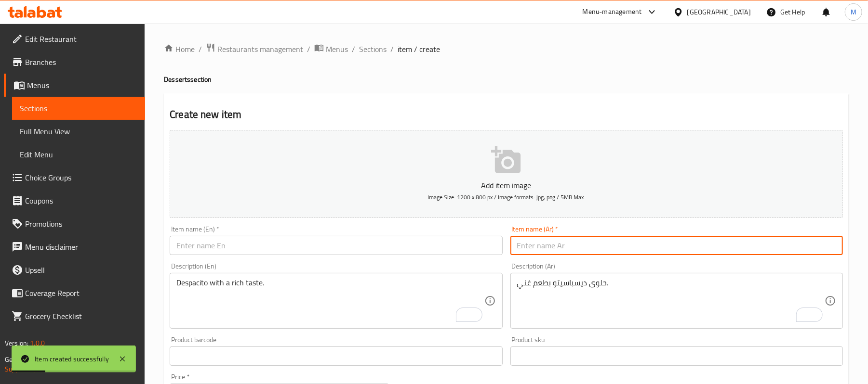
click at [644, 253] on input "text" at bounding box center [676, 245] width 332 height 19
paste input "جيلي بالكاستر"
type input "جيلي بالكاستر"
click at [604, 295] on textarea "حلوى ديسباسيتو بطعم غني." at bounding box center [670, 301] width 307 height 46
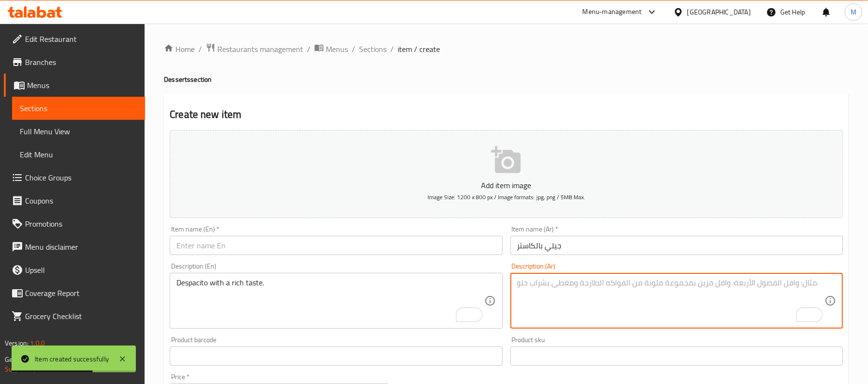
paste textarea "جيلي بالكاسترد لذيذ."
type textarea "جيلي بالكاسترد لذيذ."
click at [578, 250] on input "جيلي بالكاستر" at bounding box center [676, 245] width 332 height 19
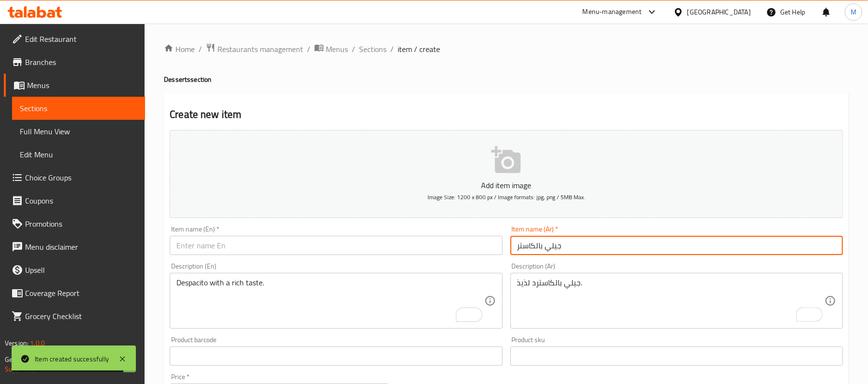
click at [578, 250] on input "جيلي بالكاستر" at bounding box center [676, 245] width 332 height 19
click at [579, 250] on input "جيلي بالكاستر" at bounding box center [676, 245] width 332 height 19
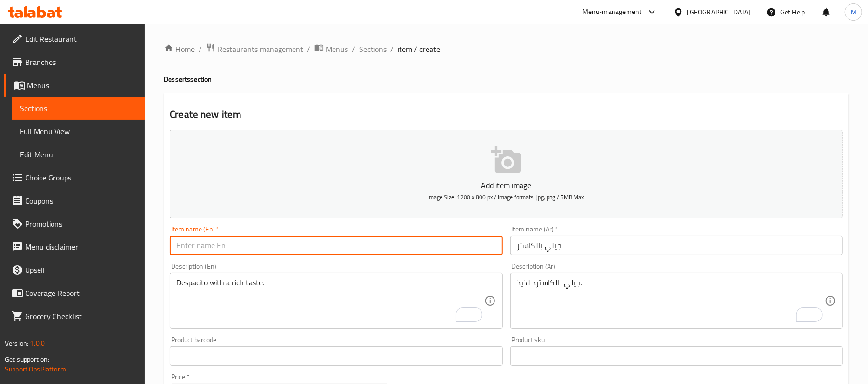
click at [253, 248] on input "text" at bounding box center [336, 245] width 332 height 19
paste input "custard jelly"
click at [253, 248] on input "custard jelly" at bounding box center [336, 245] width 332 height 19
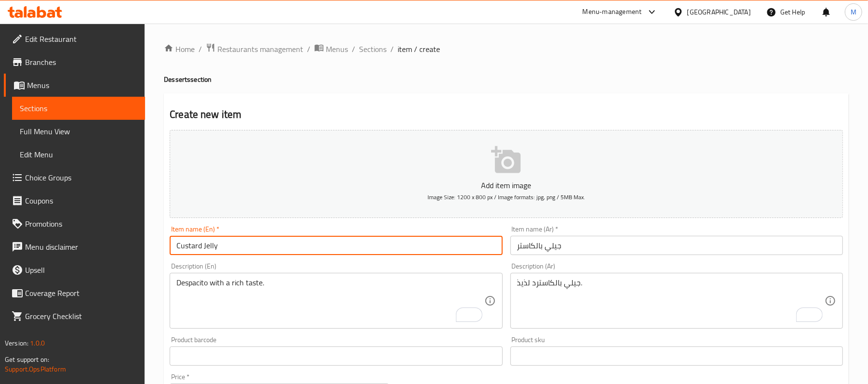
type input "Custard Jelly"
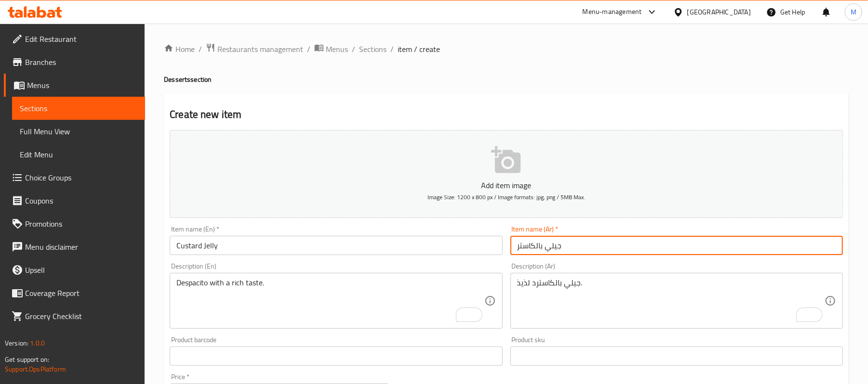
click at [582, 249] on input "جيلي بالكاستر" at bounding box center [676, 245] width 332 height 19
type input "جيلي بالكاسترد"
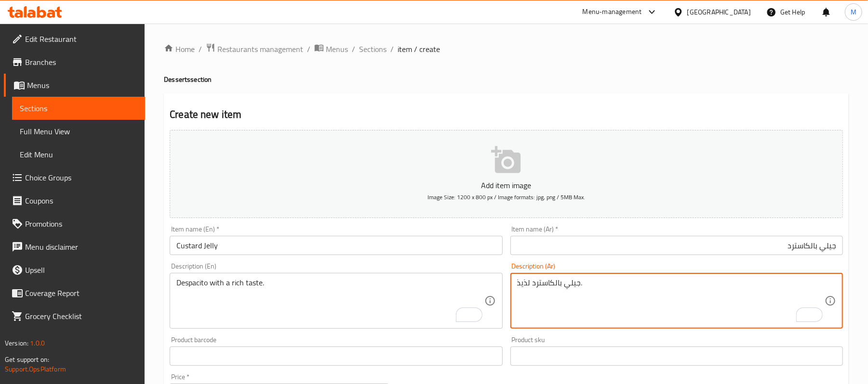
click at [558, 290] on textarea "جيلي بالكاسترد لذيذ." at bounding box center [670, 301] width 307 height 46
click at [242, 281] on textarea "Despacito with a rich taste." at bounding box center [329, 301] width 307 height 46
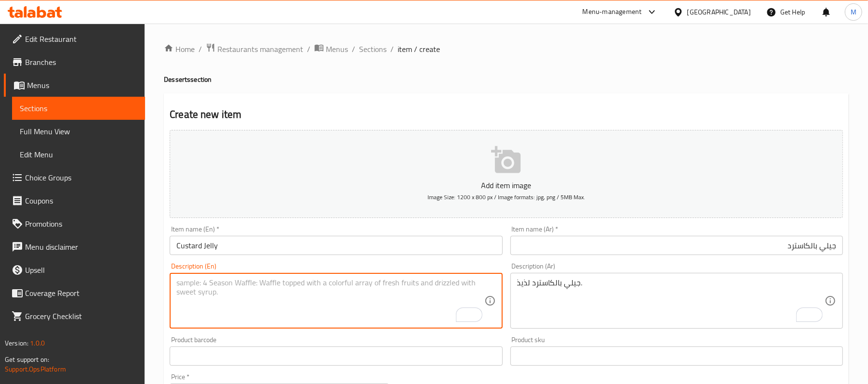
paste textarea "Delicious custard jelly."
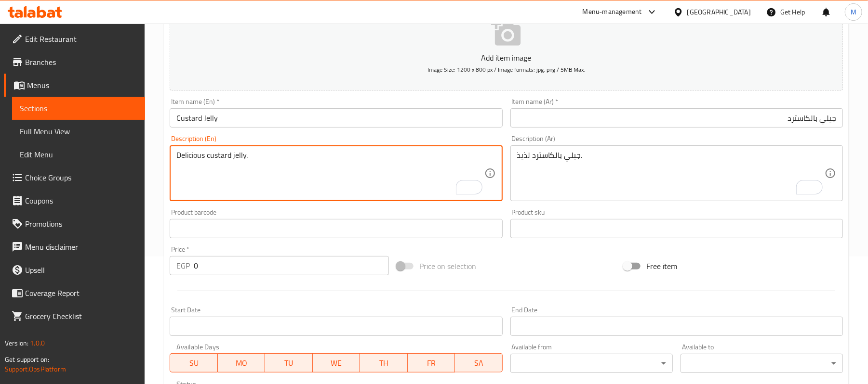
scroll to position [165, 0]
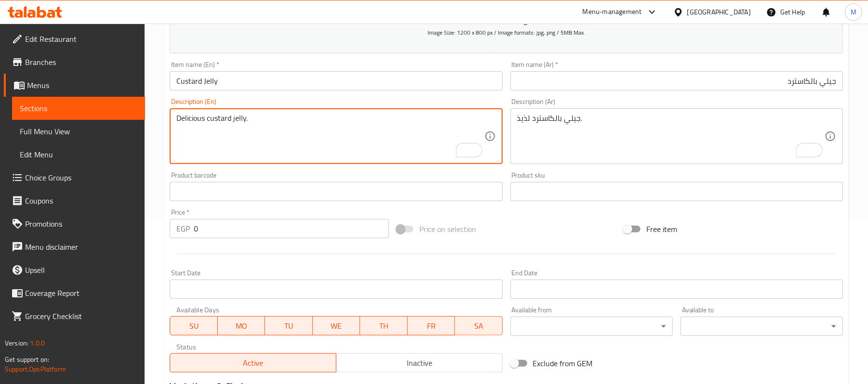
type textarea "Delicious custard jelly."
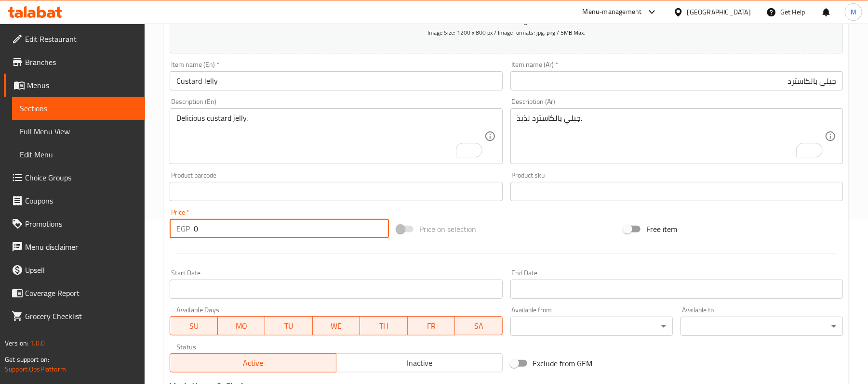
drag, startPoint x: 198, startPoint y: 228, endPoint x: 189, endPoint y: 228, distance: 9.2
click at [189, 228] on div "EGP 0 Price *" at bounding box center [279, 228] width 219 height 19
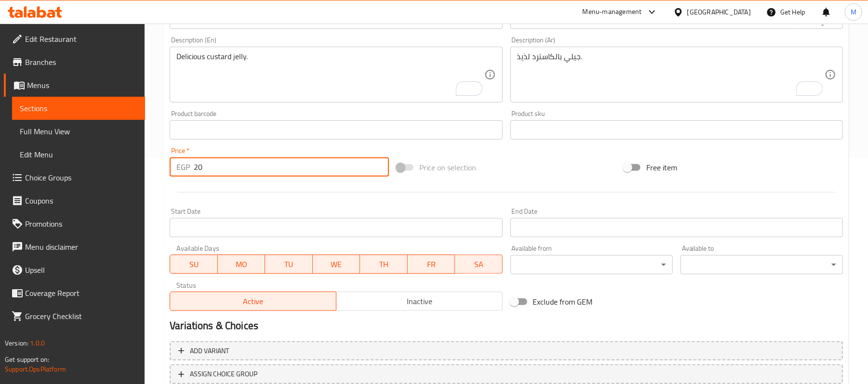
scroll to position [295, 0]
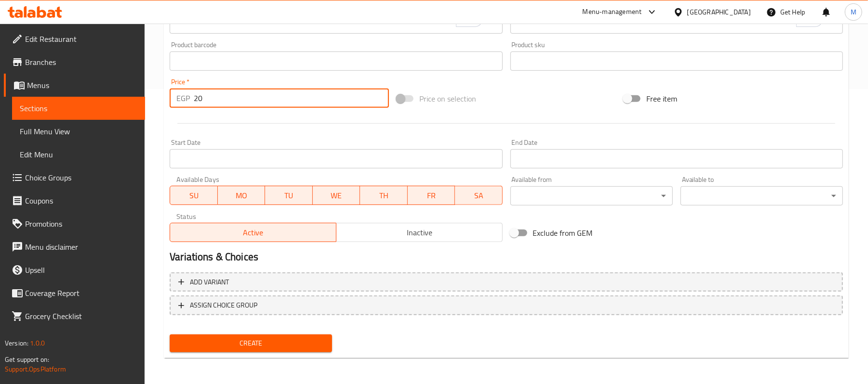
type input "20"
click at [228, 346] on span "Create" at bounding box center [250, 344] width 147 height 12
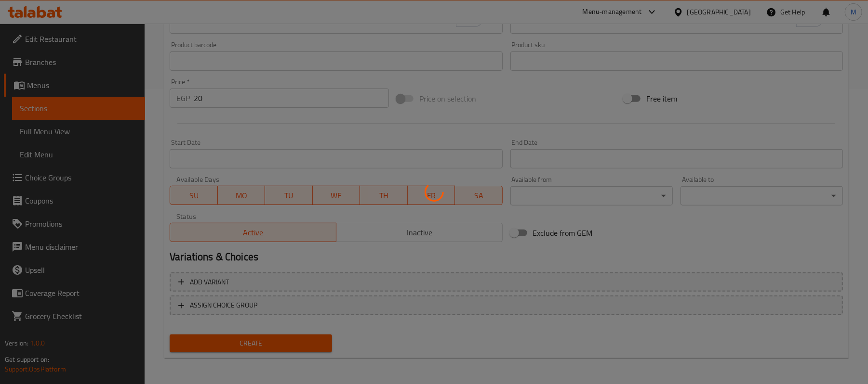
type input "0"
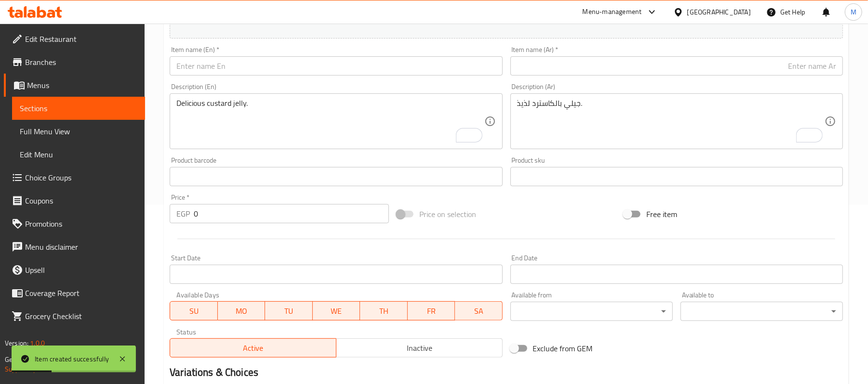
scroll to position [39, 0]
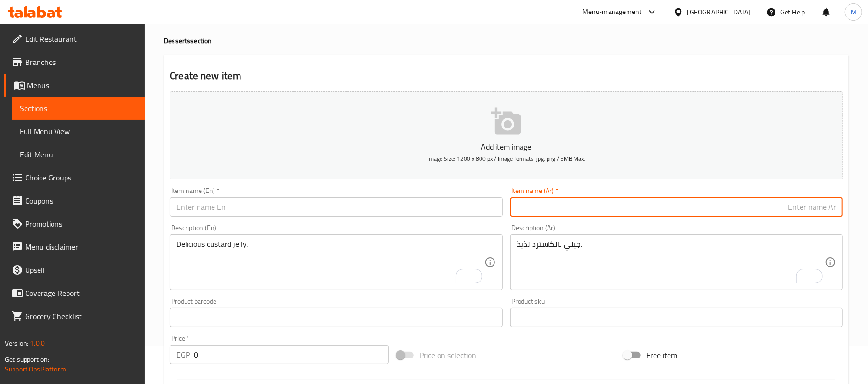
click at [671, 206] on input "text" at bounding box center [676, 207] width 332 height 19
paste input "ام علي ساده"
type input "ام علي ساده"
click at [709, 270] on textarea "جيلي بالكاسترد لذيذ." at bounding box center [670, 263] width 307 height 46
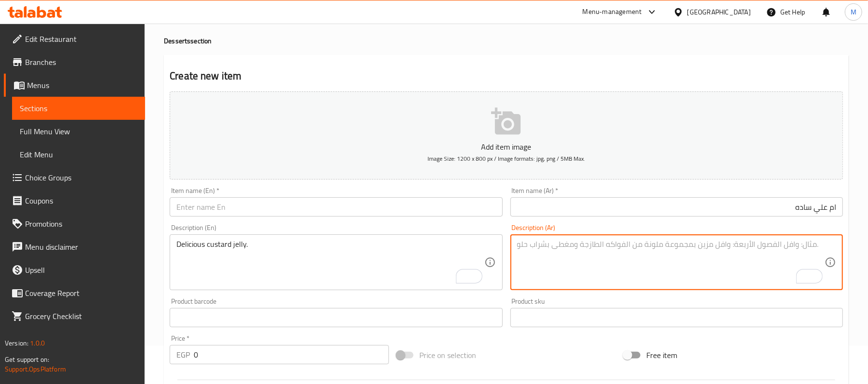
paste textarea "أم علي سادة بطعم أصيل."
type textarea "أم علي سادة بطعم أصيل."
click at [817, 209] on input "ام علي ساده" at bounding box center [676, 207] width 332 height 19
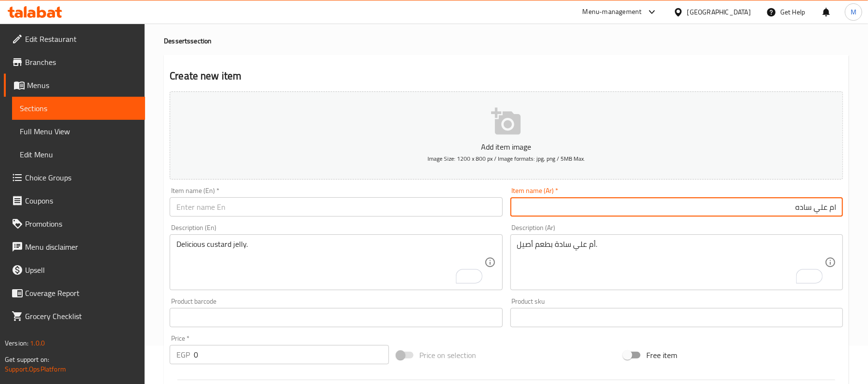
click at [817, 209] on input "ام علي ساده" at bounding box center [676, 207] width 332 height 19
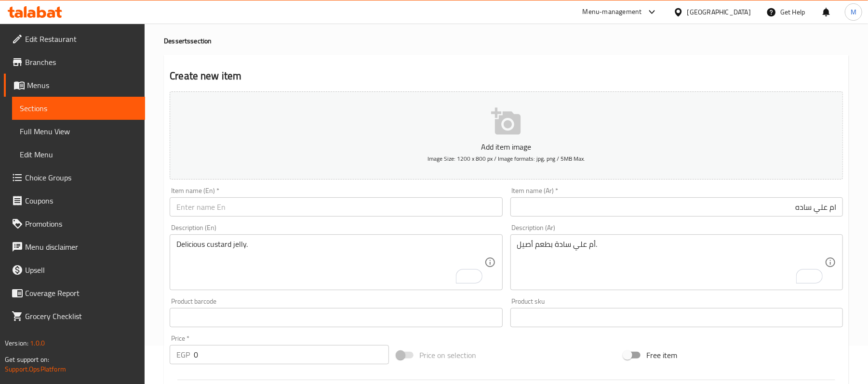
click at [215, 222] on div "Description (En) Delicious custard jelly. Description (En)" at bounding box center [336, 258] width 340 height 74
click at [209, 212] on input "text" at bounding box center [336, 207] width 332 height 19
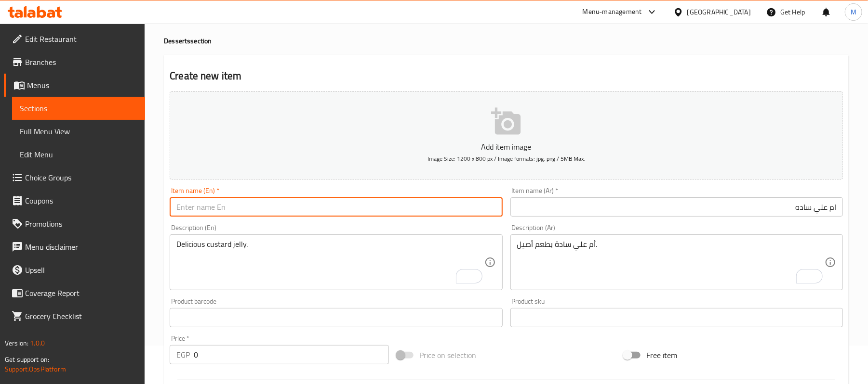
paste input "Umm Ali is simple"
drag, startPoint x: 205, startPoint y: 206, endPoint x: 288, endPoint y: 203, distance: 83.4
click at [288, 203] on input "Umm Ali is simple" at bounding box center [336, 207] width 332 height 19
type input "Umm Ali Plain"
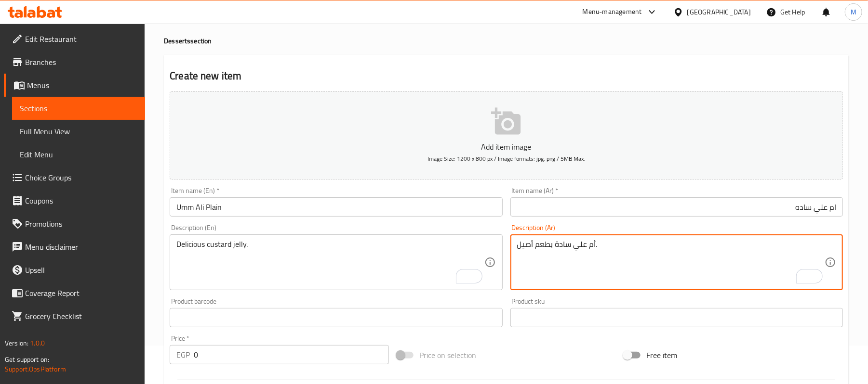
click at [544, 248] on textarea "أم علي سادة بطعم أصيل." at bounding box center [670, 263] width 307 height 46
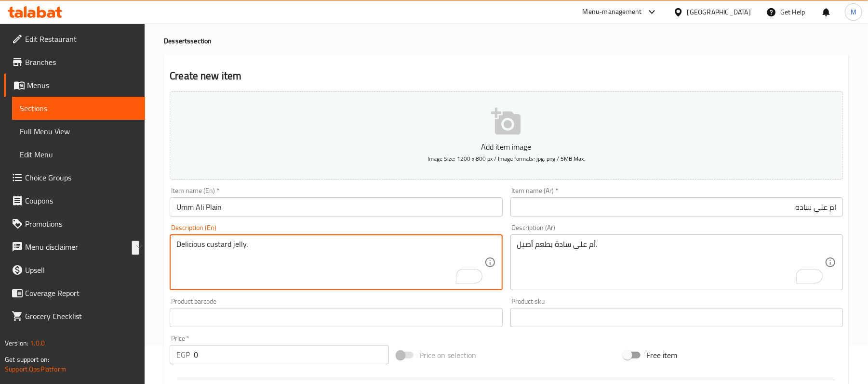
click at [260, 245] on textarea "Delicious custard jelly." at bounding box center [329, 263] width 307 height 46
paste textarea "Plain Umm Ali with an authentic taste."
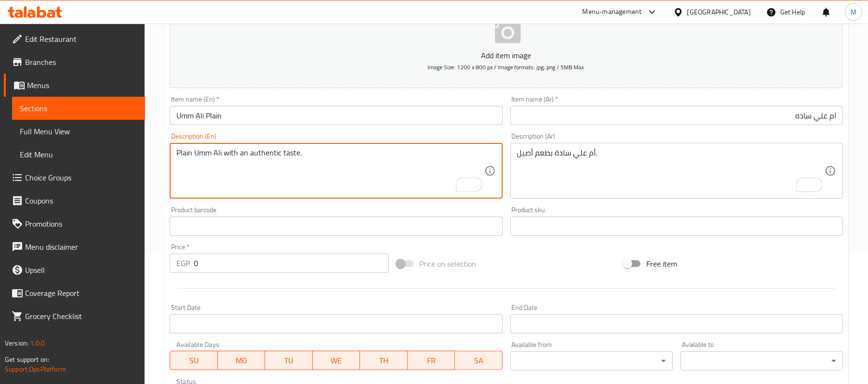
scroll to position [141, 0]
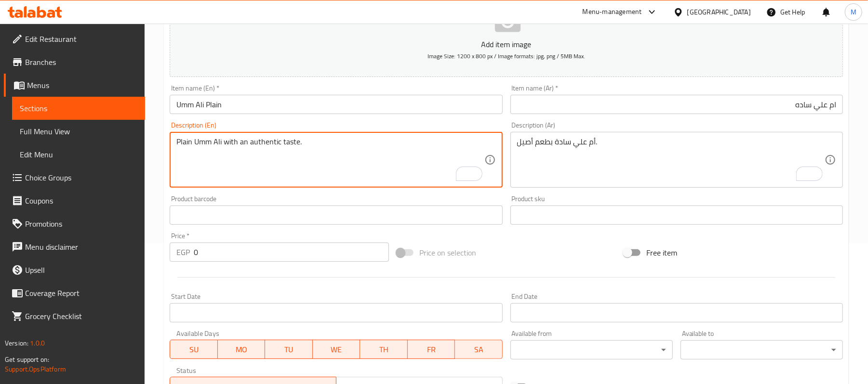
type textarea "Plain Umm Ali with an authentic taste."
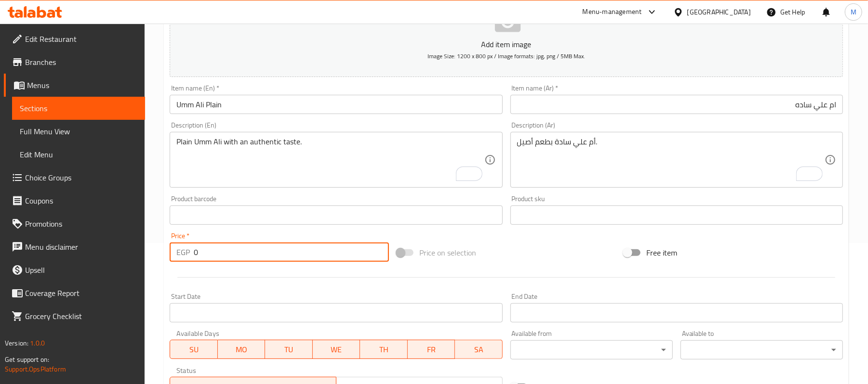
drag, startPoint x: 201, startPoint y: 246, endPoint x: 189, endPoint y: 250, distance: 12.5
click at [189, 250] on div "EGP 0 Price *" at bounding box center [279, 252] width 219 height 19
type input "45"
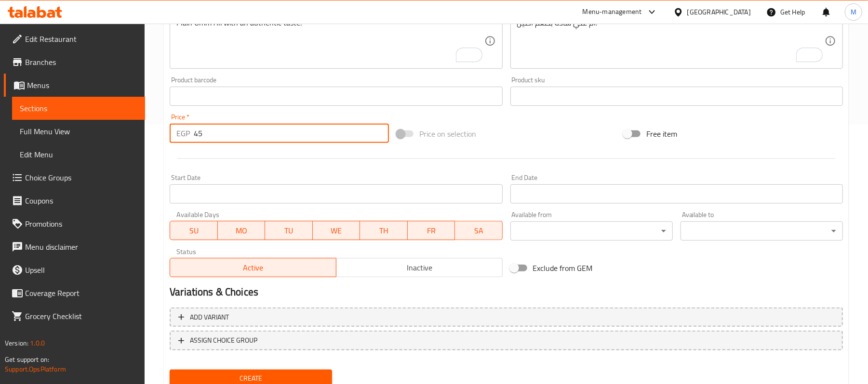
scroll to position [295, 0]
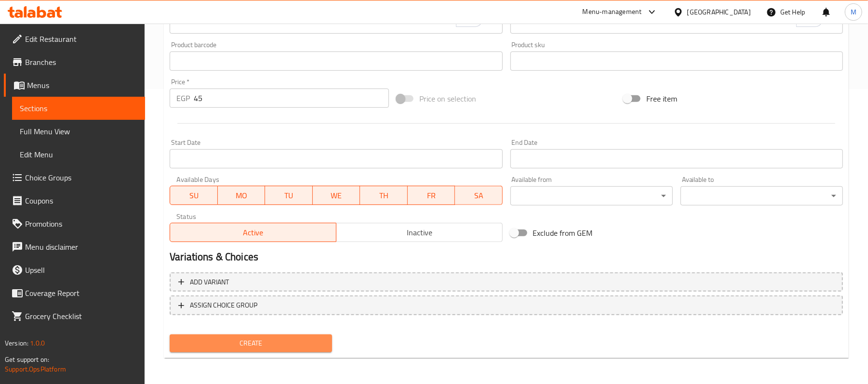
click at [273, 335] on button "Create" at bounding box center [251, 344] width 162 height 18
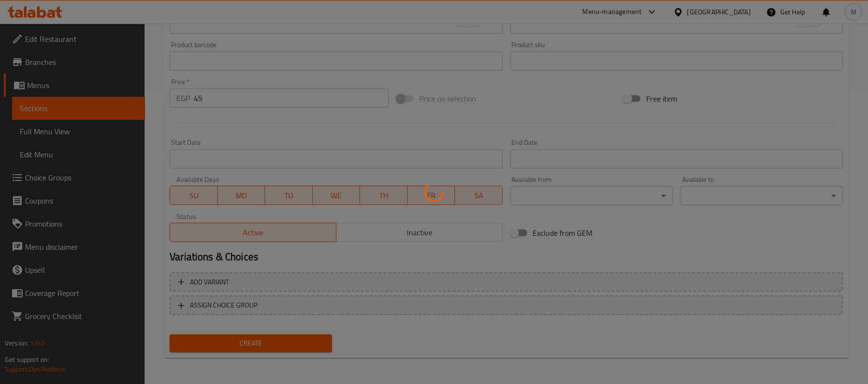
type input "0"
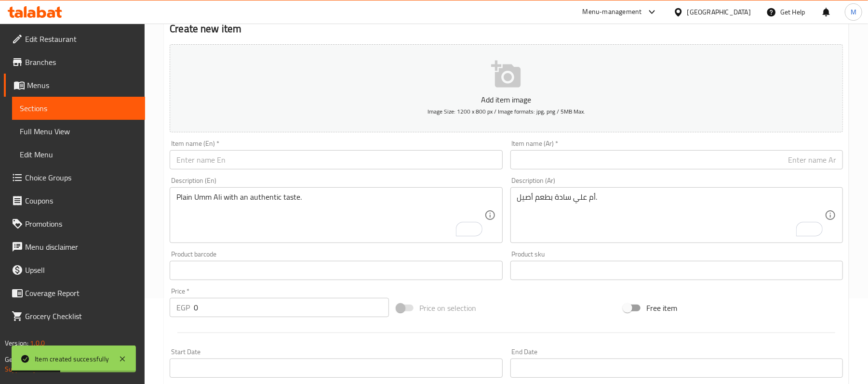
scroll to position [0, 0]
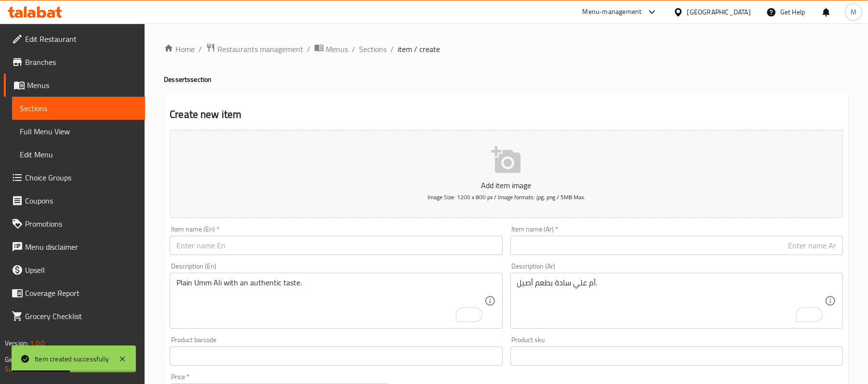
click at [637, 240] on input "text" at bounding box center [676, 245] width 332 height 19
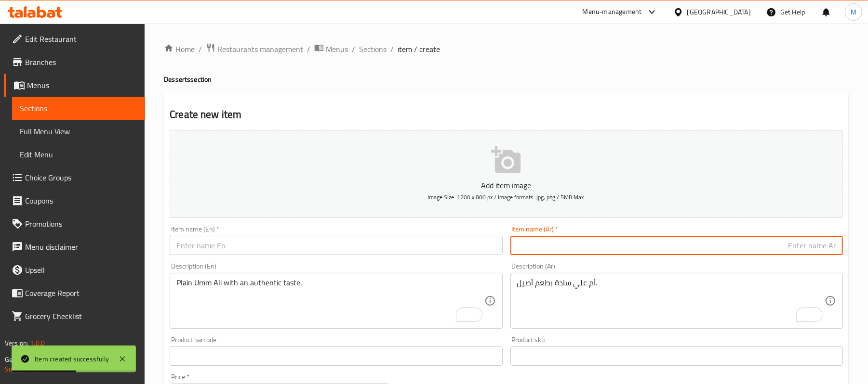
paste input "مهلبيه ساده"
type input "مهلبيه ساده"
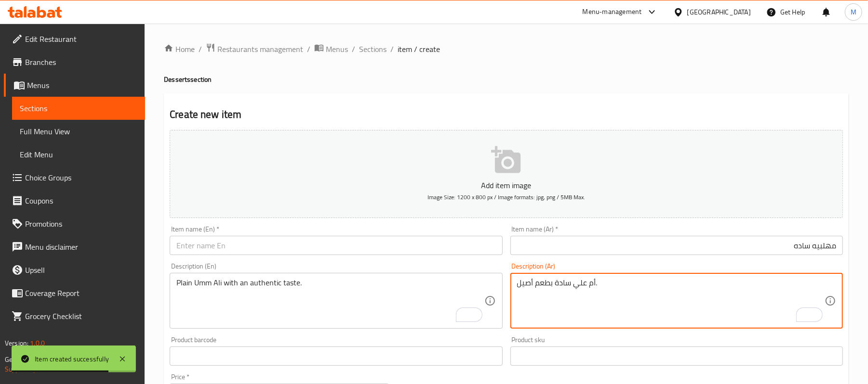
click at [767, 307] on textarea "أم علي سادة بطعم أصيل." at bounding box center [670, 301] width 307 height 46
paste textarea "مهلبية سادة ناعمة وطازة."
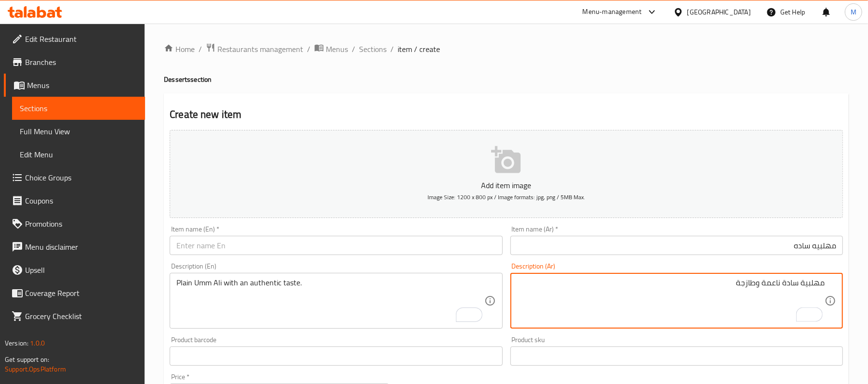
type textarea "مهلبية سادة ناعمة وطازجة"
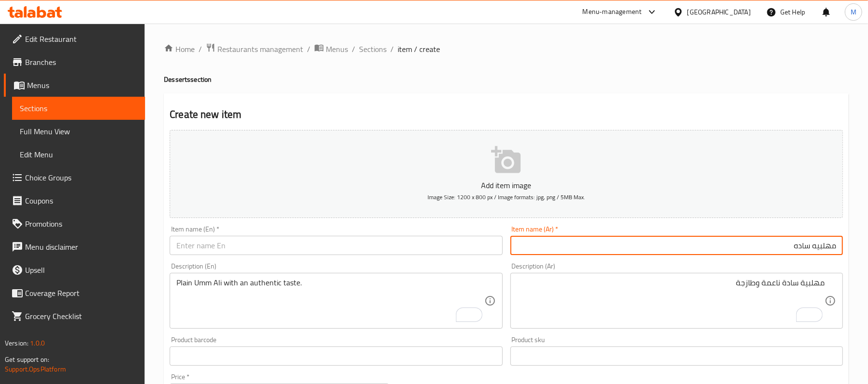
click at [792, 243] on input "مهلبيه ساده" at bounding box center [676, 245] width 332 height 19
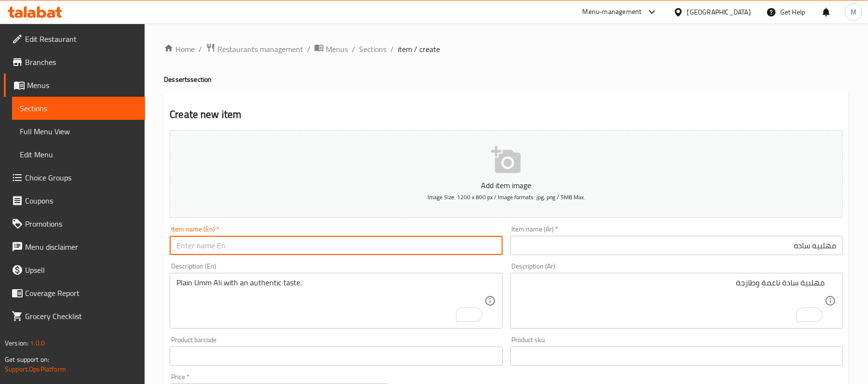
click at [270, 247] on input "text" at bounding box center [336, 245] width 332 height 19
paste input "Plain pudding"
click at [270, 247] on input "Plain pudding" at bounding box center [336, 245] width 332 height 19
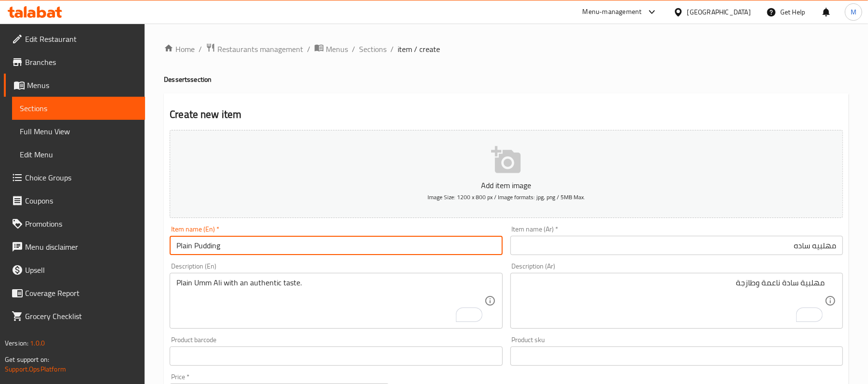
click at [195, 247] on input "Plain Pudding" at bounding box center [336, 245] width 332 height 19
paste input "Milk"
click at [174, 248] on input "Milk Pudding" at bounding box center [336, 245] width 332 height 19
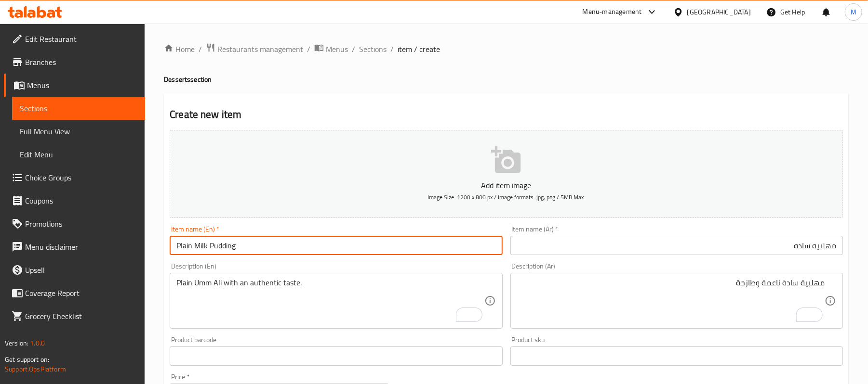
type input "Plain Milk Pudding"
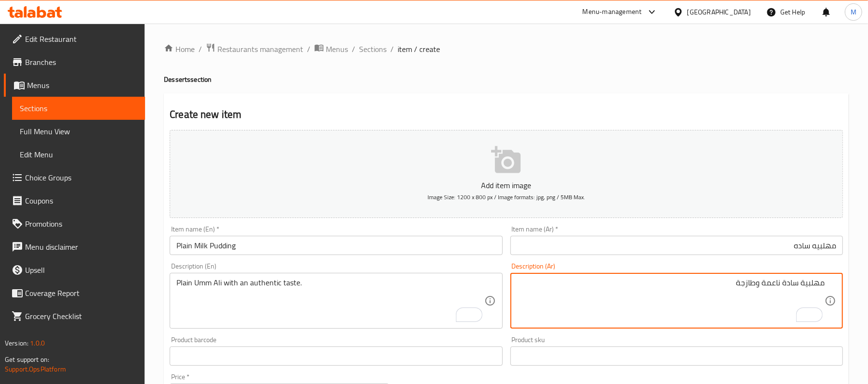
click at [742, 284] on textarea "مهلبية سادة ناعمة وطازجة" at bounding box center [670, 301] width 307 height 46
click at [272, 293] on textarea "Plain Umm Ali with an authentic taste." at bounding box center [329, 301] width 307 height 46
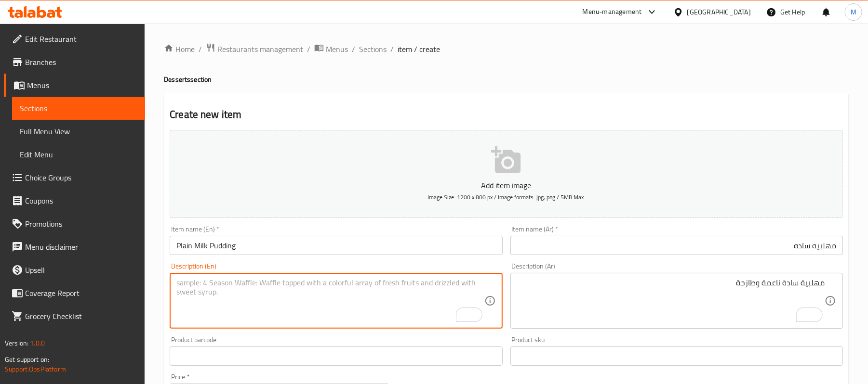
paste textarea "Plain, smooth and fresh pudding"
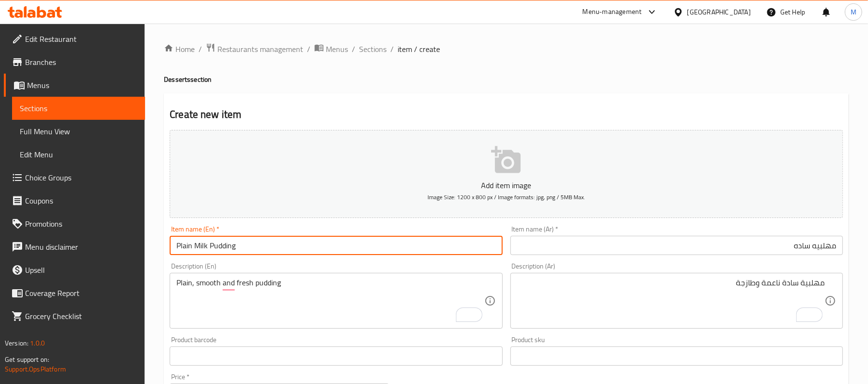
drag, startPoint x: 193, startPoint y: 249, endPoint x: 261, endPoint y: 244, distance: 68.1
click at [261, 244] on input "Plain Milk Pudding" at bounding box center [336, 245] width 332 height 19
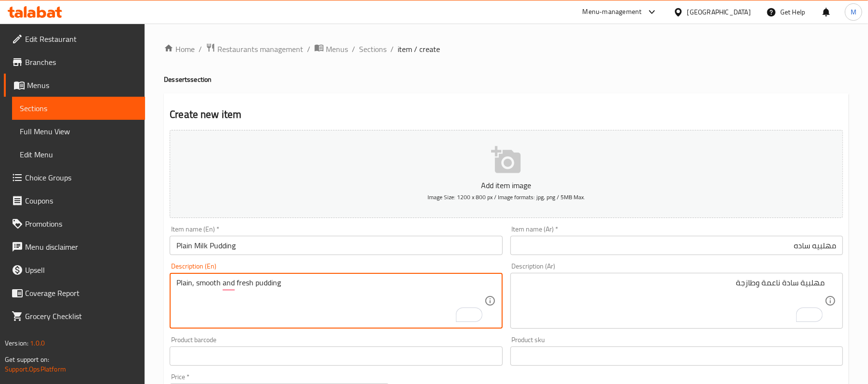
drag, startPoint x: 252, startPoint y: 288, endPoint x: 299, endPoint y: 293, distance: 46.5
paste textarea "Milk P"
click at [252, 287] on textarea "Plain, smooth and freshMilk Pudding" at bounding box center [329, 301] width 307 height 46
click at [258, 286] on textarea "Plain, smooth and fresh Milk Pudding" at bounding box center [329, 301] width 307 height 46
click at [273, 286] on textarea "Plain, smooth and fresh milk Pudding" at bounding box center [329, 301] width 307 height 46
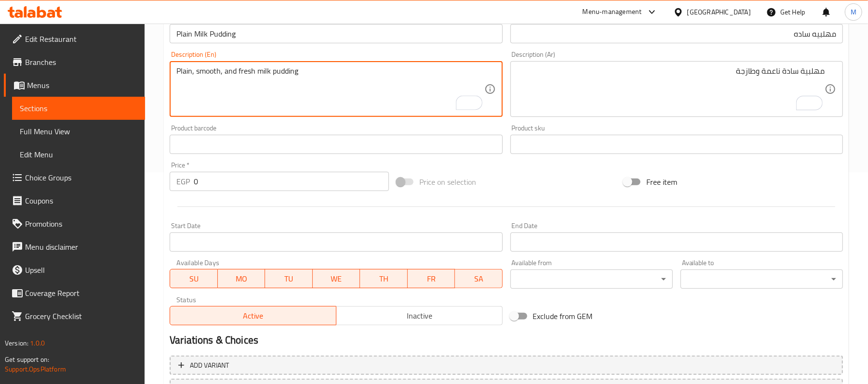
scroll to position [210, 0]
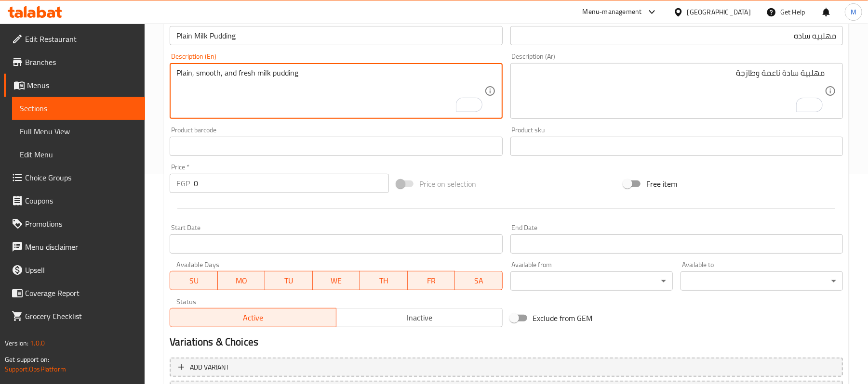
type textarea "Plain, smooth, and fresh milk pudding"
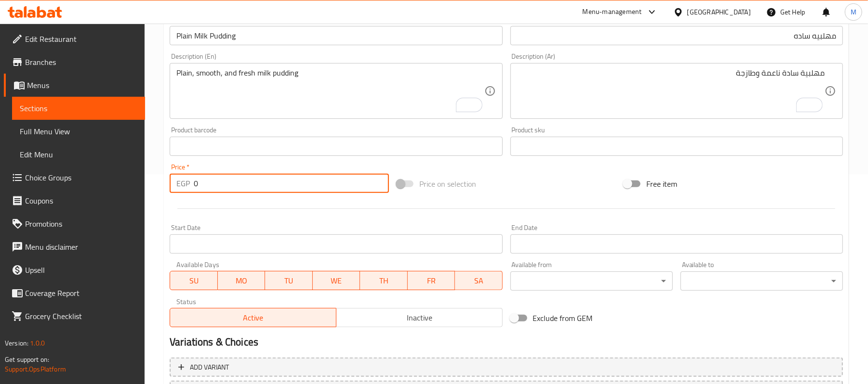
drag, startPoint x: 194, startPoint y: 188, endPoint x: 215, endPoint y: 193, distance: 21.8
click at [215, 193] on input "0" at bounding box center [291, 183] width 195 height 19
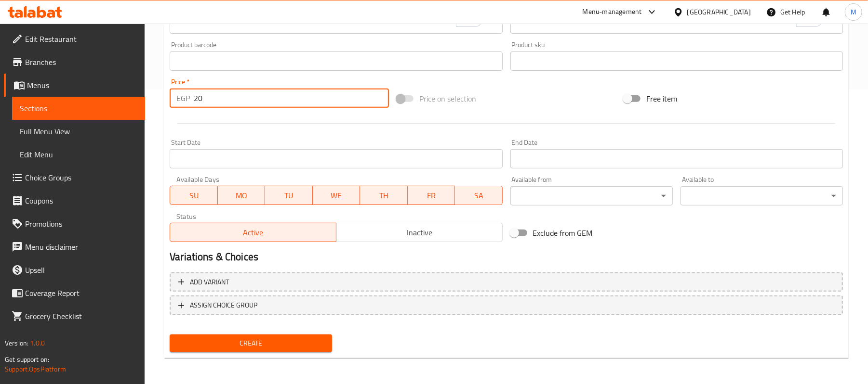
type input "20"
click at [254, 343] on span "Create" at bounding box center [250, 344] width 147 height 12
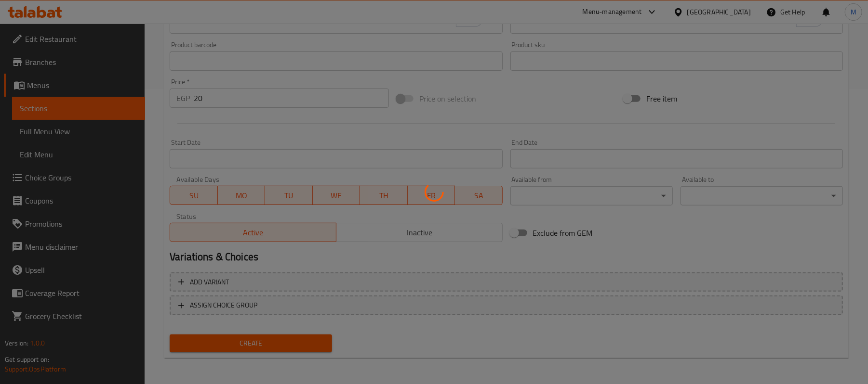
type input "0"
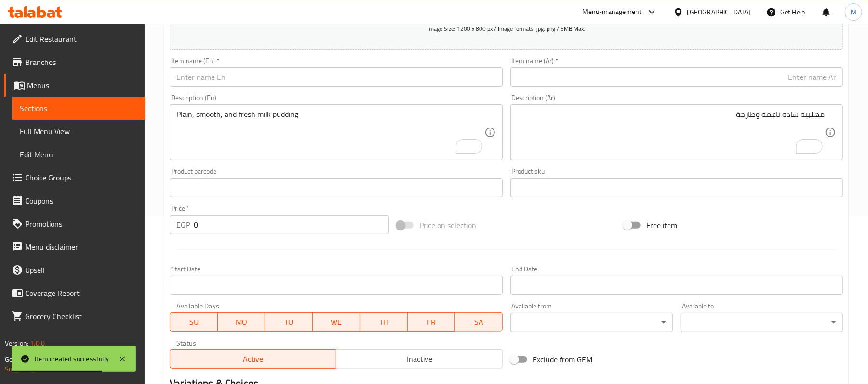
scroll to position [39, 0]
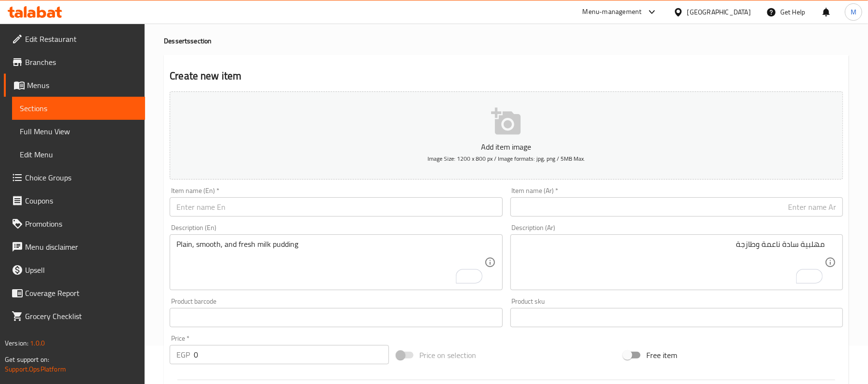
click at [656, 212] on input "text" at bounding box center [676, 207] width 332 height 19
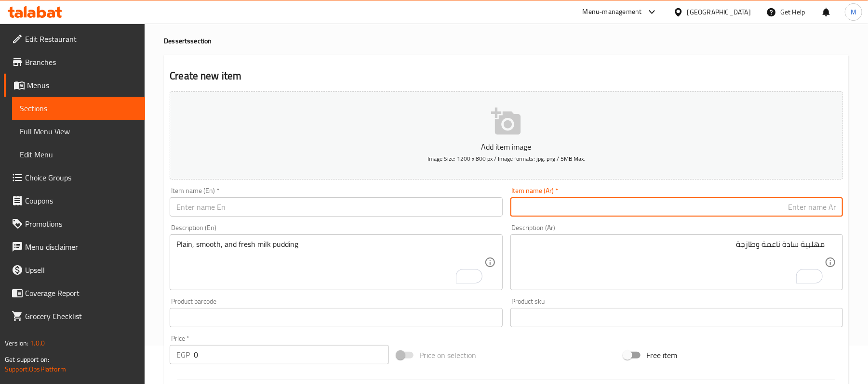
paste input "بودينج ميكس"
type input "بودينج ميكس"
click at [794, 263] on textarea "مهلبية سادة ناعمة وطازجة" at bounding box center [670, 263] width 307 height 46
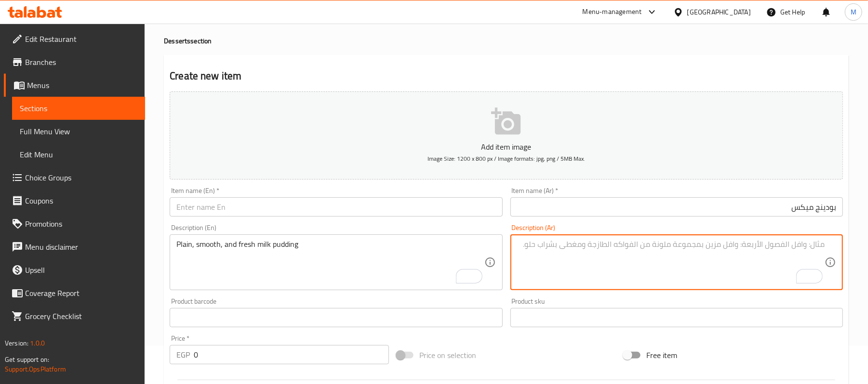
paste textarea "بودينج مشكل بطعم مميز."
click at [792, 247] on textarea "بودينج مشكل بطعم مميز." at bounding box center [670, 263] width 307 height 46
type textarea "بودينج مكس بطعم مميز."
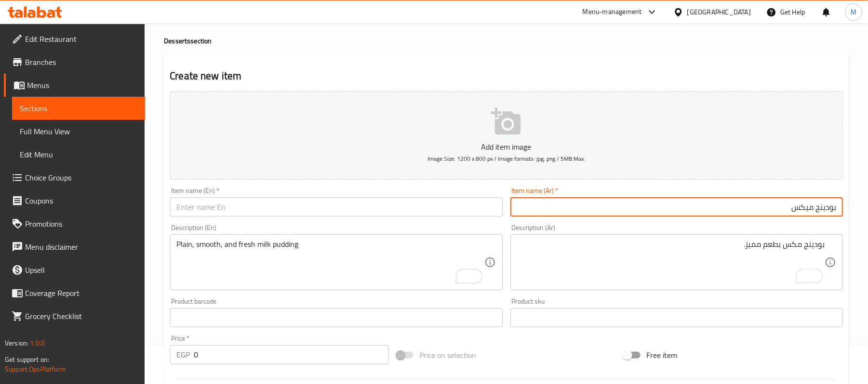
click at [811, 207] on input "بودينج ميكس" at bounding box center [676, 207] width 332 height 19
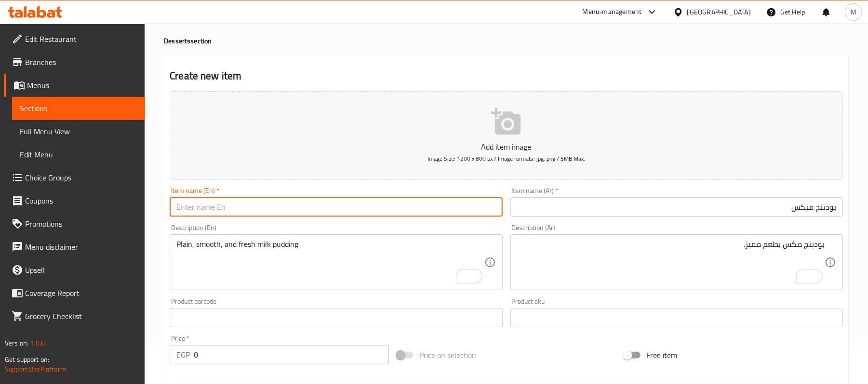
click at [242, 209] on input "text" at bounding box center [336, 207] width 332 height 19
paste input "Pudding Mix"
type input "Pudding Mix"
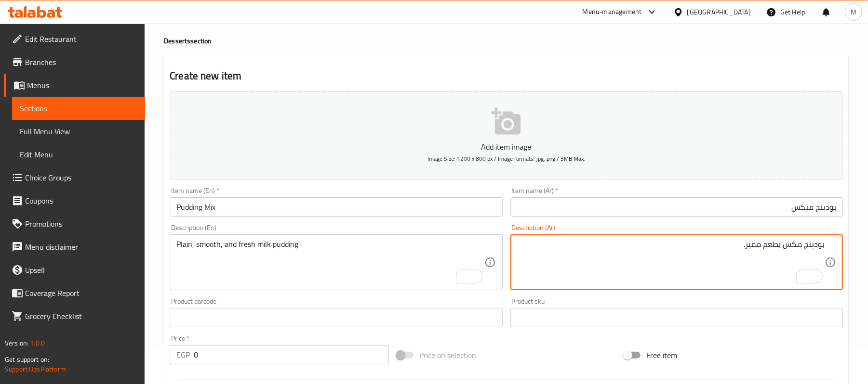
click at [804, 245] on textarea "بودينج مكس بطعم مميز." at bounding box center [670, 263] width 307 height 46
click at [305, 264] on textarea "Plain, smooth, and fresh milk pudding" at bounding box center [329, 263] width 307 height 46
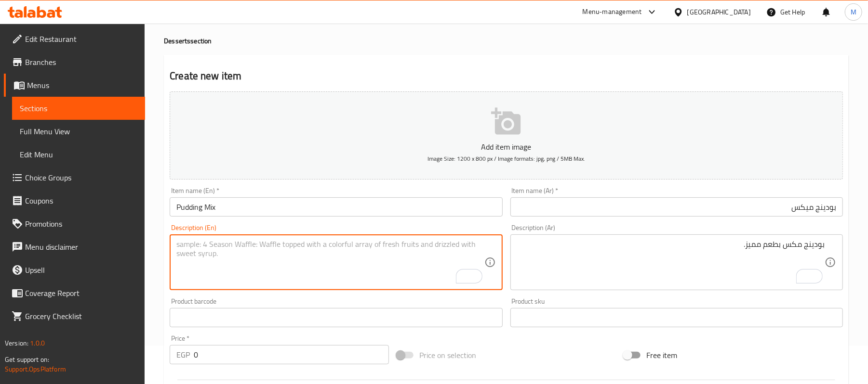
paste textarea "Delicious mixed pudding."
type textarea "Delicious mixed pudding."
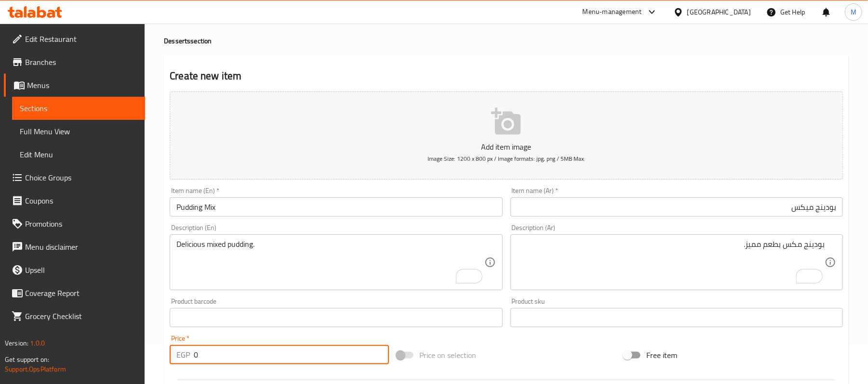
drag, startPoint x: 197, startPoint y: 357, endPoint x: 185, endPoint y: 355, distance: 12.4
click at [185, 355] on div "EGP 0 Price *" at bounding box center [279, 354] width 219 height 19
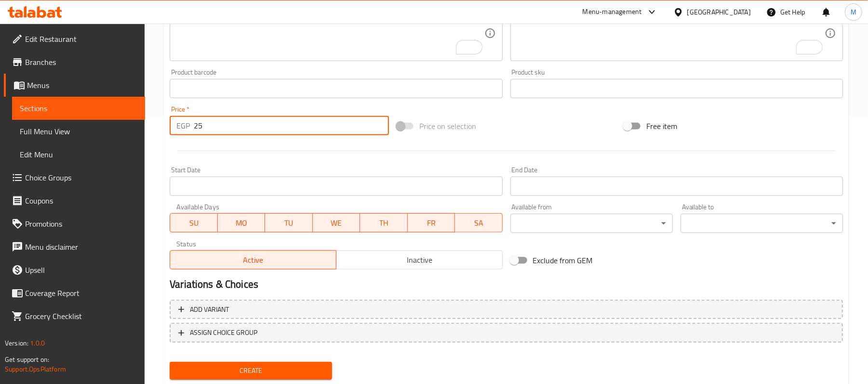
scroll to position [295, 0]
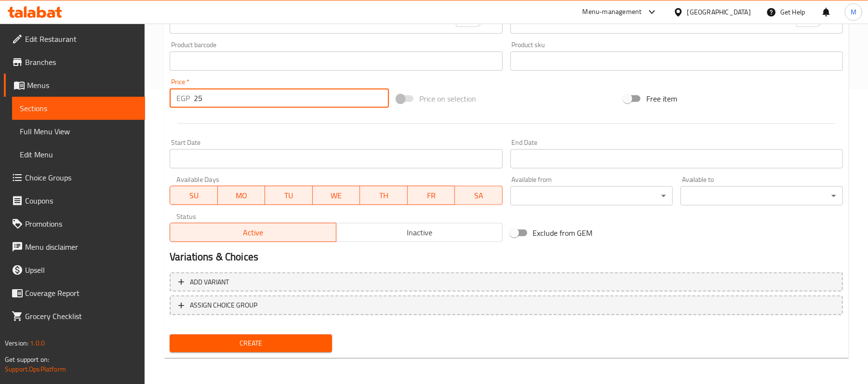
type input "25"
drag, startPoint x: 321, startPoint y: 348, endPoint x: 289, endPoint y: 317, distance: 44.3
click at [320, 347] on span "Create" at bounding box center [250, 344] width 147 height 12
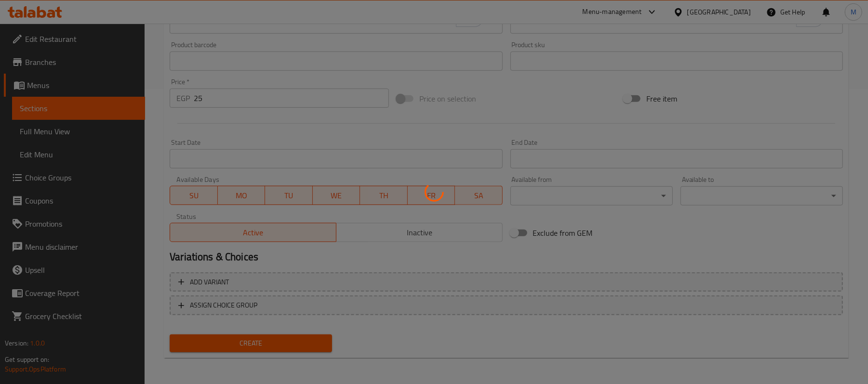
type input "0"
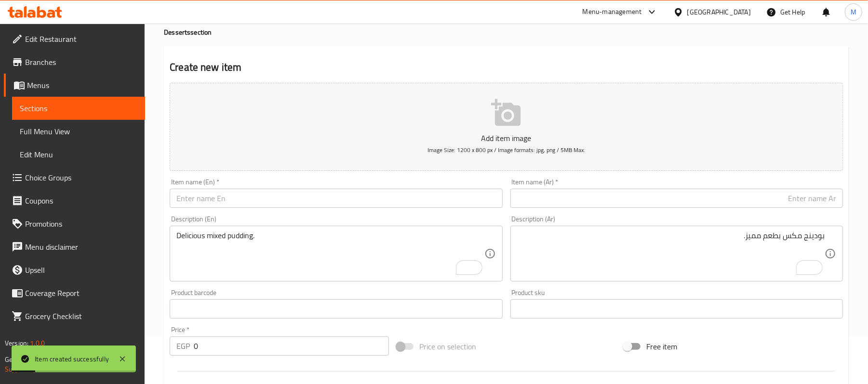
scroll to position [39, 0]
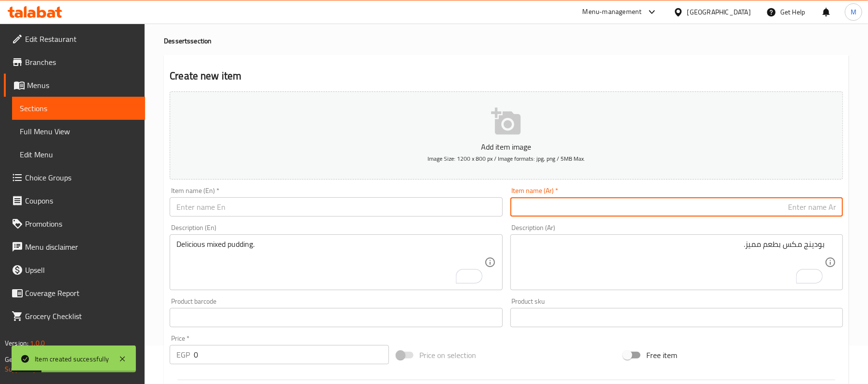
click at [699, 211] on input "text" at bounding box center [676, 207] width 332 height 19
paste input "بودينج شكولات"
click at [811, 205] on input "بودينج شكولاتة" at bounding box center [676, 207] width 332 height 19
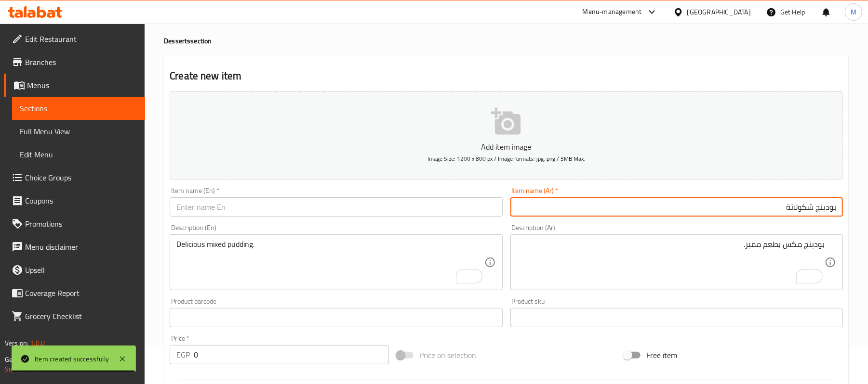
type input "بودينج شكولاتة"
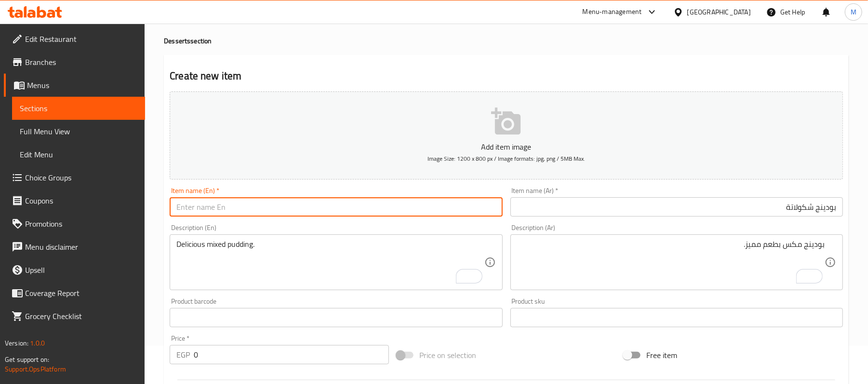
click at [240, 207] on input "text" at bounding box center [336, 207] width 332 height 19
paste input "chocolate pudding"
click at [240, 207] on input "chocolate pudding" at bounding box center [336, 207] width 332 height 19
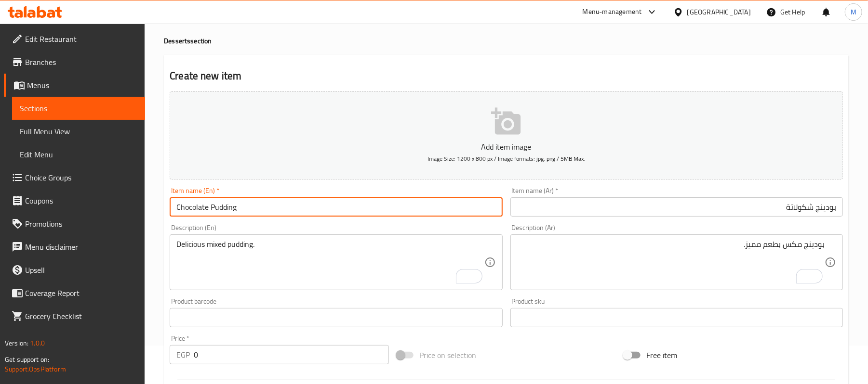
type input "Chocolate Pudding"
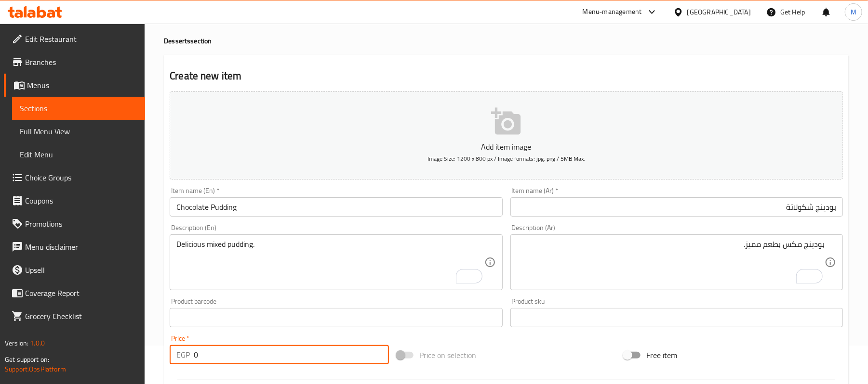
drag, startPoint x: 210, startPoint y: 360, endPoint x: 179, endPoint y: 360, distance: 30.8
click at [179, 360] on div "EGP 0 Price *" at bounding box center [279, 354] width 219 height 19
type input "22"
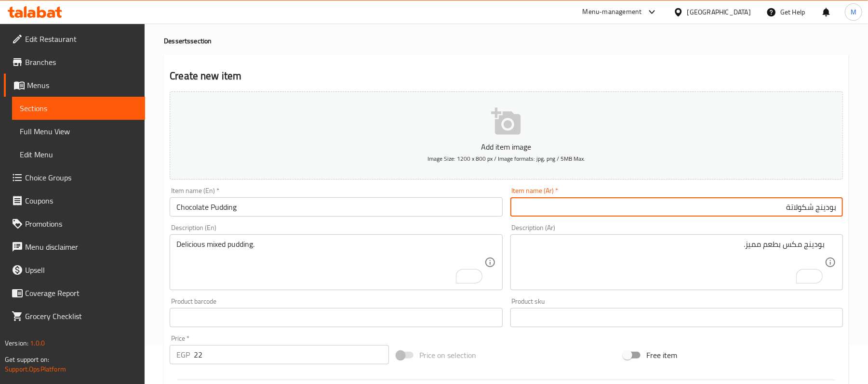
click at [799, 210] on input "بودينج شكولاتة" at bounding box center [676, 207] width 332 height 19
paste input "text"
type input "بودينج شوكولاتة"
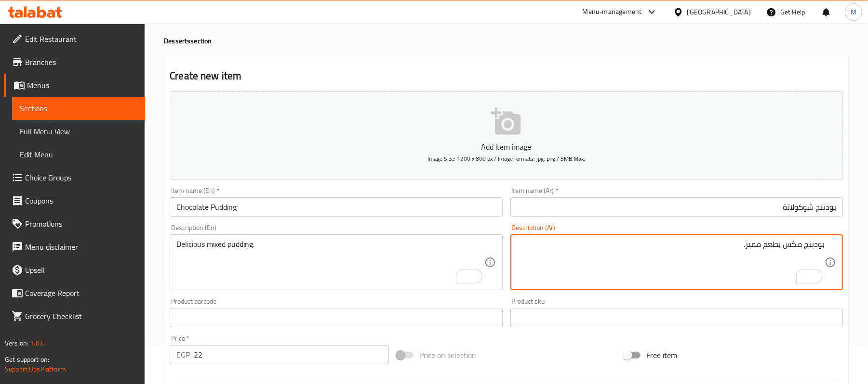
click at [764, 274] on textarea "بودينج مكس بطعم مميز." at bounding box center [670, 263] width 307 height 46
paste textarea "بودينج بالشيكولاتة غني."
type textarea "بودينج بالشيكولاتة غني."
click at [786, 243] on textarea "بودينج بالشيكولاتة غني." at bounding box center [670, 263] width 307 height 46
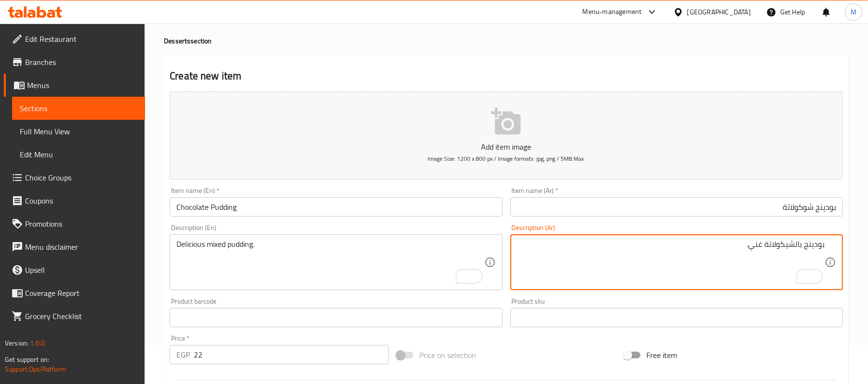
click at [786, 243] on textarea "بودينج بالشيكولاتة غني." at bounding box center [670, 263] width 307 height 46
click at [282, 251] on textarea "Delicious mixed pudding." at bounding box center [329, 263] width 307 height 46
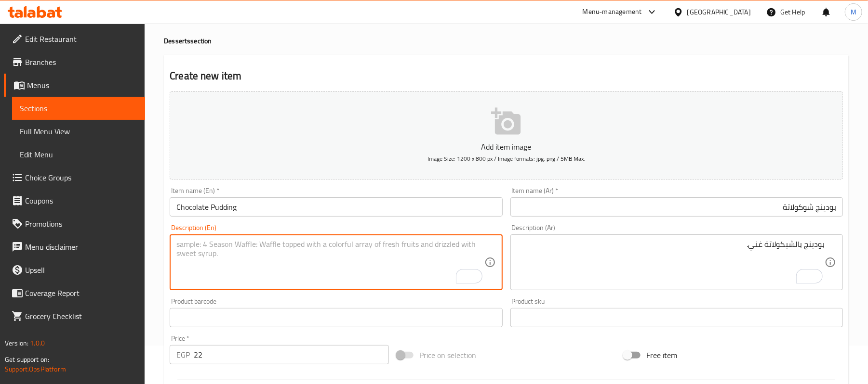
paste textarea "Rich chocolate pudding."
type textarea "Rich chocolate pudding."
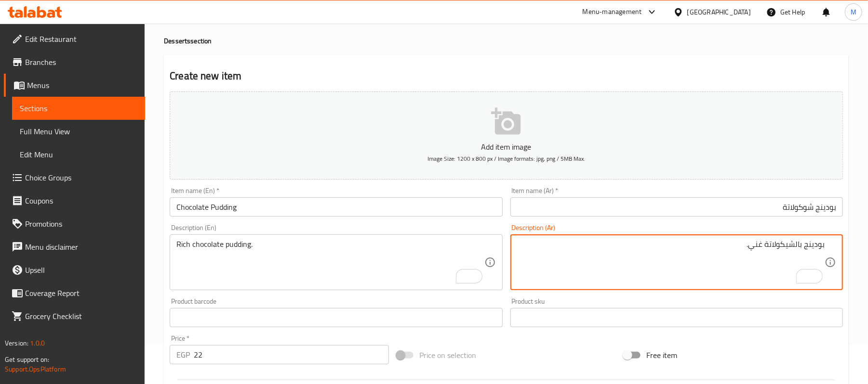
click at [791, 247] on textarea "بودينج بالشيكولاتة غني." at bounding box center [670, 263] width 307 height 46
paste textarea "To enrich screen reader interactions, please activate Accessibility in Grammarl…"
type textarea "بودينج بالشوكولاتة غني."
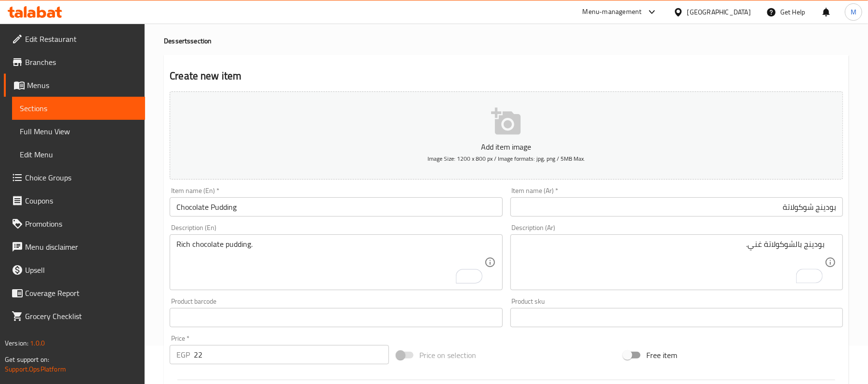
drag, startPoint x: 863, startPoint y: 193, endPoint x: 875, endPoint y: 209, distance: 20.3
click at [867, 209] on html "​ Menu-management Egypt Get Help M Edit Restaurant Branches Menus Sections Full…" at bounding box center [434, 153] width 868 height 384
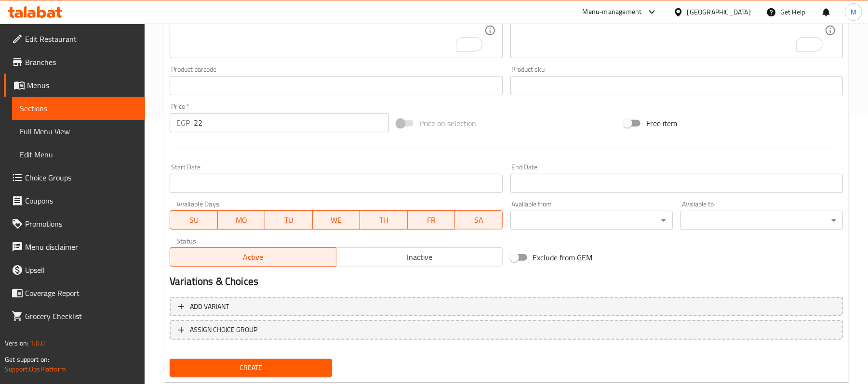
scroll to position [295, 0]
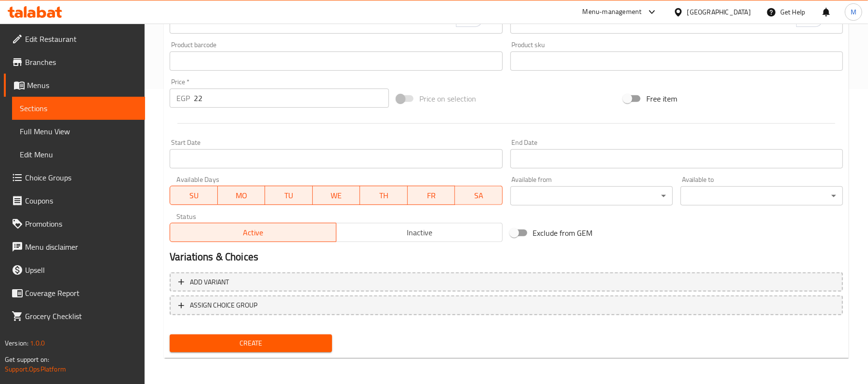
click at [324, 343] on span "Create" at bounding box center [250, 344] width 147 height 12
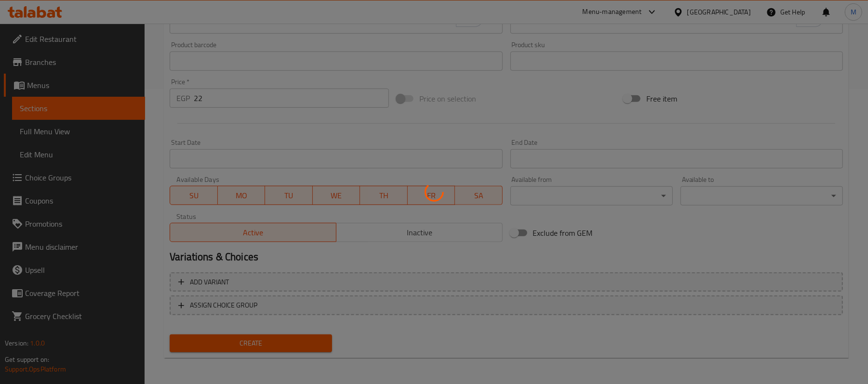
type input "0"
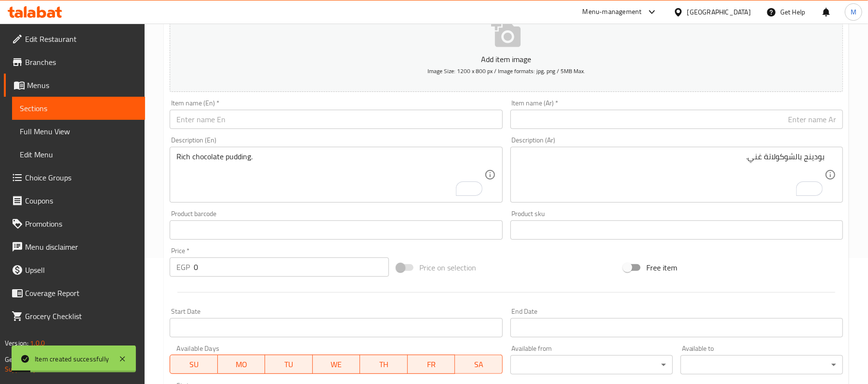
scroll to position [39, 0]
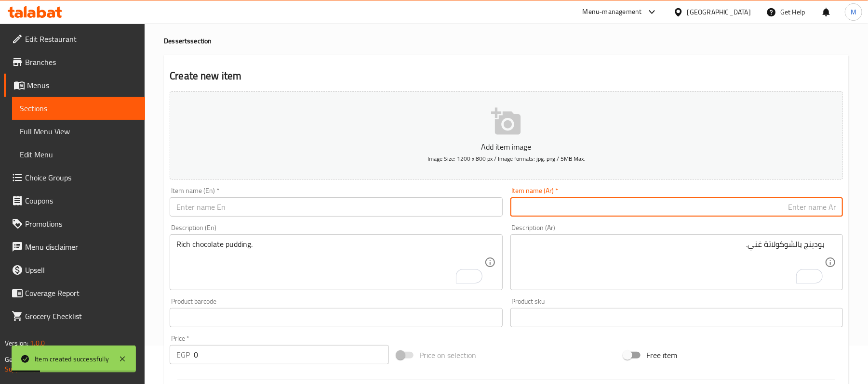
click at [671, 212] on input "text" at bounding box center [676, 207] width 332 height 19
paste input "تشيزكيك فراولة"
type input "تشيزكيك فراولة"
click at [674, 282] on textarea "بودينج بالشوكولاتة غني." at bounding box center [670, 263] width 307 height 46
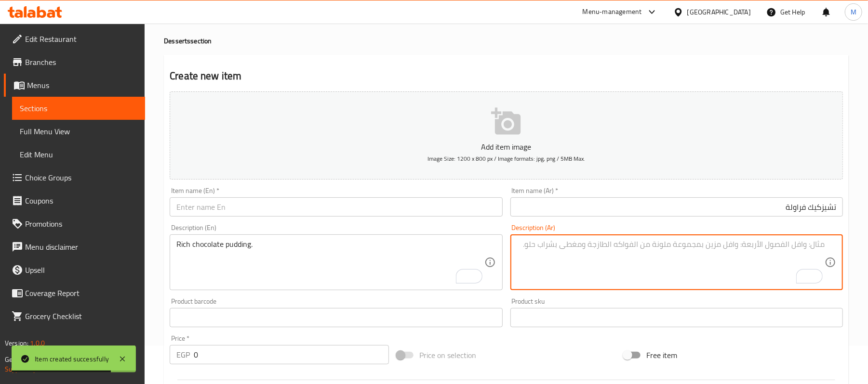
paste textarea "تشيز كيك بالفراولة طازة."
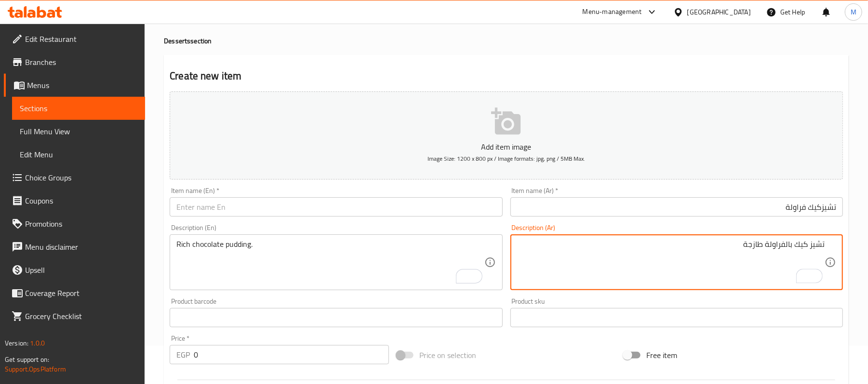
click at [758, 247] on textarea "تشيز كيك بالفراولة طازجة" at bounding box center [670, 263] width 307 height 46
type textarea "تشيز كيك بالفراولة طازجة"
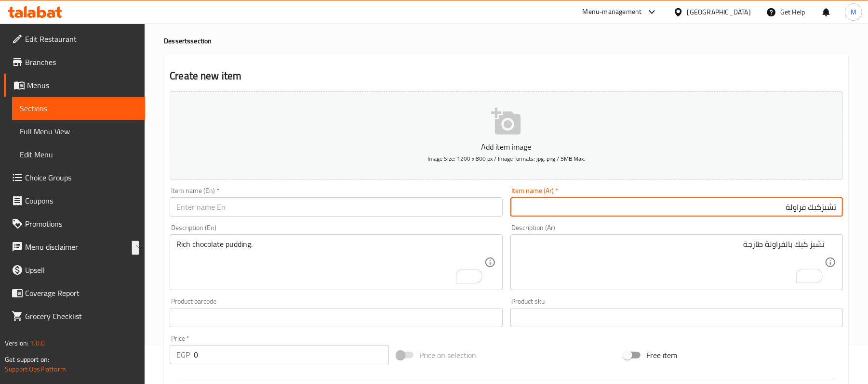
click at [821, 211] on input "تشيزكيك فراولة" at bounding box center [676, 207] width 332 height 19
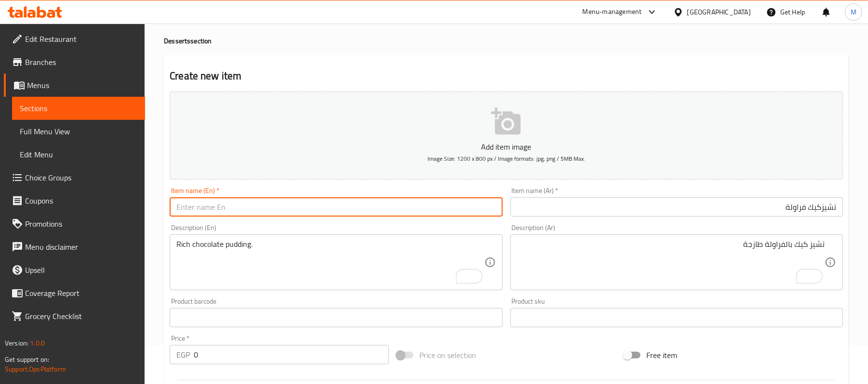
click at [228, 199] on input "text" at bounding box center [336, 207] width 332 height 19
paste input "Strawberry Cheesecake"
type input "Strawberry Cheesecake"
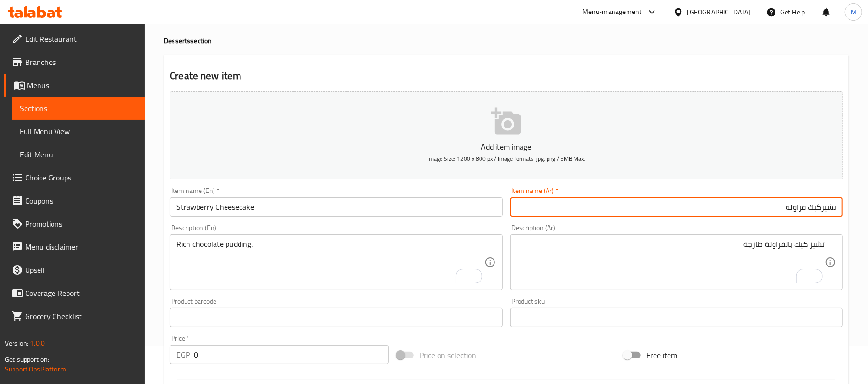
click at [783, 211] on input "تشيزكيك فراولة" at bounding box center [676, 207] width 332 height 19
paste input "text"
type input "تشيز كيك فراولة"
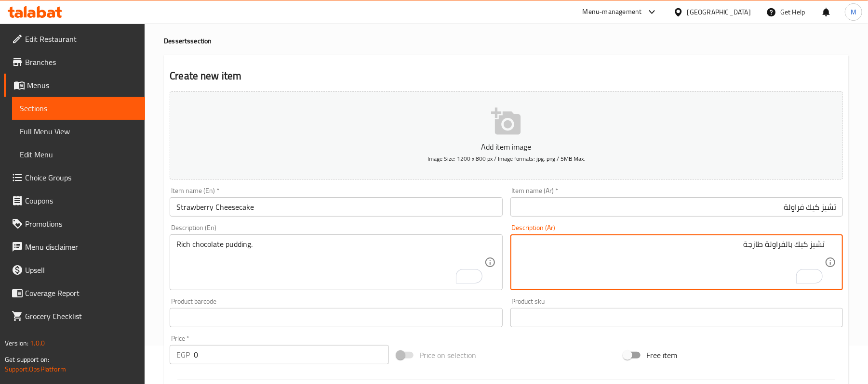
click at [797, 248] on textarea "تشيز كيك بالفراولة طازجة" at bounding box center [670, 263] width 307 height 46
click at [252, 246] on textarea "Rich chocolate pudding." at bounding box center [329, 263] width 307 height 46
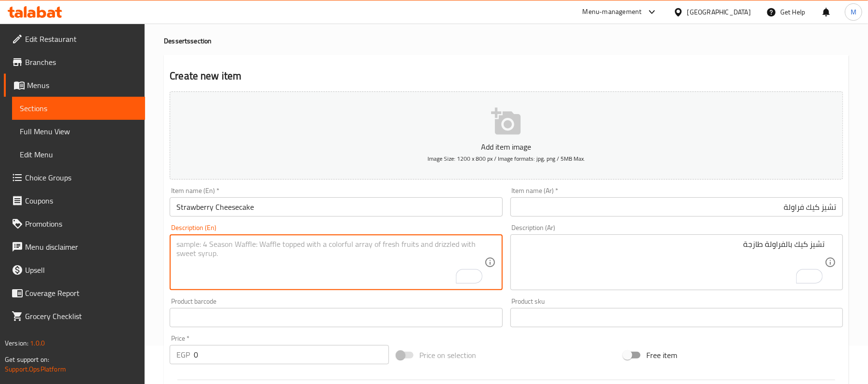
paste textarea "Fresh Strawberry Cheesecake"
click at [199, 245] on textarea "Fresh Strawberry Cheesecake" at bounding box center [329, 263] width 307 height 46
click at [237, 246] on textarea "Fresh strawberry Cheesecake" at bounding box center [329, 263] width 307 height 46
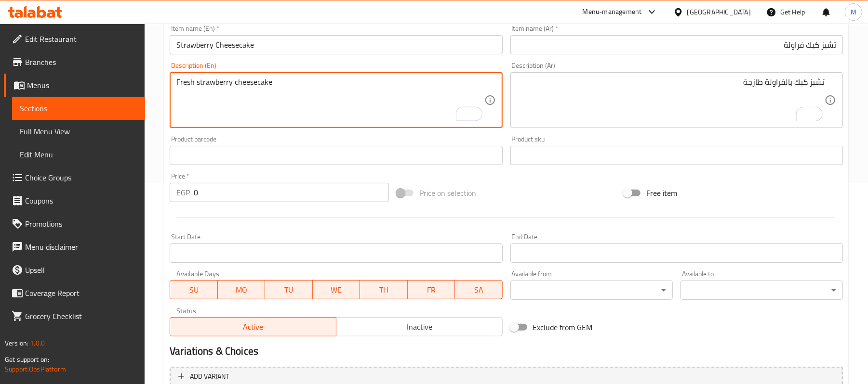
scroll to position [212, 0]
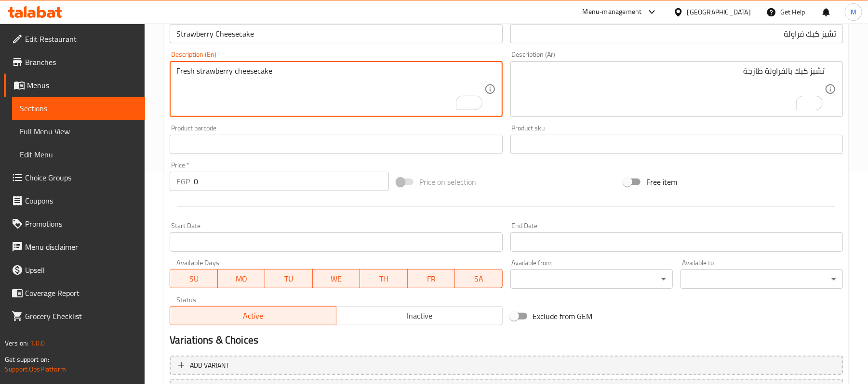
type textarea "Fresh strawberry cheesecake"
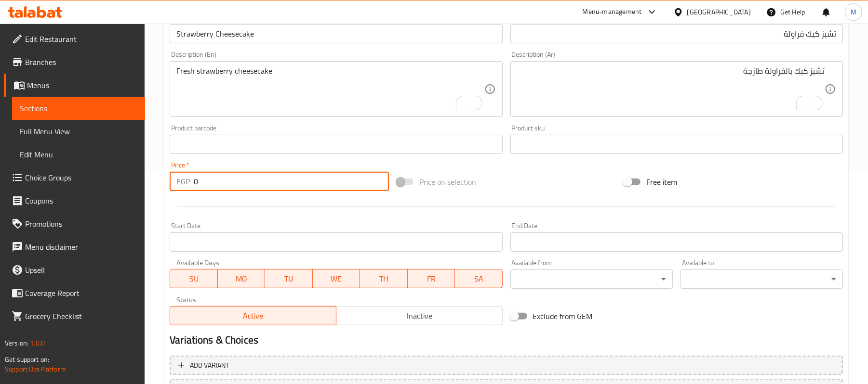
drag, startPoint x: 214, startPoint y: 184, endPoint x: 164, endPoint y: 185, distance: 50.1
click at [164, 185] on div "Create new item Add item image Image Size: 1200 x 800 px / Image formats: jpg, …" at bounding box center [506, 161] width 685 height 561
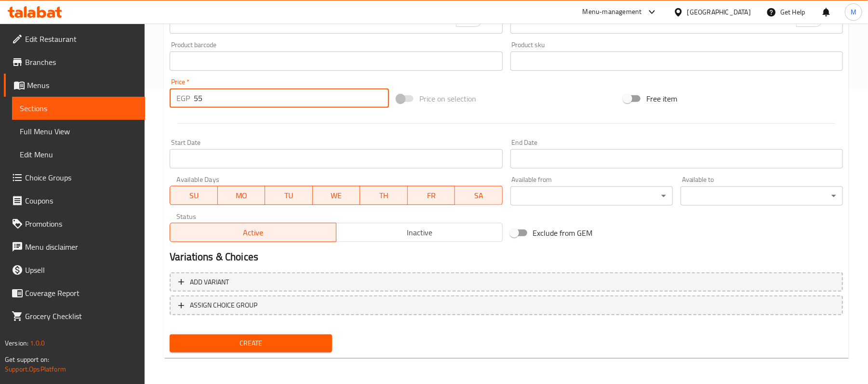
type input "55"
click at [293, 340] on span "Create" at bounding box center [250, 344] width 147 height 12
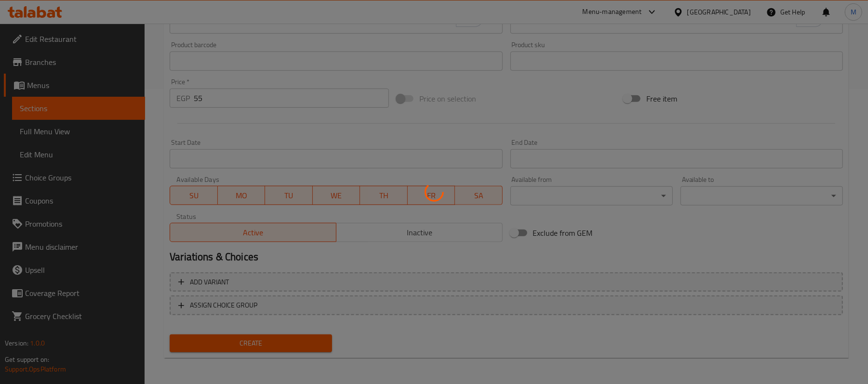
type input "0"
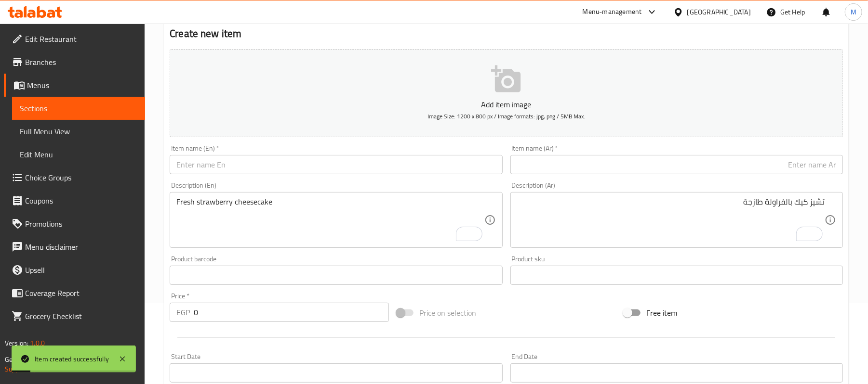
scroll to position [39, 0]
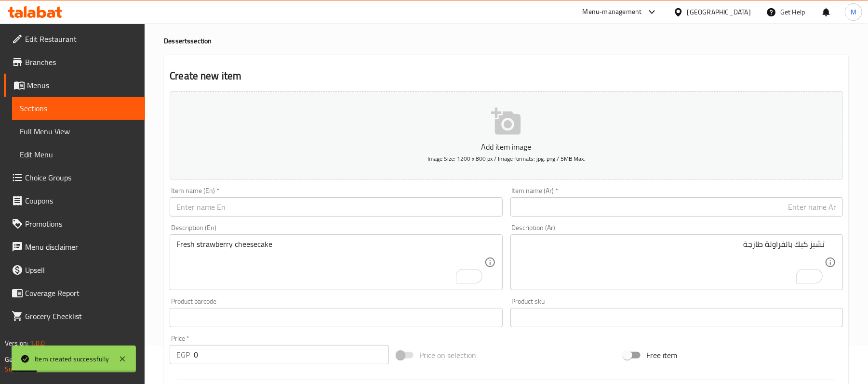
click at [756, 214] on input "text" at bounding box center [676, 207] width 332 height 19
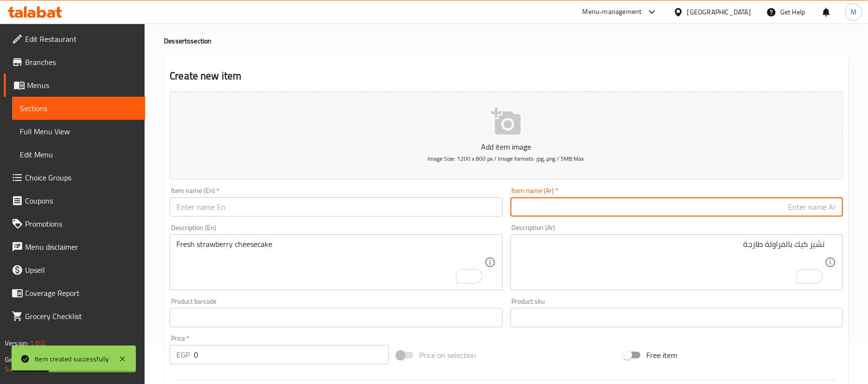
paste input "تشيزكيك بلوبيري"
click at [812, 203] on input "تشيزكيك بلوبيري" at bounding box center [676, 207] width 332 height 19
type input "تشيزكيك بلوبيري"
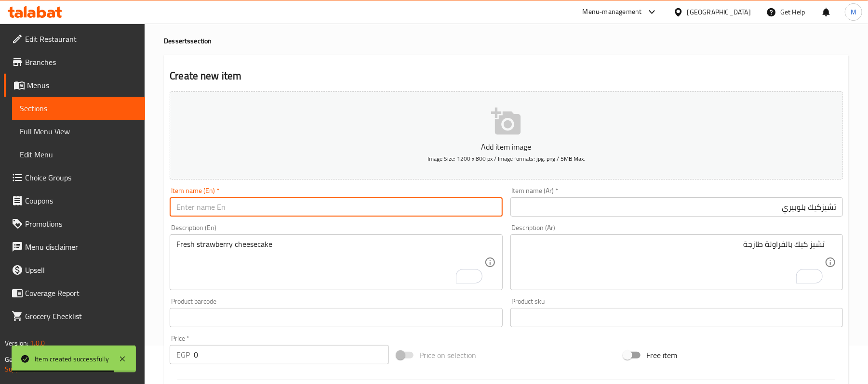
click at [245, 199] on input "text" at bounding box center [336, 207] width 332 height 19
paste input "Blueberry Cheesecake"
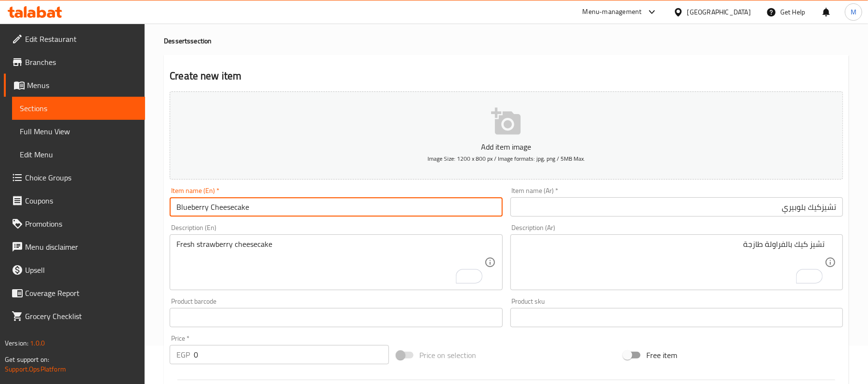
type input "Blueberry Cheesecake"
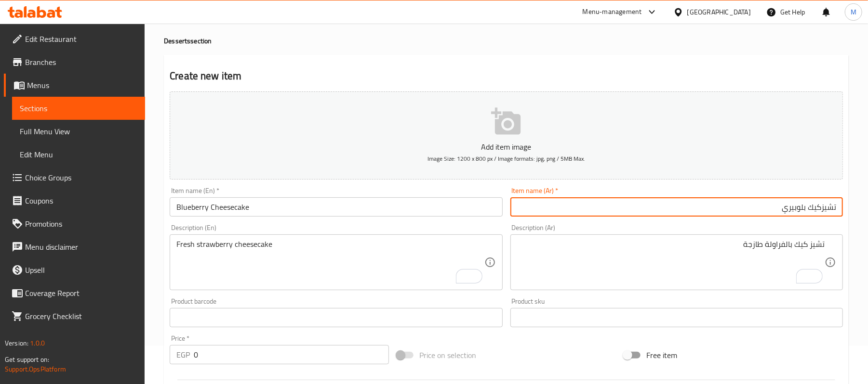
click at [818, 209] on input "تشيزكيك بلوبيري" at bounding box center [676, 207] width 332 height 19
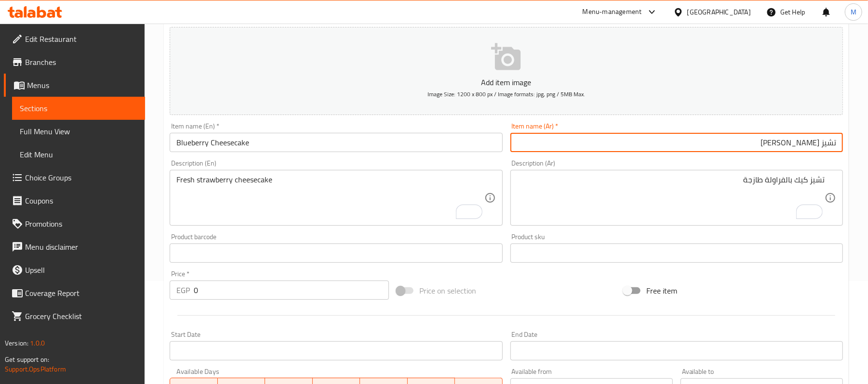
scroll to position [116, 0]
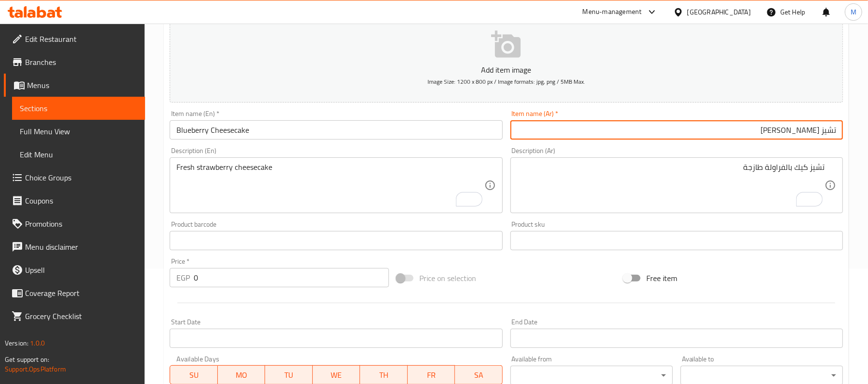
type input "تشيز كيك بلوبيري"
click at [683, 201] on textarea "To enrich screen reader interactions, please activate Accessibility in Grammarl…" at bounding box center [670, 186] width 307 height 46
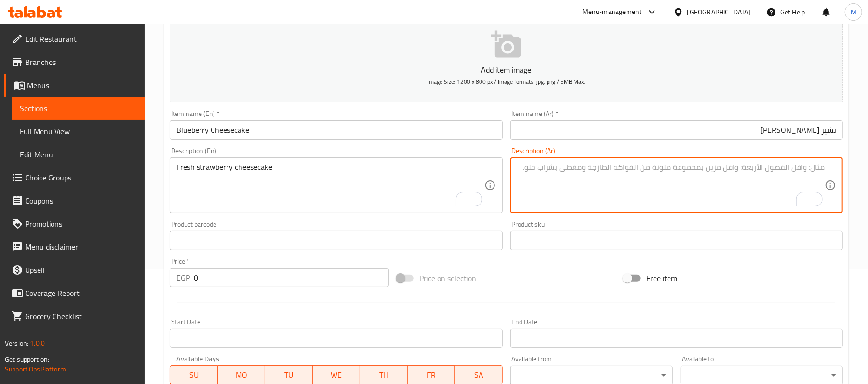
paste textarea "تشيز كيك بالبلوبيري لذيذ."
click at [809, 172] on textarea "تشيز كيك بالبلوبيري لذيذ." at bounding box center [670, 186] width 307 height 46
type textarea "تشيز كيك بالبلوبيري لذيذ."
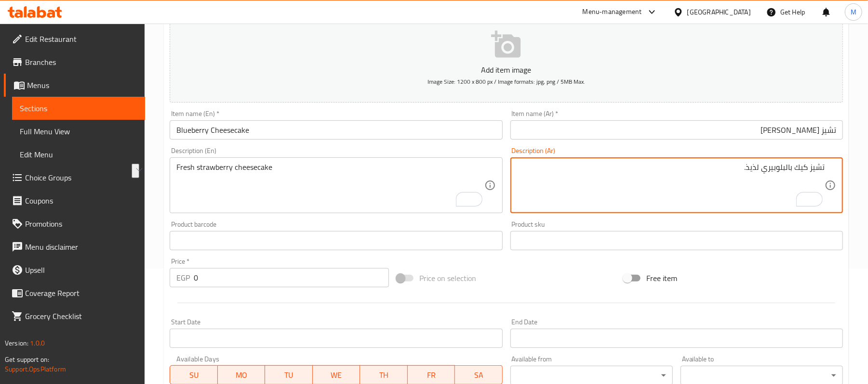
click at [216, 189] on textarea "Fresh strawberry cheesecake" at bounding box center [329, 186] width 307 height 46
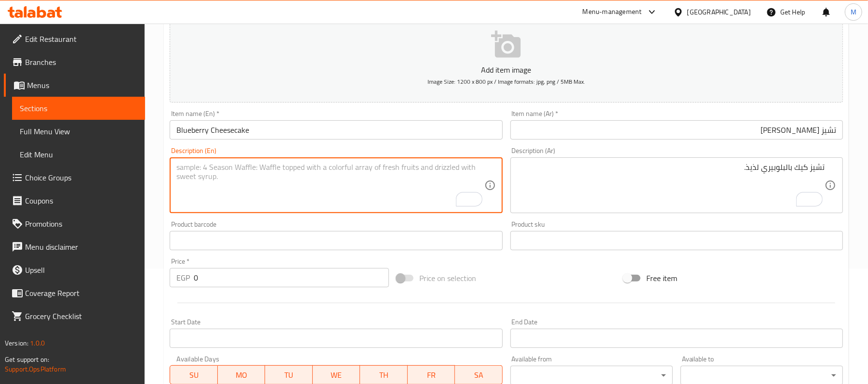
paste textarea "Delicious blueberry cheesecake."
type textarea "Delicious blueberry cheesecake."
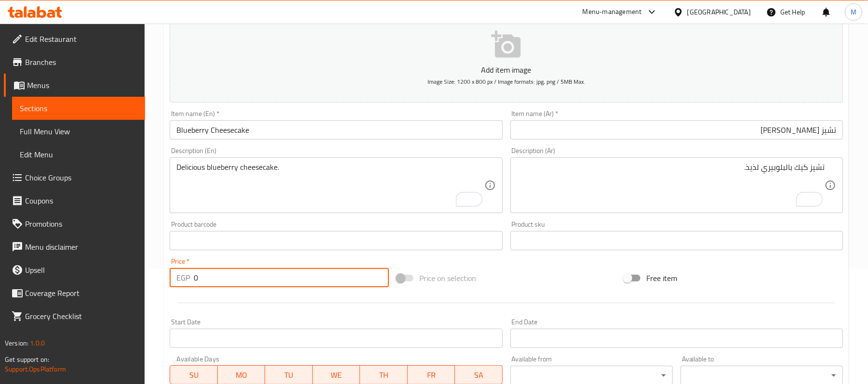
drag, startPoint x: 197, startPoint y: 277, endPoint x: 191, endPoint y: 281, distance: 6.9
click at [191, 281] on div "EGP 0 Price *" at bounding box center [279, 277] width 219 height 19
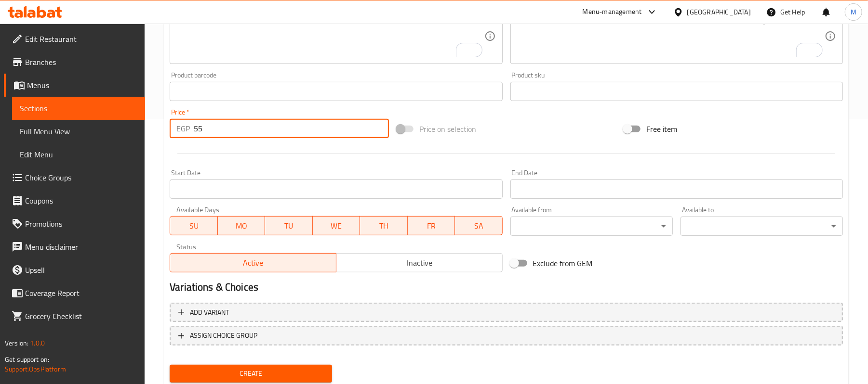
scroll to position [270, 0]
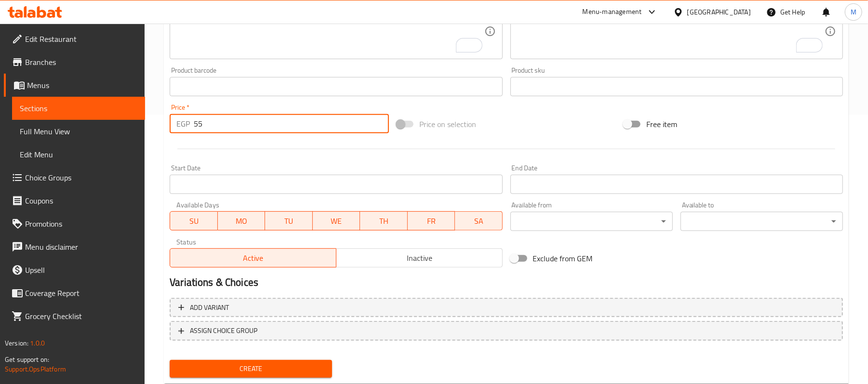
type input "55"
drag, startPoint x: 319, startPoint y: 374, endPoint x: 280, endPoint y: 341, distance: 51.3
click at [318, 374] on span "Create" at bounding box center [250, 369] width 147 height 12
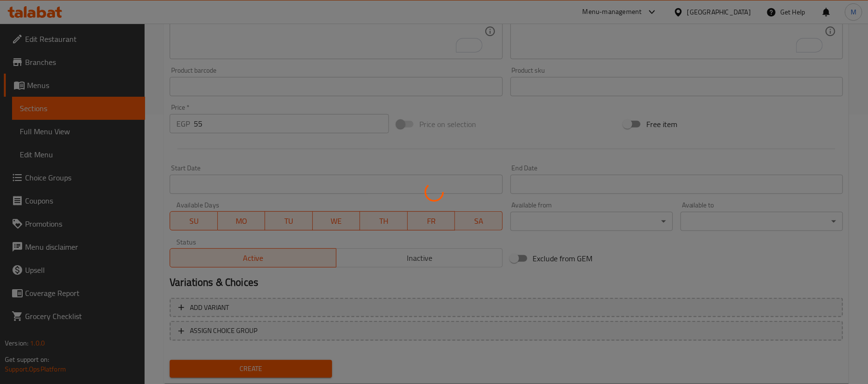
type input "0"
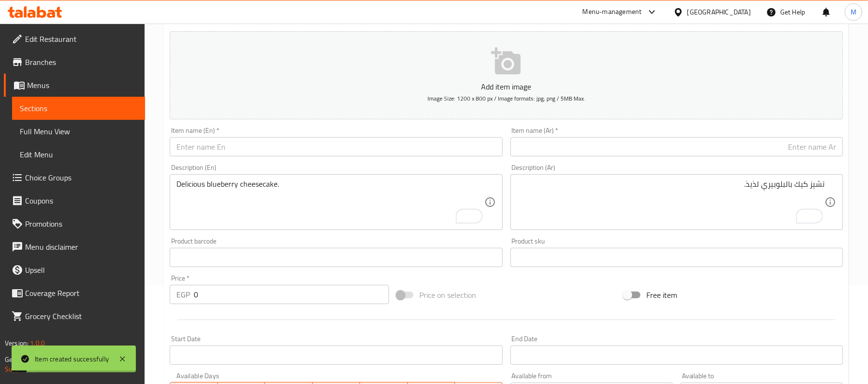
scroll to position [0, 0]
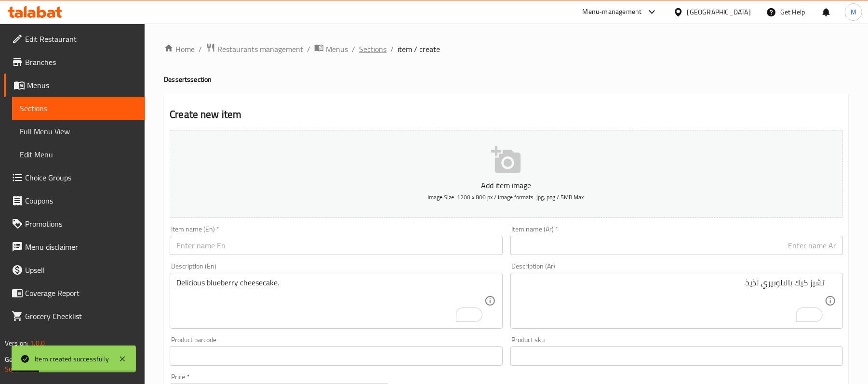
click at [367, 47] on span "Sections" at bounding box center [372, 49] width 27 height 12
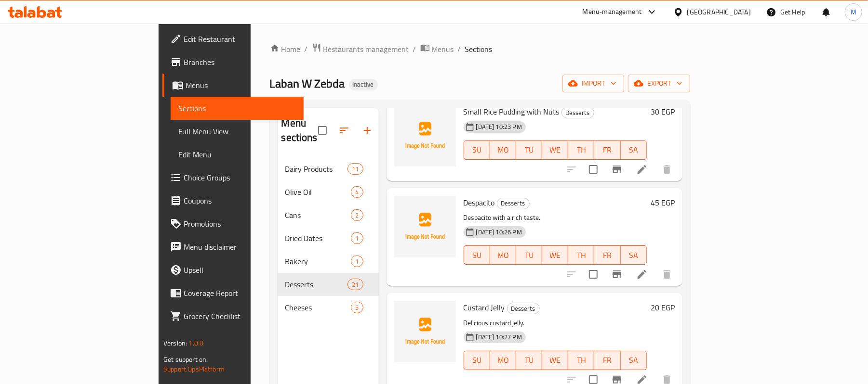
scroll to position [1284, 0]
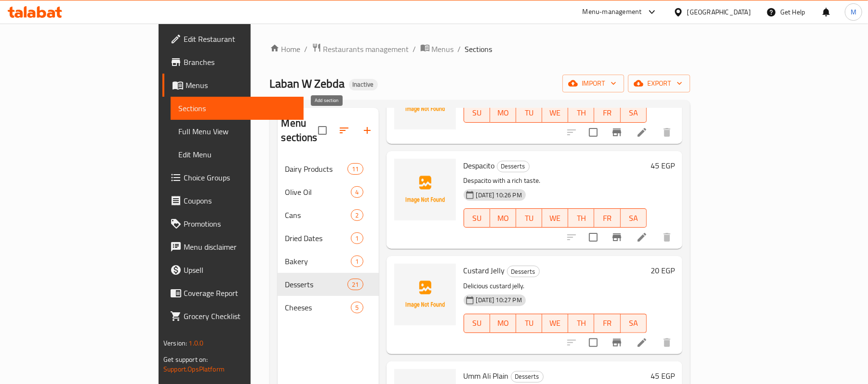
click at [361, 125] on icon "button" at bounding box center [367, 131] width 12 height 12
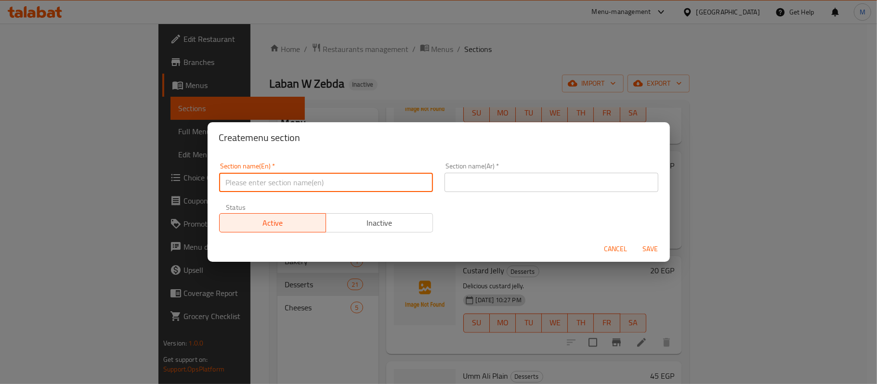
click at [313, 178] on input "text" at bounding box center [326, 182] width 214 height 19
type input "ُ"
type input "Eggs"
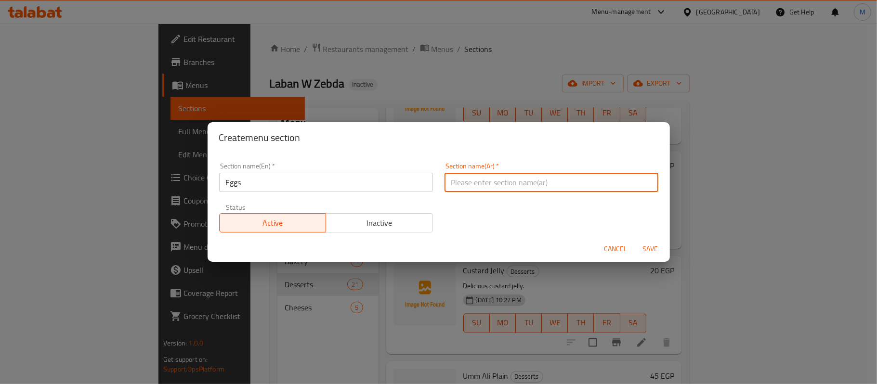
click at [481, 176] on input "text" at bounding box center [552, 182] width 214 height 19
type input "البيض"
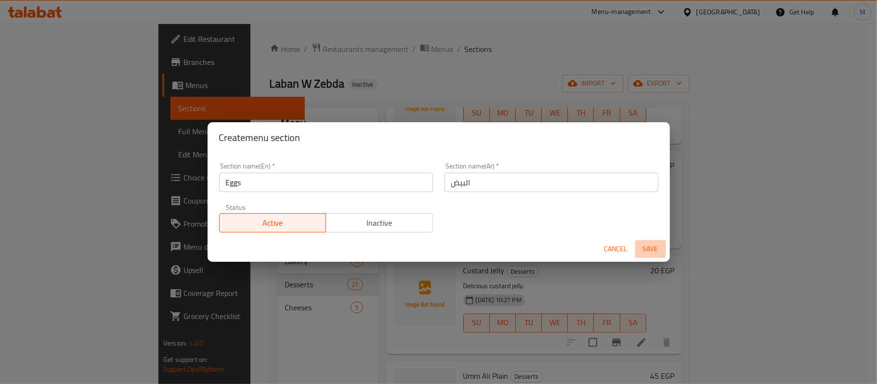
click at [650, 250] on span "Save" at bounding box center [650, 249] width 23 height 12
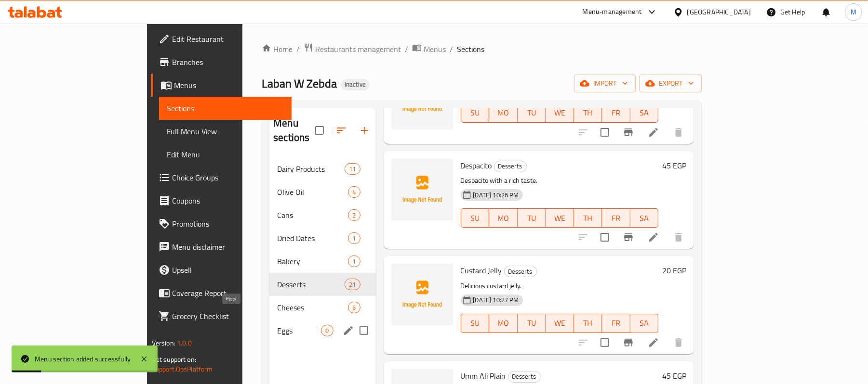
click at [277, 325] on span "Eggs" at bounding box center [299, 331] width 44 height 12
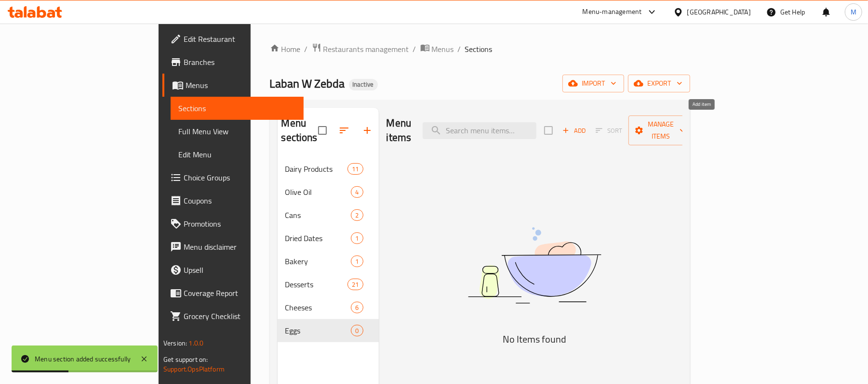
drag, startPoint x: 705, startPoint y: 119, endPoint x: 459, endPoint y: 75, distance: 250.0
click at [587, 125] on span "Add" at bounding box center [574, 130] width 26 height 11
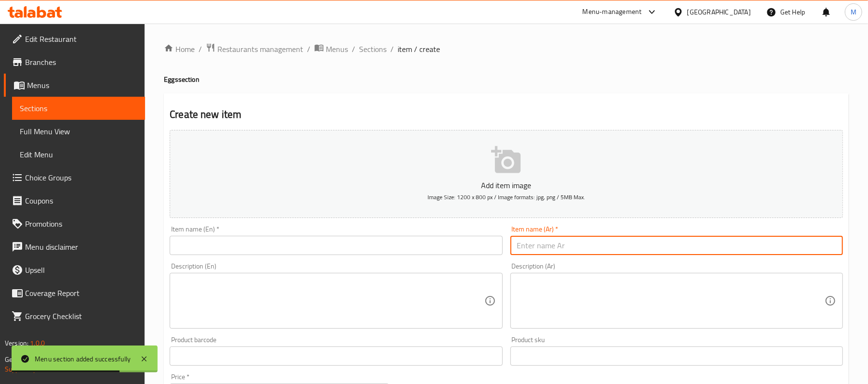
click at [573, 251] on input "text" at bounding box center [676, 245] width 332 height 19
paste input "بيض بلدي عدد 10"
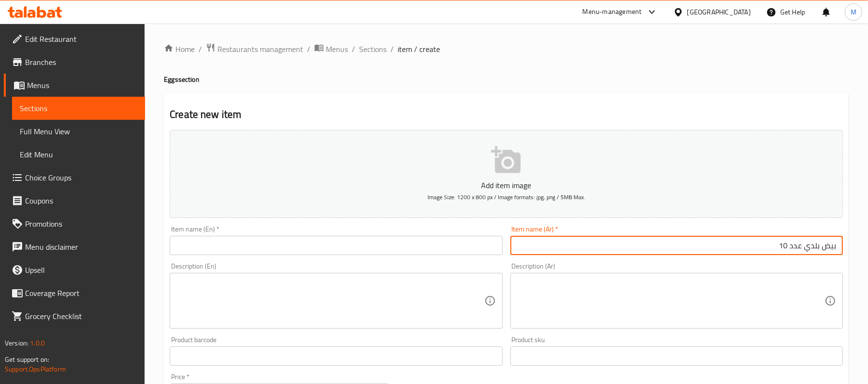
click at [797, 249] on input "بيض بلدي عدد 10" at bounding box center [676, 245] width 332 height 19
drag, startPoint x: 800, startPoint y: 252, endPoint x: 793, endPoint y: 251, distance: 6.9
click at [793, 251] on input "بيض بلدي 10" at bounding box center [676, 245] width 332 height 19
click at [803, 249] on input "بيض بلدي 10" at bounding box center [676, 245] width 332 height 19
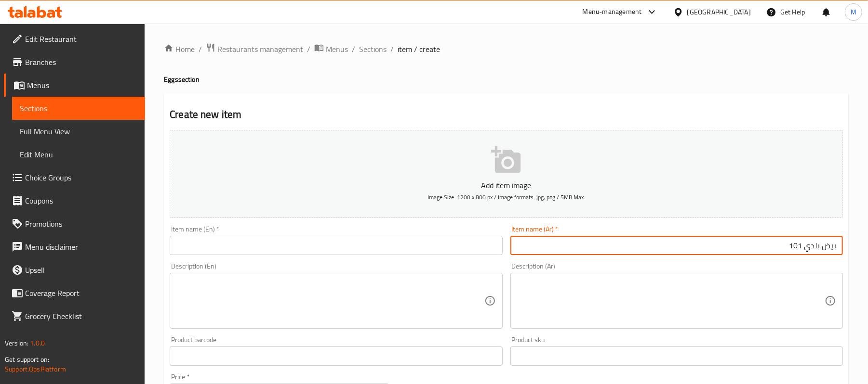
click at [796, 249] on input "بيض بلدي 101" at bounding box center [676, 245] width 332 height 19
click at [800, 250] on input "بيض بلدي 101" at bounding box center [676, 245] width 332 height 19
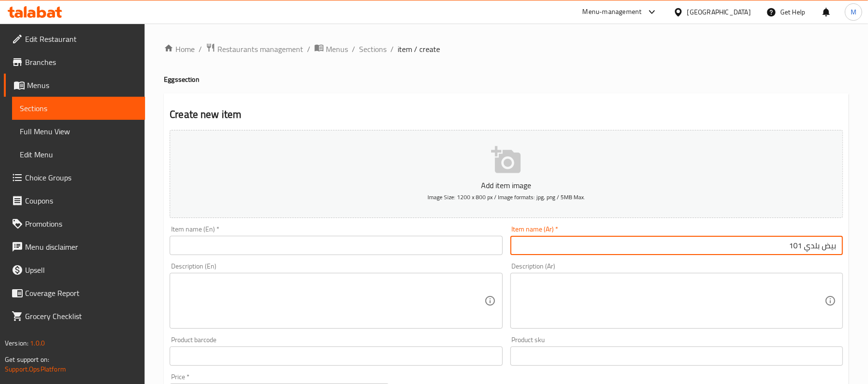
paste input "بيضات"
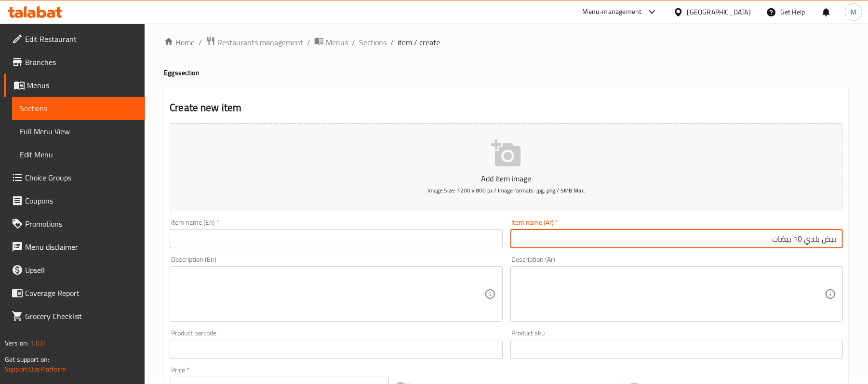
type input "بيض بلدي 10 بيضات"
click at [633, 306] on textarea at bounding box center [670, 295] width 307 height 46
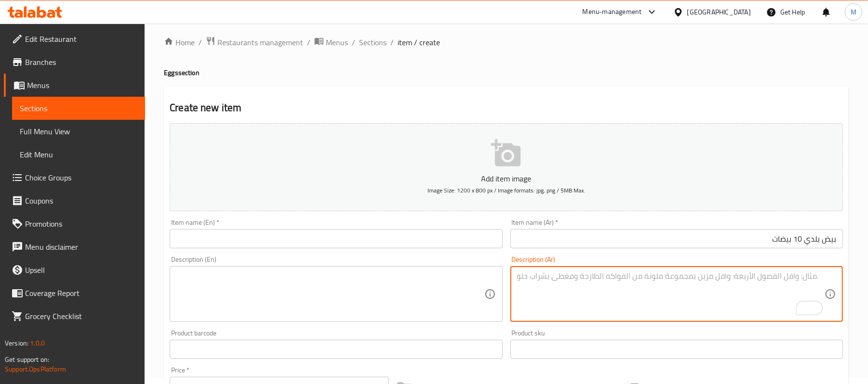
paste textarea "10 بيض بلدي فلاحي."
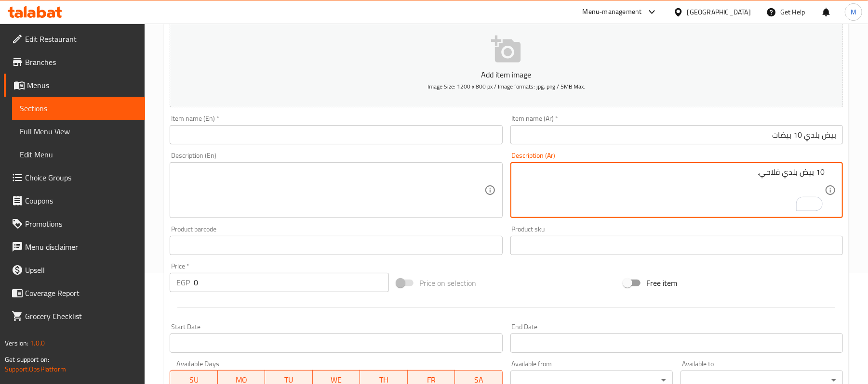
scroll to position [154, 0]
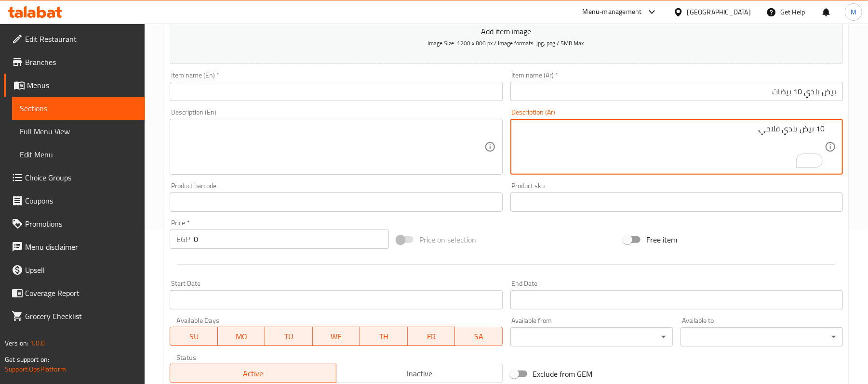
type textarea "10 بيض بلدي فلاحي."
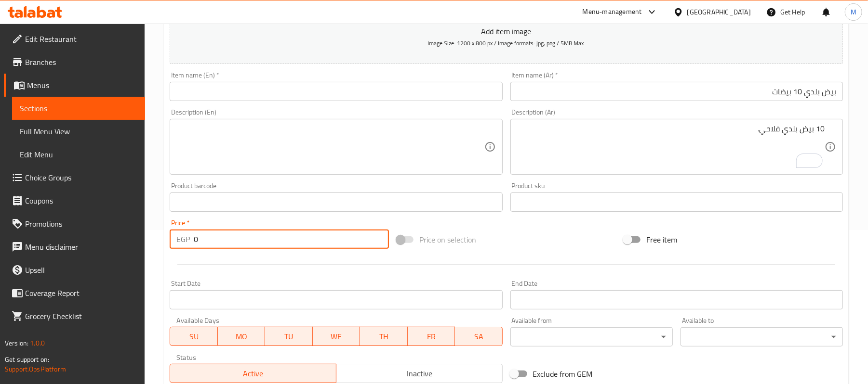
drag, startPoint x: 192, startPoint y: 239, endPoint x: 202, endPoint y: 243, distance: 11.3
click at [202, 243] on div "EGP 0 Price *" at bounding box center [279, 239] width 219 height 19
type input "60"
click at [780, 92] on input "بيض بلدي 10 بيضات" at bounding box center [676, 91] width 332 height 19
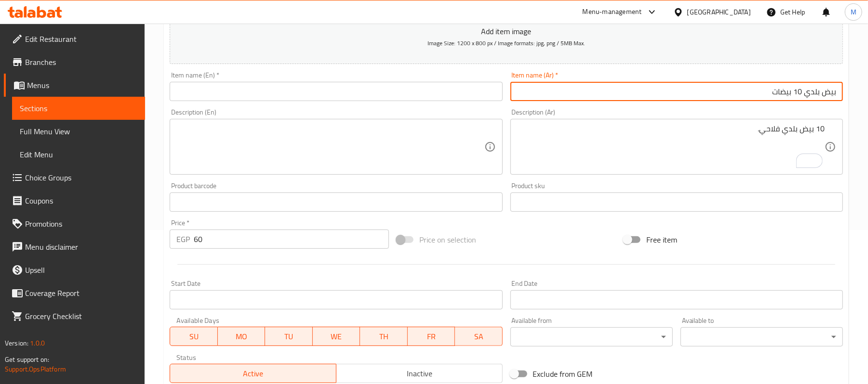
click at [780, 92] on input "بيض بلدي 10 بيضات" at bounding box center [676, 91] width 332 height 19
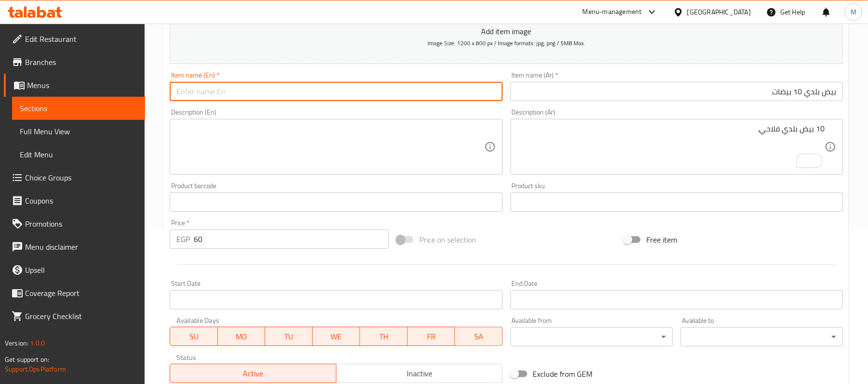
click at [281, 93] on input "text" at bounding box center [336, 91] width 332 height 19
paste input "10 country eggs"
click at [194, 97] on input "10 country eggs" at bounding box center [336, 91] width 332 height 19
click at [209, 97] on input "10 Baladi eggs" at bounding box center [336, 91] width 332 height 19
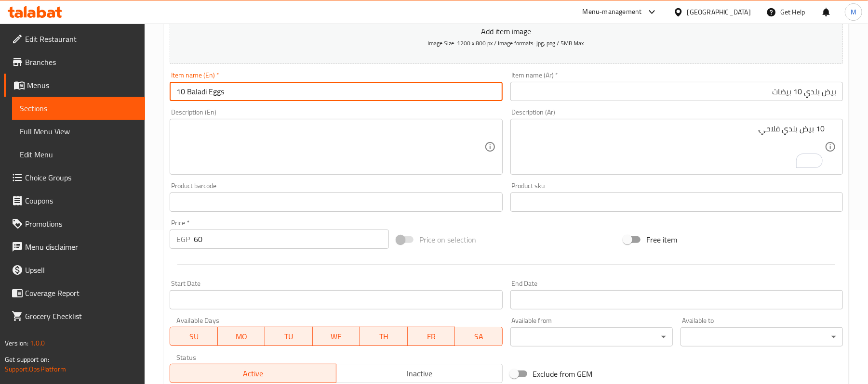
type input "10 Baladi Eggs"
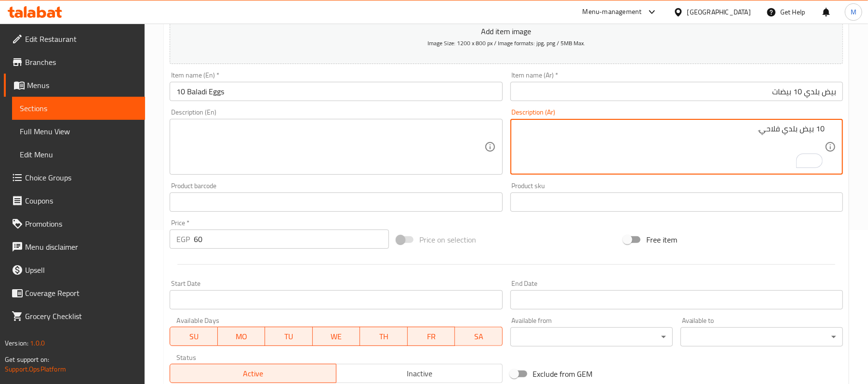
click at [779, 130] on textarea "10 بيض بلدي فلاحي." at bounding box center [670, 147] width 307 height 46
click at [211, 151] on textarea at bounding box center [329, 147] width 307 height 46
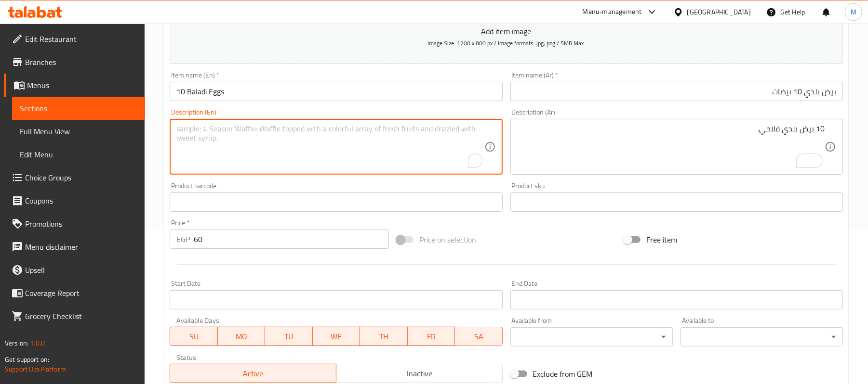
paste textarea "10 country eggs."
click at [195, 97] on input "10 Baladi Eggs" at bounding box center [336, 91] width 332 height 19
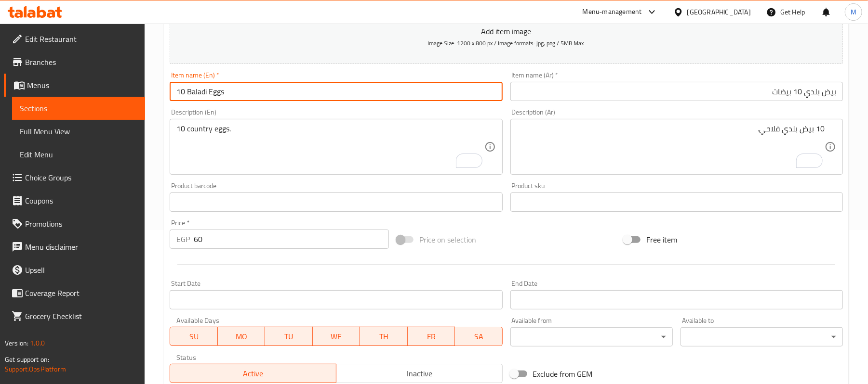
click at [195, 97] on input "10 Baladi Eggs" at bounding box center [336, 91] width 332 height 19
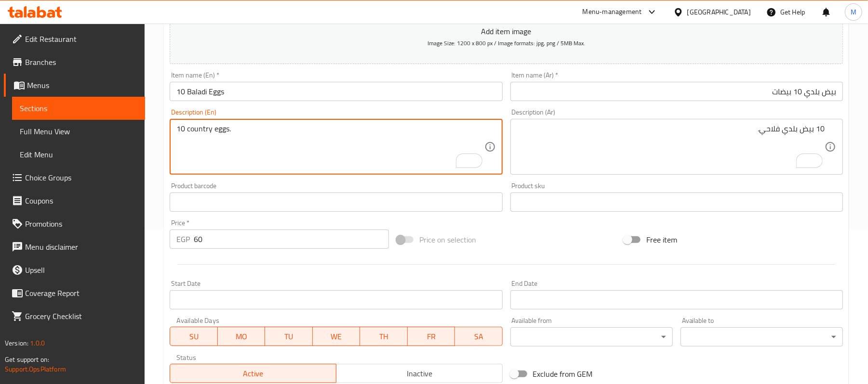
click at [187, 135] on textarea "10 country eggs." at bounding box center [329, 147] width 307 height 46
paste textarea "Baladi"
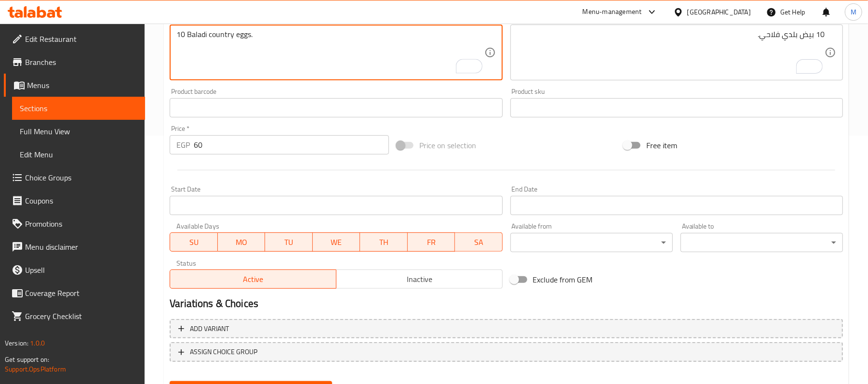
scroll to position [290, 0]
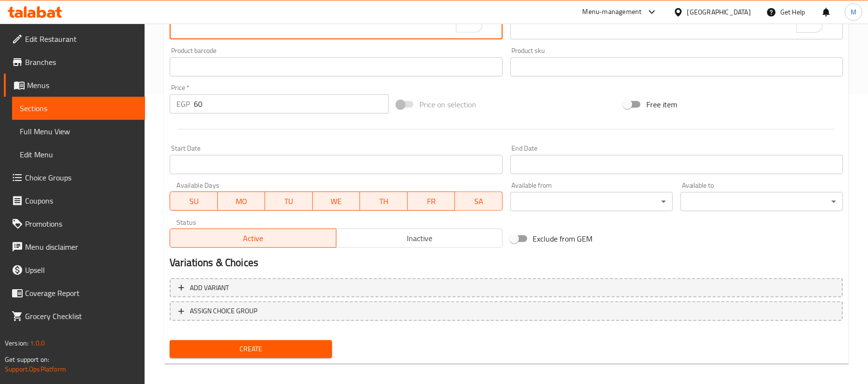
type textarea "10 Baladi country eggs."
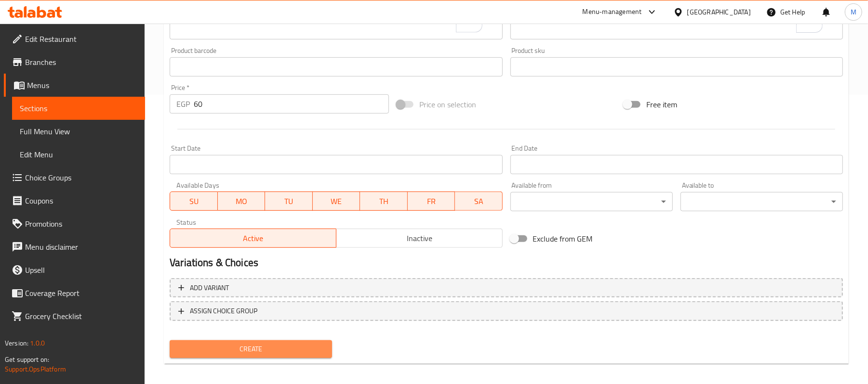
click at [303, 352] on span "Create" at bounding box center [250, 349] width 147 height 12
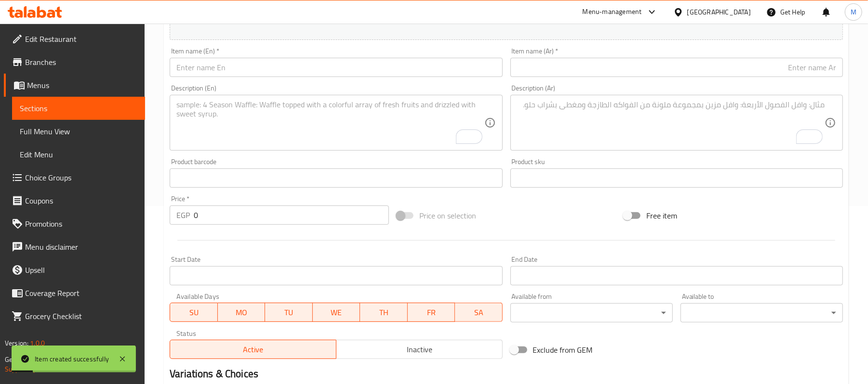
scroll to position [97, 0]
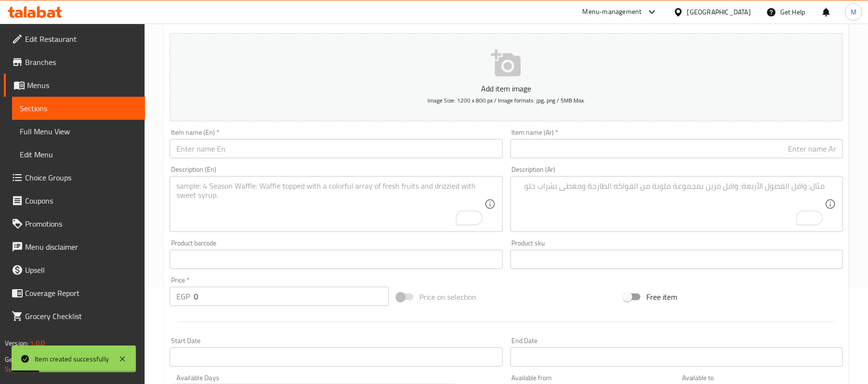
click at [719, 158] on input "text" at bounding box center [676, 148] width 332 height 19
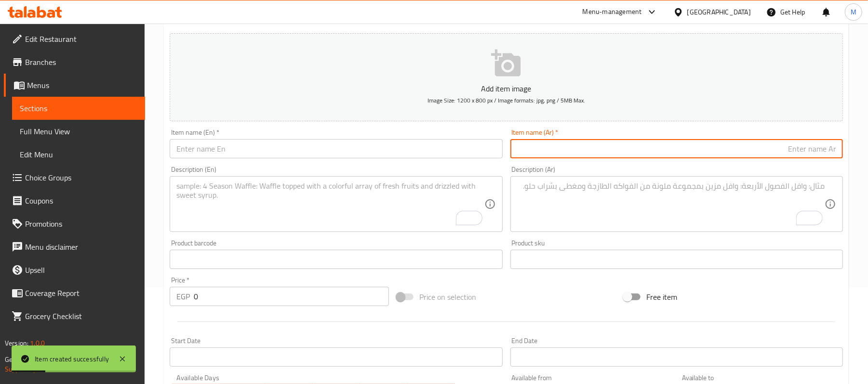
paste input "بيض احمر عدد 15"
drag, startPoint x: 792, startPoint y: 150, endPoint x: 783, endPoint y: 147, distance: 9.8
click at [783, 147] on input "بيض احمر عدد 15" at bounding box center [676, 148] width 332 height 19
click at [785, 147] on input "بيض احمر عدد 15" at bounding box center [676, 148] width 332 height 19
drag, startPoint x: 789, startPoint y: 150, endPoint x: 774, endPoint y: 149, distance: 15.0
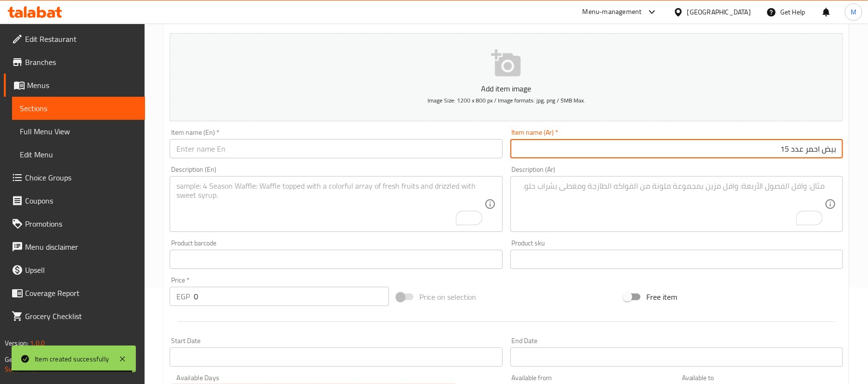
click at [774, 149] on input "بيض احمر عدد 15" at bounding box center [676, 148] width 332 height 19
paste input "بيضة"
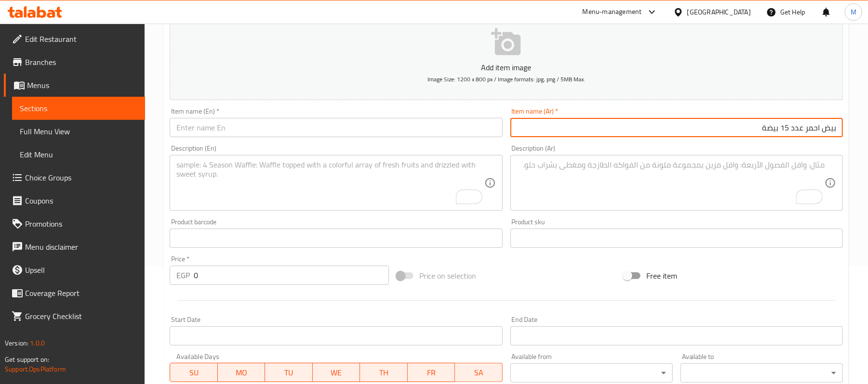
scroll to position [119, 0]
type input "بيض احمر عدد 15 بيضة"
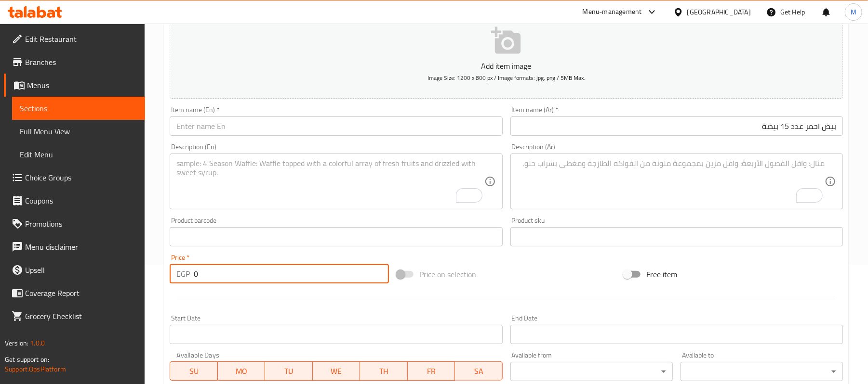
click at [191, 275] on div "EGP 0 Price *" at bounding box center [279, 273] width 219 height 19
type input "85"
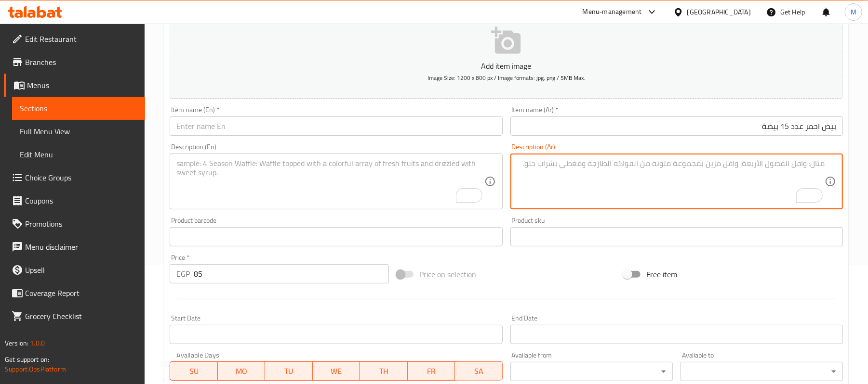
click at [748, 174] on textarea "To enrich screen reader interactions, please activate Accessibility in Grammarl…" at bounding box center [670, 182] width 307 height 46
paste textarea "15 بيض أحمر طازة."
type textarea "15 بيض أحمر طازة."
click at [814, 125] on input "بيض احمر عدد 15 بيضة" at bounding box center [676, 126] width 332 height 19
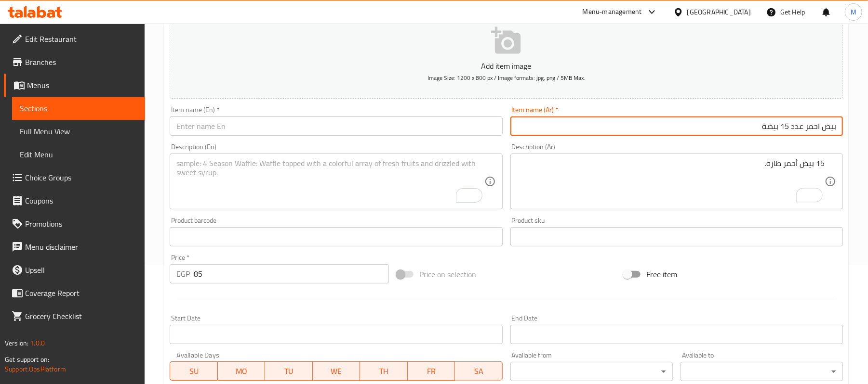
click at [814, 125] on input "بيض احمر عدد 15 بيضة" at bounding box center [676, 126] width 332 height 19
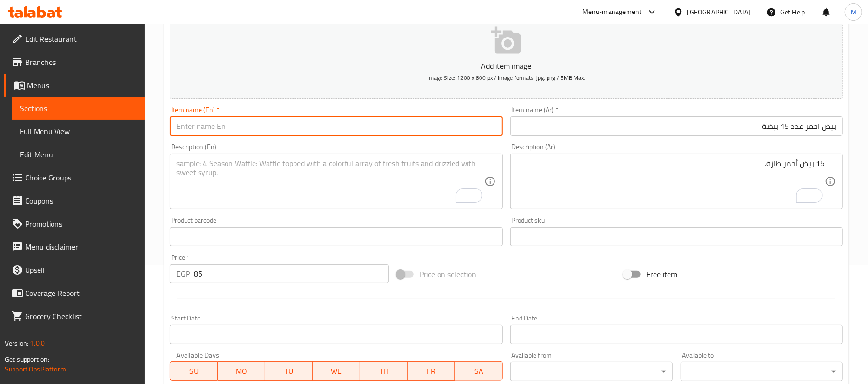
click at [247, 130] on input "text" at bounding box center [336, 126] width 332 height 19
paste input "15 red eggs"
click at [247, 130] on input "15 red eggs" at bounding box center [336, 126] width 332 height 19
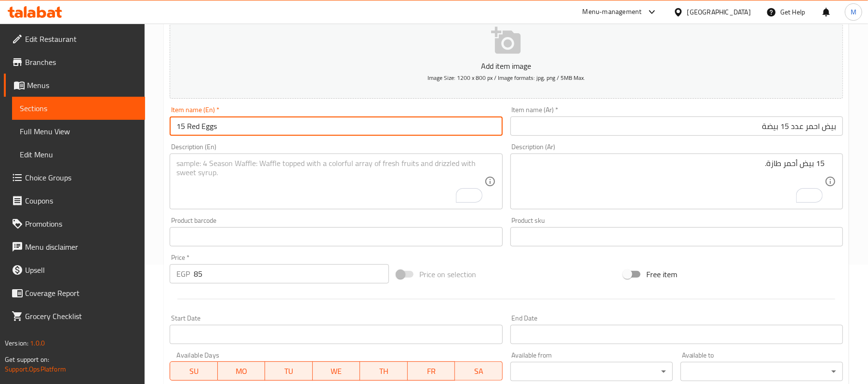
type input "15 Red Eggs"
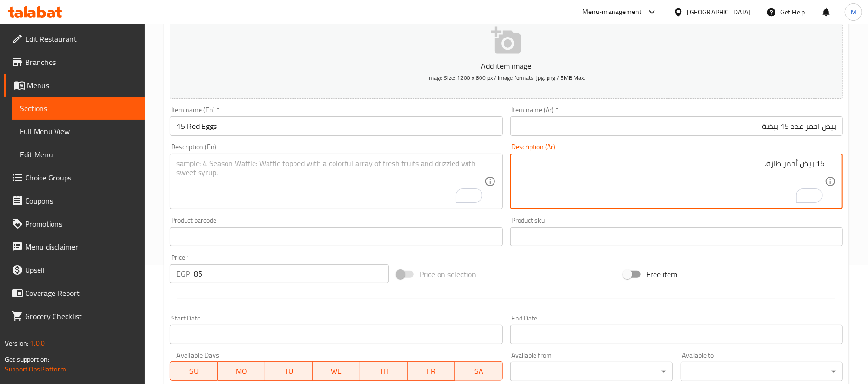
click at [791, 170] on textarea "15 بيض أحمر طازة." at bounding box center [670, 182] width 307 height 46
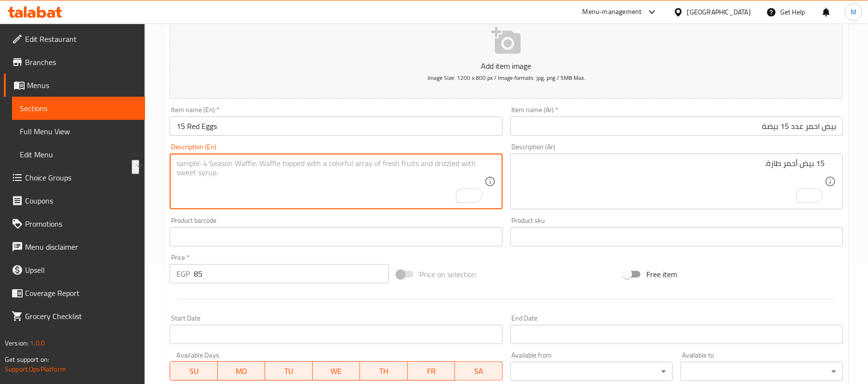
click at [273, 176] on textarea "To enrich screen reader interactions, please activate Accessibility in Grammarl…" at bounding box center [329, 182] width 307 height 46
paste textarea "15 fresh red eggs."
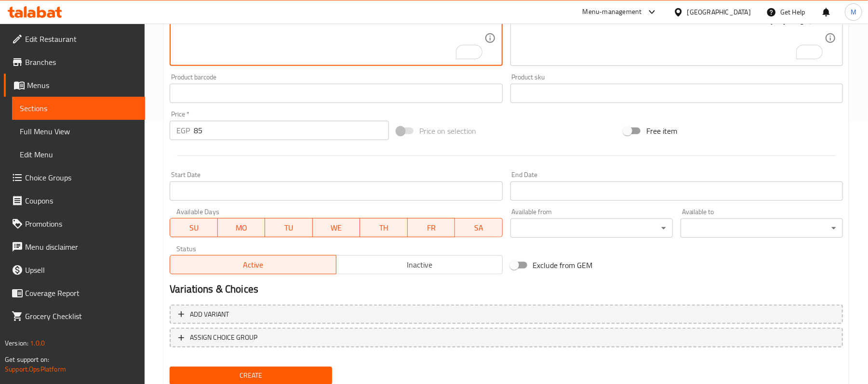
scroll to position [274, 0]
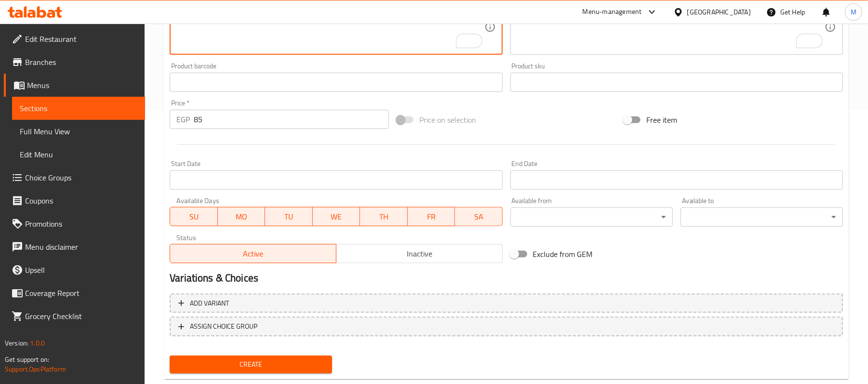
type textarea "15 fresh red eggs."
click at [328, 365] on button "Create" at bounding box center [251, 365] width 162 height 18
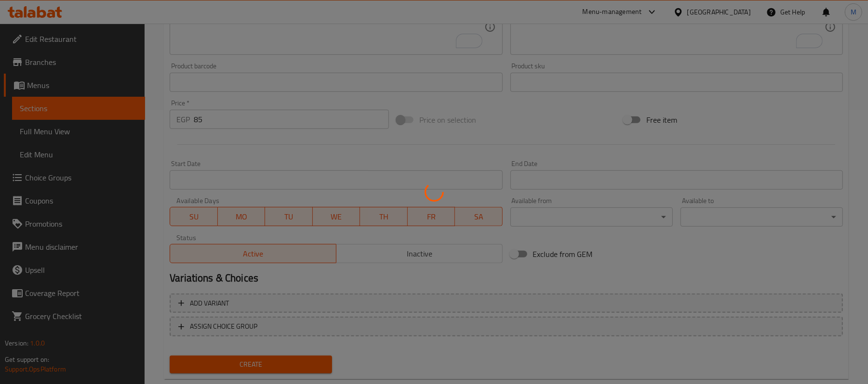
type input "0"
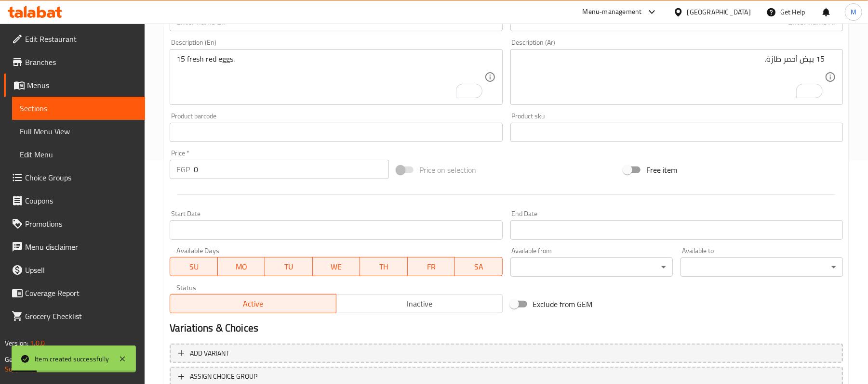
scroll to position [17, 0]
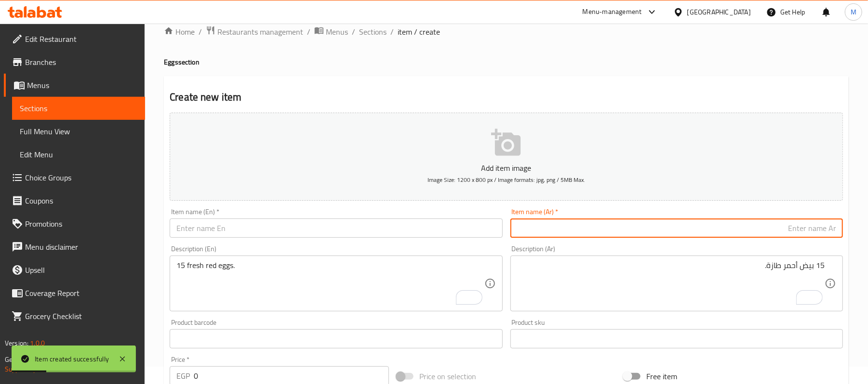
click at [741, 235] on input "text" at bounding box center [676, 228] width 332 height 19
paste input "بيض احمر عدد 10"
drag, startPoint x: 804, startPoint y: 232, endPoint x: 737, endPoint y: 224, distance: 66.9
click at [737, 224] on input "بيض احمر عدد 10" at bounding box center [676, 228] width 332 height 19
paste input "10 بيضات"
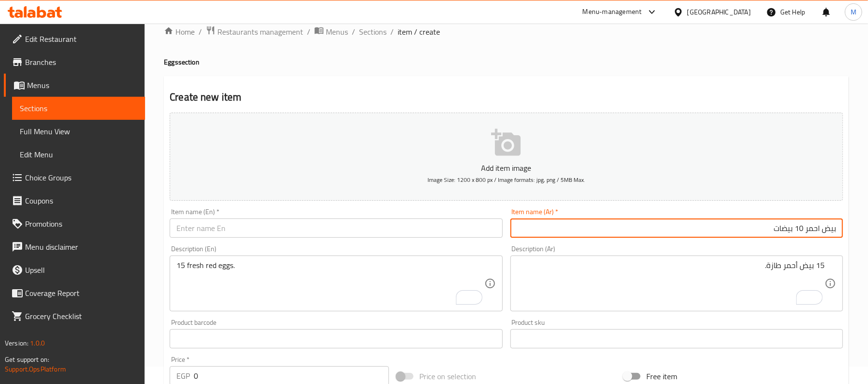
click at [792, 235] on input "بيض احمر 10 بيضات" at bounding box center [676, 228] width 332 height 19
click at [804, 231] on input "بيض احمر 10بيضات" at bounding box center [676, 228] width 332 height 19
type input "بيض احمر 10بيضات"
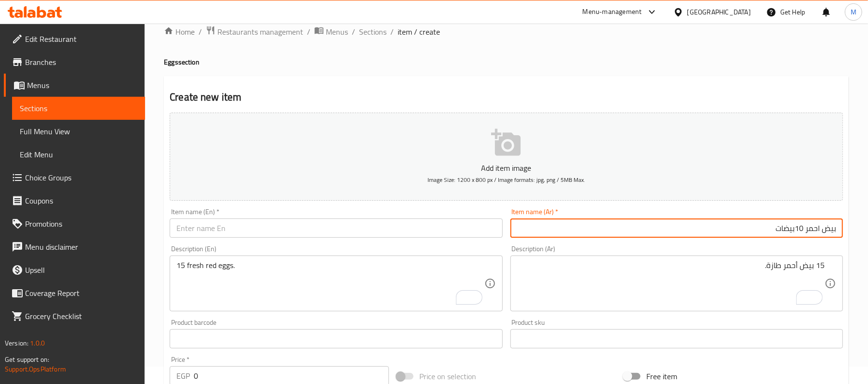
click at [226, 225] on input "text" at bounding box center [336, 228] width 332 height 19
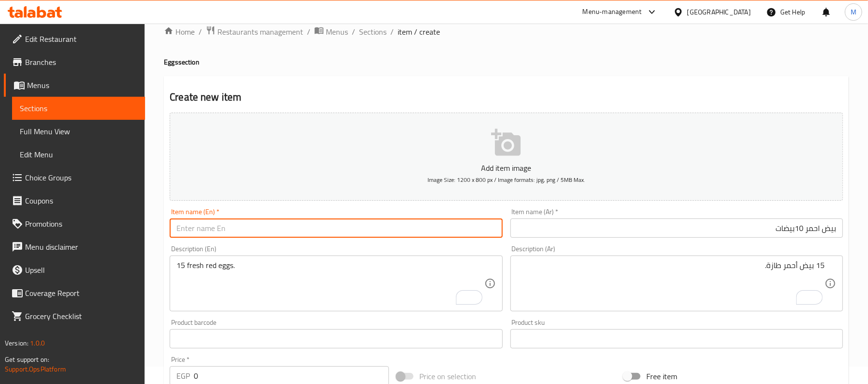
paste input "10 red eggs"
click at [226, 225] on input "10 red eggs" at bounding box center [336, 228] width 332 height 19
type input "10 Red Eggs"
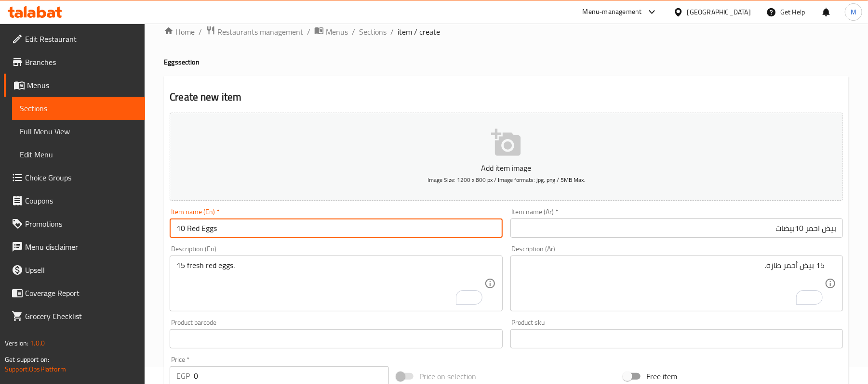
click at [636, 289] on textarea "15 بيض أحمر طازة." at bounding box center [670, 284] width 307 height 46
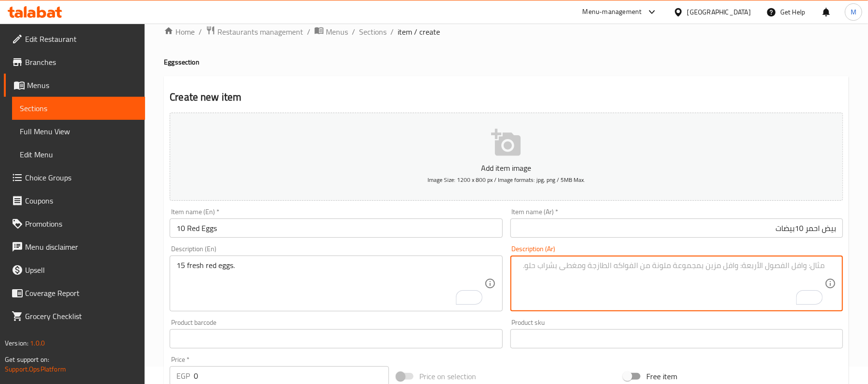
paste textarea "10 بيض أحمر طازة."
type textarea "10 بيض أحمر طازة."
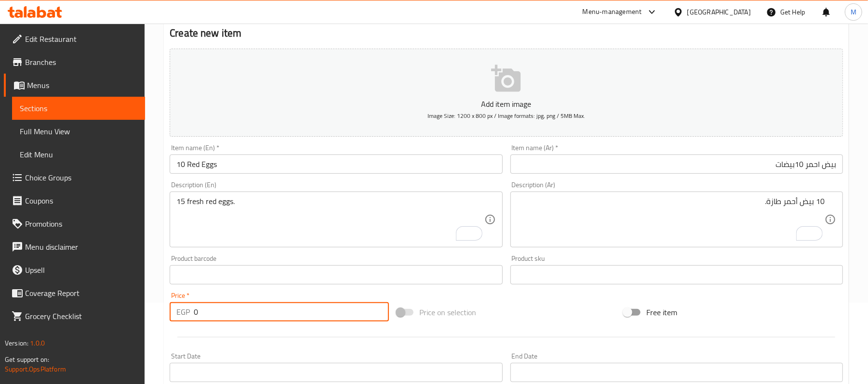
drag, startPoint x: 207, startPoint y: 309, endPoint x: 187, endPoint y: 307, distance: 19.4
click at [187, 307] on div "EGP 0 Price *" at bounding box center [279, 312] width 219 height 19
type input "65"
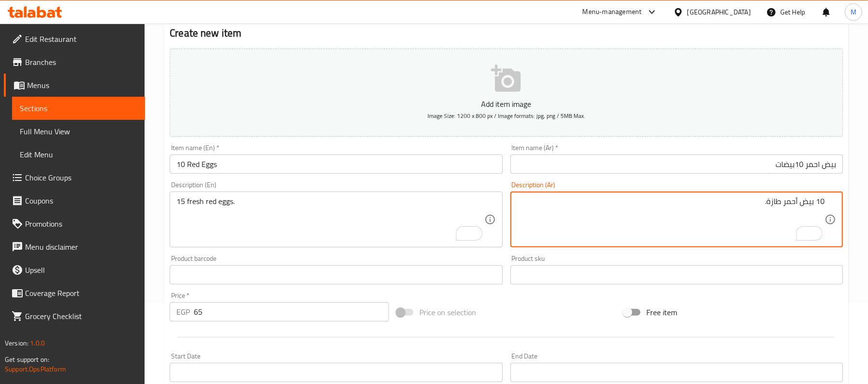
click at [797, 205] on textarea "10 بيض أحمر طازة." at bounding box center [670, 220] width 307 height 46
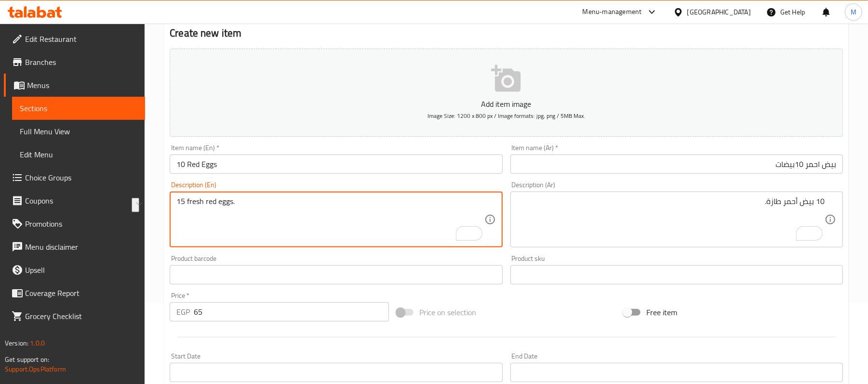
click at [297, 209] on textarea "15 fresh red eggs." at bounding box center [329, 220] width 307 height 46
paste textarea "10 fresh red eggs."
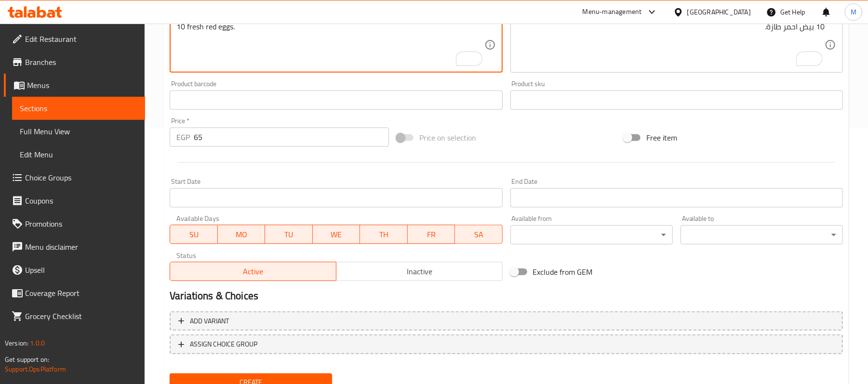
scroll to position [295, 0]
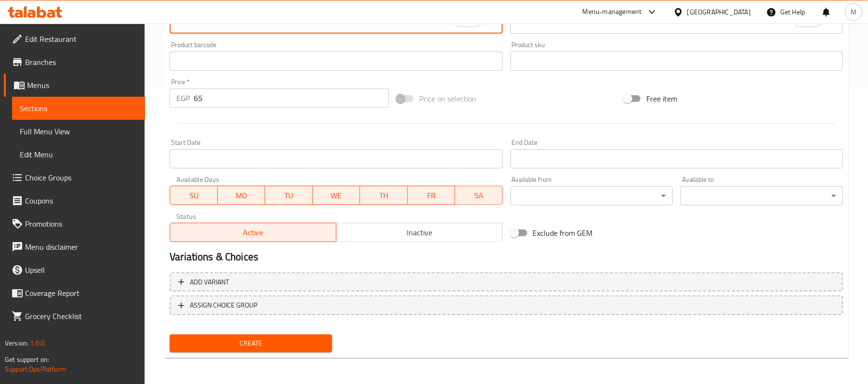
type textarea "10 fresh red eggs."
drag, startPoint x: 239, startPoint y: 344, endPoint x: 230, endPoint y: 326, distance: 20.5
click at [239, 344] on span "Create" at bounding box center [250, 344] width 147 height 12
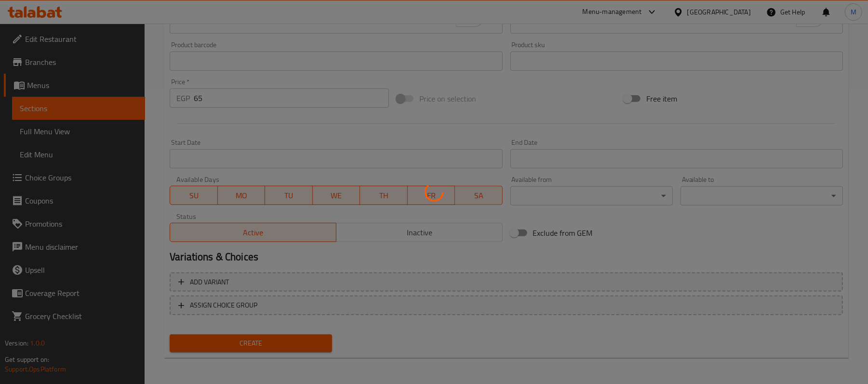
type input "0"
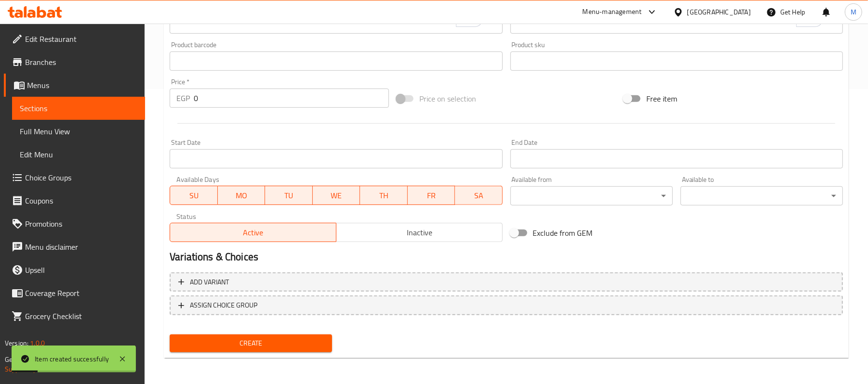
scroll to position [103, 0]
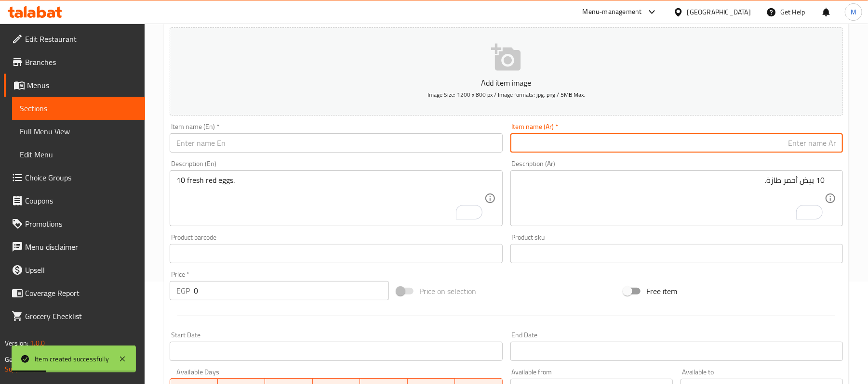
click at [678, 140] on input "text" at bounding box center [676, 142] width 332 height 19
paste input "بيض ابيض عدد 15"
drag, startPoint x: 802, startPoint y: 145, endPoint x: 726, endPoint y: 145, distance: 75.1
click at [726, 145] on input "بيض ابيض عدد 15" at bounding box center [676, 142] width 332 height 19
paste input "15 بيضة"
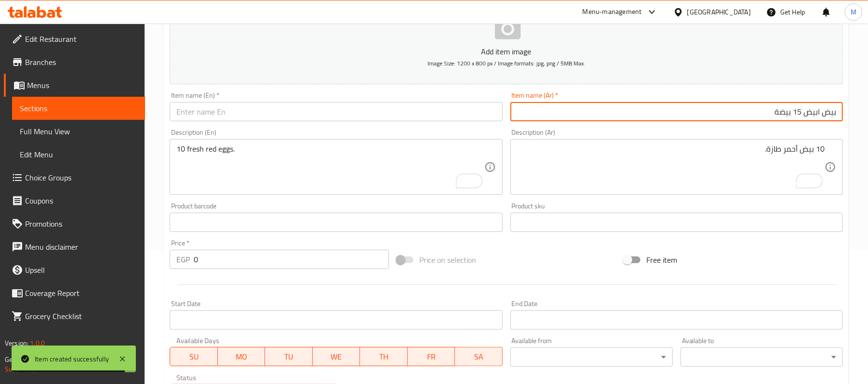
scroll to position [140, 0]
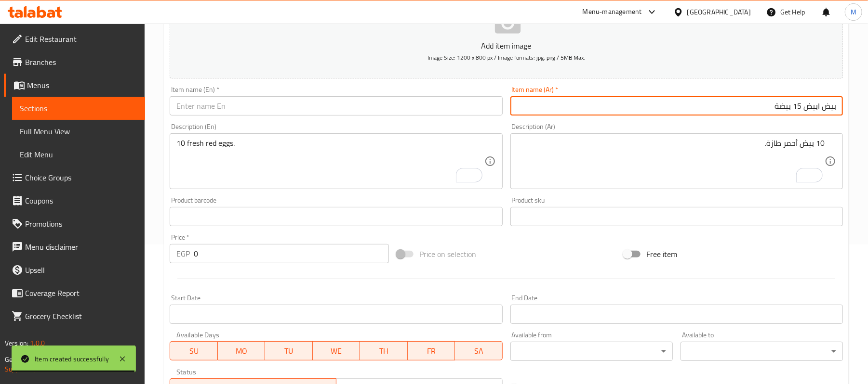
click at [786, 111] on input "بيض ابيض 15 بيضة" at bounding box center [676, 105] width 332 height 19
type input "بيض ابيض 15 بيضة"
click at [204, 114] on input "text" at bounding box center [336, 105] width 332 height 19
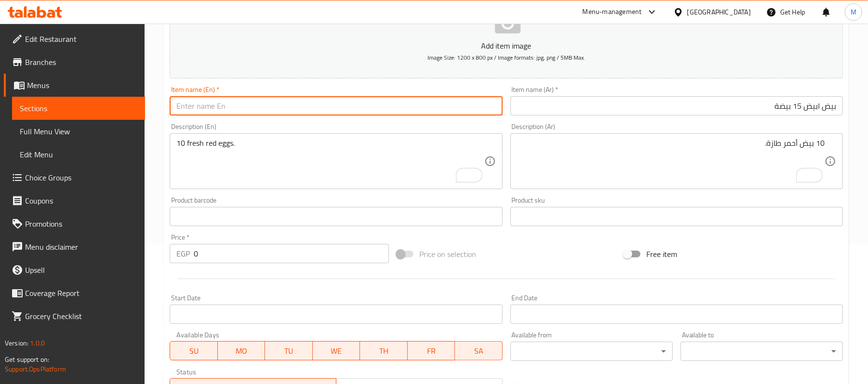
paste input "15 white eggs"
click at [201, 113] on input "15 white eggs" at bounding box center [336, 105] width 332 height 19
type input "15 White Eggs"
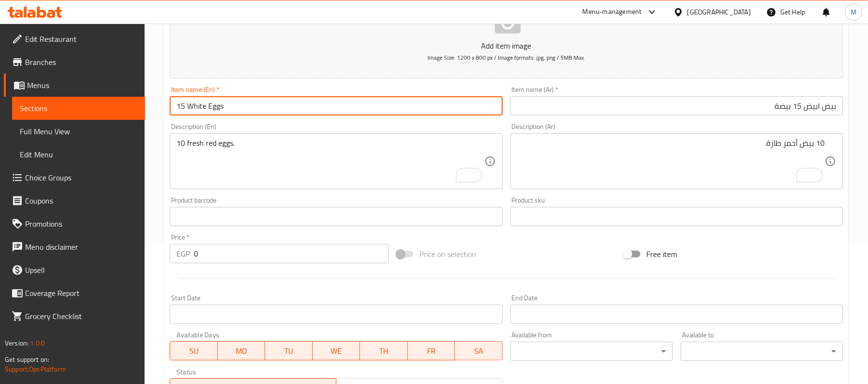
click at [725, 172] on textarea "10 بيض أحمر طازة." at bounding box center [670, 162] width 307 height 46
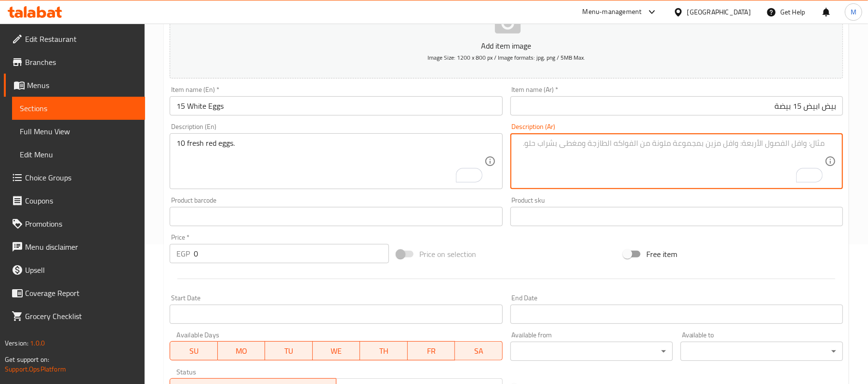
paste textarea "15 بيض أبيض طازة."
type textarea "15 بيض أبيض طازة."
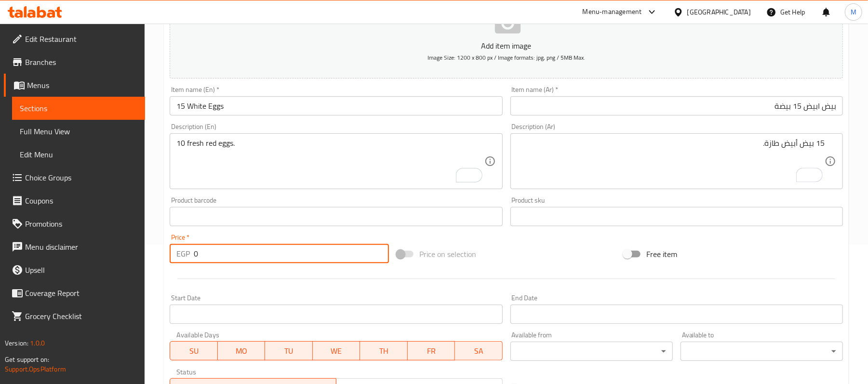
drag, startPoint x: 178, startPoint y: 265, endPoint x: 162, endPoint y: 267, distance: 16.0
click at [162, 267] on div "Home / Restaurants management / Menus / Sections / item / create Eggs section C…" at bounding box center [506, 212] width 723 height 657
type input "85"
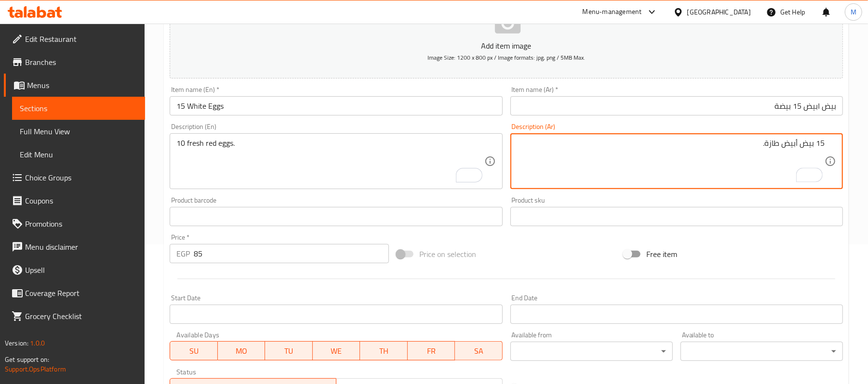
click at [797, 149] on textarea "15 بيض أبيض طازة." at bounding box center [670, 162] width 307 height 46
click at [221, 166] on textarea "10 fresh red eggs." at bounding box center [329, 162] width 307 height 46
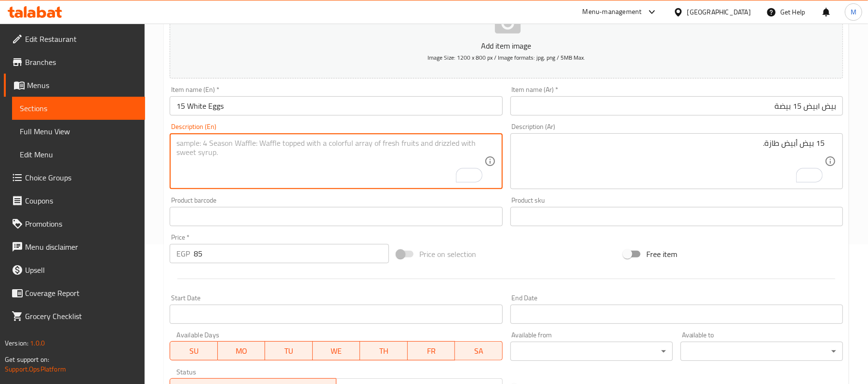
paste textarea "15 fresh white eggs."
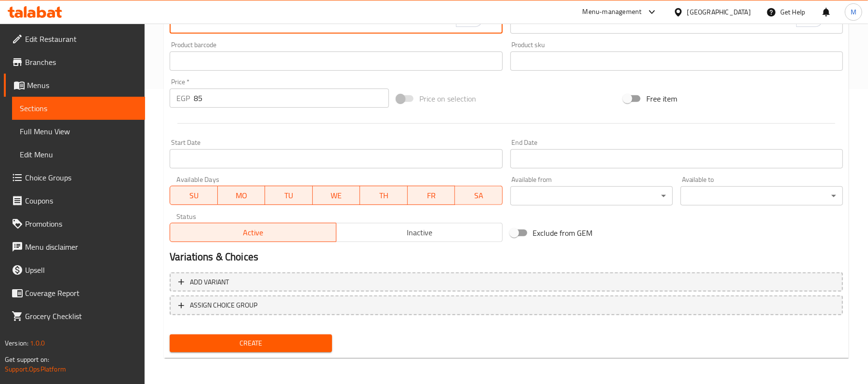
type textarea "15 fresh white eggs."
click at [286, 345] on span "Create" at bounding box center [250, 344] width 147 height 12
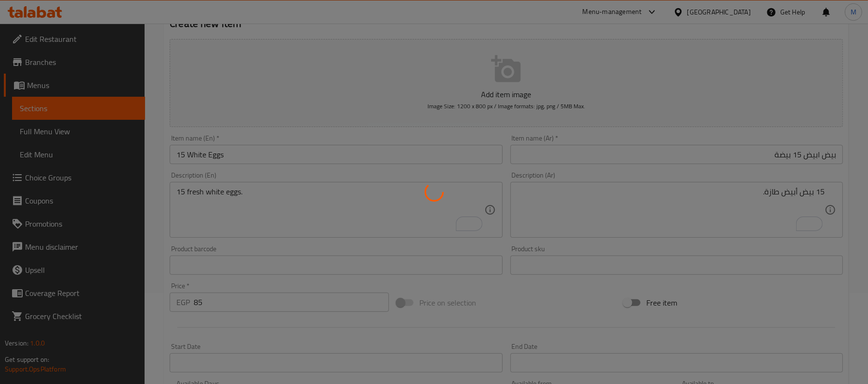
scroll to position [39, 0]
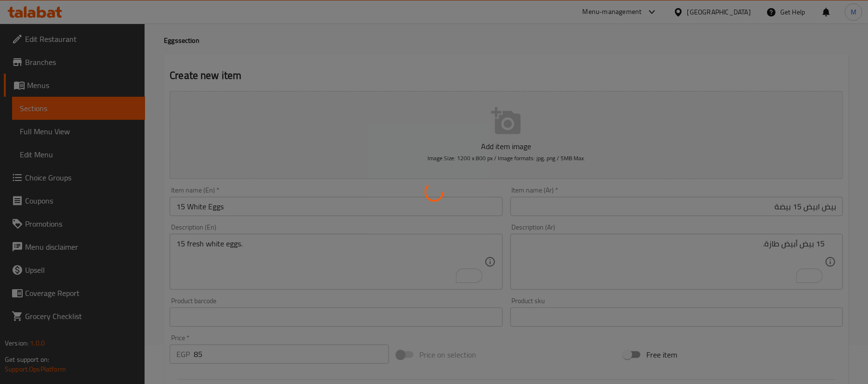
type input "0"
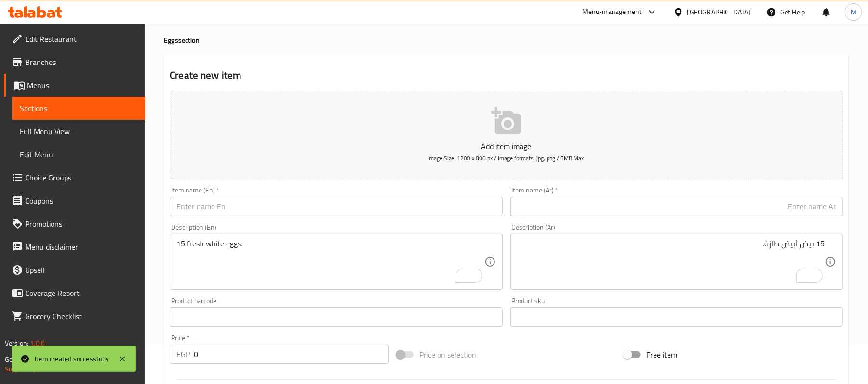
scroll to position [0, 0]
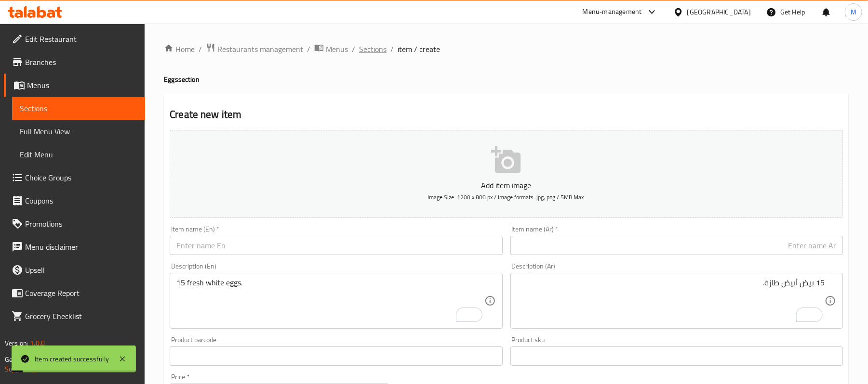
click at [372, 51] on span "Sections" at bounding box center [372, 49] width 27 height 12
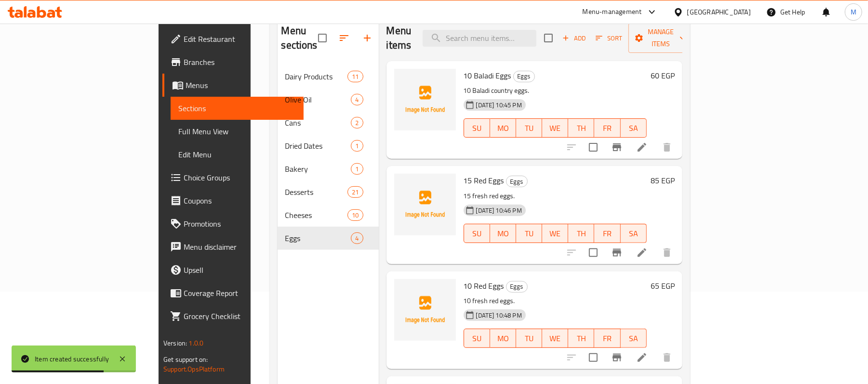
scroll to position [64, 0]
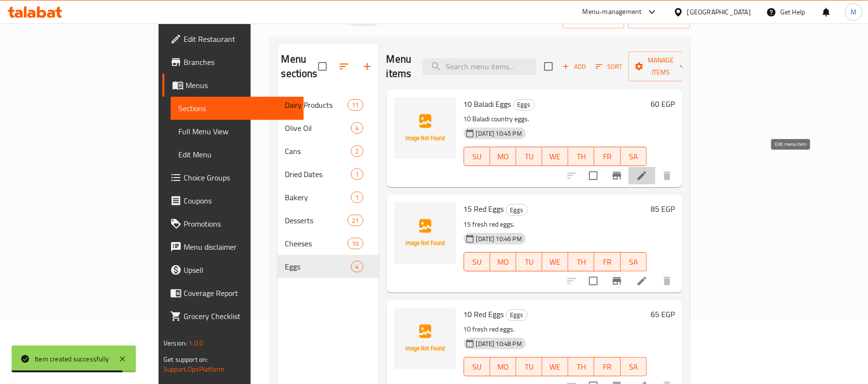
click at [646, 171] on icon at bounding box center [641, 175] width 9 height 9
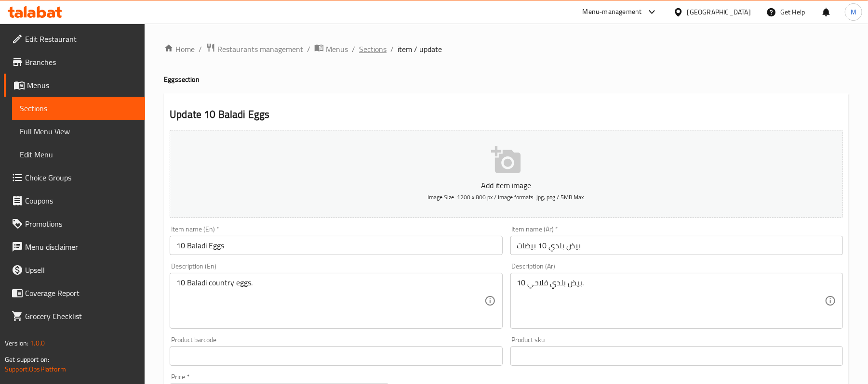
click at [378, 49] on span "Sections" at bounding box center [372, 49] width 27 height 12
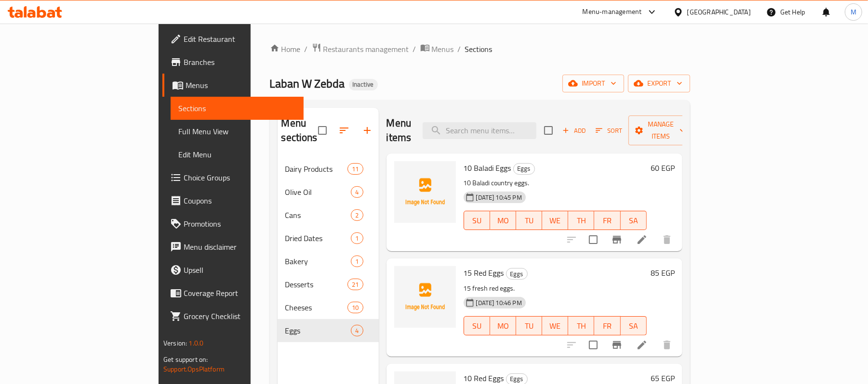
click at [647, 340] on icon at bounding box center [642, 346] width 12 height 12
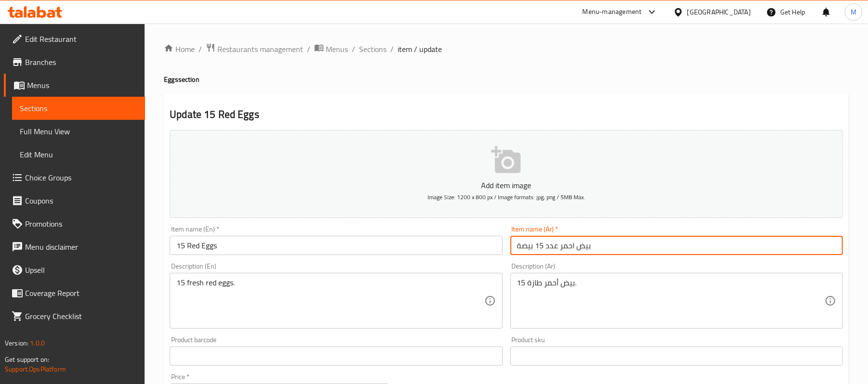
click at [546, 250] on input "بيض احمر عدد 15 بيضة" at bounding box center [676, 245] width 332 height 19
click at [547, 250] on input "بيض احمر عدد 15 بيضة" at bounding box center [676, 245] width 332 height 19
click at [791, 248] on input "بيض احمر 15 بيضة" at bounding box center [676, 245] width 332 height 19
click at [792, 249] on input "بيض احمر 15 بيضة" at bounding box center [676, 245] width 332 height 19
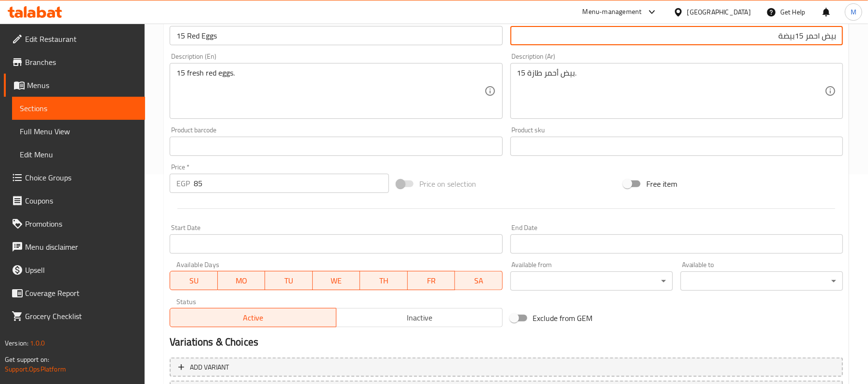
scroll to position [295, 0]
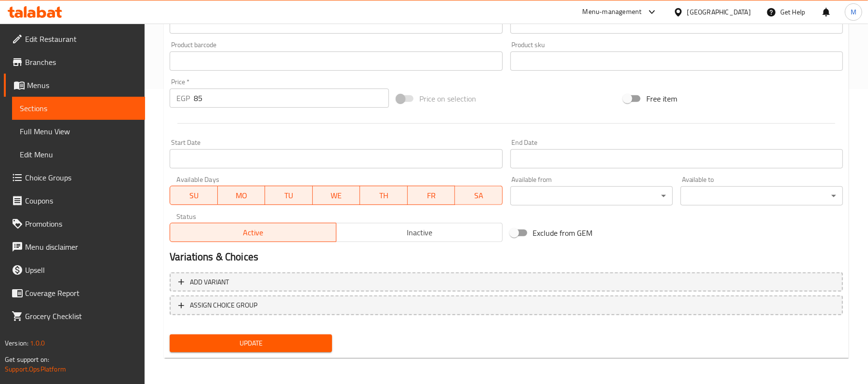
type input "بيض احمر 15بيضة"
click at [303, 346] on span "Update" at bounding box center [250, 344] width 147 height 12
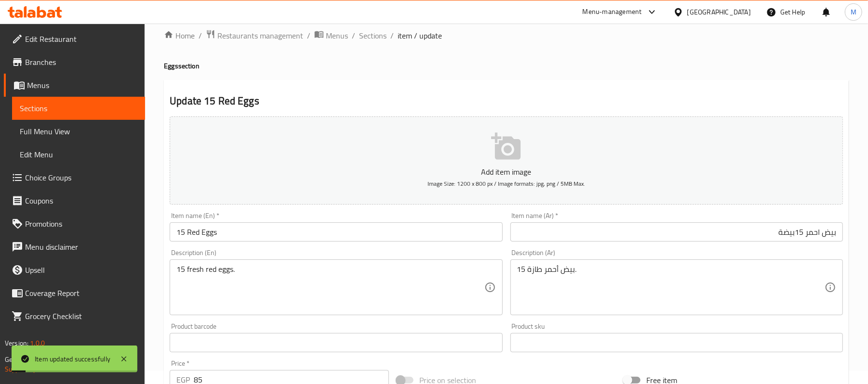
scroll to position [0, 0]
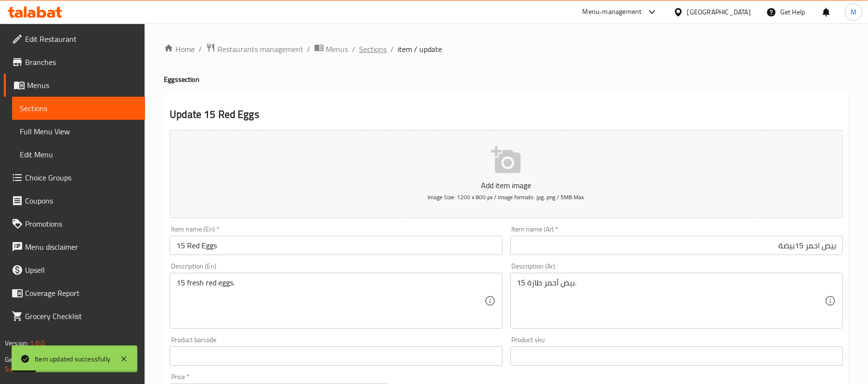
click at [382, 43] on span "Sections" at bounding box center [372, 49] width 27 height 12
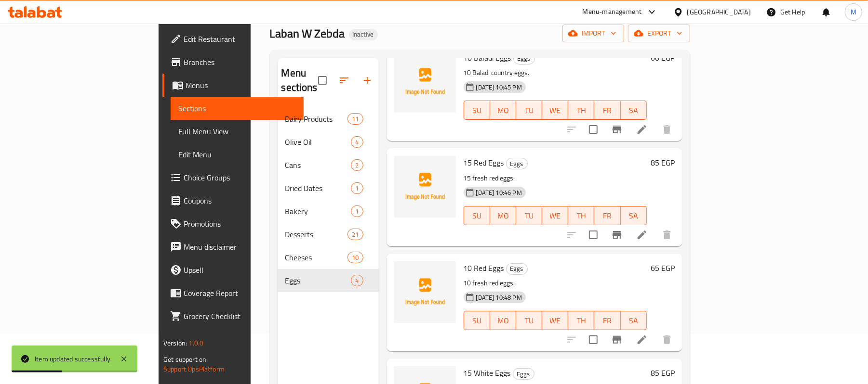
scroll to position [64, 0]
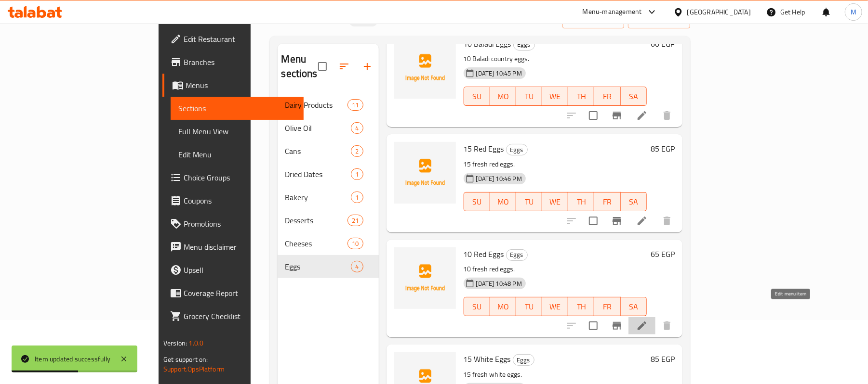
click at [646, 322] on icon at bounding box center [641, 326] width 9 height 9
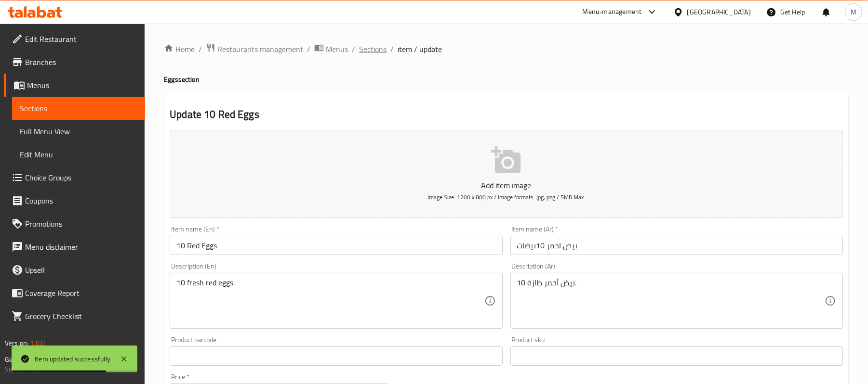
click at [372, 50] on span "Sections" at bounding box center [372, 49] width 27 height 12
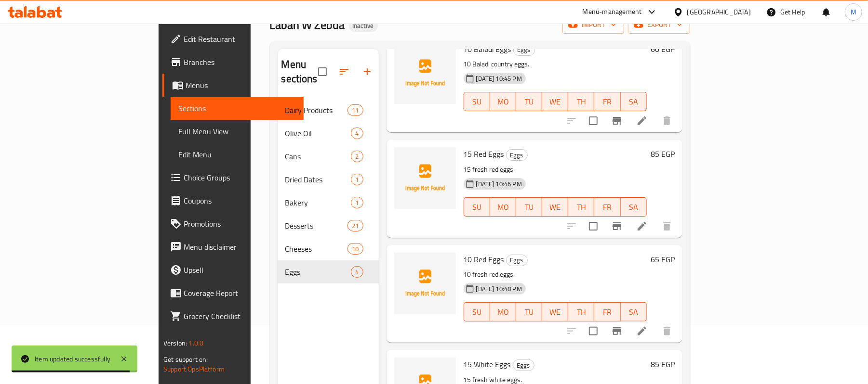
scroll to position [135, 0]
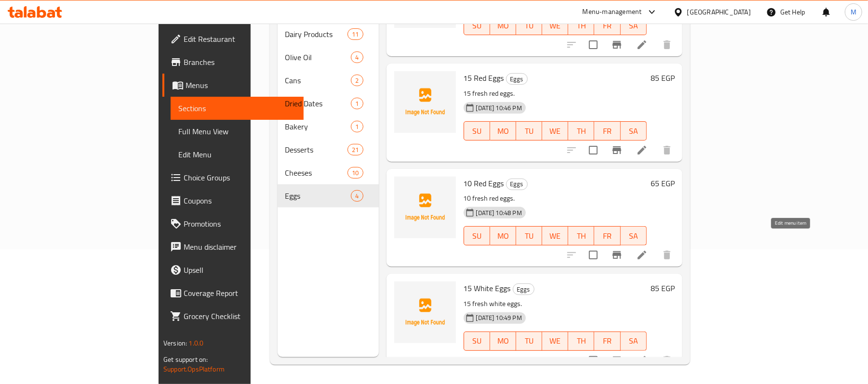
click at [647, 250] on icon at bounding box center [642, 256] width 12 height 12
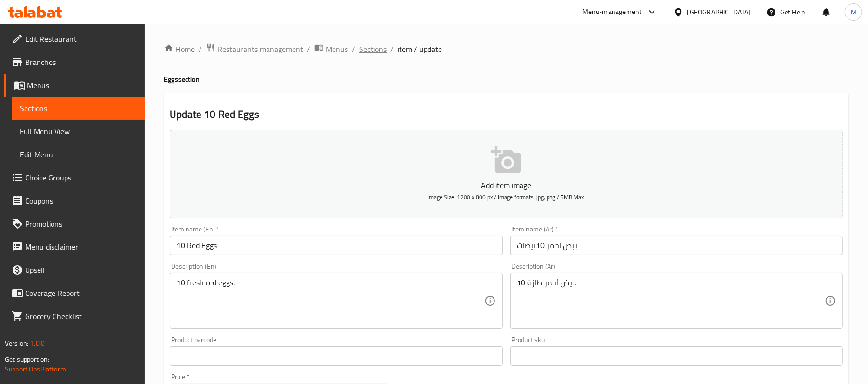
click at [377, 43] on span "Sections" at bounding box center [372, 49] width 27 height 12
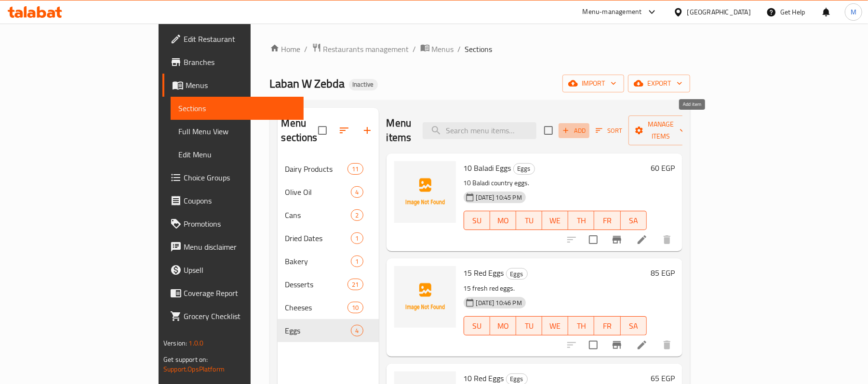
click at [587, 125] on span "Add" at bounding box center [574, 130] width 26 height 11
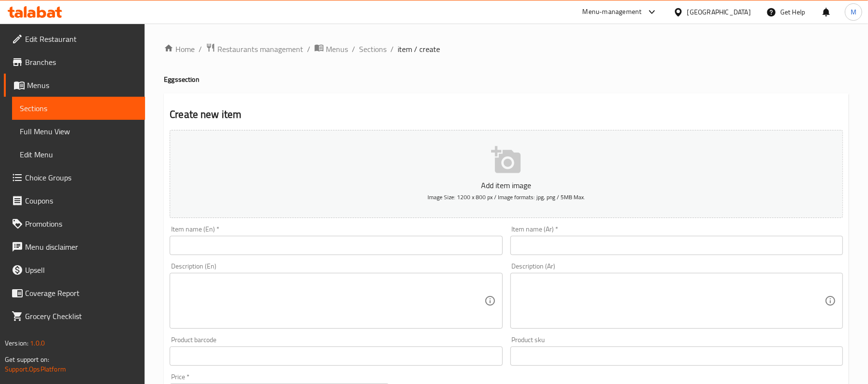
click at [681, 243] on input "text" at bounding box center [676, 245] width 332 height 19
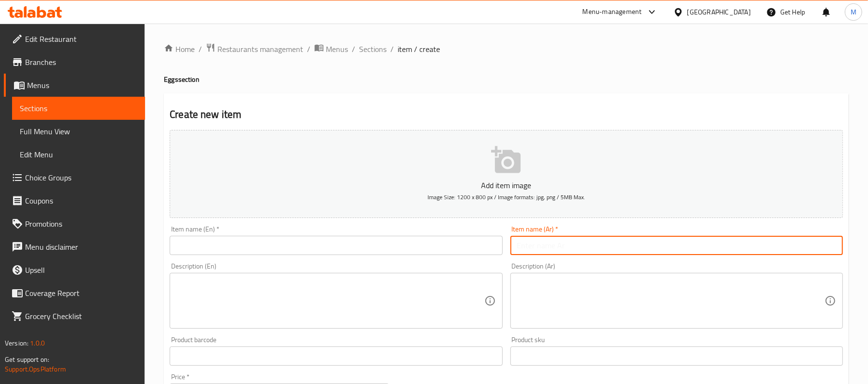
paste input "بيض ابيض عدد 10"
drag, startPoint x: 539, startPoint y: 244, endPoint x: 515, endPoint y: 245, distance: 23.1
click at [515, 245] on input "بيض ابيض عدد 10" at bounding box center [676, 245] width 332 height 19
click at [789, 253] on input "بيض ابيض عدد 10" at bounding box center [676, 245] width 332 height 19
drag, startPoint x: 801, startPoint y: 251, endPoint x: 756, endPoint y: 247, distance: 45.0
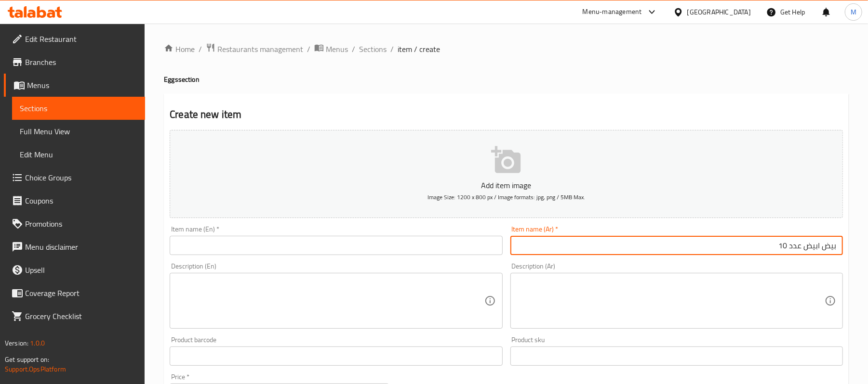
click at [756, 247] on input "بيض ابيض عدد 10" at bounding box center [676, 245] width 332 height 19
paste input "10 بيضات"
click at [792, 253] on input "بيض ابيض 10 بيضات" at bounding box center [676, 245] width 332 height 19
click at [792, 245] on input "بيض ابيض 10 بيضات" at bounding box center [676, 245] width 332 height 19
click at [791, 243] on input "بيض ابيض 10 بيضات" at bounding box center [676, 245] width 332 height 19
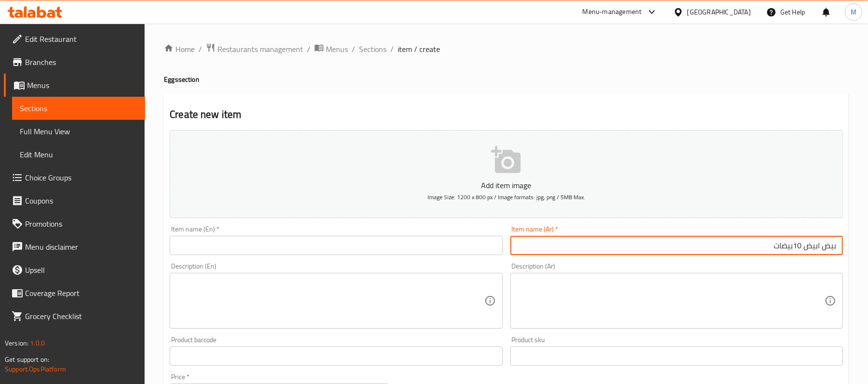
click at [796, 249] on input "بيض ابيض 10بيضات" at bounding box center [676, 245] width 332 height 19
type input "بيض ابيض 10بيضات"
click at [423, 249] on input "text" at bounding box center [336, 245] width 332 height 19
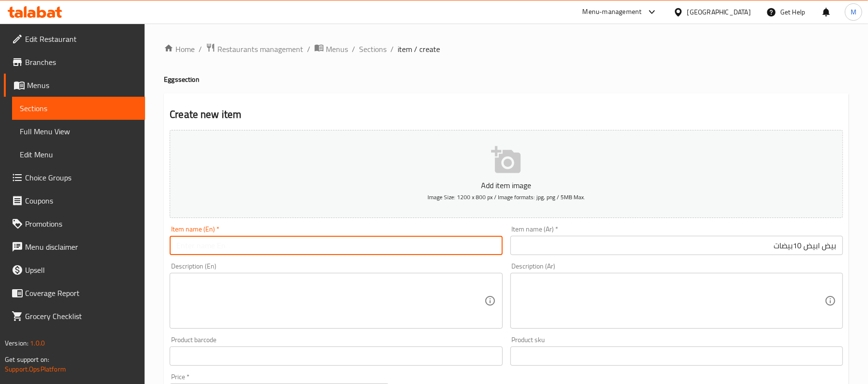
paste input "10 white eggs"
click at [189, 246] on input "10 white eggs" at bounding box center [336, 245] width 332 height 19
type input "10 White Eggs"
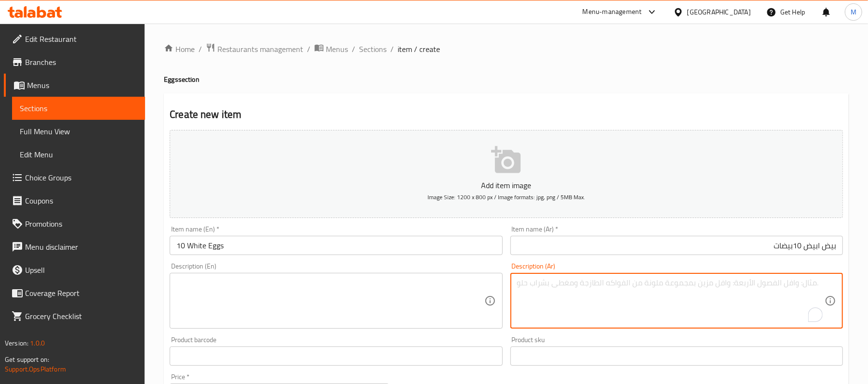
click at [569, 297] on textarea "To enrich screen reader interactions, please activate Accessibility in Grammarl…" at bounding box center [670, 301] width 307 height 46
paste textarea "10 بيض أبيض طازة."
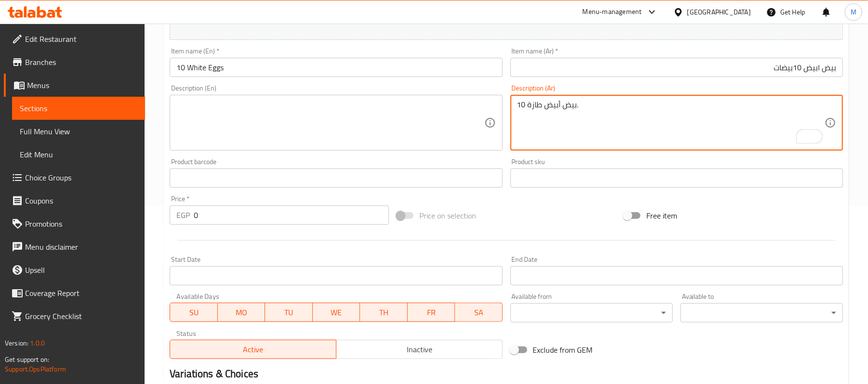
type textarea "10 بيض أبيض طازة."
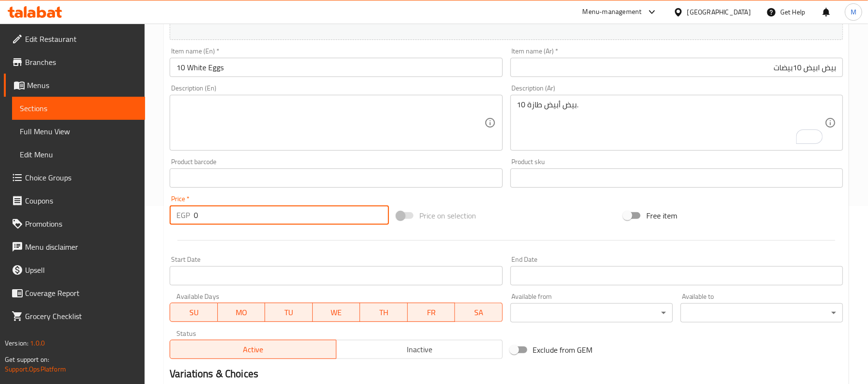
drag, startPoint x: 211, startPoint y: 212, endPoint x: 176, endPoint y: 225, distance: 37.2
click at [176, 225] on div "EGP 0 Price *" at bounding box center [279, 215] width 219 height 19
type input "60"
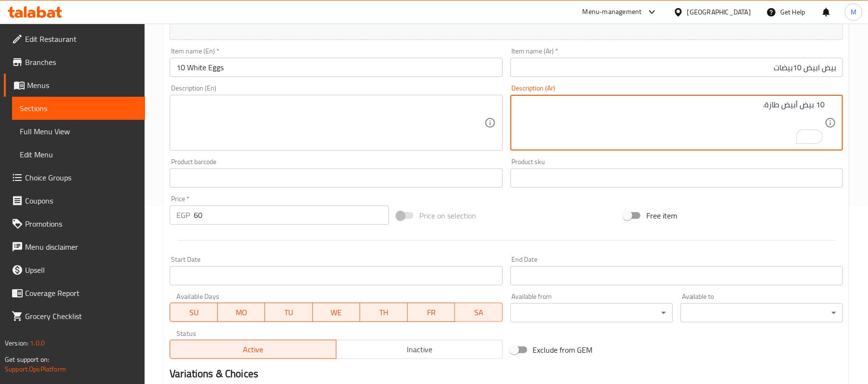
click at [798, 112] on textarea "10 بيض أبيض طازة." at bounding box center [670, 123] width 307 height 46
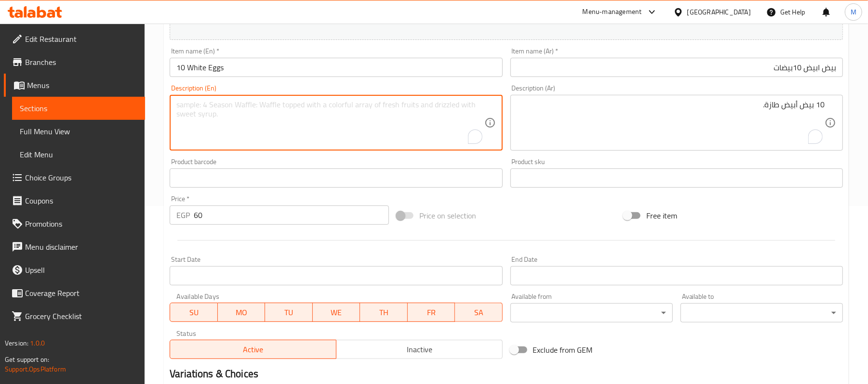
click at [218, 117] on textarea "To enrich screen reader interactions, please activate Accessibility in Grammarl…" at bounding box center [329, 123] width 307 height 46
paste textarea "10 fresh white eggs."
type textarea "10 fresh white eggs."
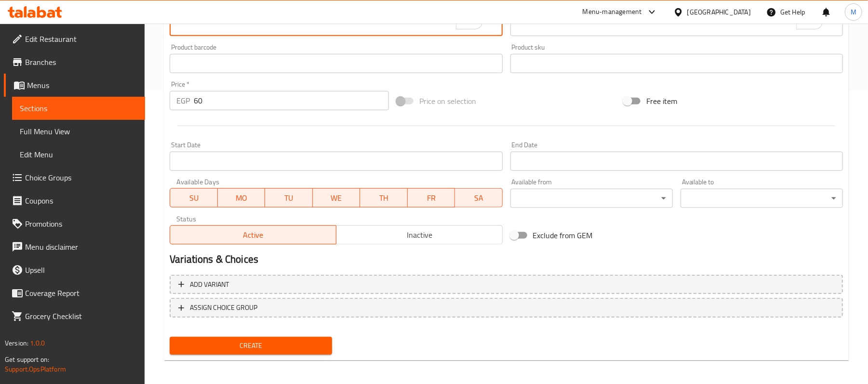
scroll to position [295, 0]
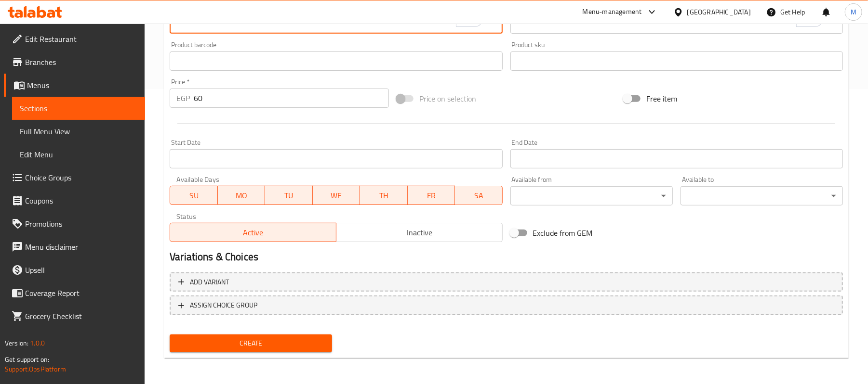
click at [302, 352] on button "Create" at bounding box center [251, 344] width 162 height 18
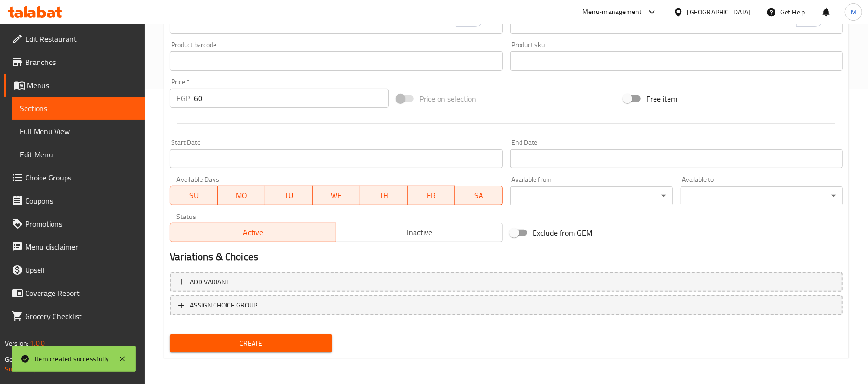
type input "0"
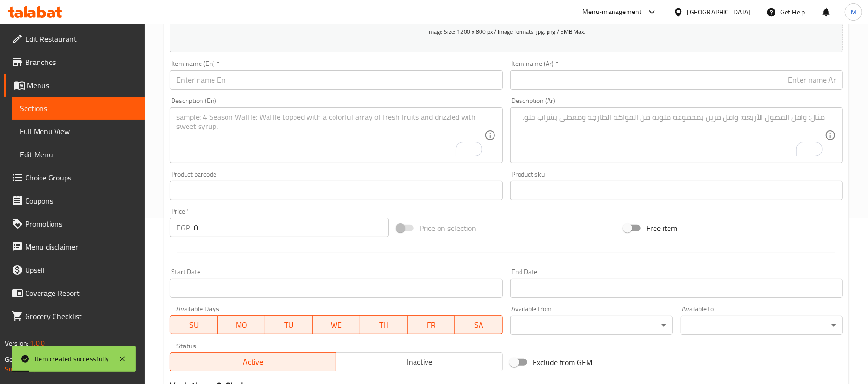
scroll to position [103, 0]
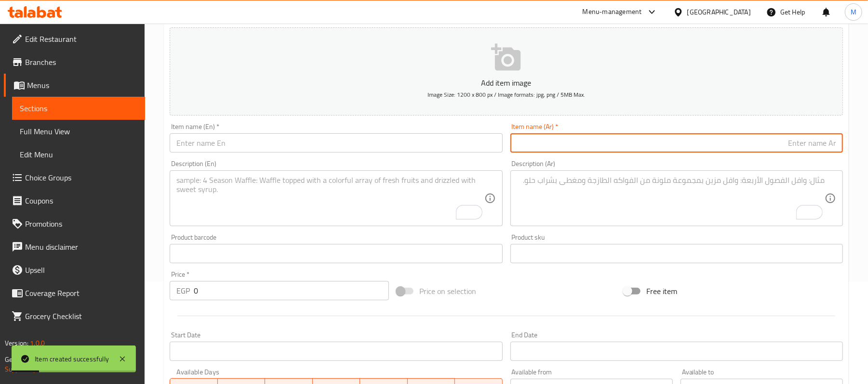
click at [700, 149] on input "text" at bounding box center [676, 142] width 332 height 19
paste input "كرتونه بيض بلدي"
paste input "30 بيضة"
type input "كرتونه بيض بلدي 30 بيضة"
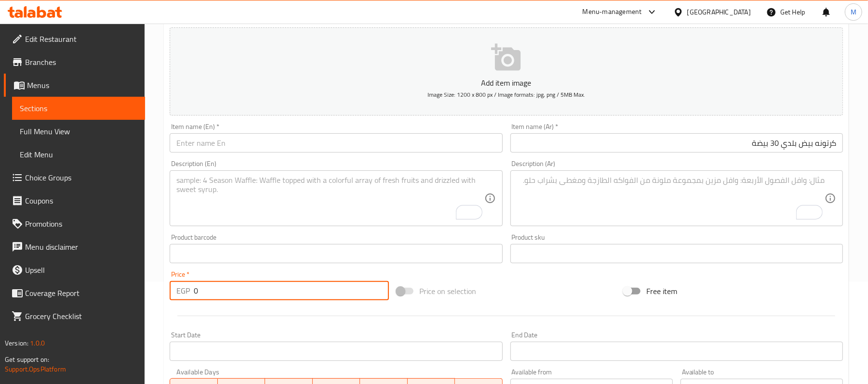
drag, startPoint x: 198, startPoint y: 296, endPoint x: 191, endPoint y: 294, distance: 6.6
click at [191, 294] on div "EGP 0 Price *" at bounding box center [279, 290] width 219 height 19
type input "155"
click at [760, 143] on input "كرتونه بيض بلدي 30 بيضة" at bounding box center [676, 142] width 332 height 19
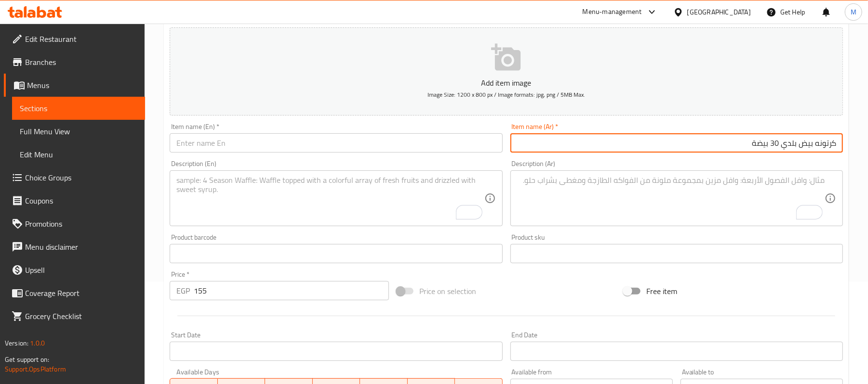
click at [760, 143] on input "كرتونه بيض بلدي 30 بيضة" at bounding box center [676, 142] width 332 height 19
click at [261, 150] on input "text" at bounding box center [336, 142] width 332 height 19
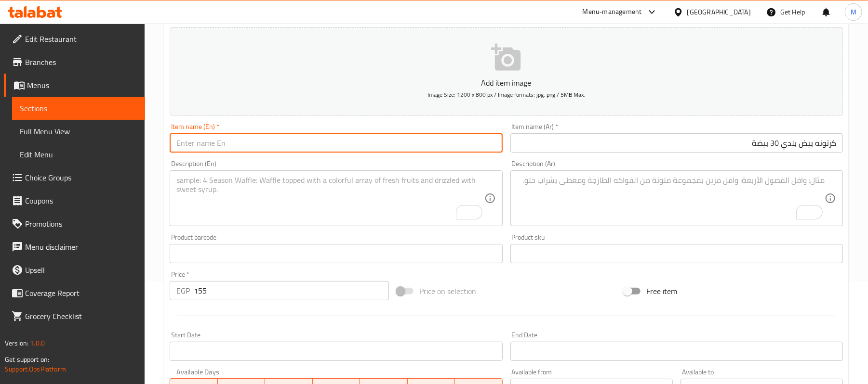
paste input "Carton of 30 country eggs"
click at [224, 143] on input "Carton of 30 country eggs" at bounding box center [336, 142] width 332 height 19
click at [243, 135] on input "Carton of 30 Baladi eggs" at bounding box center [336, 142] width 332 height 19
click at [245, 139] on input "Carton of 30 Baladi eggs" at bounding box center [336, 142] width 332 height 19
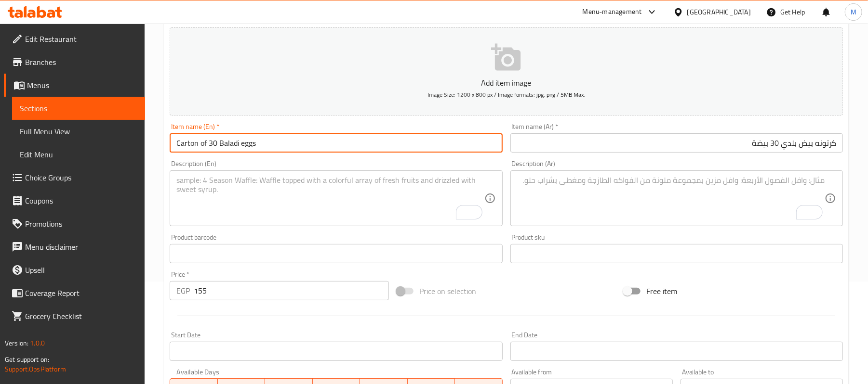
click at [245, 139] on input "Carton of 30 Baladi eggs" at bounding box center [336, 142] width 332 height 19
click at [297, 145] on input "Carton of 30 Baladi Eggs" at bounding box center [336, 142] width 332 height 19
type input "Carton of 30 Baladi Eggs"
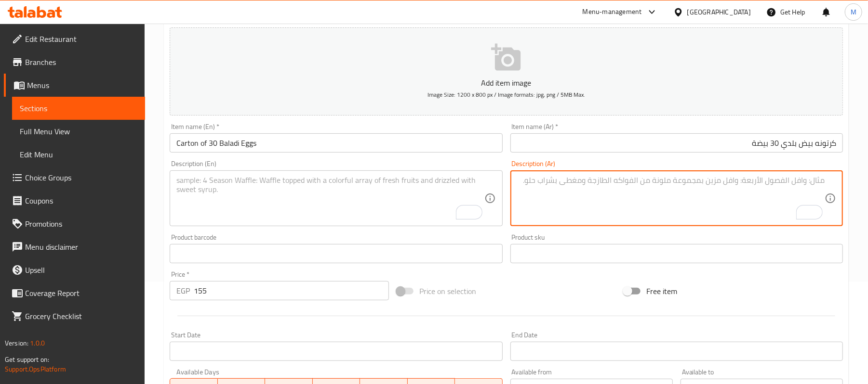
click at [793, 200] on textarea "To enrich screen reader interactions, please activate Accessibility in Grammarl…" at bounding box center [670, 199] width 307 height 46
paste textarea "كرتونة بيض بلدي فلاحي."
type textarea "كرتونة بيض بلدي فلاحي."
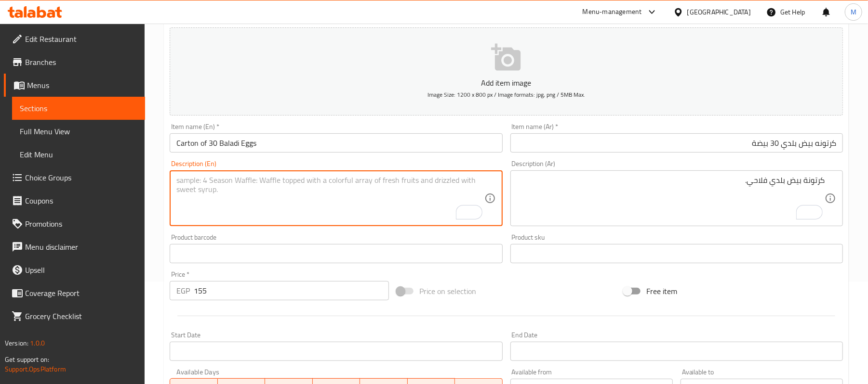
click at [257, 198] on textarea "To enrich screen reader interactions, please activate Accessibility in Grammarl…" at bounding box center [329, 199] width 307 height 46
paste textarea "A carton of country eggs."
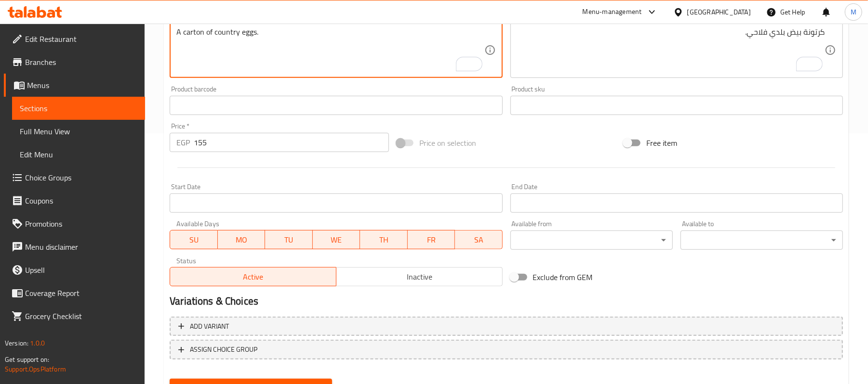
scroll to position [295, 0]
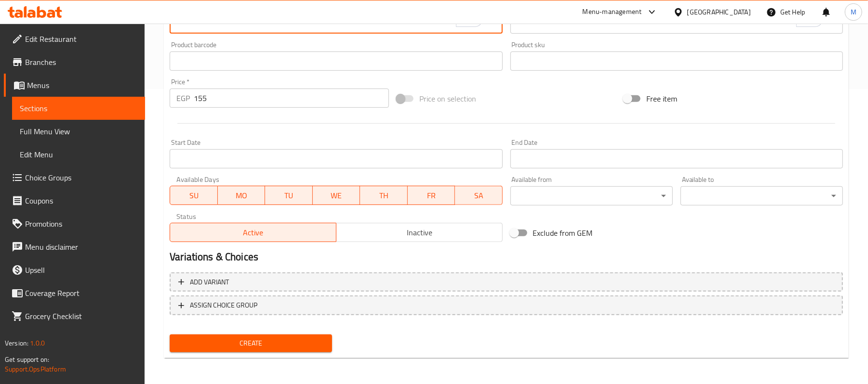
type textarea "A carton of country eggs."
click at [308, 345] on span "Create" at bounding box center [250, 344] width 147 height 12
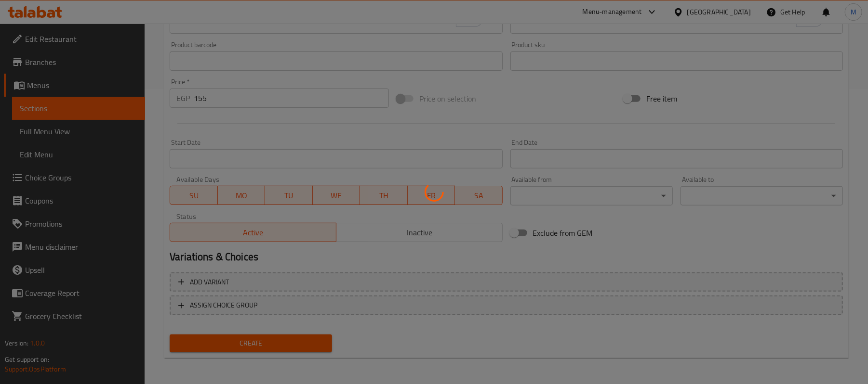
type input "0"
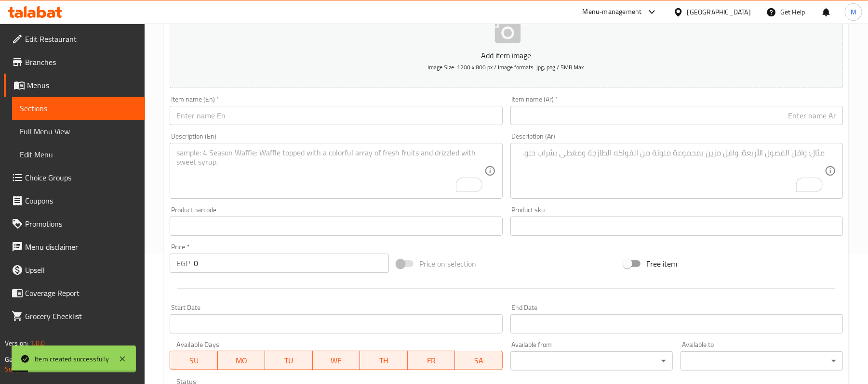
scroll to position [39, 0]
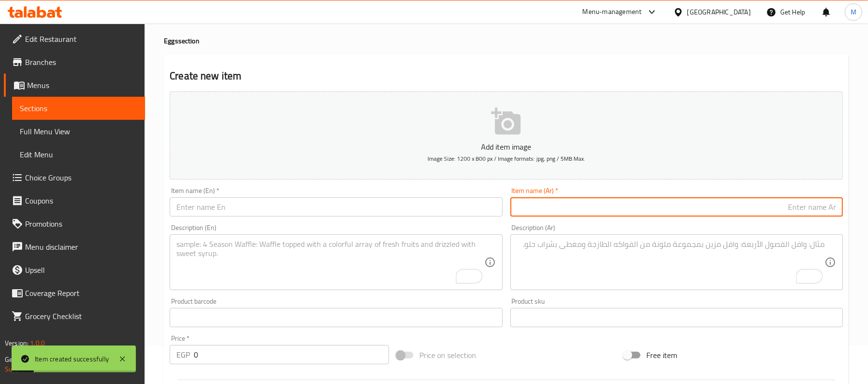
click at [642, 208] on input "text" at bounding box center [676, 207] width 332 height 19
paste input "كرتونه بيض احمر"
paste input "30 بيضة"
click at [810, 211] on input "كرتونه بيض احمر 30 بيضة" at bounding box center [676, 207] width 332 height 19
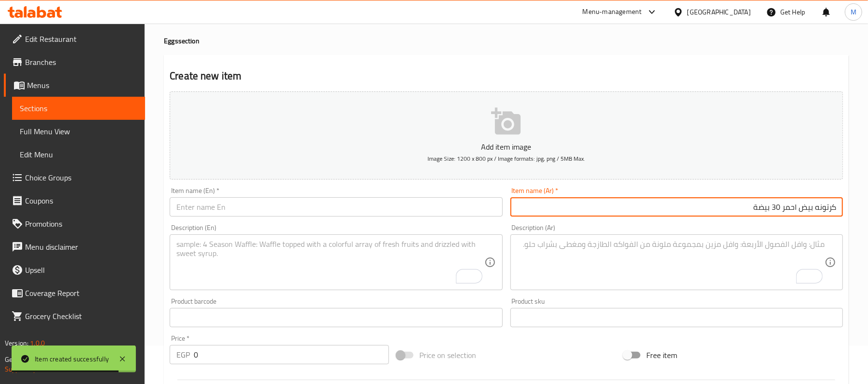
click at [810, 211] on input "كرتونه بيض احمر 30 بيضة" at bounding box center [676, 207] width 332 height 19
type input "كرتونه بيض احمر 30 بيضة"
click at [331, 214] on input "text" at bounding box center [336, 207] width 332 height 19
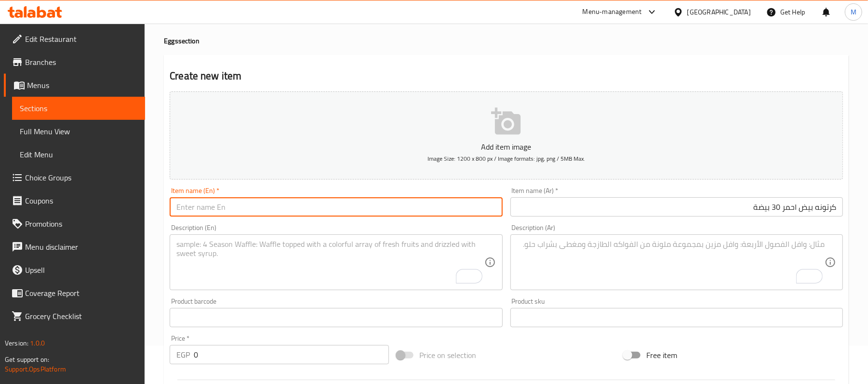
paste input "Red egg carton 30 eggs"
click at [215, 212] on input "Red egg carton 30 eggs" at bounding box center [336, 207] width 332 height 19
click at [171, 206] on input "Red egg 30 eggs" at bounding box center [336, 207] width 332 height 19
paste input "carton"
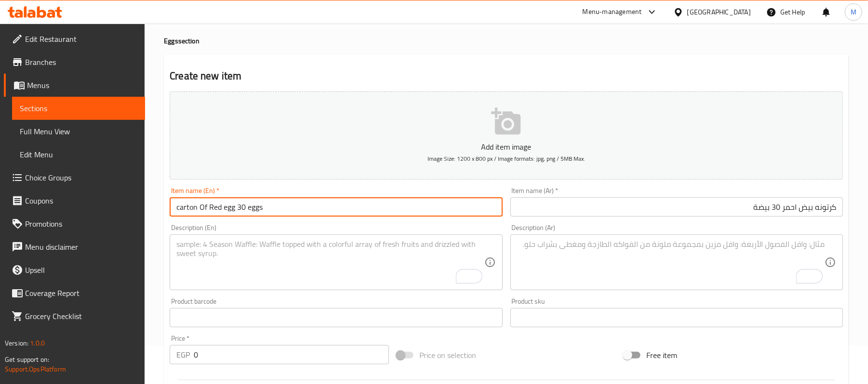
click at [240, 213] on input "carton Of Red egg 30 eggs" at bounding box center [336, 207] width 332 height 19
click at [298, 210] on input "Carton of Red Egg 30 Eggs" at bounding box center [336, 207] width 332 height 19
click at [240, 211] on input "Carton of Red Egg 30 Eggs" at bounding box center [336, 207] width 332 height 19
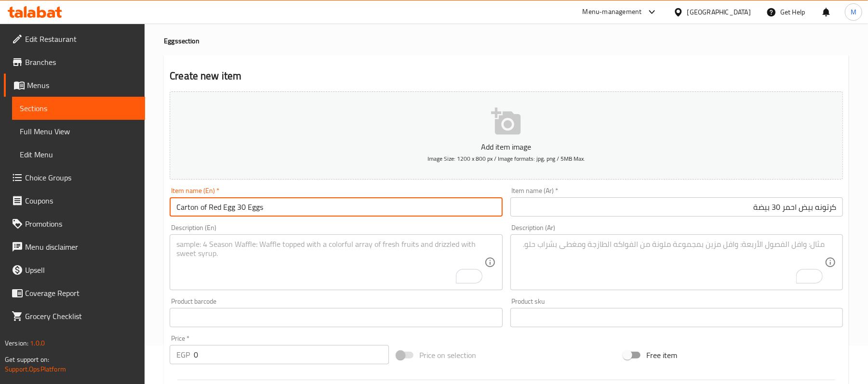
click at [240, 211] on input "Carton of Red Egg 30 Eggs" at bounding box center [336, 207] width 332 height 19
click at [208, 214] on input "Carton of Red Egg Eggs" at bounding box center [336, 207] width 332 height 19
paste input "30"
click at [274, 209] on input "Carton of 30 Red Egg Eggs" at bounding box center [336, 207] width 332 height 19
type input "Carton of 30 Red Eggs"
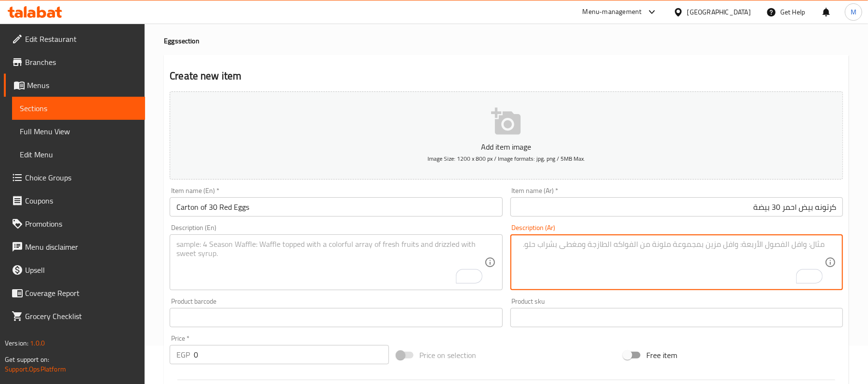
click at [756, 259] on textarea "To enrich screen reader interactions, please activate Accessibility in Grammarl…" at bounding box center [670, 263] width 307 height 46
paste textarea "كرتونة بيض أحمر طازة."
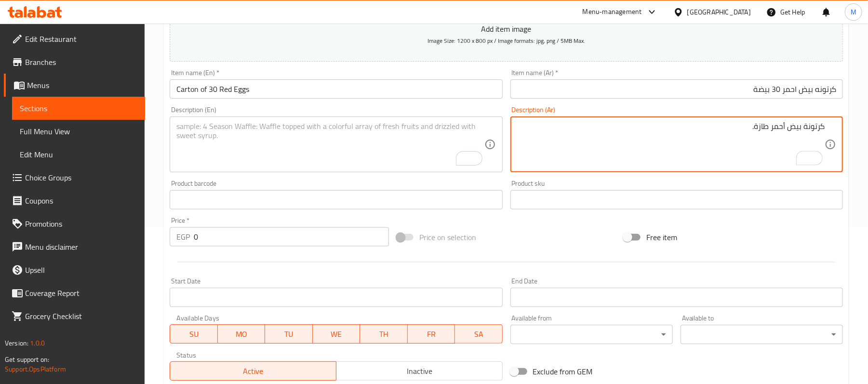
type textarea "كرتونة بيض أحمر طازة."
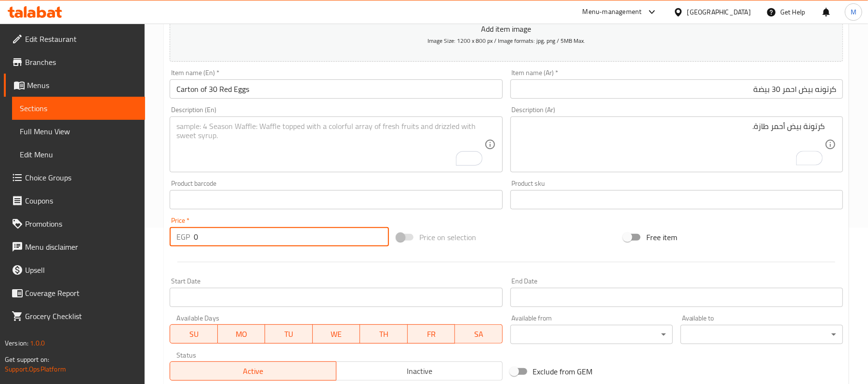
drag, startPoint x: 200, startPoint y: 234, endPoint x: 190, endPoint y: 236, distance: 10.9
click at [190, 236] on div "EGP 0 Price *" at bounding box center [279, 236] width 219 height 19
type input "160"
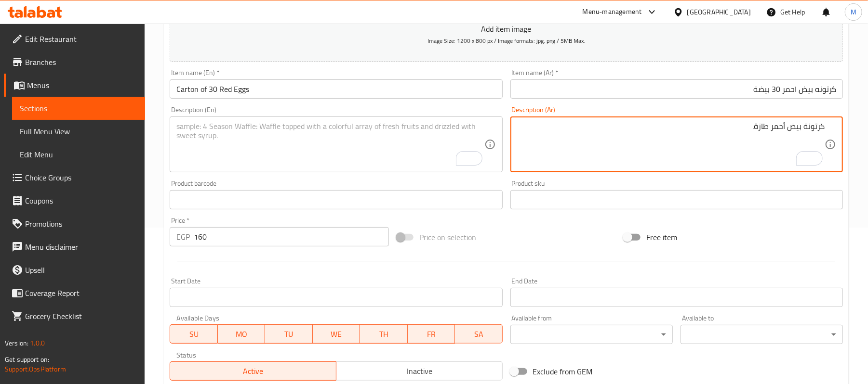
click at [817, 130] on textarea "كرتونة بيض أحمر طازة." at bounding box center [670, 145] width 307 height 46
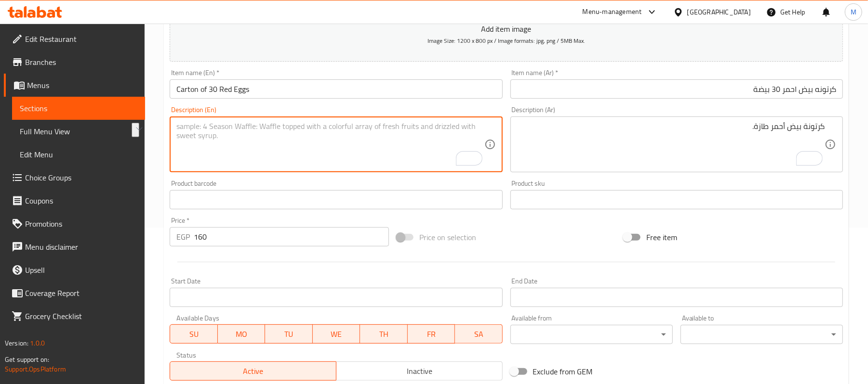
click at [246, 151] on textarea "To enrich screen reader interactions, please activate Accessibility in Grammarl…" at bounding box center [329, 145] width 307 height 46
paste textarea "A carton of fresh red eggs."
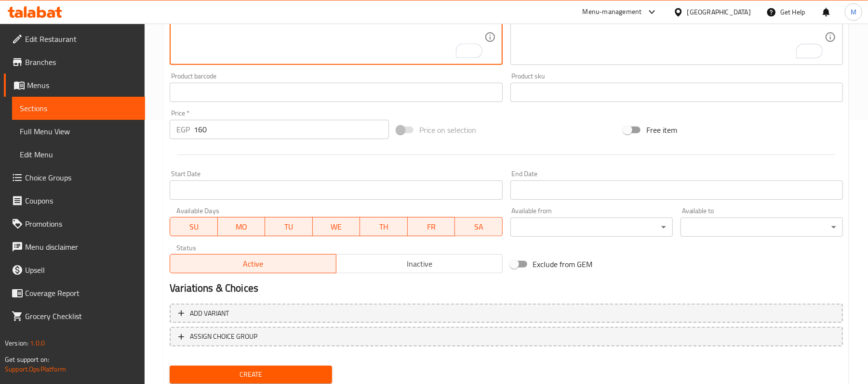
scroll to position [295, 0]
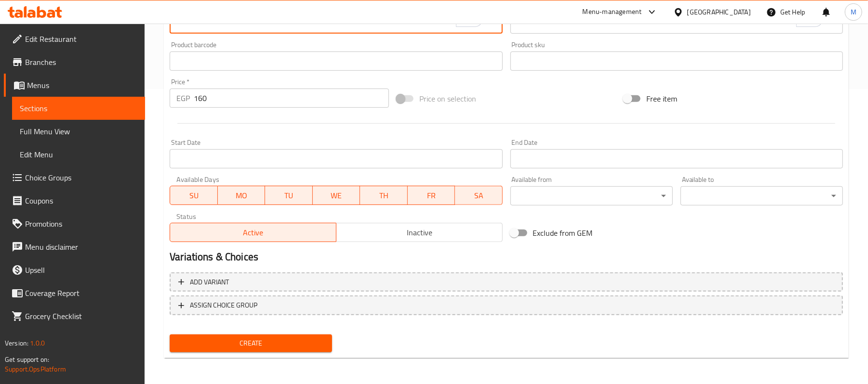
type textarea "A carton of fresh red eggs."
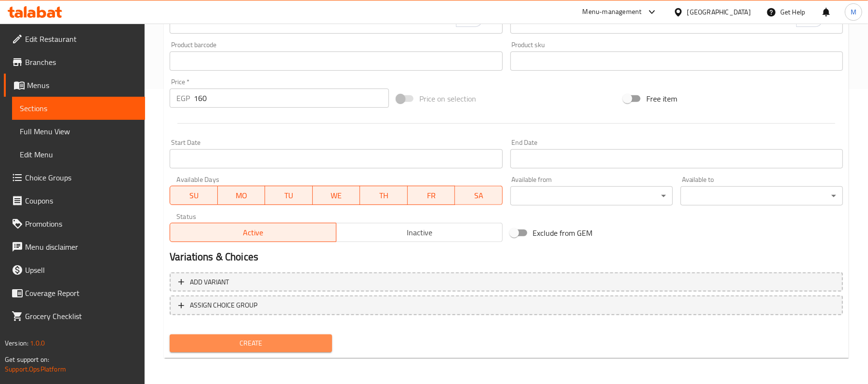
click at [320, 349] on span "Create" at bounding box center [250, 344] width 147 height 12
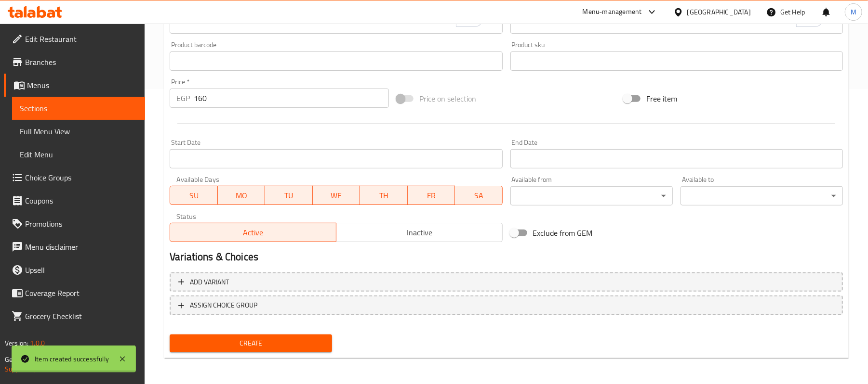
type input "0"
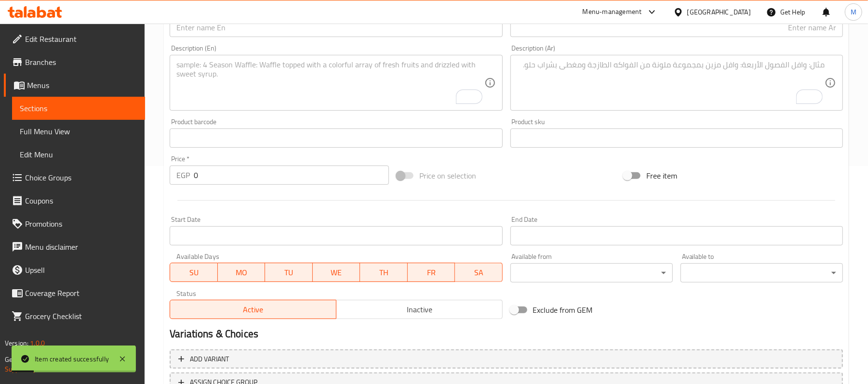
scroll to position [167, 0]
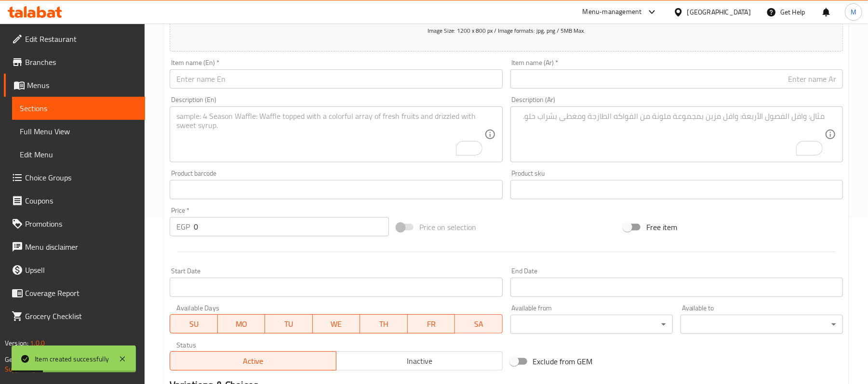
click at [723, 83] on input "text" at bounding box center [676, 78] width 332 height 19
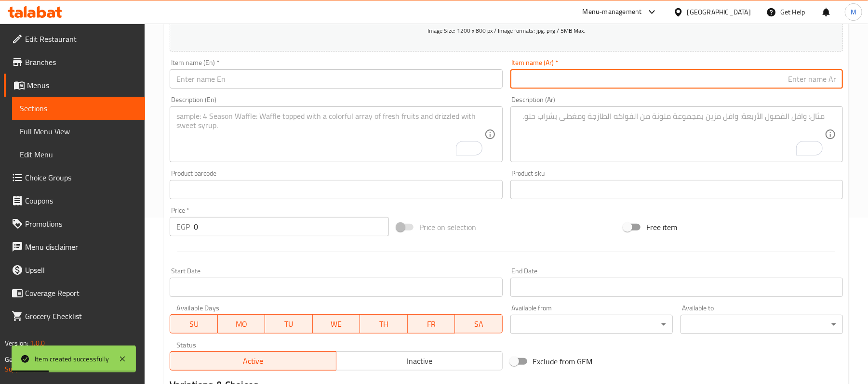
paste input "كرتونه بيض ابيض"
paste input "30 بيضة"
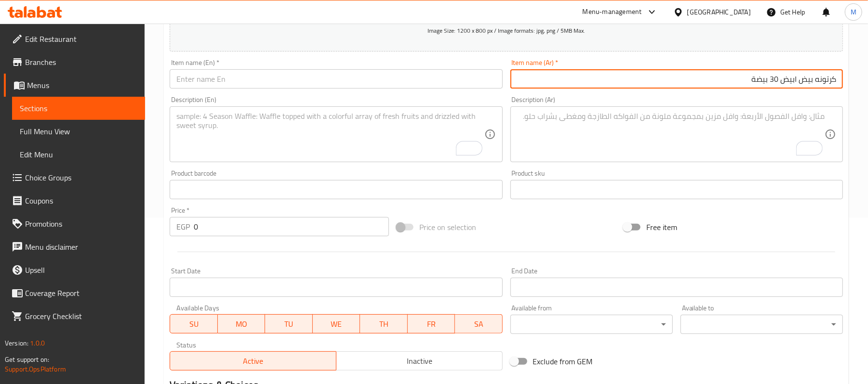
click at [787, 79] on input "كرتونه بيض ابيض 30 بيضة" at bounding box center [676, 78] width 332 height 19
type input "كرتونه بيض ابيض 30 بيضة"
click at [209, 83] on input "text" at bounding box center [336, 78] width 332 height 19
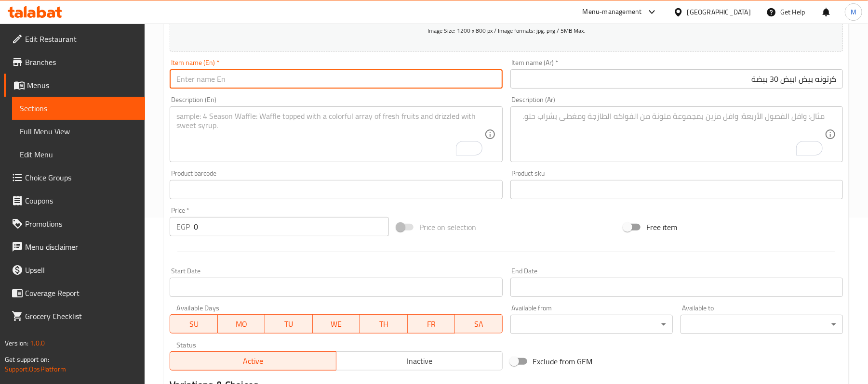
paste input "30 white egg carton"
click at [227, 81] on input "30 white egg carton" at bounding box center [336, 78] width 332 height 19
click at [176, 77] on input "30 white egg" at bounding box center [336, 78] width 332 height 19
paste input "carton"
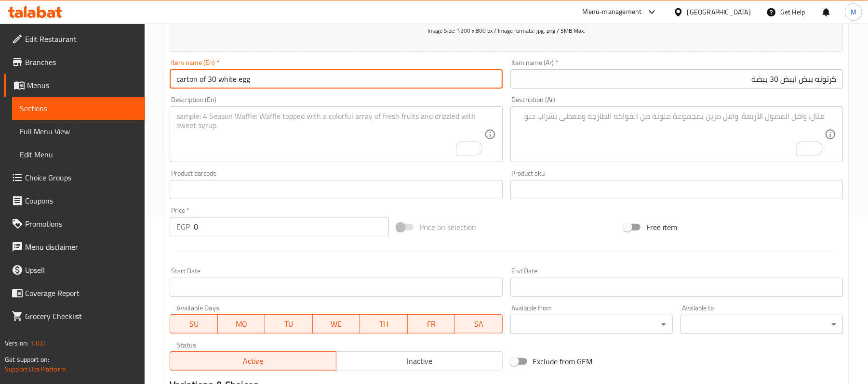
click at [207, 83] on input "carton of 30 white egg" at bounding box center [336, 78] width 332 height 19
drag, startPoint x: 207, startPoint y: 83, endPoint x: 199, endPoint y: 80, distance: 8.2
click at [199, 80] on input "carton of 30 white egg" at bounding box center [336, 78] width 332 height 19
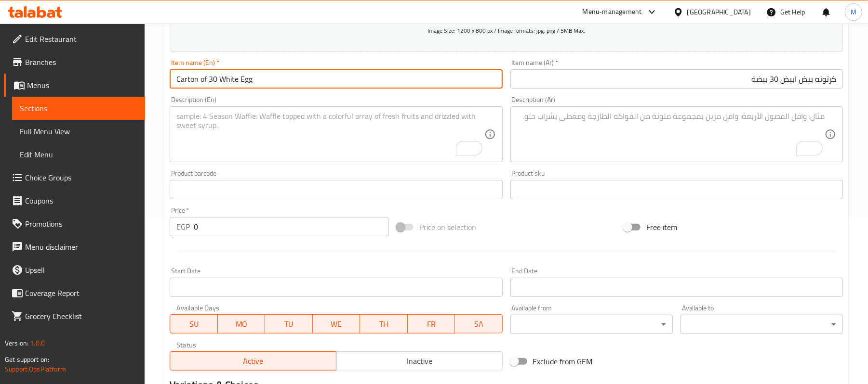
type input "Carton of 30 White Egg"
click at [615, 115] on textarea "To enrich screen reader interactions, please activate Accessibility in Grammarl…" at bounding box center [670, 135] width 307 height 46
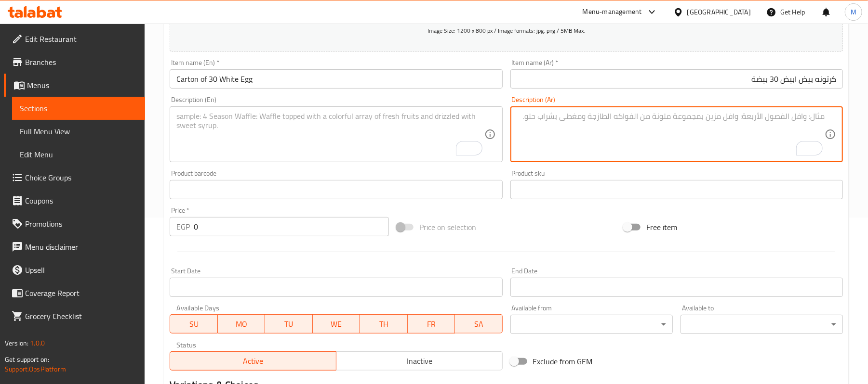
paste textarea "كرتونة بيض أبيض طازة."
type textarea "كرتونة بيض أبيض طازة."
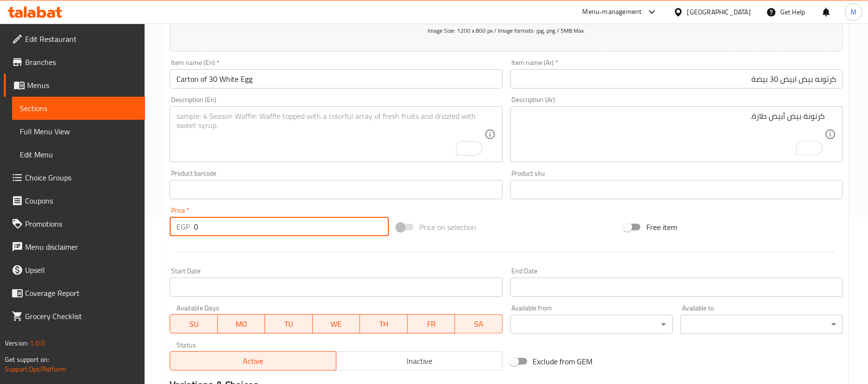
drag, startPoint x: 198, startPoint y: 235, endPoint x: 192, endPoint y: 232, distance: 7.5
click at [192, 232] on div "EGP 0 Price *" at bounding box center [279, 226] width 219 height 19
type input "155"
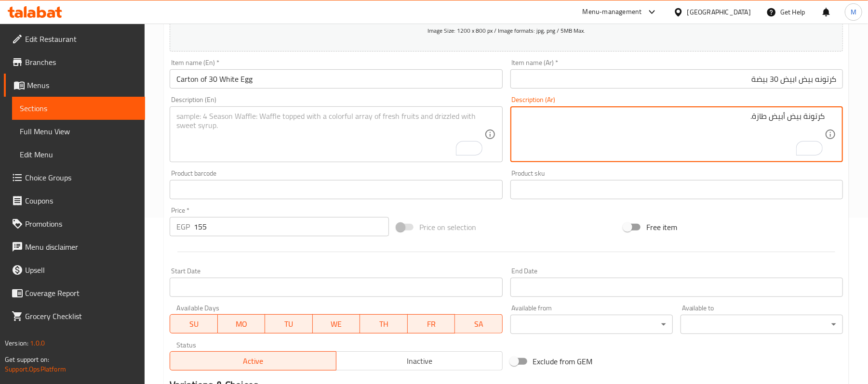
click at [700, 128] on textarea "كرتونة بيض أبيض طازة." at bounding box center [670, 135] width 307 height 46
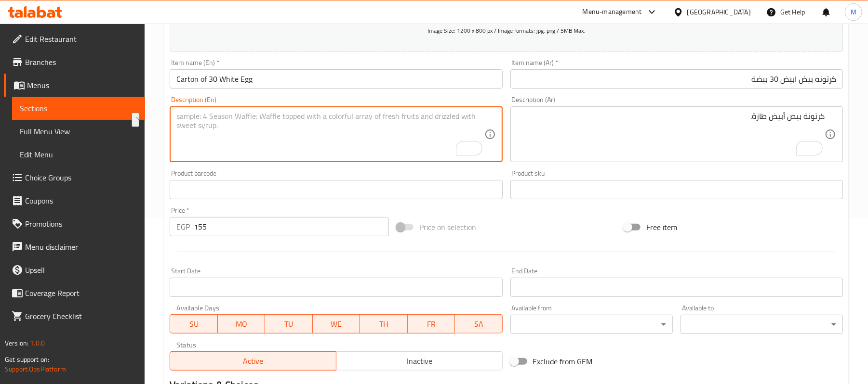
click at [210, 134] on textarea "To enrich screen reader interactions, please activate Accessibility in Grammarl…" at bounding box center [329, 135] width 307 height 46
paste textarea "A carton of fresh white eggs."
drag, startPoint x: 184, startPoint y: 118, endPoint x: 168, endPoint y: 116, distance: 15.5
click at [168, 116] on div "Description (En) A carton of fresh white eggs. Description (En)" at bounding box center [336, 129] width 340 height 74
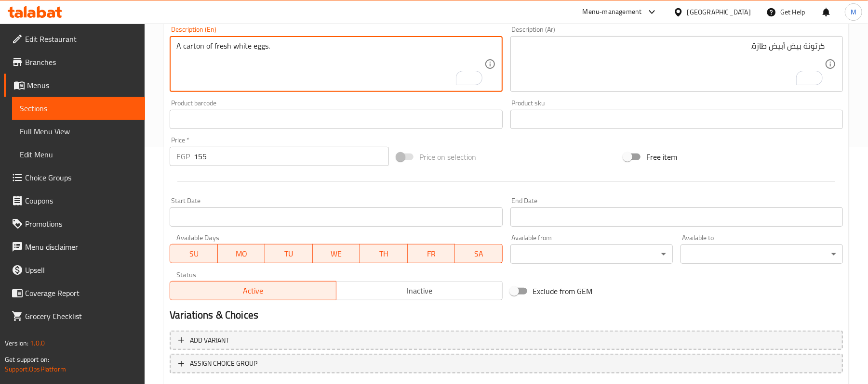
scroll to position [295, 0]
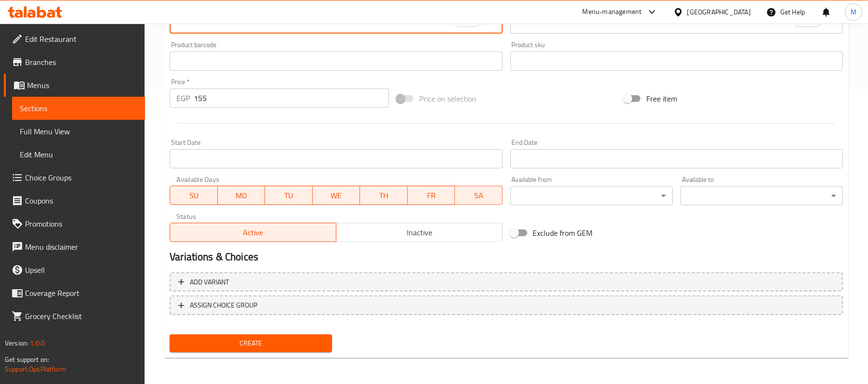
type textarea "A carton of fresh white eggs."
click at [291, 347] on span "Create" at bounding box center [250, 344] width 147 height 12
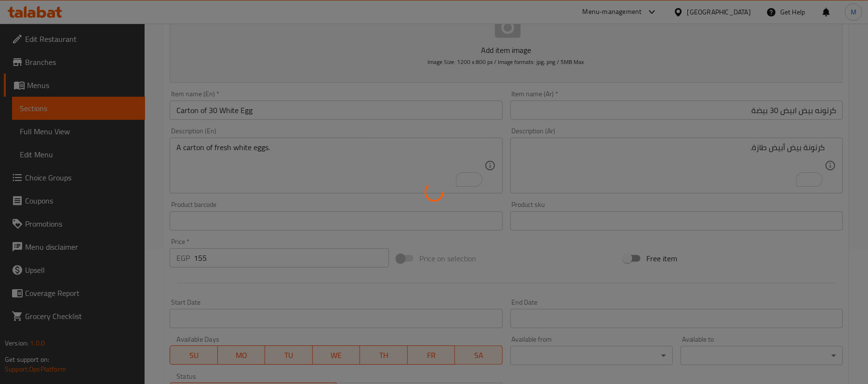
scroll to position [0, 0]
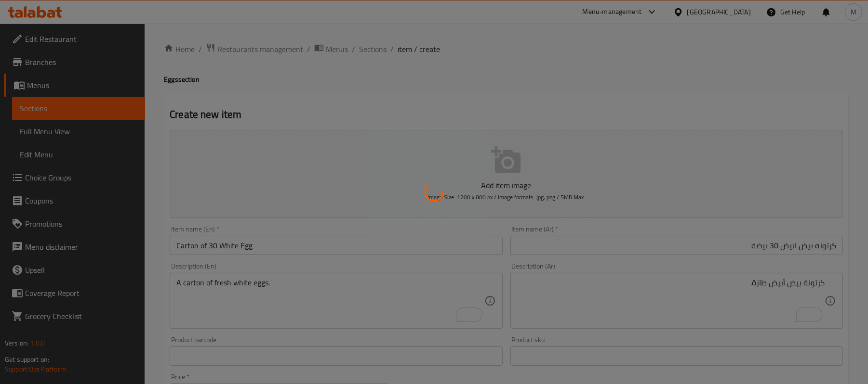
type input "0"
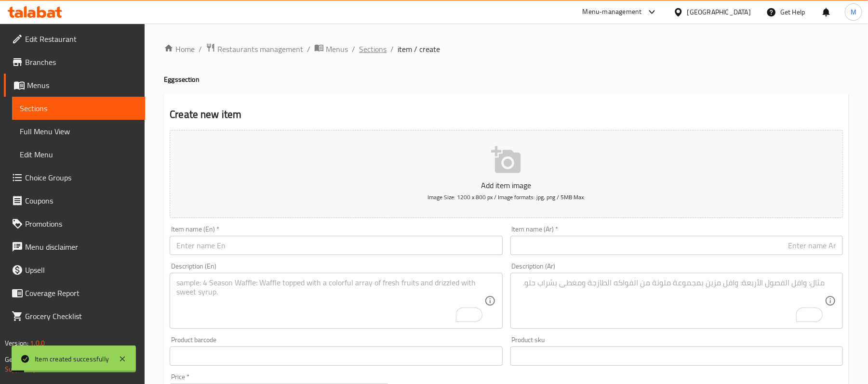
click at [379, 48] on span "Sections" at bounding box center [372, 49] width 27 height 12
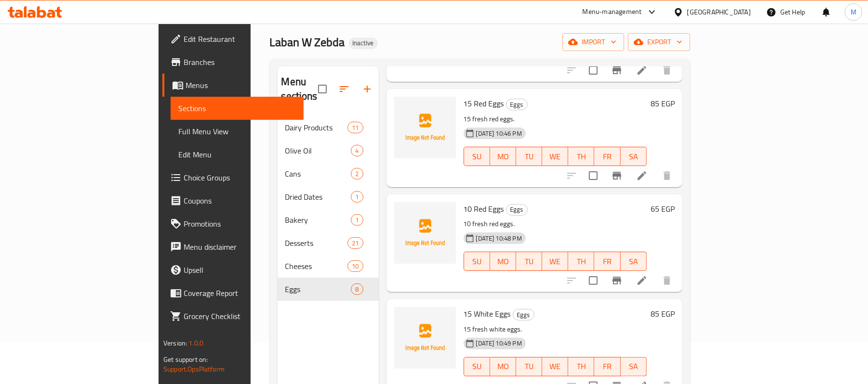
scroll to position [64, 0]
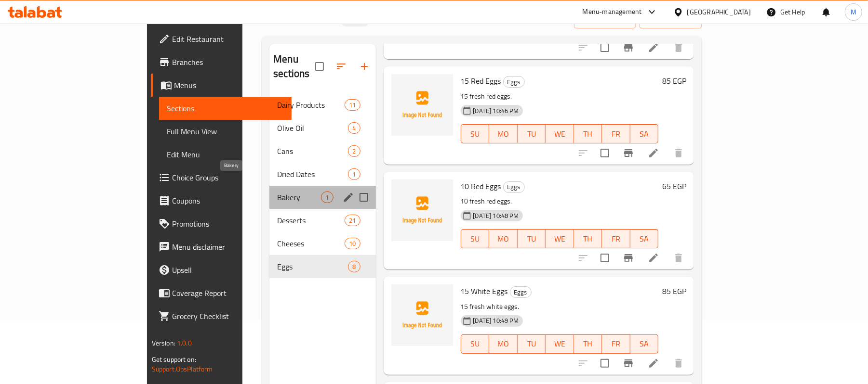
click at [277, 192] on span "Bakery" at bounding box center [299, 198] width 44 height 12
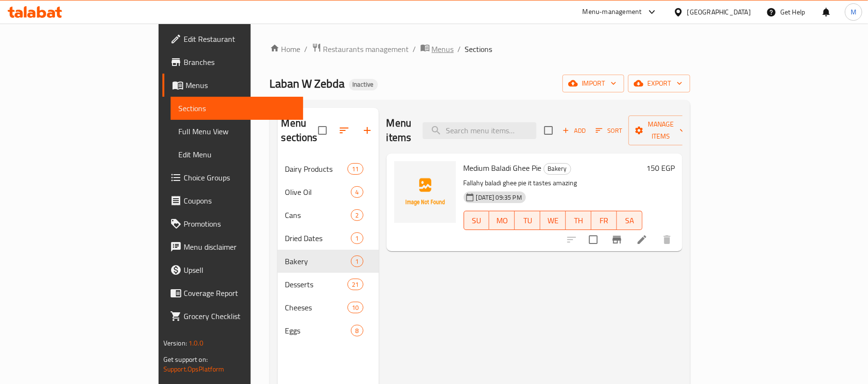
click at [432, 47] on span "Menus" at bounding box center [443, 49] width 22 height 12
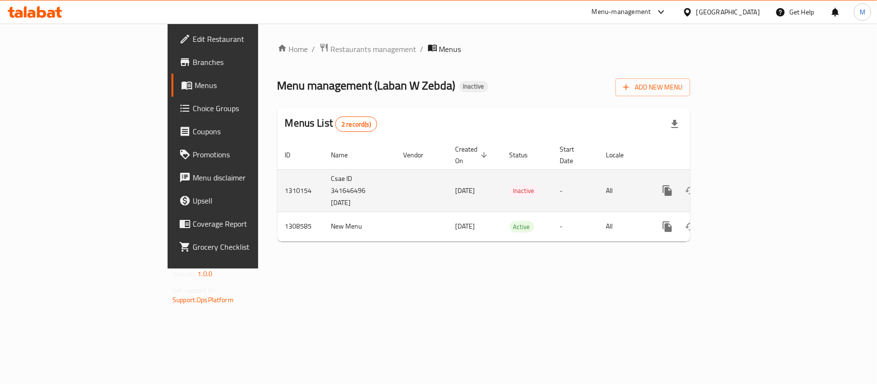
click at [741, 186] on icon "enhanced table" at bounding box center [737, 190] width 9 height 9
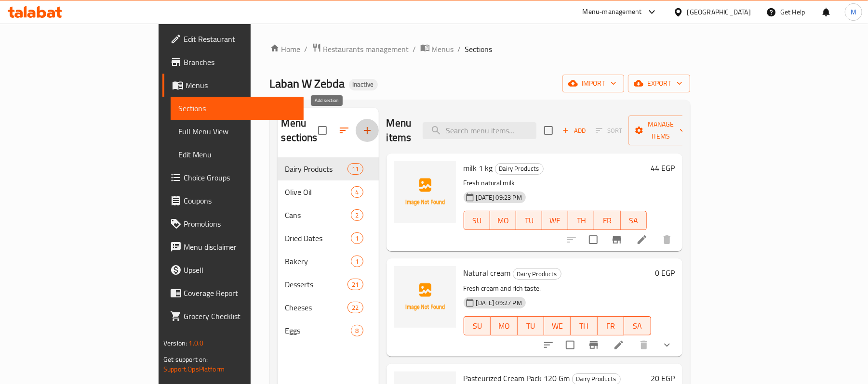
click at [361, 125] on icon "button" at bounding box center [367, 131] width 12 height 12
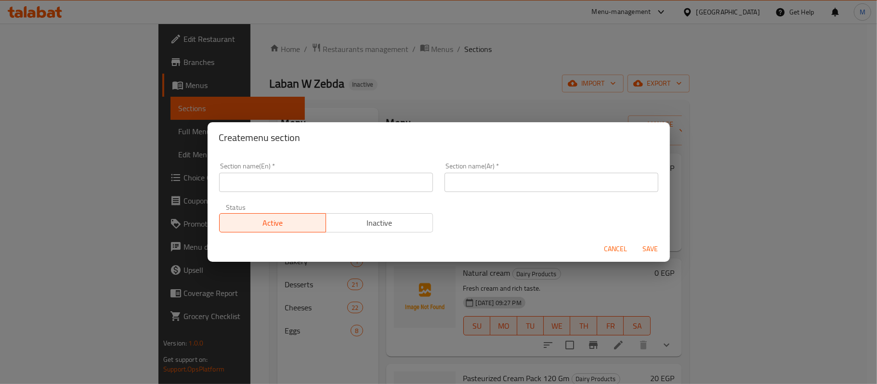
click at [619, 247] on span "Cancel" at bounding box center [616, 249] width 23 height 12
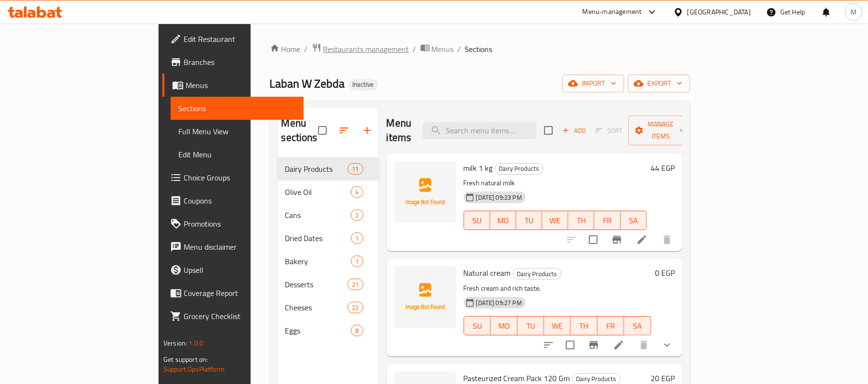
click at [323, 51] on span "Restaurants management" at bounding box center [366, 49] width 86 height 12
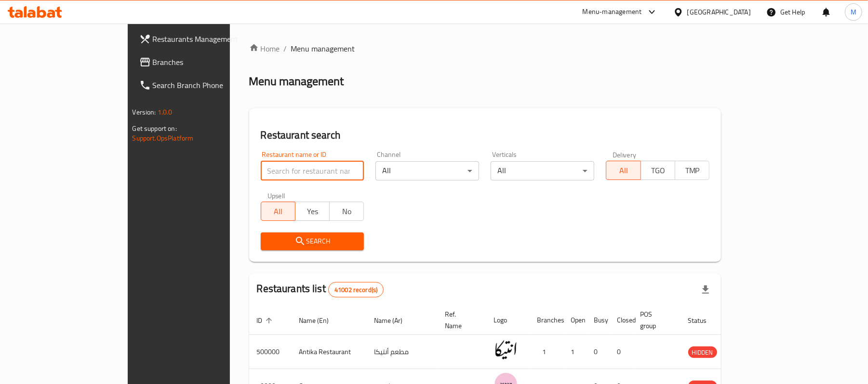
click at [261, 168] on input "search" at bounding box center [313, 170] width 104 height 19
paste input "502519"
type input "502519"
click button "Search" at bounding box center [313, 242] width 104 height 18
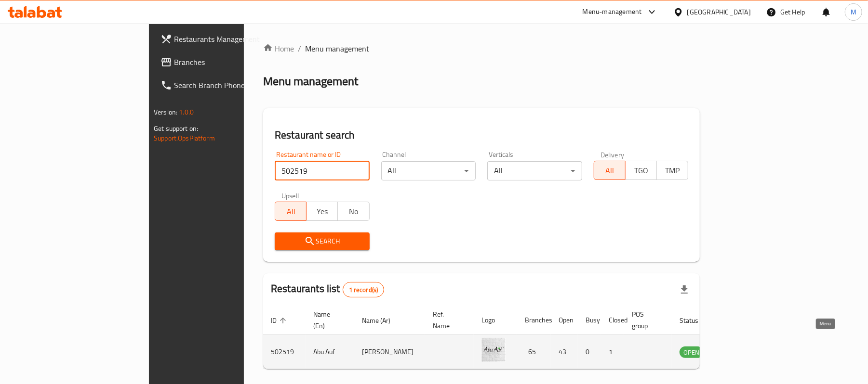
click at [741, 349] on icon "enhanced table" at bounding box center [735, 353] width 11 height 8
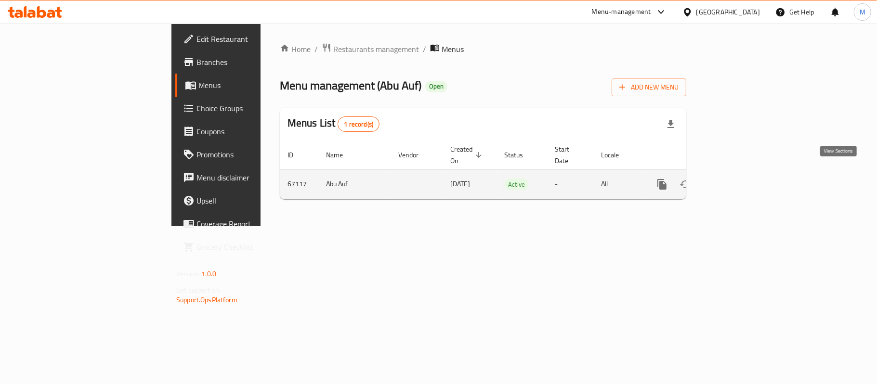
click at [738, 179] on icon "enhanced table" at bounding box center [732, 185] width 12 height 12
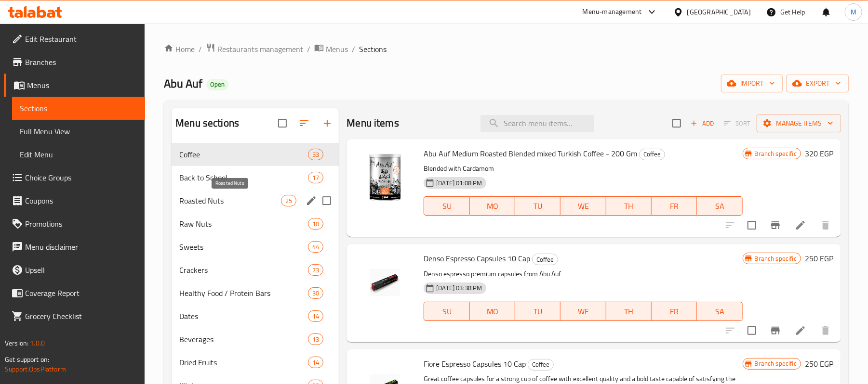
click at [211, 202] on span "Roasted Nuts" at bounding box center [230, 201] width 102 height 12
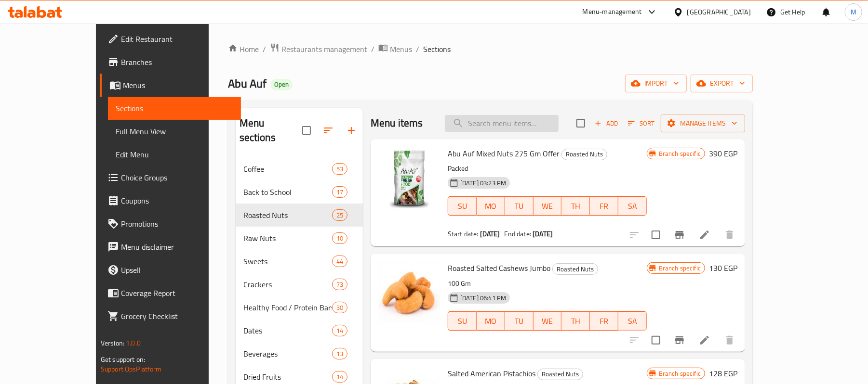
click at [509, 125] on input "search" at bounding box center [502, 123] width 114 height 17
paste input "Roasted Pistachio 275 Gm Offer"
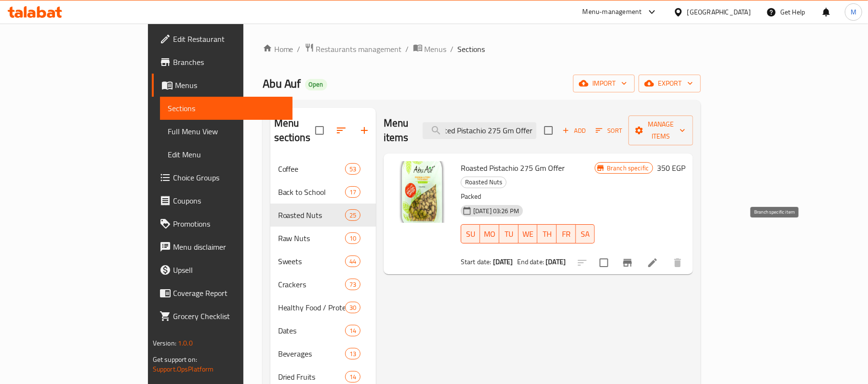
type input "Roasted Pistachio 275 Gm Offer"
click at [633, 257] on icon "Branch-specific-item" at bounding box center [627, 263] width 12 height 12
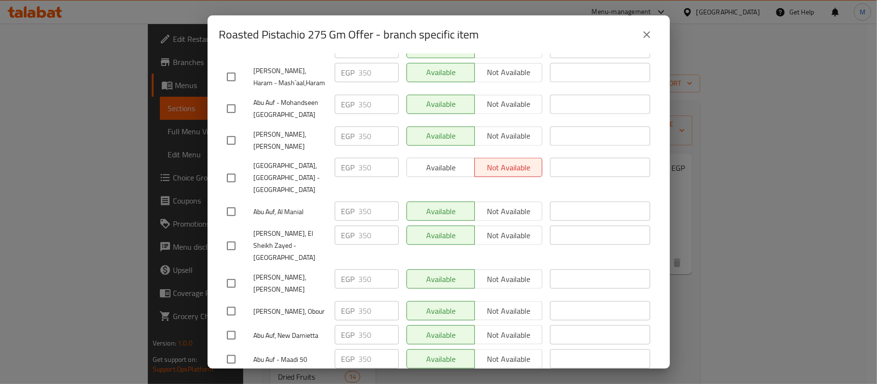
scroll to position [963, 0]
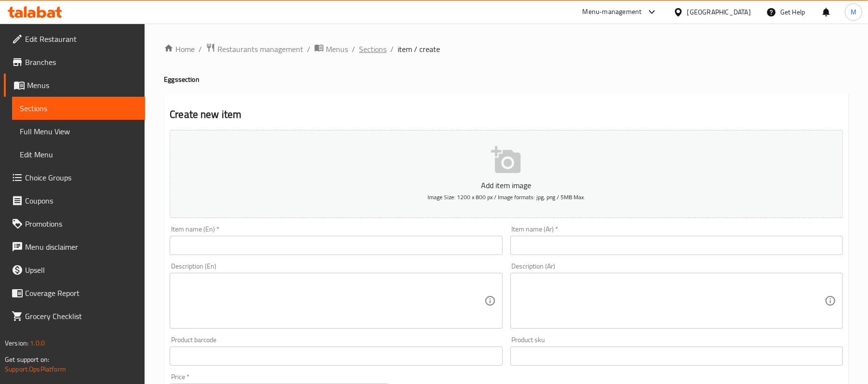
click at [366, 49] on span "Sections" at bounding box center [372, 49] width 27 height 12
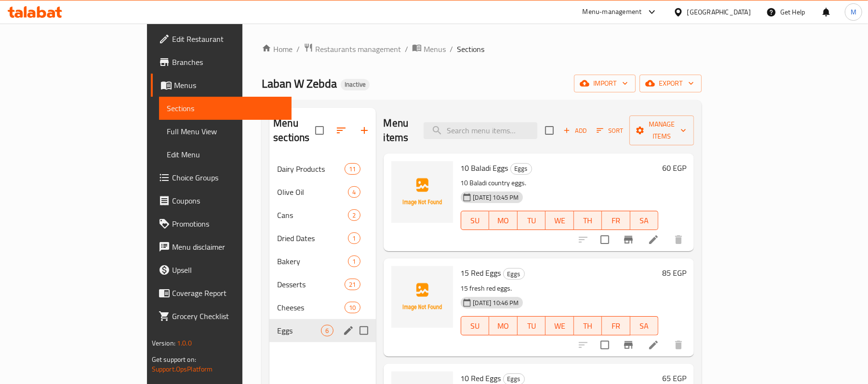
click at [269, 323] on div "Eggs 6" at bounding box center [322, 330] width 106 height 23
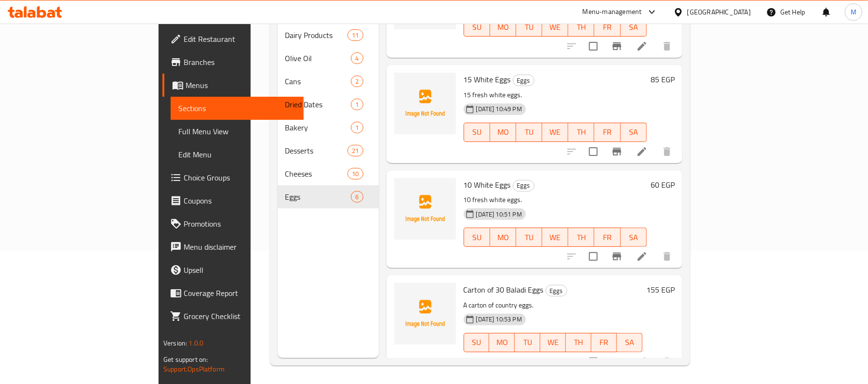
scroll to position [135, 0]
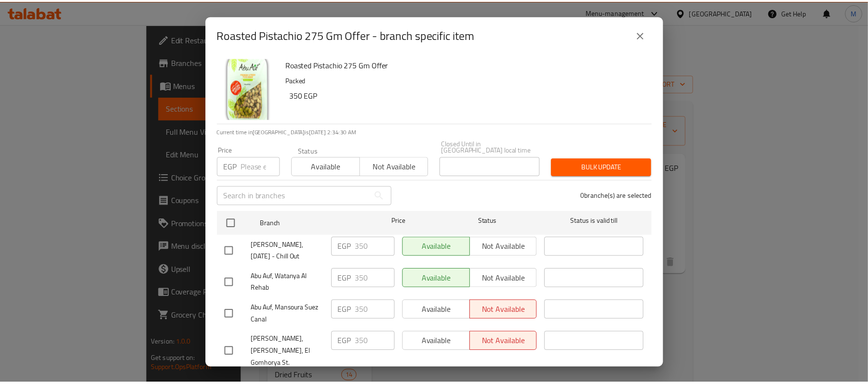
scroll to position [963, 0]
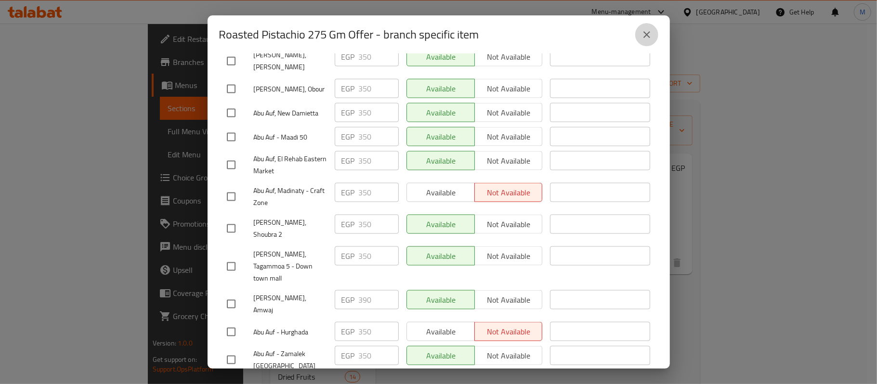
click at [643, 37] on icon "close" at bounding box center [647, 35] width 12 height 12
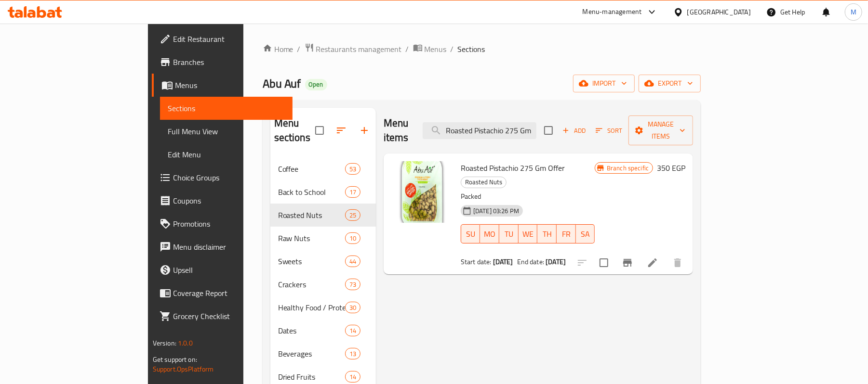
click at [173, 64] on span "Branches" at bounding box center [229, 62] width 112 height 12
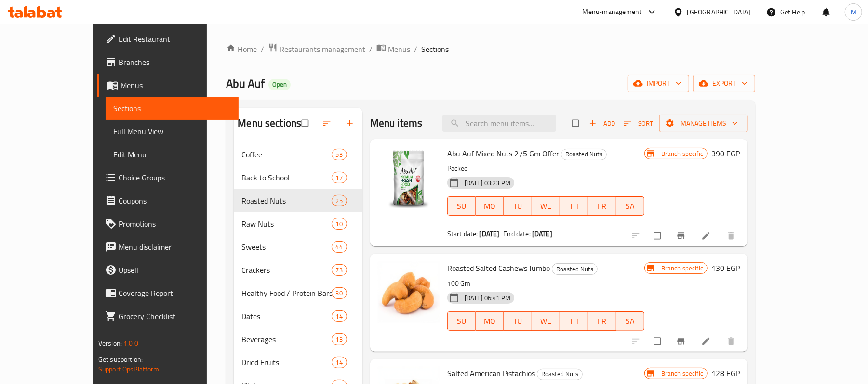
click at [642, 11] on div "Menu-management" at bounding box center [611, 12] width 59 height 12
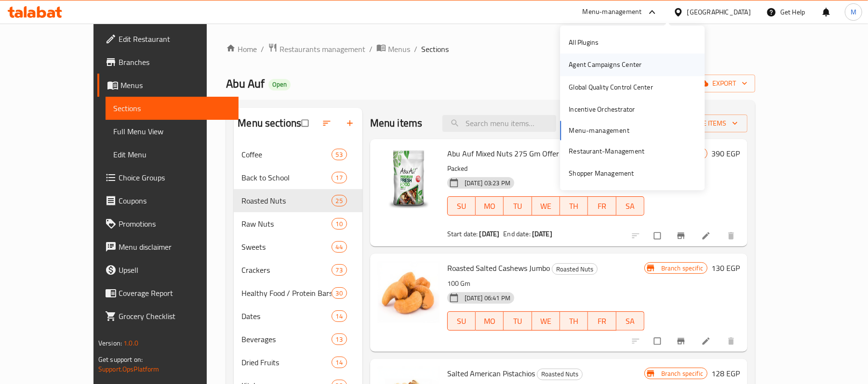
click at [643, 63] on div "Agent Campaigns Center" at bounding box center [605, 65] width 88 height 22
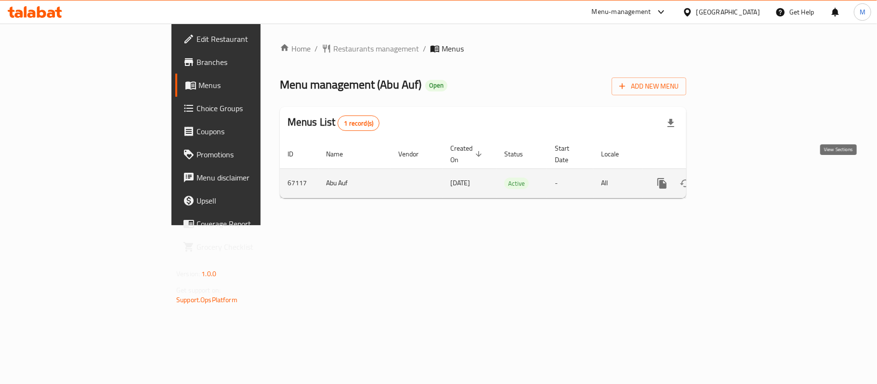
click at [738, 178] on icon "enhanced table" at bounding box center [732, 184] width 12 height 12
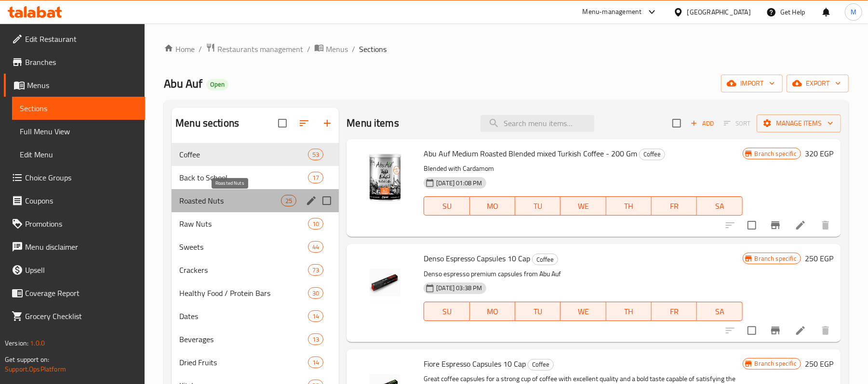
click at [196, 199] on span "Roasted Nuts" at bounding box center [230, 201] width 102 height 12
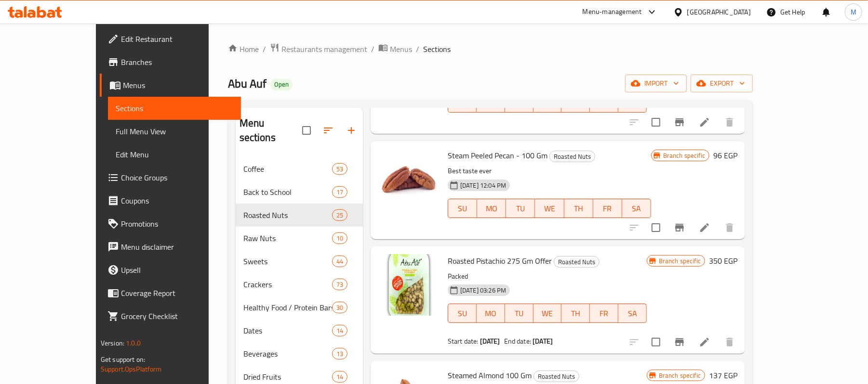
scroll to position [963, 0]
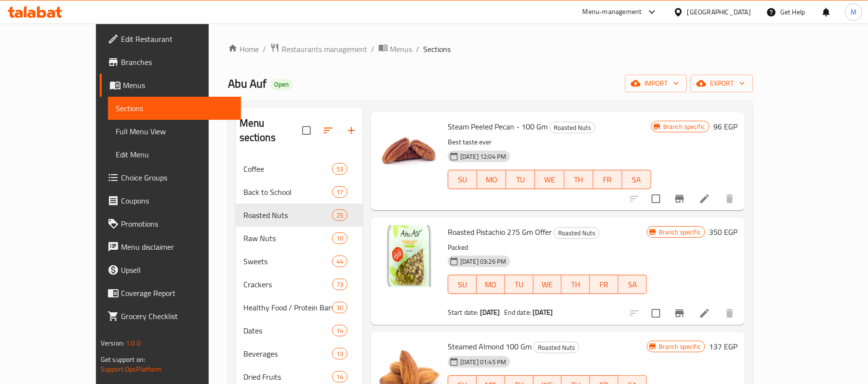
click at [718, 305] on li at bounding box center [704, 313] width 27 height 17
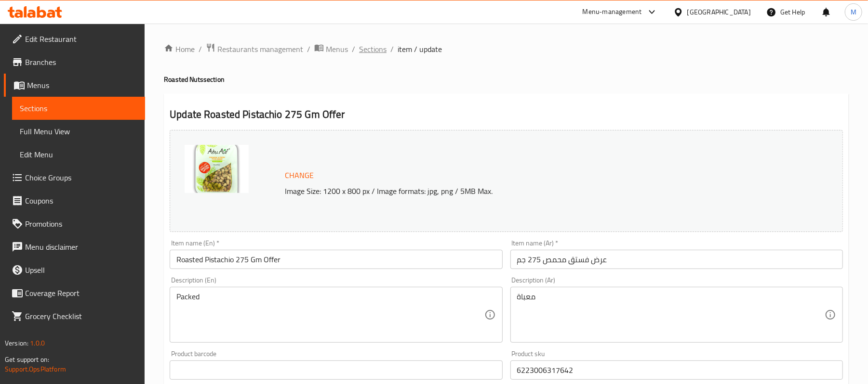
click at [376, 47] on span "Sections" at bounding box center [372, 49] width 27 height 12
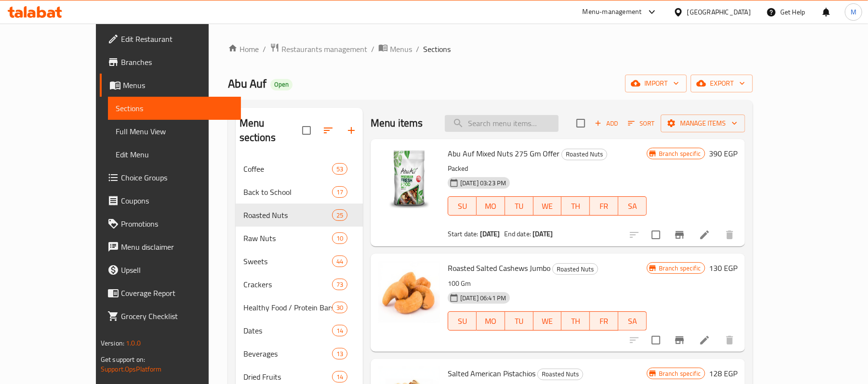
click at [526, 131] on input "search" at bounding box center [502, 123] width 114 height 17
paste input "Raw Almonds 275 Gm Offer"
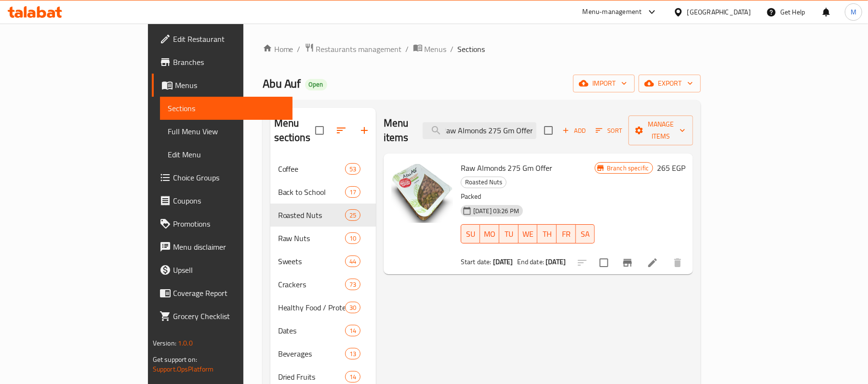
type input "Raw Almonds 275 Gm Offer"
click at [633, 257] on icon "Branch-specific-item" at bounding box center [627, 263] width 12 height 12
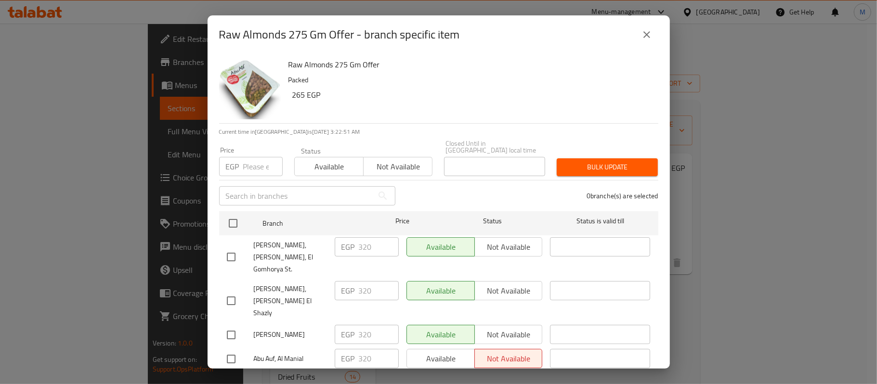
click at [654, 37] on button "close" at bounding box center [646, 34] width 23 height 23
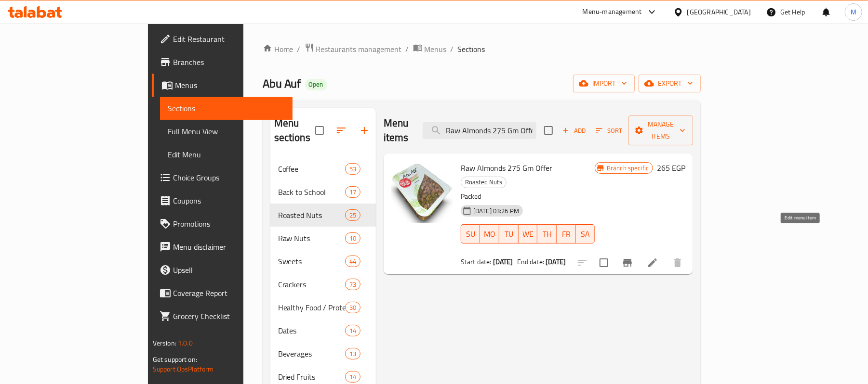
click at [658, 257] on icon at bounding box center [652, 263] width 12 height 12
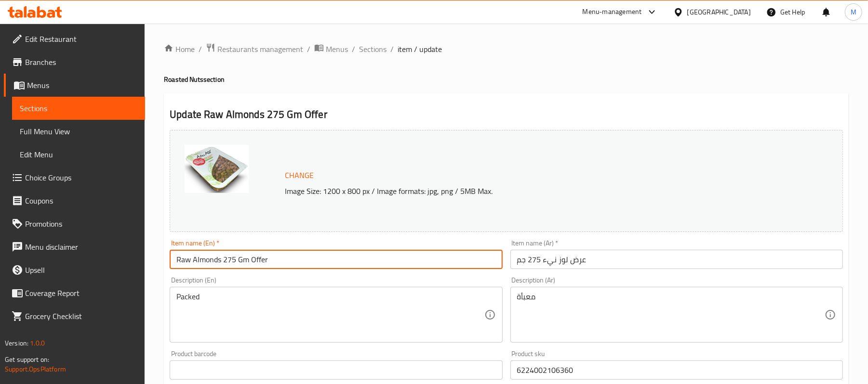
click at [254, 265] on input "Raw Almonds 275 Gm Offer" at bounding box center [336, 259] width 332 height 19
click at [366, 52] on span "Sections" at bounding box center [372, 49] width 27 height 12
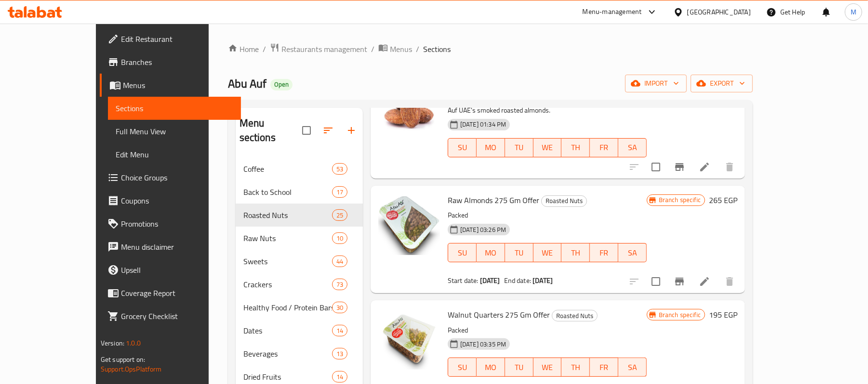
scroll to position [1542, 0]
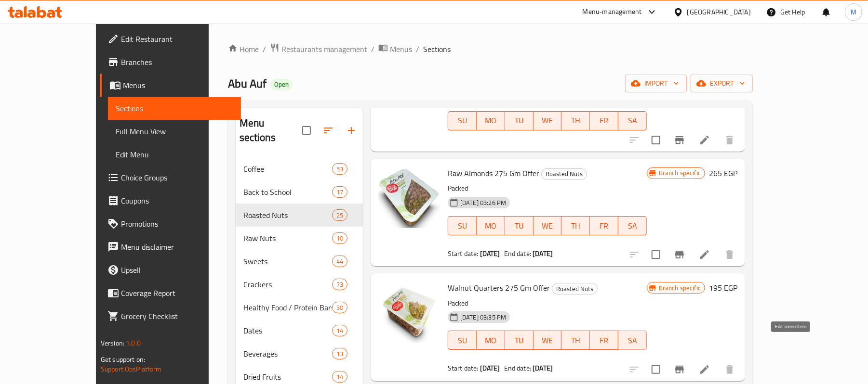
click at [710, 364] on icon at bounding box center [705, 370] width 12 height 12
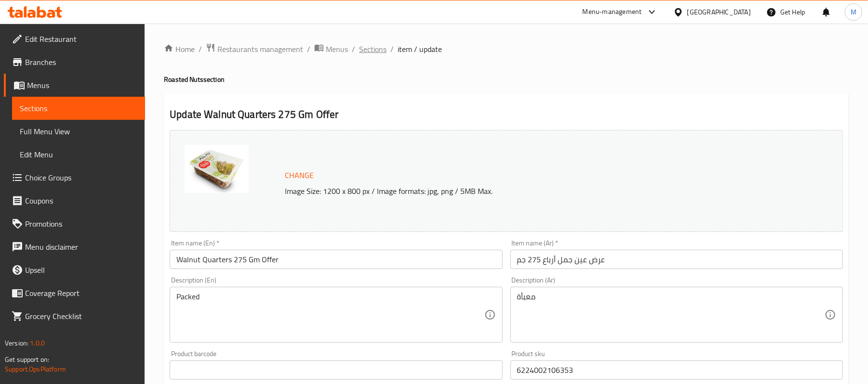
click at [374, 45] on span "Sections" at bounding box center [372, 49] width 27 height 12
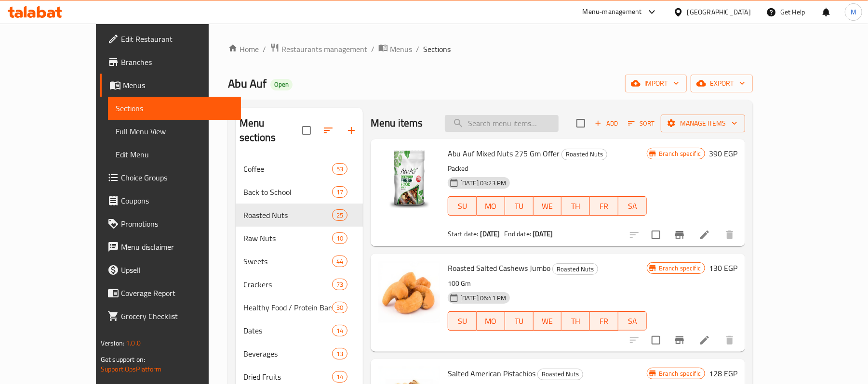
click at [531, 128] on input "search" at bounding box center [502, 123] width 114 height 17
paste input "Roasted Salted Almonds 275 Gm Offer"
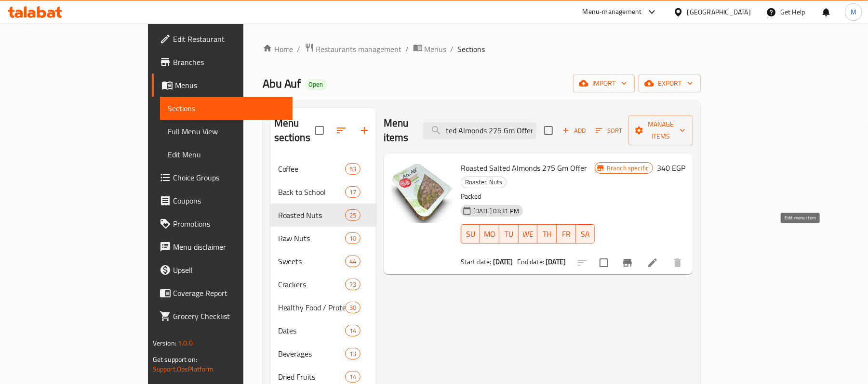
type input "Roasted Salted Almonds 275 Gm Offer"
click at [657, 259] on icon at bounding box center [652, 263] width 9 height 9
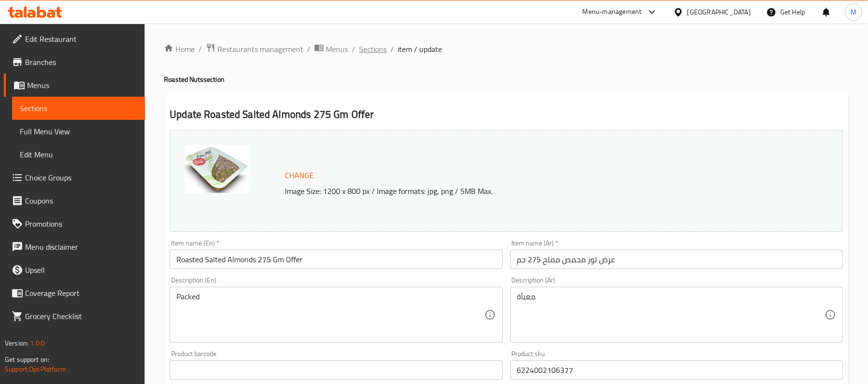
click at [377, 45] on span "Sections" at bounding box center [372, 49] width 27 height 12
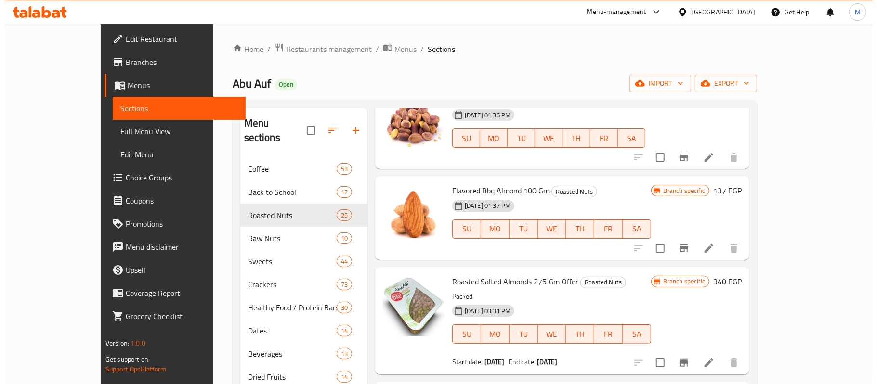
scroll to position [1862, 0]
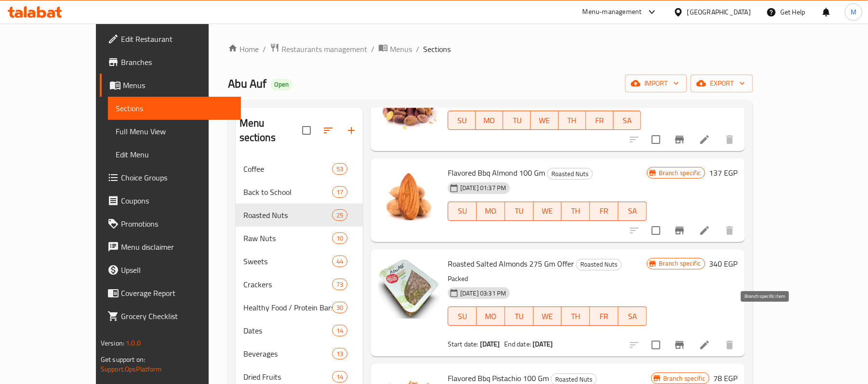
click at [684, 342] on icon "Branch-specific-item" at bounding box center [679, 346] width 9 height 8
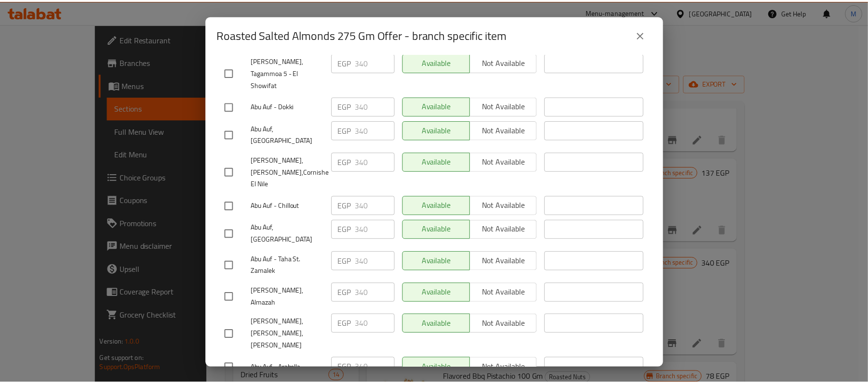
scroll to position [1748, 0]
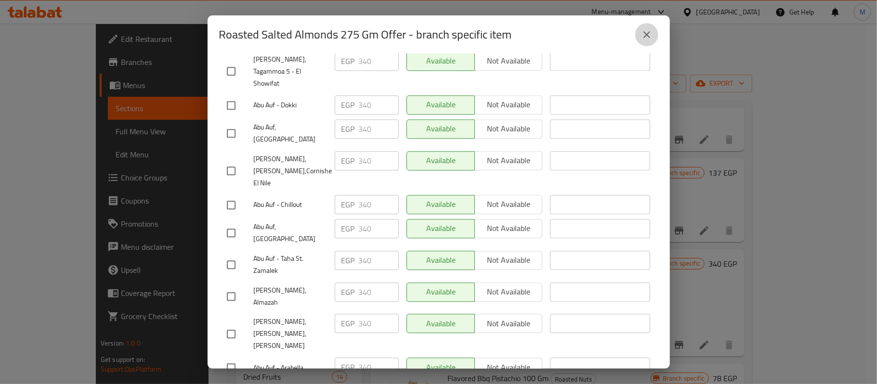
click at [640, 36] on button "close" at bounding box center [646, 34] width 23 height 23
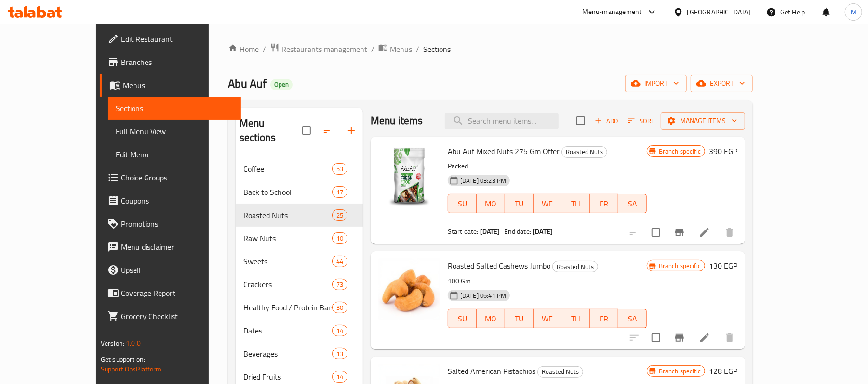
scroll to position [0, 0]
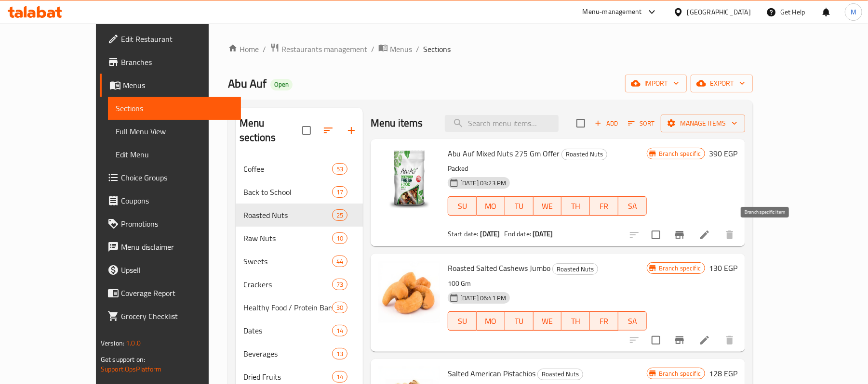
click at [684, 234] on icon "Branch-specific-item" at bounding box center [679, 235] width 9 height 8
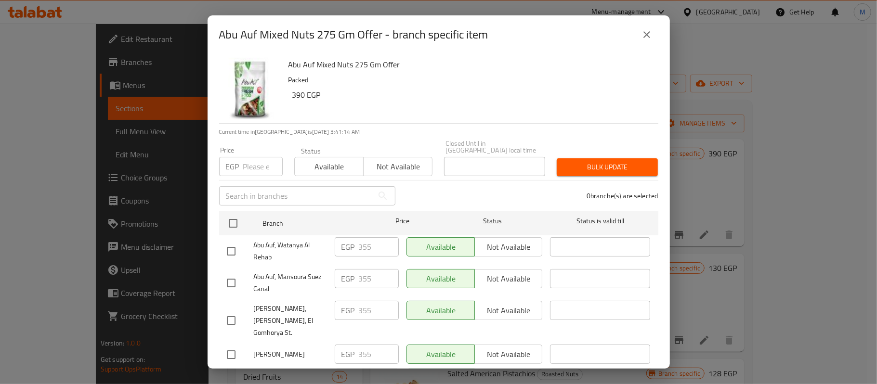
click at [645, 40] on icon "close" at bounding box center [647, 35] width 12 height 12
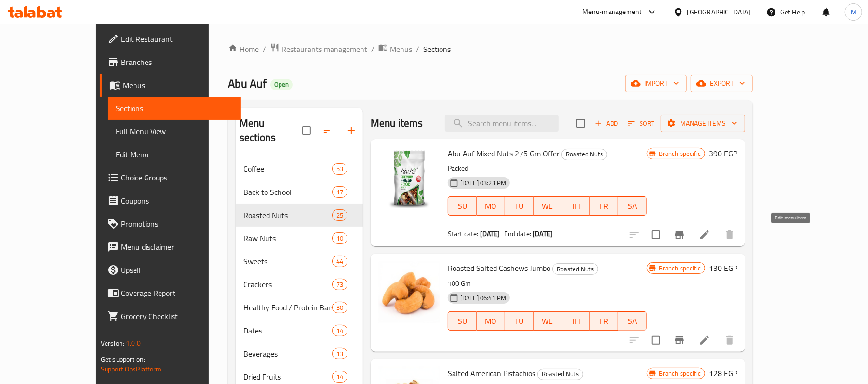
click at [710, 232] on icon at bounding box center [705, 235] width 12 height 12
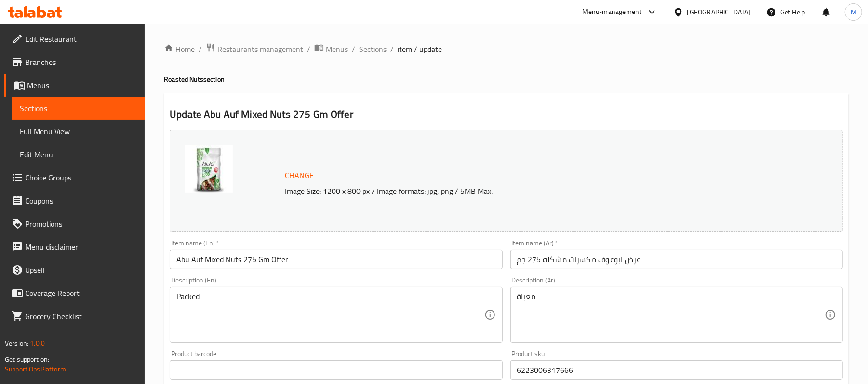
drag, startPoint x: 363, startPoint y: 51, endPoint x: 305, endPoint y: 5, distance: 74.0
click at [363, 51] on span "Sections" at bounding box center [372, 49] width 27 height 12
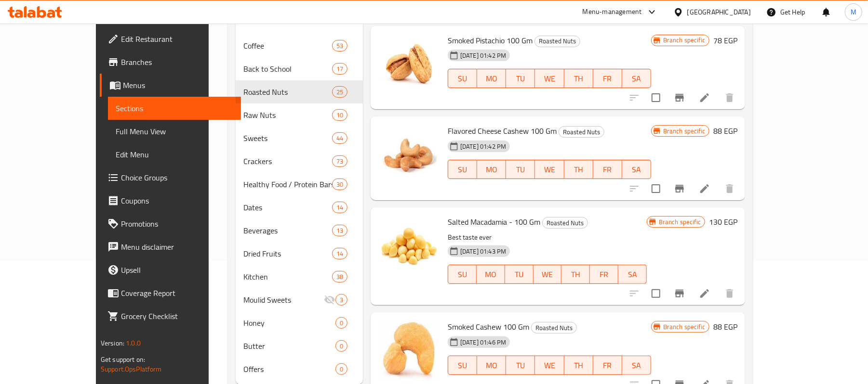
scroll to position [137, 0]
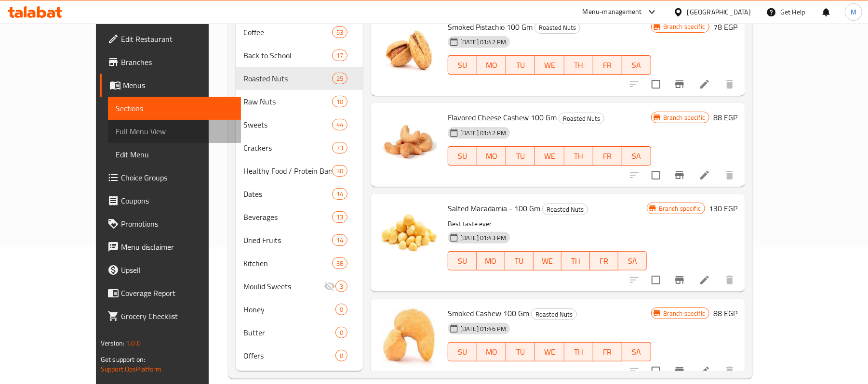
click at [116, 130] on span "Full Menu View" at bounding box center [175, 132] width 118 height 12
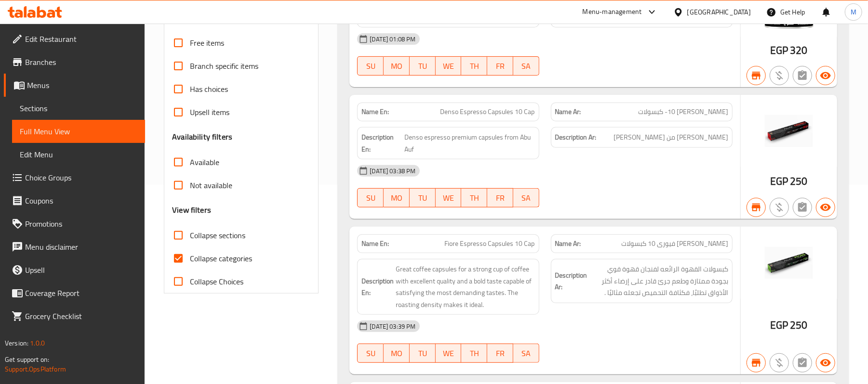
scroll to position [201, 0]
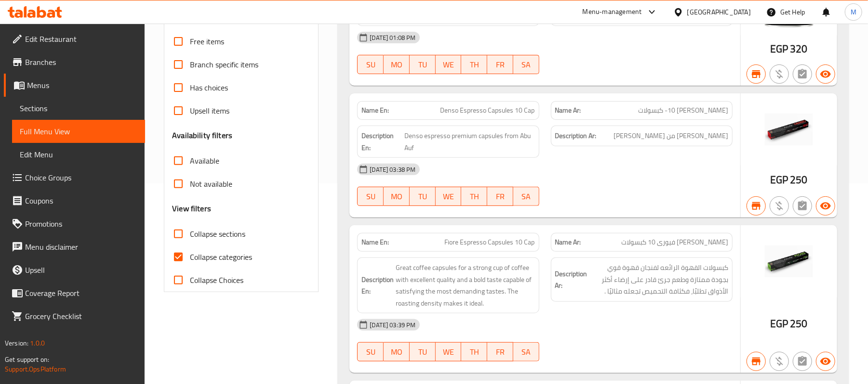
click at [177, 234] on input "Collapse sections" at bounding box center [178, 234] width 23 height 23
checkbox input "true"
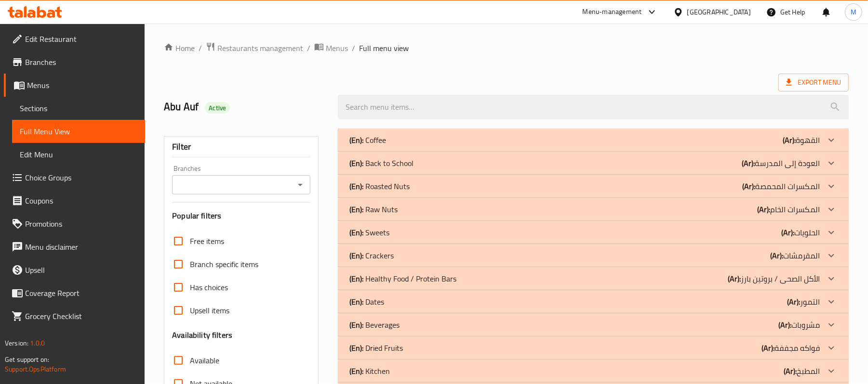
scroll to position [0, 0]
click at [827, 187] on icon at bounding box center [831, 187] width 12 height 12
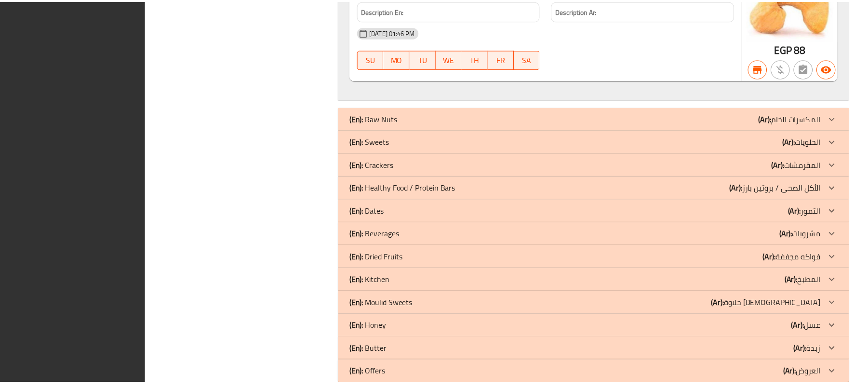
scroll to position [3195, 0]
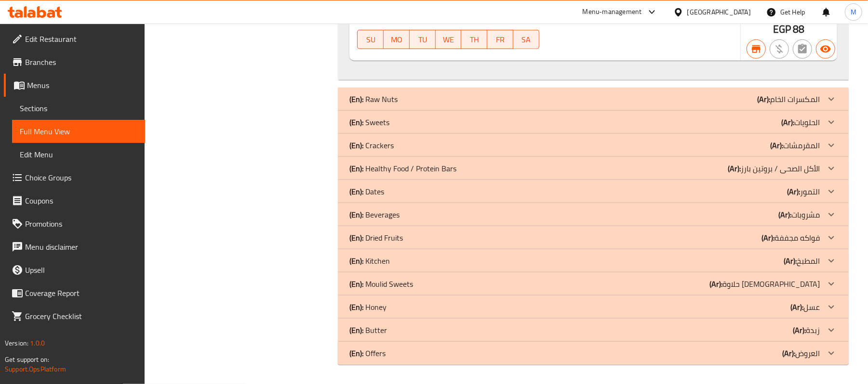
click at [54, 63] on span "Branches" at bounding box center [81, 62] width 112 height 12
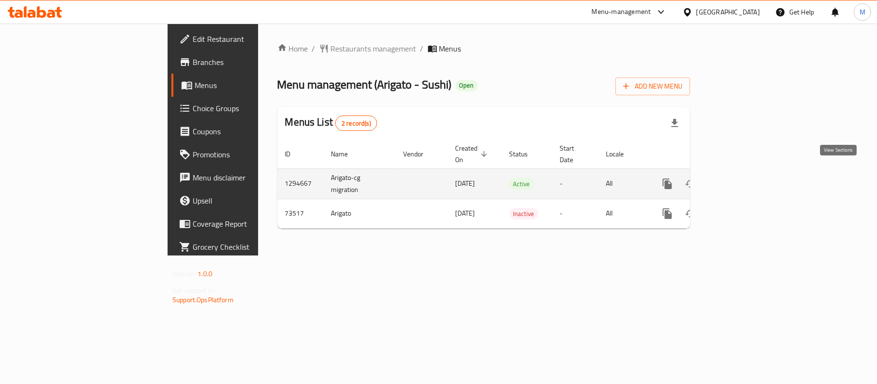
click at [743, 178] on icon "enhanced table" at bounding box center [737, 184] width 12 height 12
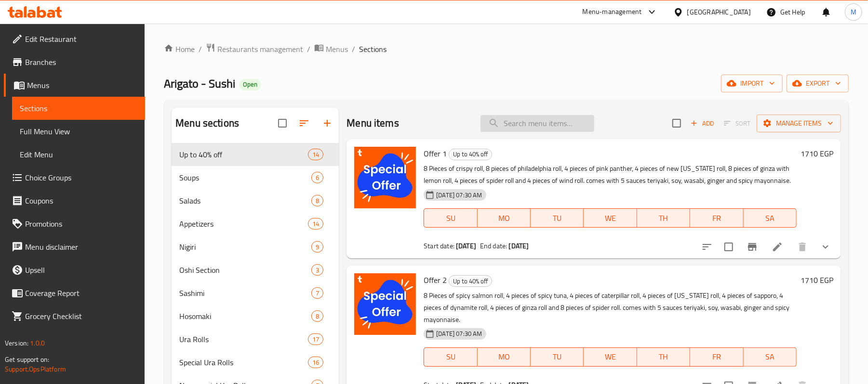
click at [545, 128] on input "search" at bounding box center [537, 123] width 114 height 17
paste input "40 pieces offer"
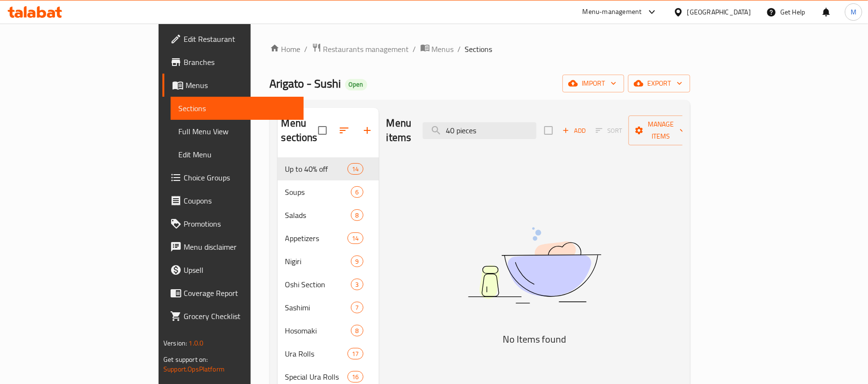
type input "40 pieces"
click at [530, 132] on input "40 pieces" at bounding box center [479, 130] width 114 height 17
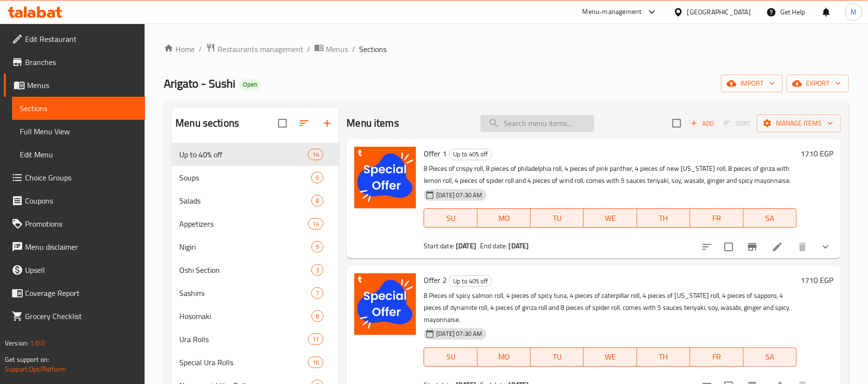
click at [519, 128] on input "search" at bounding box center [537, 123] width 114 height 17
paste input "40 pieces offer"
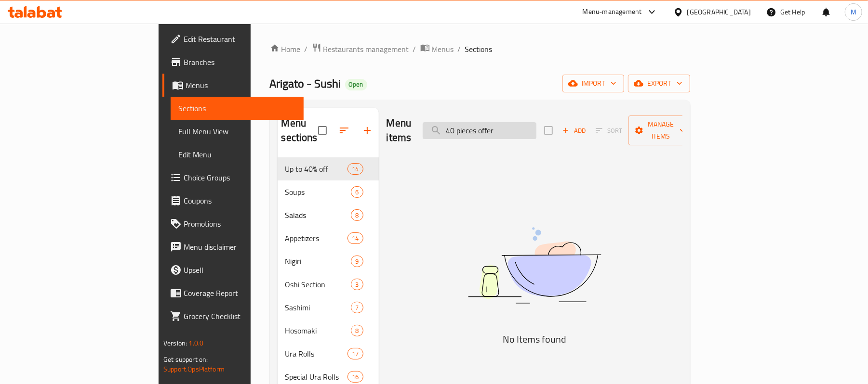
click at [536, 126] on input "40 pieces offer" at bounding box center [479, 130] width 114 height 17
click at [523, 122] on input "40" at bounding box center [479, 130] width 114 height 17
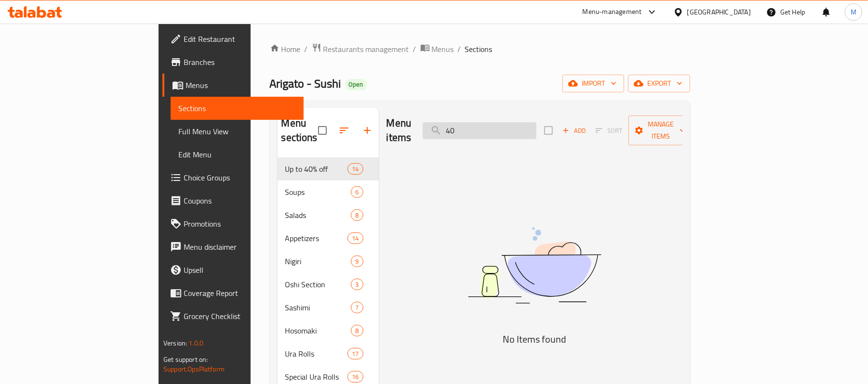
paste input "Mix offers"
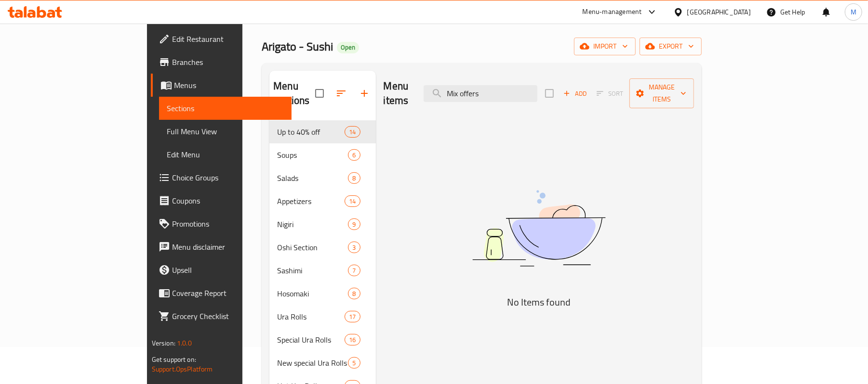
scroll to position [24, 0]
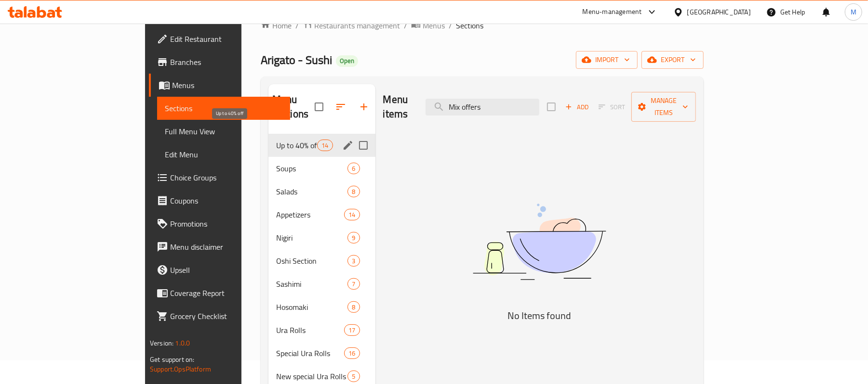
type input "Mix offers"
click at [276, 140] on span "Up to 40% off" at bounding box center [296, 146] width 41 height 12
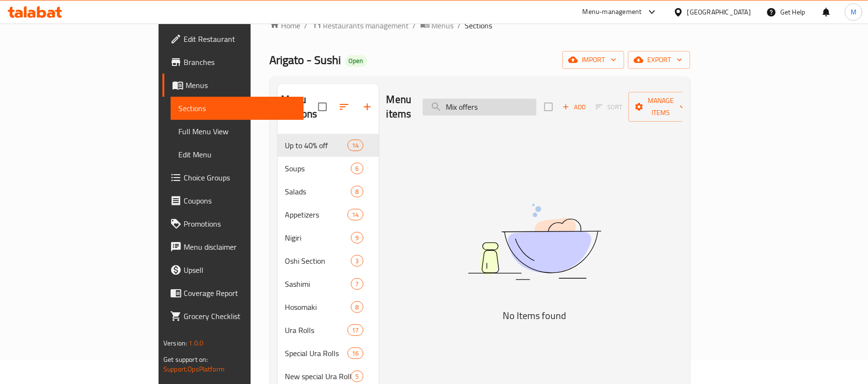
click at [536, 106] on input "Mix offers" at bounding box center [479, 107] width 114 height 17
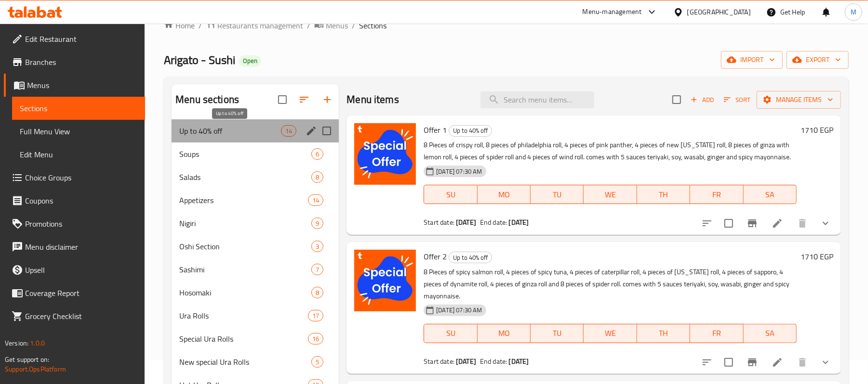
click at [220, 130] on span "Up to 40% off" at bounding box center [230, 131] width 102 height 12
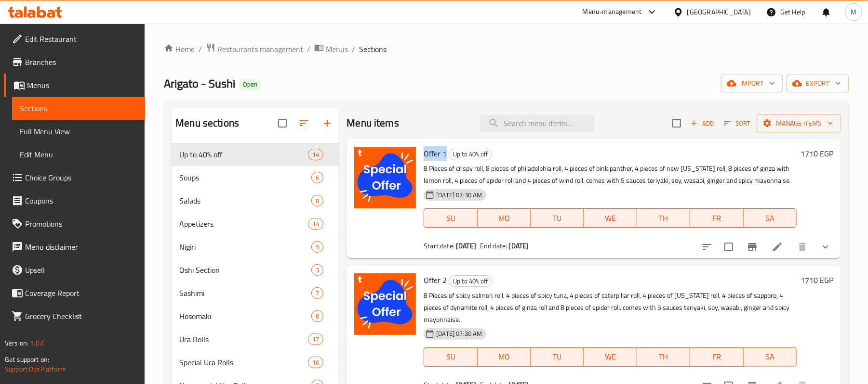
drag, startPoint x: 422, startPoint y: 154, endPoint x: 446, endPoint y: 157, distance: 24.2
click at [446, 157] on div "Offer 1 Up to 40% off 8 Pieces of crispy roll, 8 pieces of philadelphia roll, 4…" at bounding box center [610, 199] width 381 height 112
copy span "Offer 1"
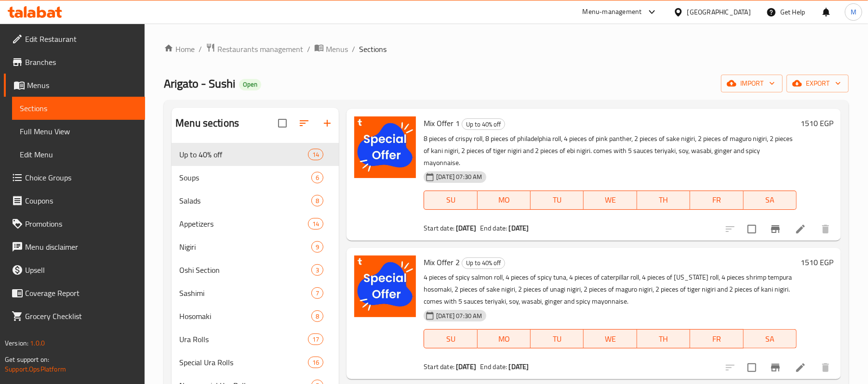
drag, startPoint x: 55, startPoint y: 131, endPoint x: 39, endPoint y: 20, distance: 112.4
click at [55, 131] on span "Full Menu View" at bounding box center [79, 132] width 118 height 12
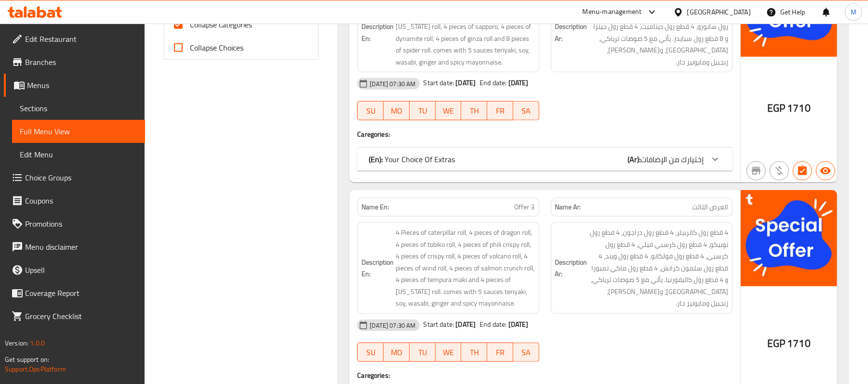
scroll to position [257, 0]
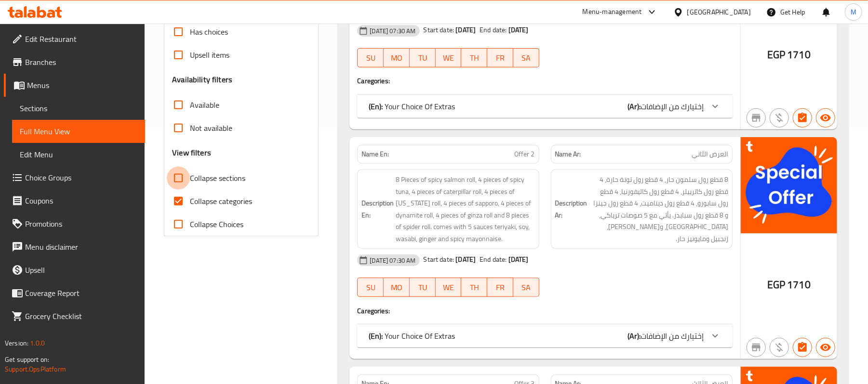
click at [181, 176] on input "Collapse sections" at bounding box center [178, 178] width 23 height 23
checkbox input "true"
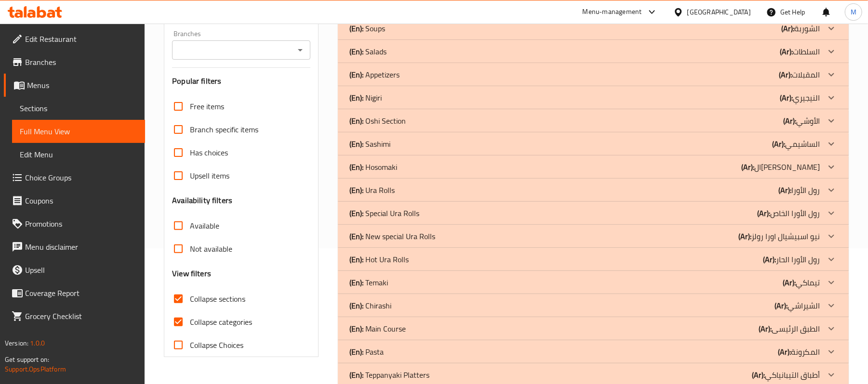
scroll to position [0, 0]
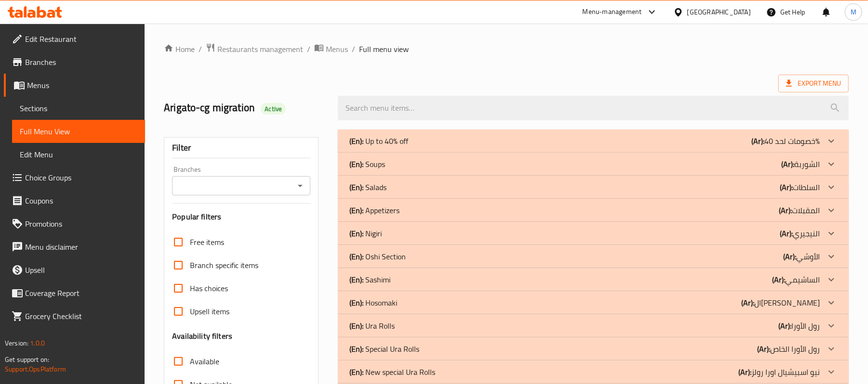
click at [722, 141] on div "(En): Up to 40% off (Ar): خصومات لحد 40%" at bounding box center [584, 141] width 470 height 12
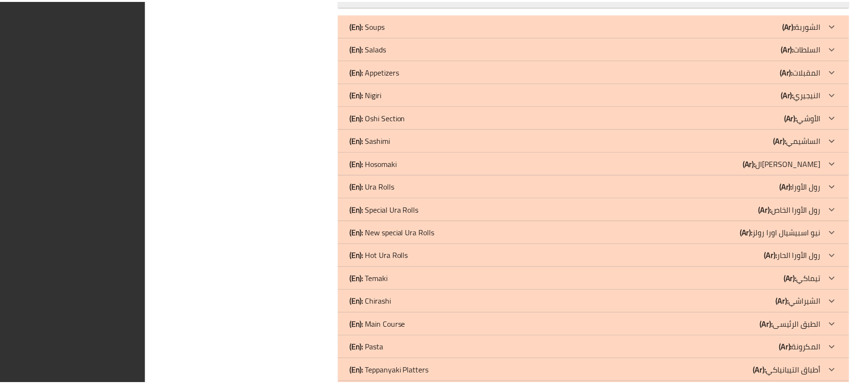
scroll to position [3045, 0]
